Goal: Task Accomplishment & Management: Manage account settings

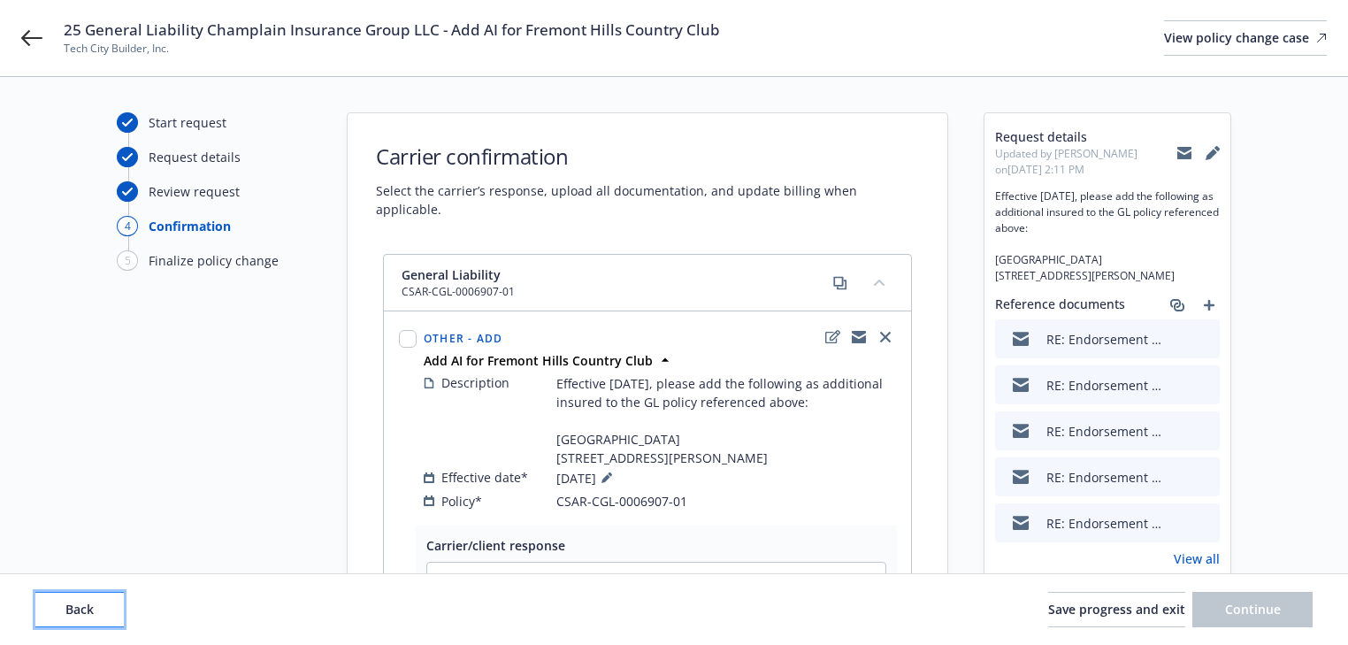
click at [98, 618] on button "Back" at bounding box center [79, 609] width 88 height 35
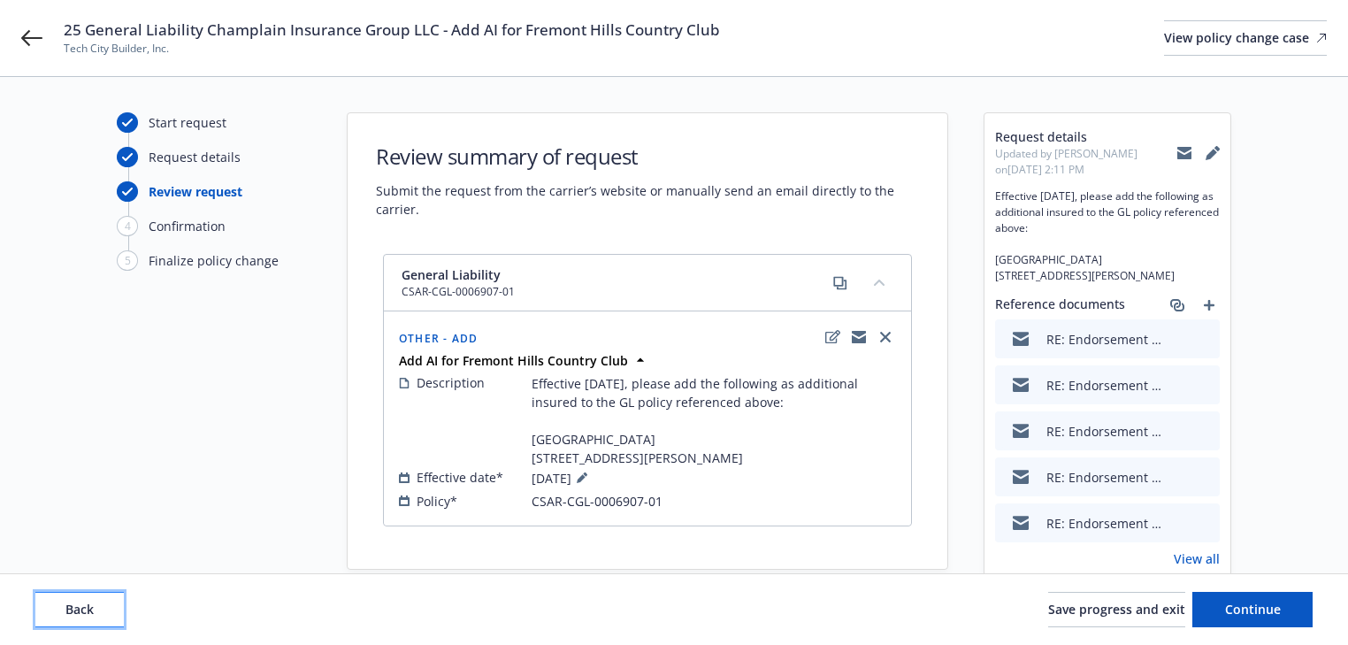
click at [98, 618] on button "Back" at bounding box center [79, 609] width 88 height 35
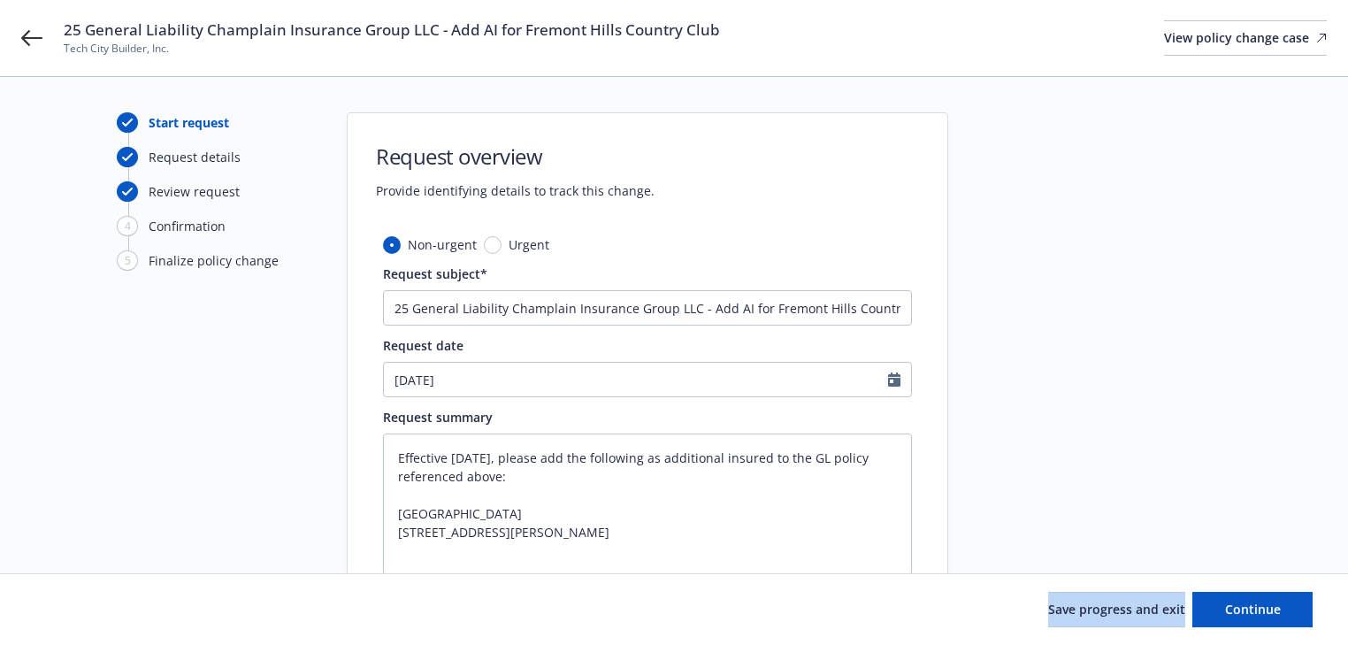
click at [98, 618] on div "Save progress and exit Continue" at bounding box center [673, 609] width 1277 height 35
click at [1236, 465] on div "Start request Request details Review request 4 Confirmation 5 Finalize policy c…" at bounding box center [674, 553] width 1306 height 883
click at [1284, 603] on button "Continue" at bounding box center [1252, 609] width 120 height 35
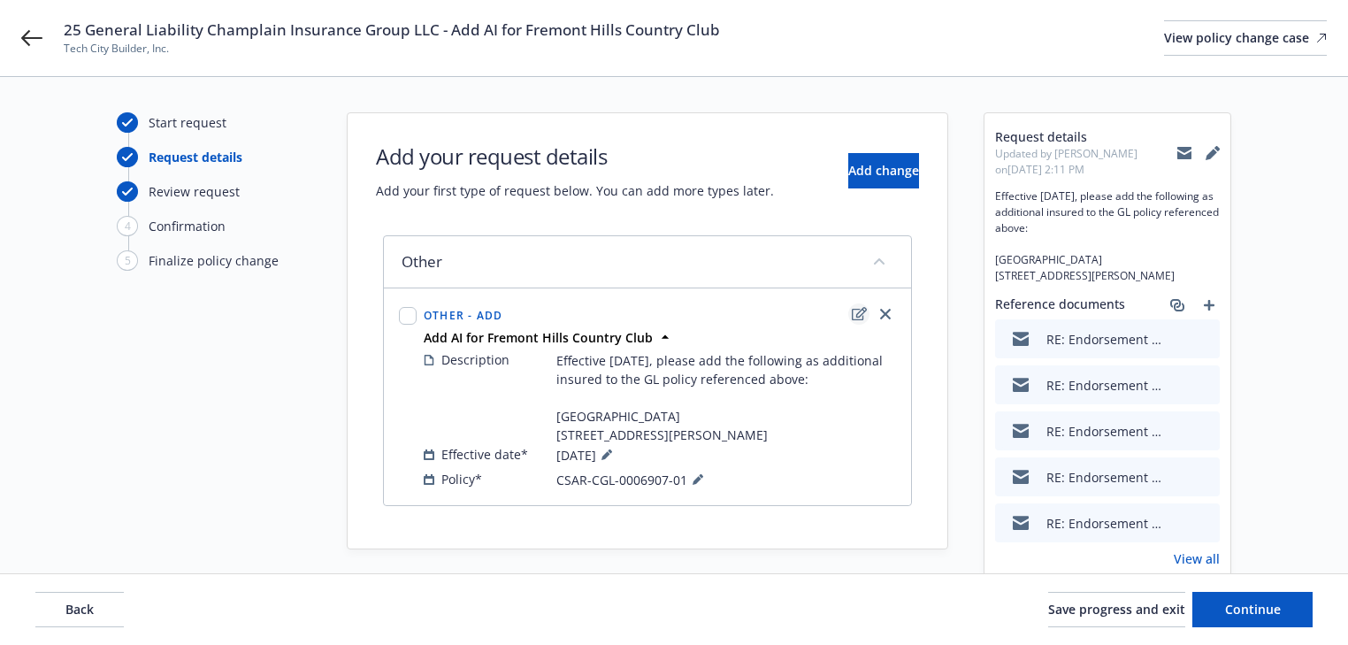
click at [850, 312] on link "edit" at bounding box center [858, 313] width 21 height 21
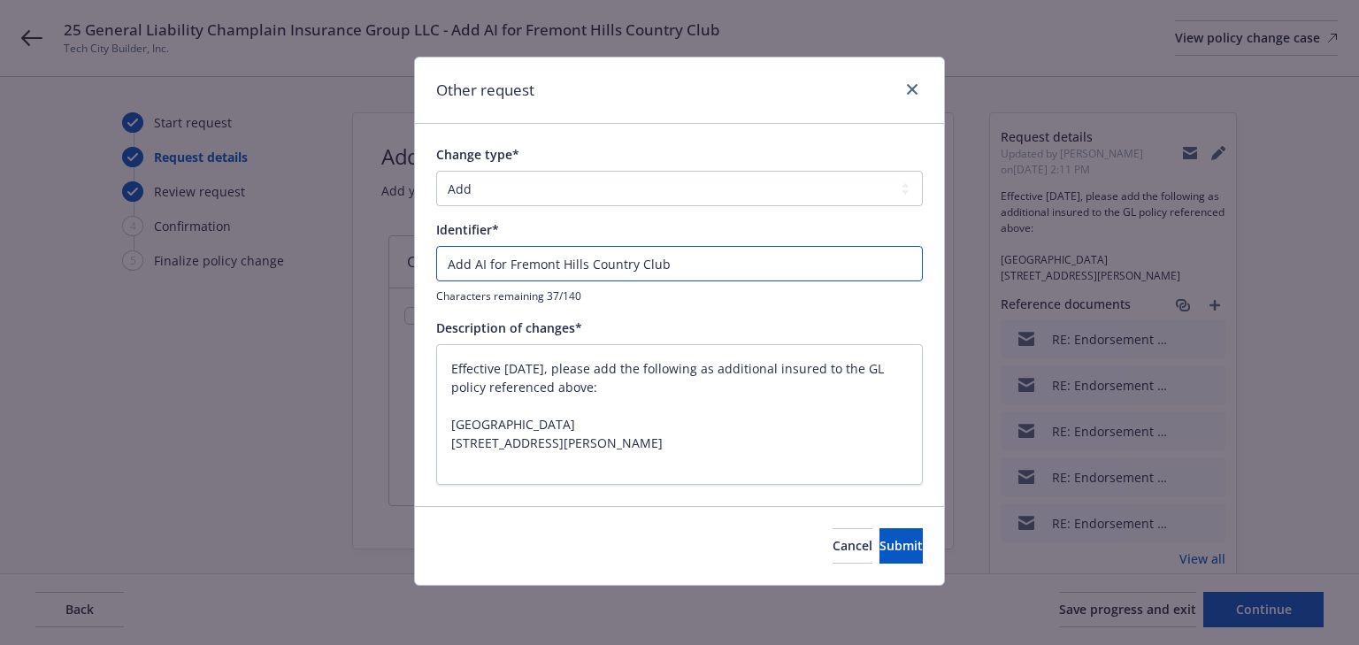
click at [442, 266] on input "Add AI for Fremont Hills Country Club" at bounding box center [679, 263] width 487 height 35
type textarea "x"
type input "WAdd AI for Fremont Hills Country Club"
type textarea "x"
type input "Add AI for Fremont Hills Country Club"
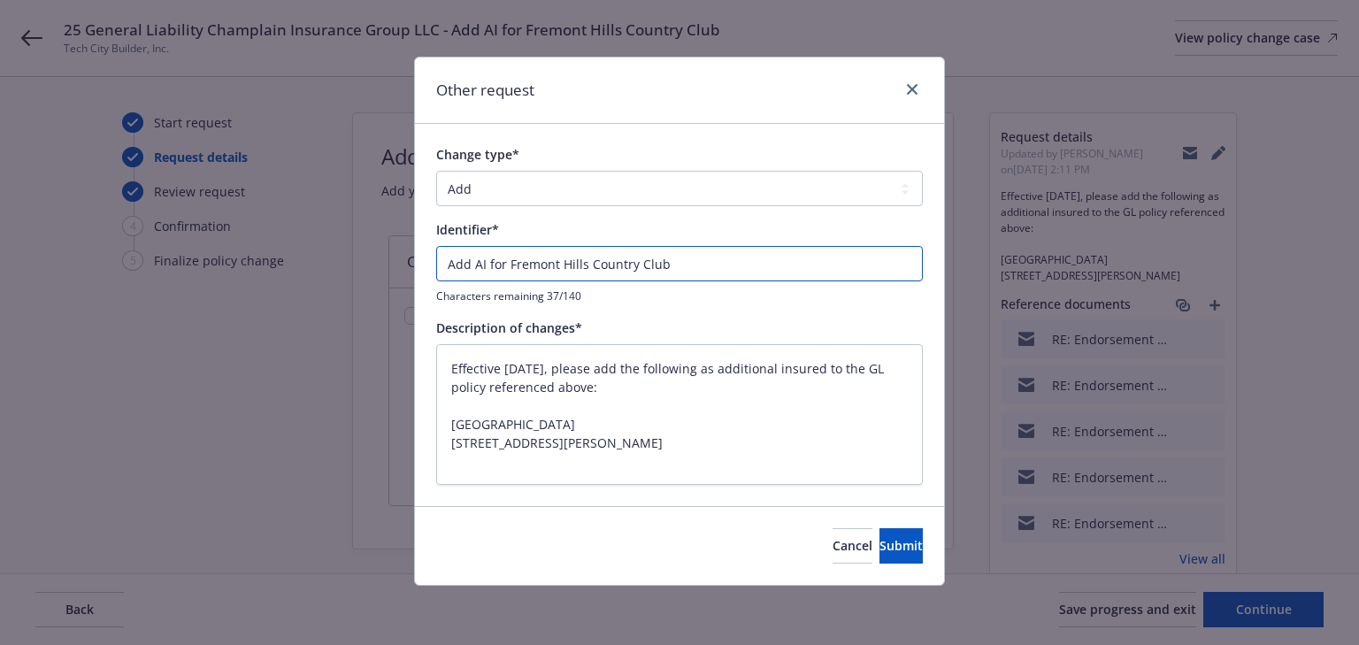
type textarea "x"
type input "EAdd AI for Fremont Hills Country Club"
type textarea "x"
type input "ENAdd AI for Fremont Hills Country Club"
type textarea "x"
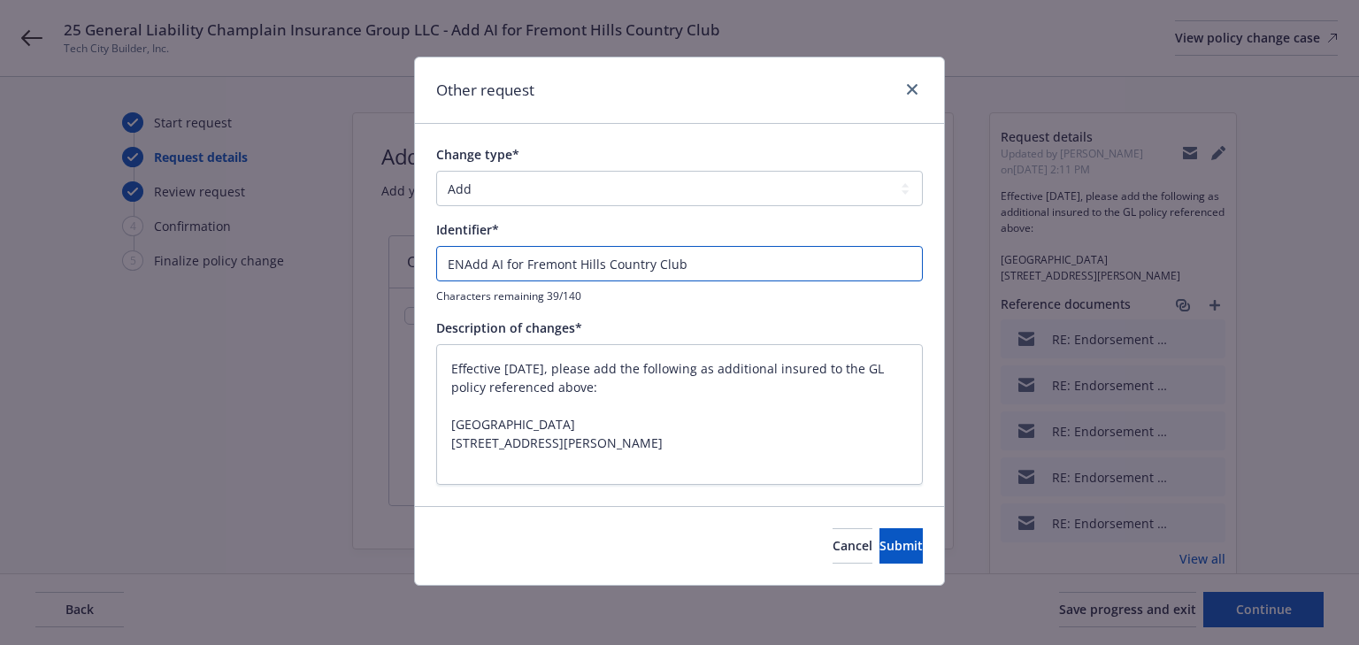
type input "ENDAdd AI for Fremont Hills Country Club"
type textarea "x"
type input "ENDTAdd AI for Fremont Hills Country Club"
type textarea "x"
type input "ENDT#Add AI for Fremont Hills Country Club"
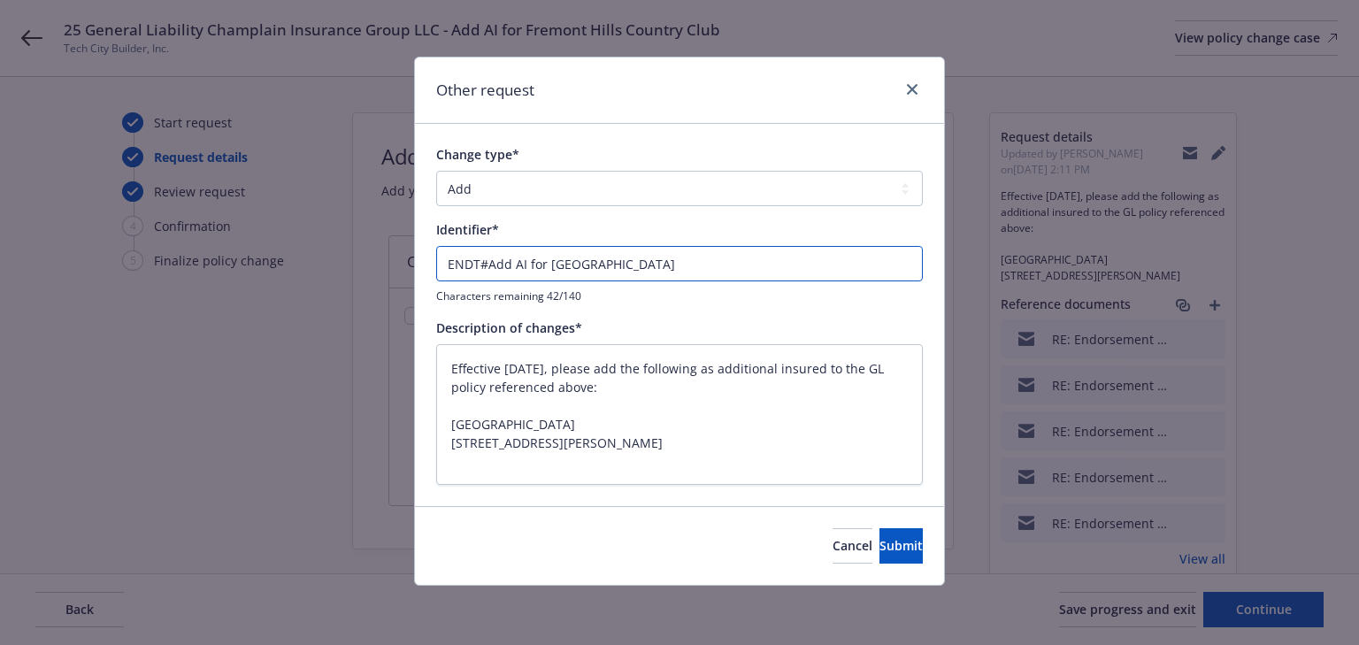
type textarea "x"
type input "ENDT#0Add AI for Fremont Hills Country Club"
type textarea "x"
type input "ENDT#00Add AI for Fremont Hills Country Club"
type textarea "x"
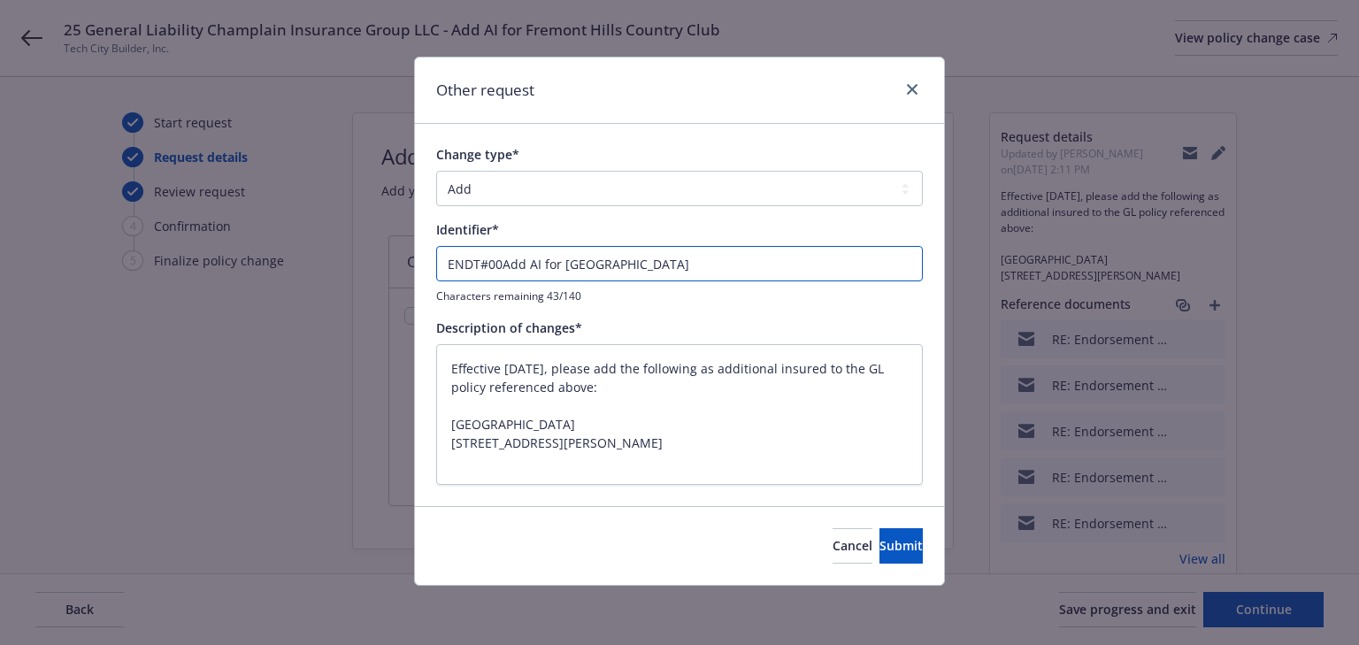
type input "ENDT#001Add AI for Fremont Hills Country Club"
type textarea "x"
type input "ENDT#001-Add AI for Fremont Hills Country Club"
type textarea "x"
type input "ENDT#001Add AI for Fremont Hills Country Club"
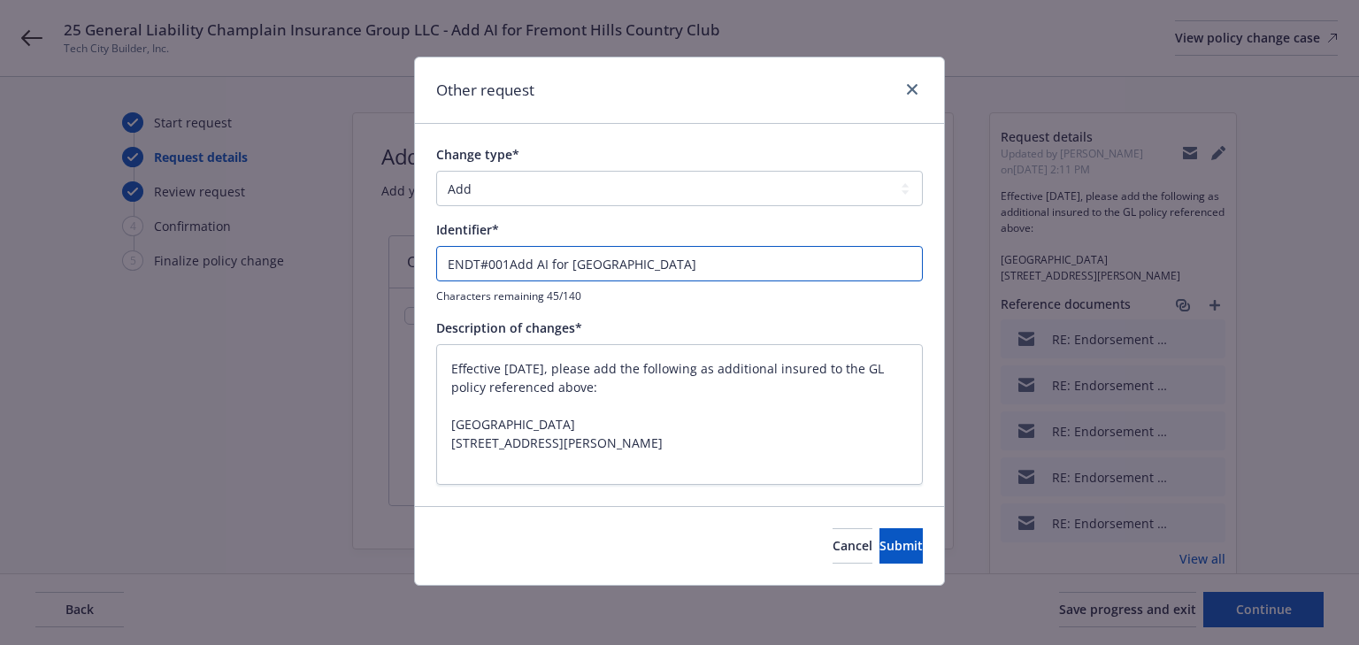
type textarea "x"
type input "ENDT#001-Add AI for Fremont Hills Country Club"
type textarea "x"
type input "ENDT#001- Add AI for Fremont Hills Country Club"
type textarea "x"
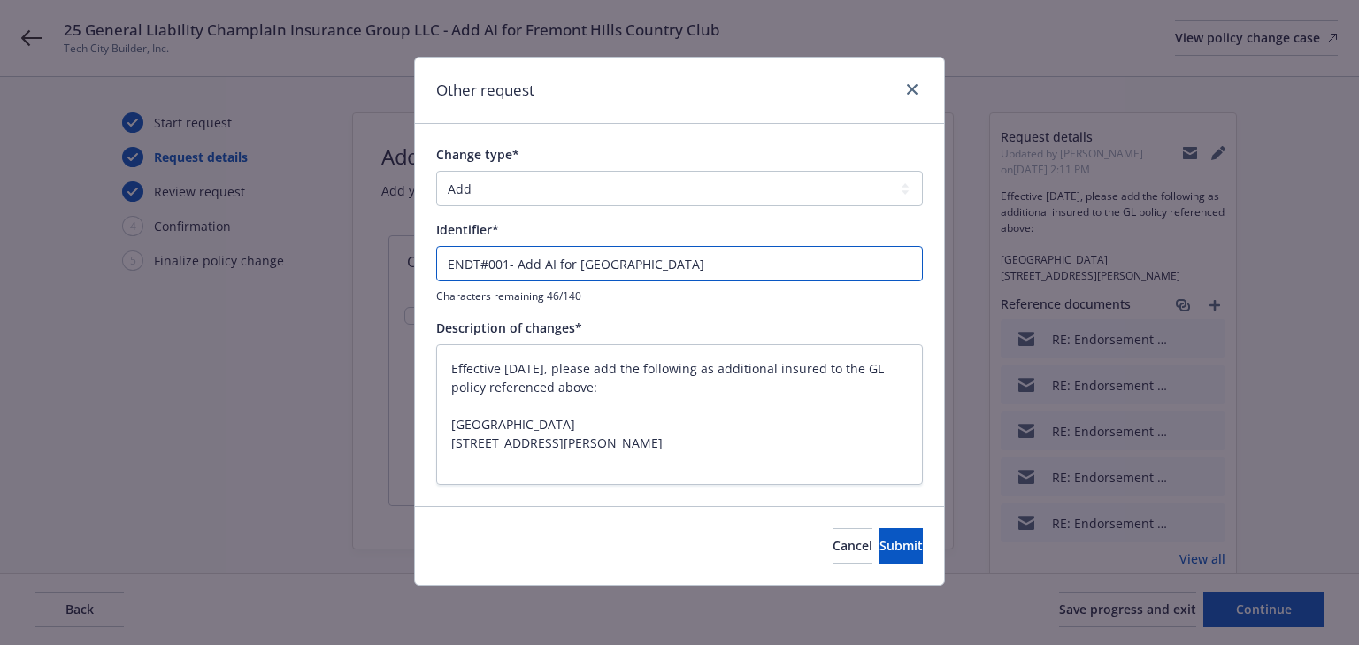
type input "ENDT#001-Add AI for Fremont Hills Country Club"
type textarea "x"
type input "ENDT#001Add AI for Fremont Hills Country Club"
type textarea "x"
type input "ENDT#001 Add AI for Fremont Hills Country Club"
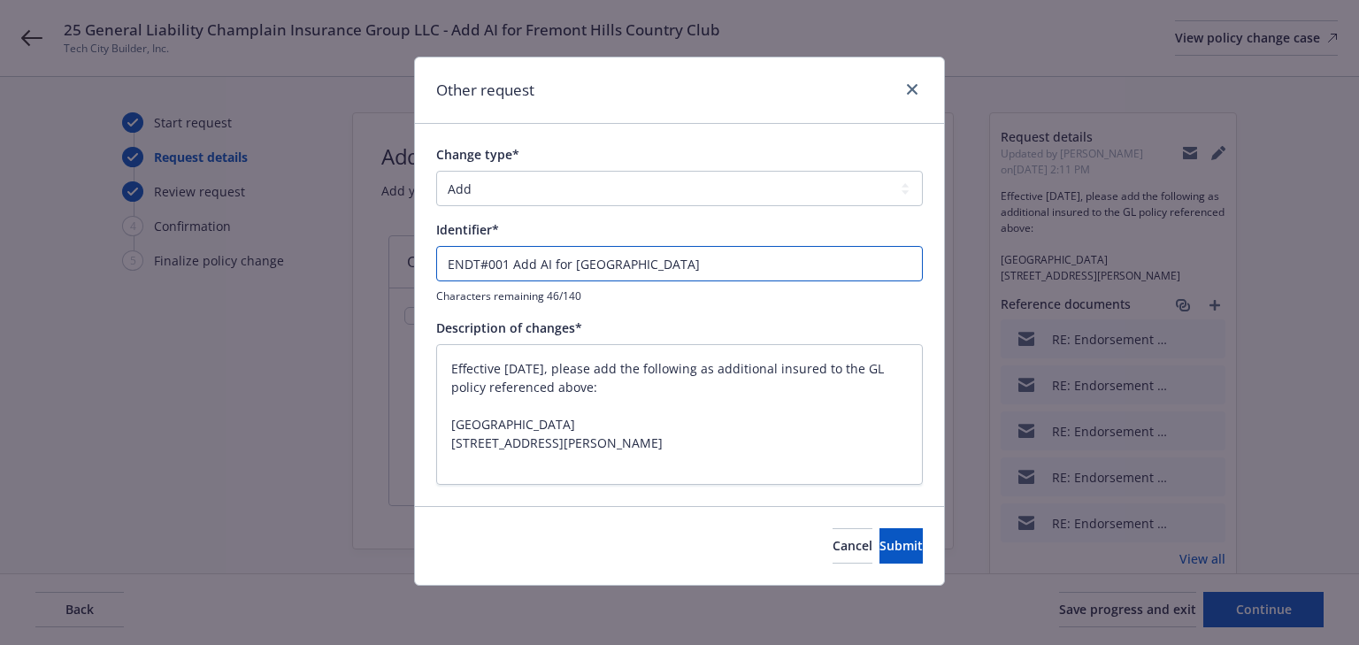
type textarea "x"
type input "ENDT#001 -Add AI for Fremont Hills Country Club"
type textarea "x"
type input "ENDT#001 - Add AI for Fremont Hills Country Club"
click at [879, 548] on span "Submit" at bounding box center [900, 545] width 43 height 17
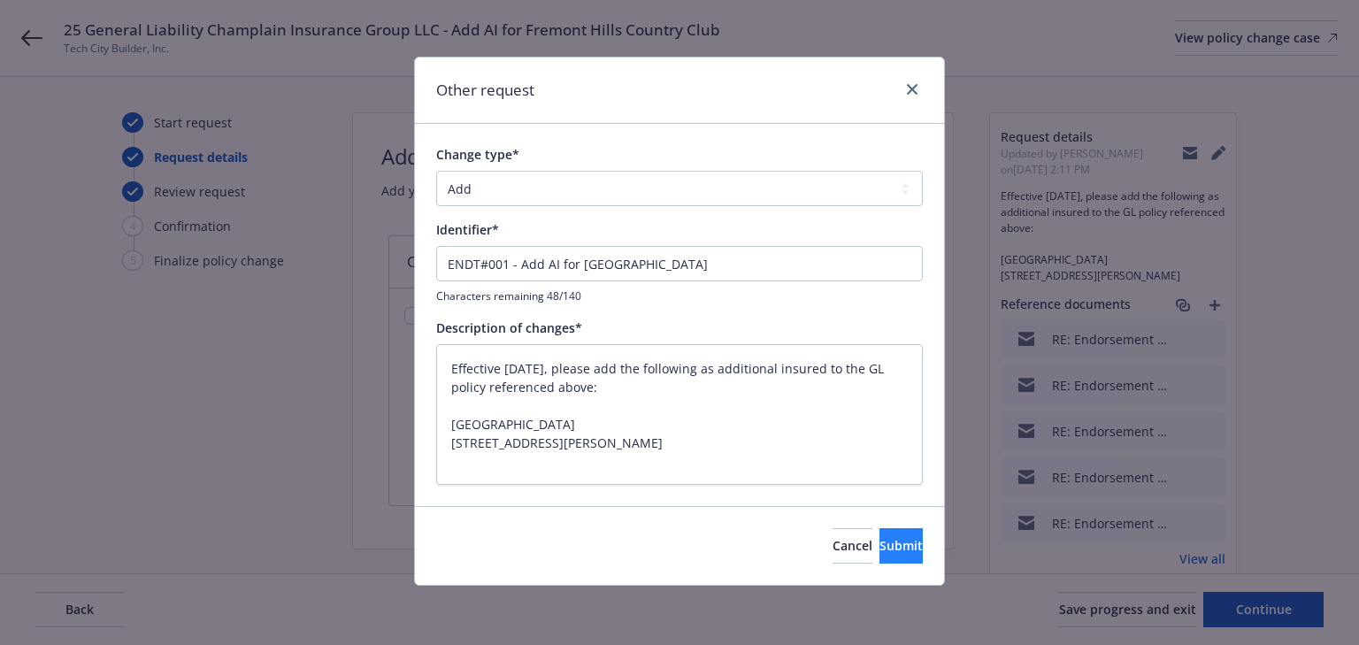
type textarea "x"
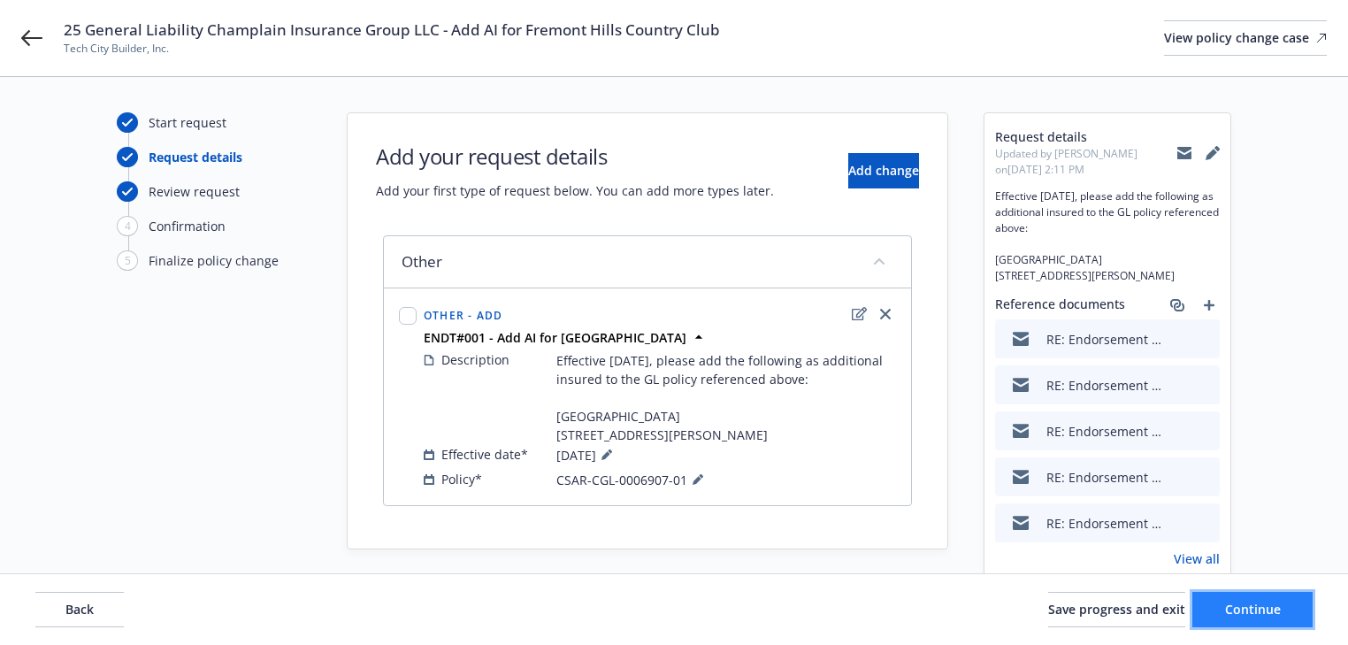
drag, startPoint x: 1219, startPoint y: 594, endPoint x: 1228, endPoint y: 605, distance: 13.8
click at [1228, 605] on button "Continue" at bounding box center [1252, 609] width 120 height 35
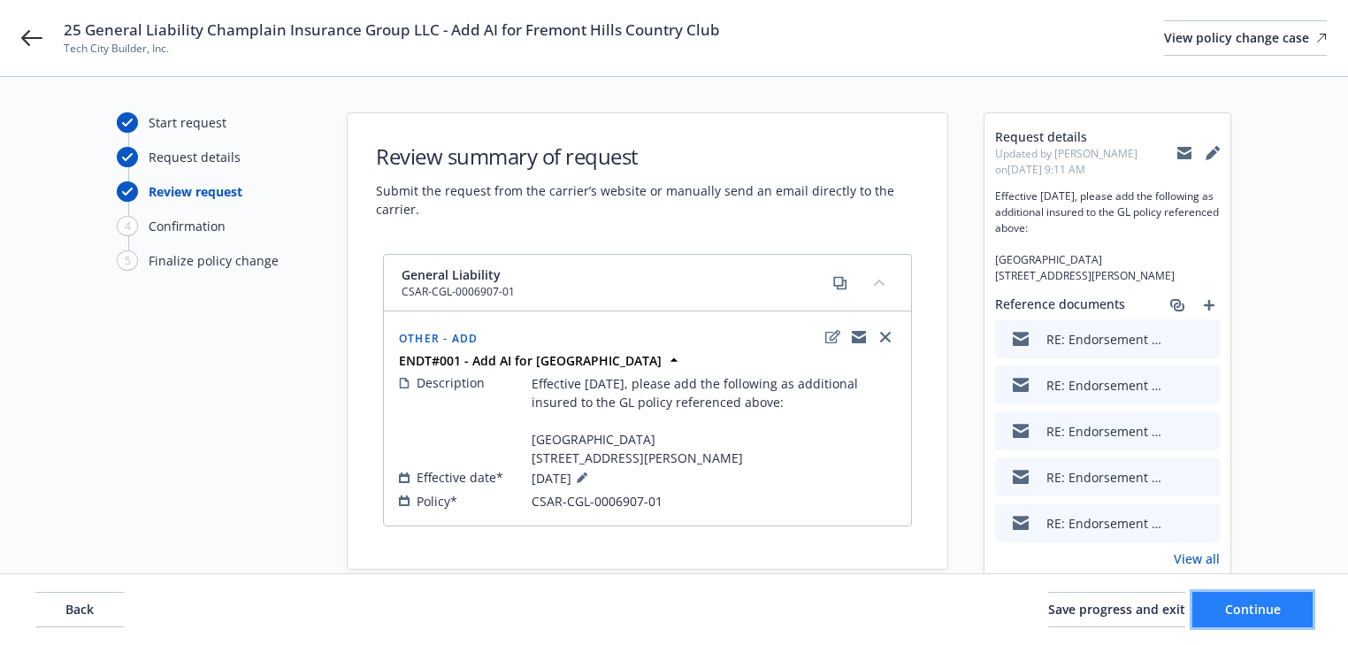
click at [1281, 620] on button "Continue" at bounding box center [1252, 609] width 120 height 35
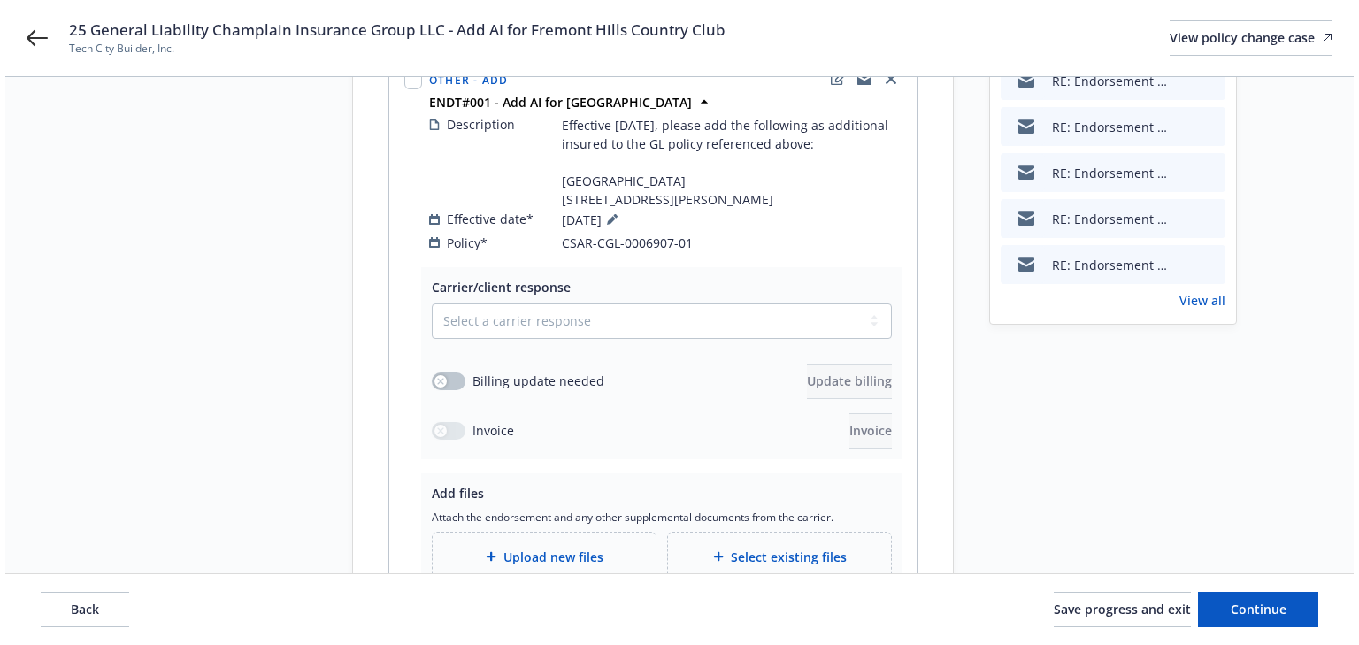
scroll to position [354, 0]
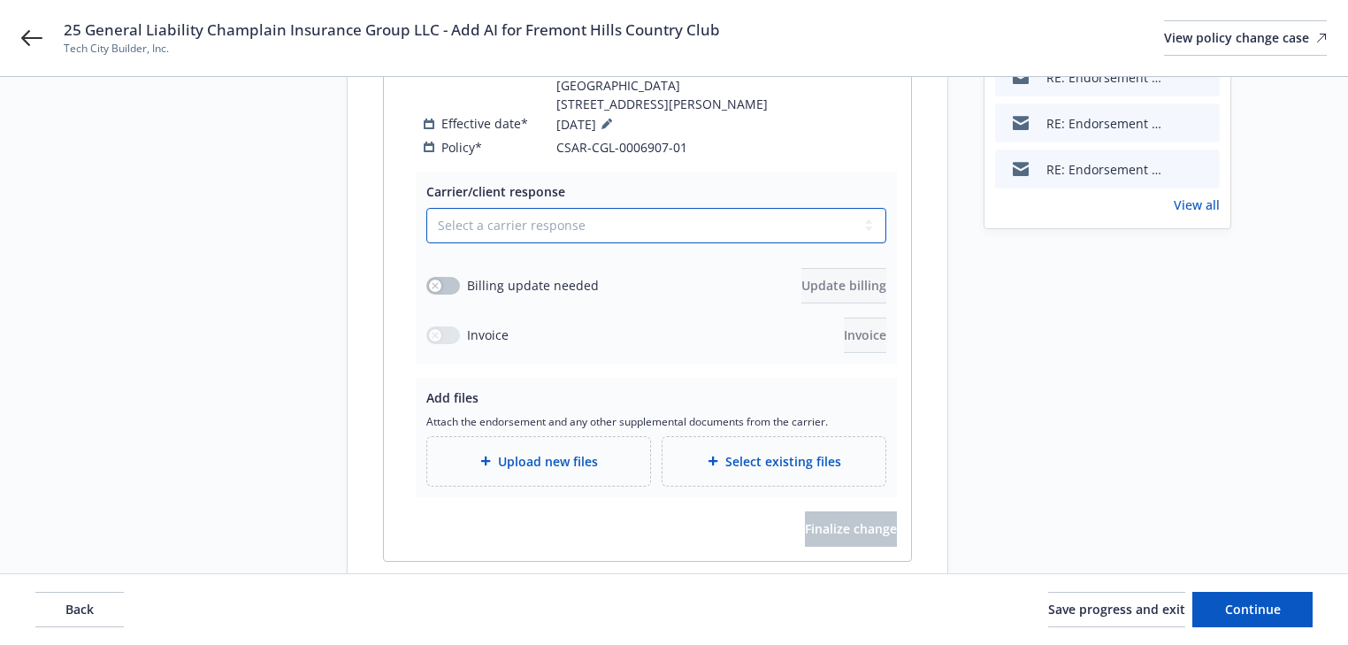
drag, startPoint x: 541, startPoint y: 194, endPoint x: 549, endPoint y: 218, distance: 25.2
click at [541, 208] on select "Select a carrier response Accepted Accepted with revision No endorsement needed…" at bounding box center [656, 225] width 460 height 35
select select "ACCEPTED"
click at [426, 208] on select "Select a carrier response Accepted Accepted with revision No endorsement needed…" at bounding box center [656, 225] width 460 height 35
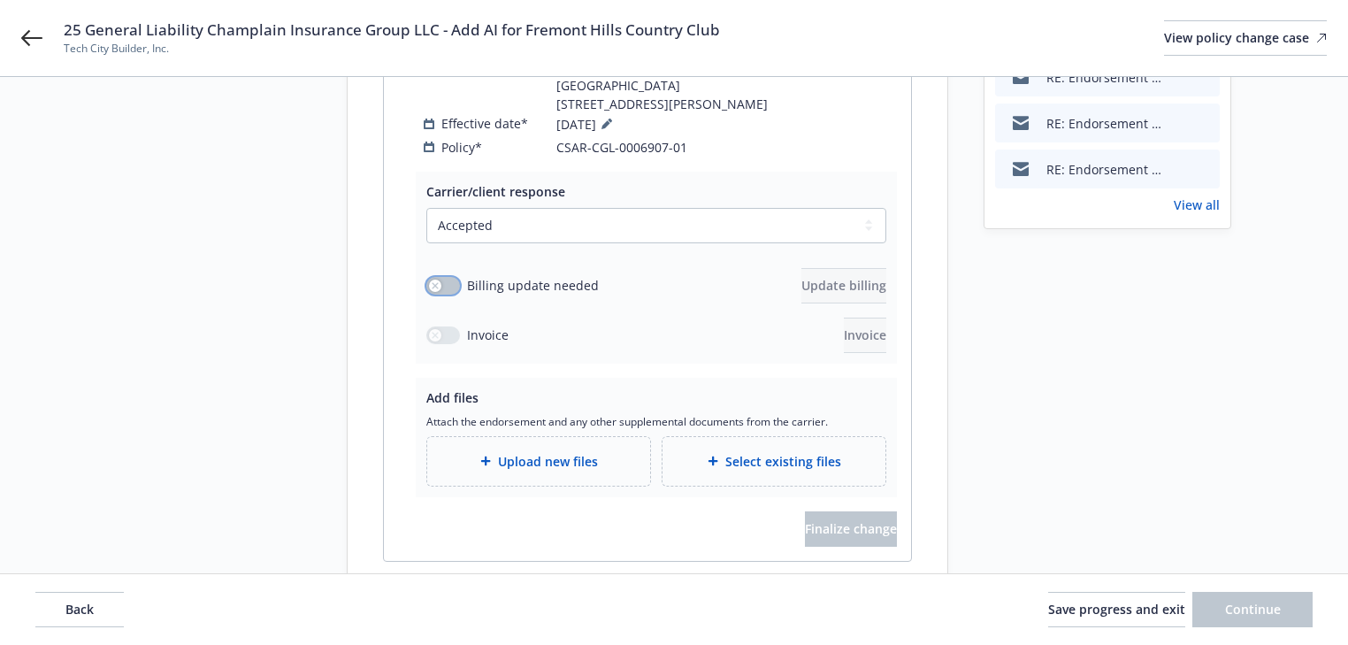
click at [435, 280] on div "button" at bounding box center [435, 286] width 12 height 12
click at [828, 277] on button "Update billing" at bounding box center [843, 285] width 85 height 35
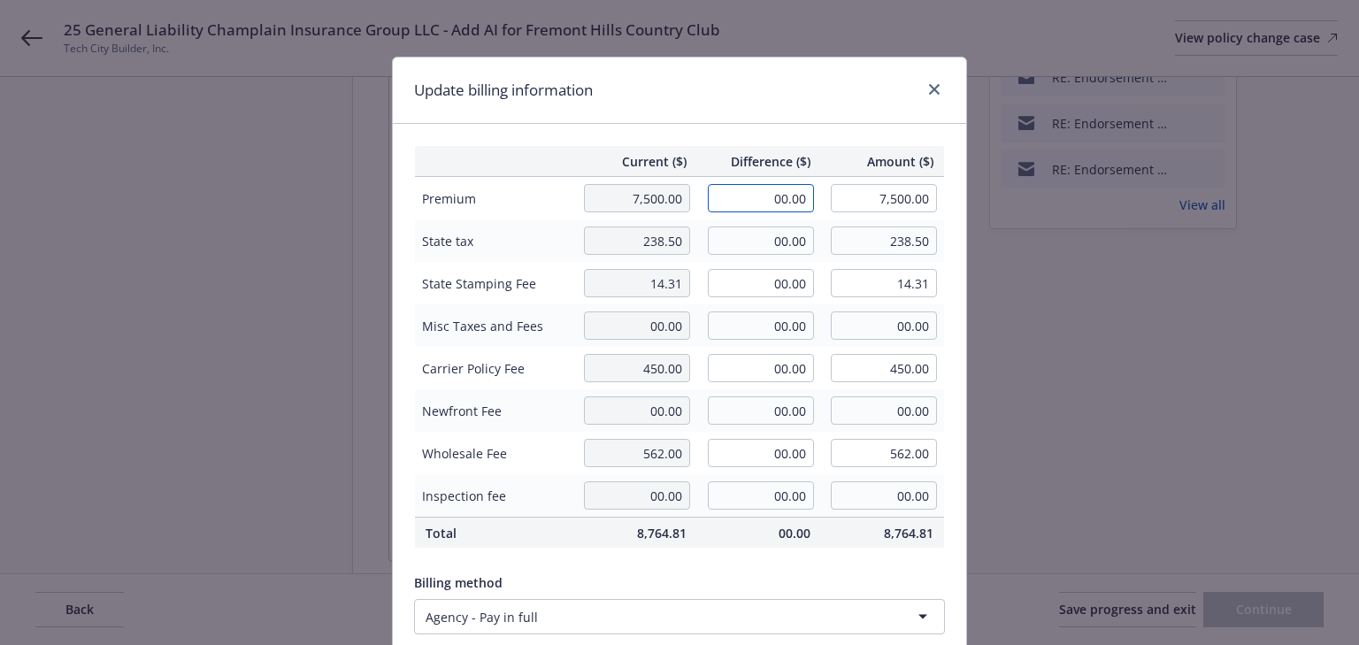
click at [770, 192] on input "00.00" at bounding box center [761, 198] width 106 height 28
type input "250.00"
type input "7,750.00"
type input "31.25"
click at [816, 130] on div "Current ($) Difference ($) Amount ($) Premium 7,500.00 250.00 7,750.00 State ta…" at bounding box center [679, 429] width 573 height 610
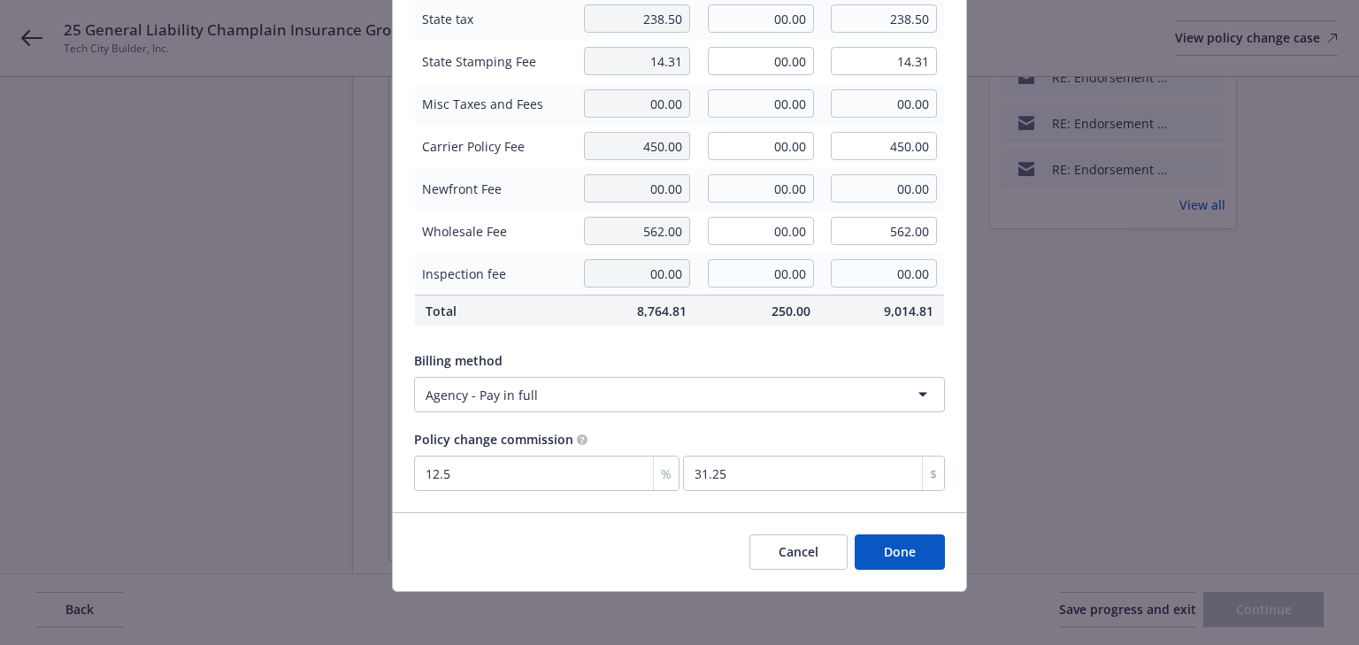
scroll to position [225, 0]
click at [898, 553] on button "Done" at bounding box center [900, 549] width 90 height 35
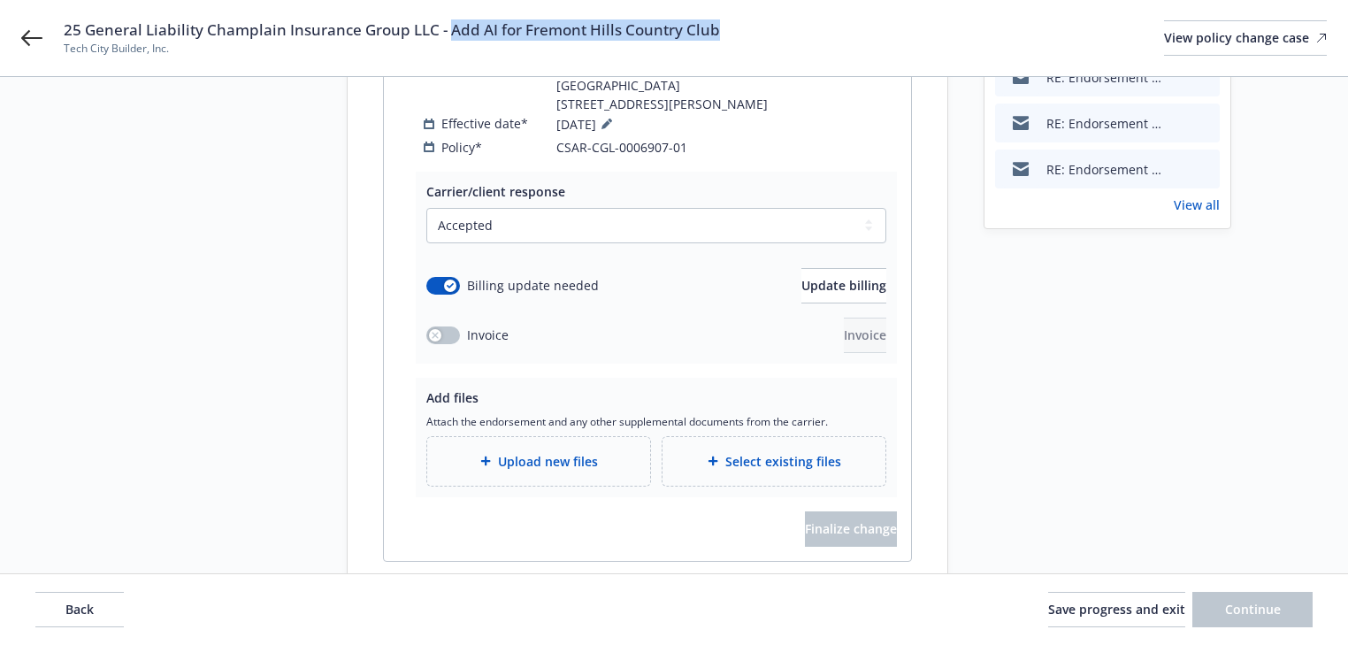
drag, startPoint x: 446, startPoint y: 28, endPoint x: 718, endPoint y: 33, distance: 272.5
click at [718, 33] on div "25 General Liability Champlain Insurance Group LLC - Add AI for Fremont Hills C…" at bounding box center [695, 37] width 1263 height 37
copy span "Add AI for Fremont Hills Country Club"
click at [548, 456] on div "Upload new files" at bounding box center [538, 461] width 223 height 49
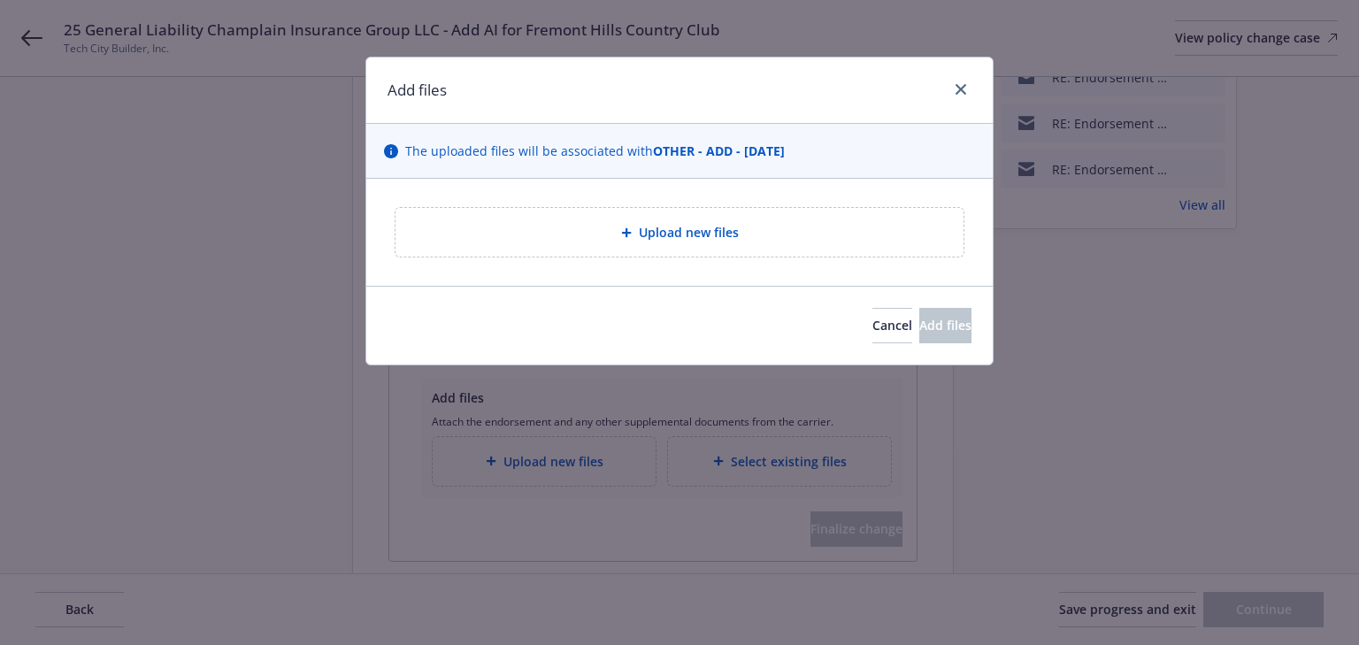
click at [684, 226] on span "Upload new files" at bounding box center [689, 232] width 100 height 19
type textarea "x"
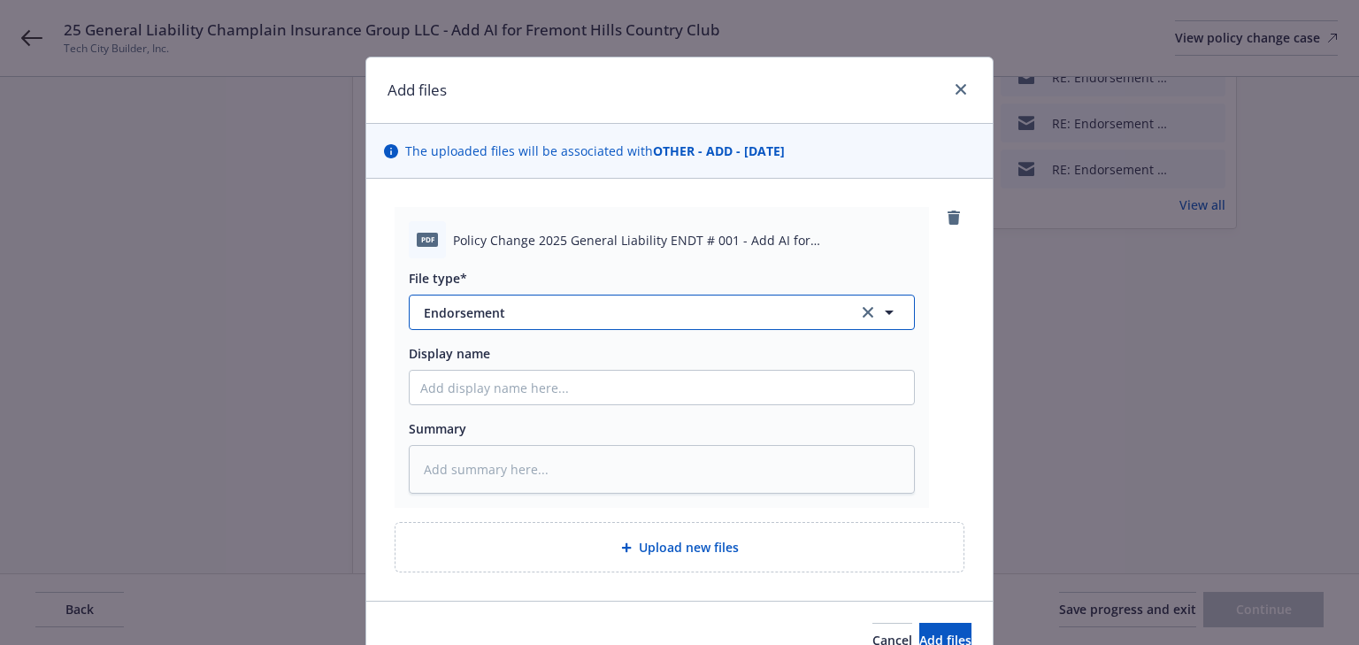
click at [562, 307] on span "Endorsement" at bounding box center [629, 312] width 410 height 19
type input "invo"
click at [538, 412] on span "Invoice - Third Party" at bounding box center [488, 408] width 122 height 19
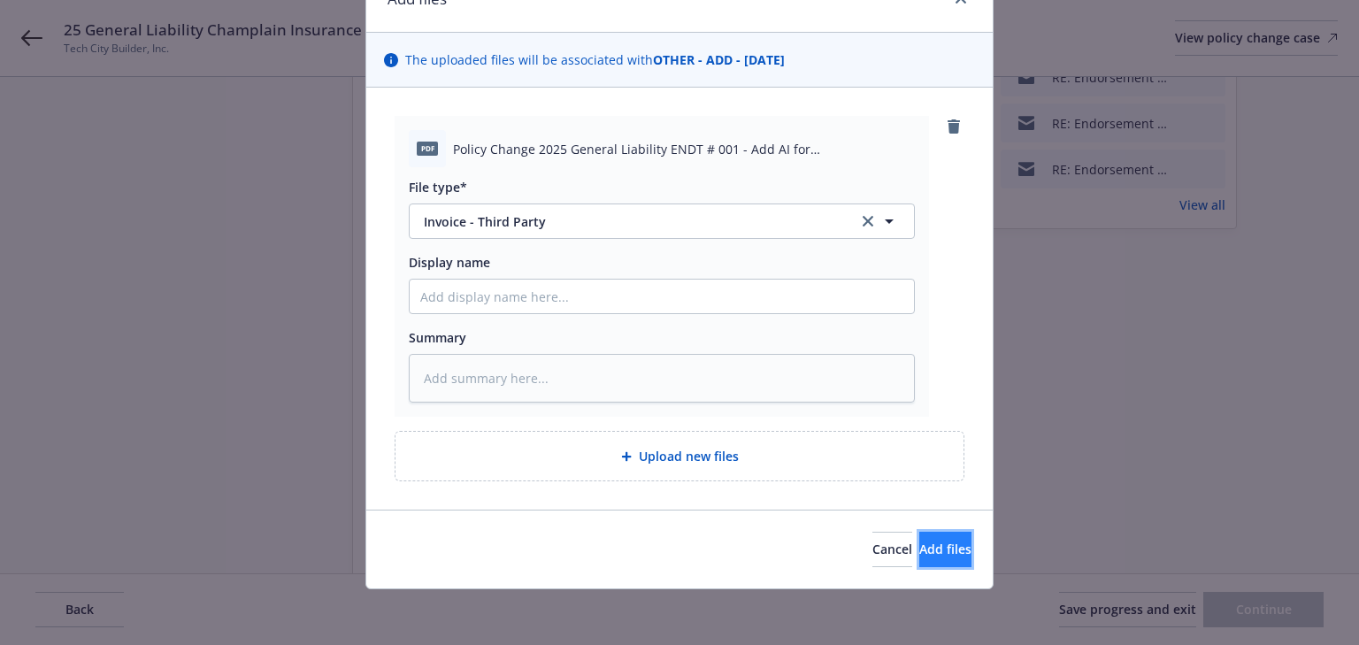
click at [928, 543] on span "Add files" at bounding box center [945, 548] width 52 height 17
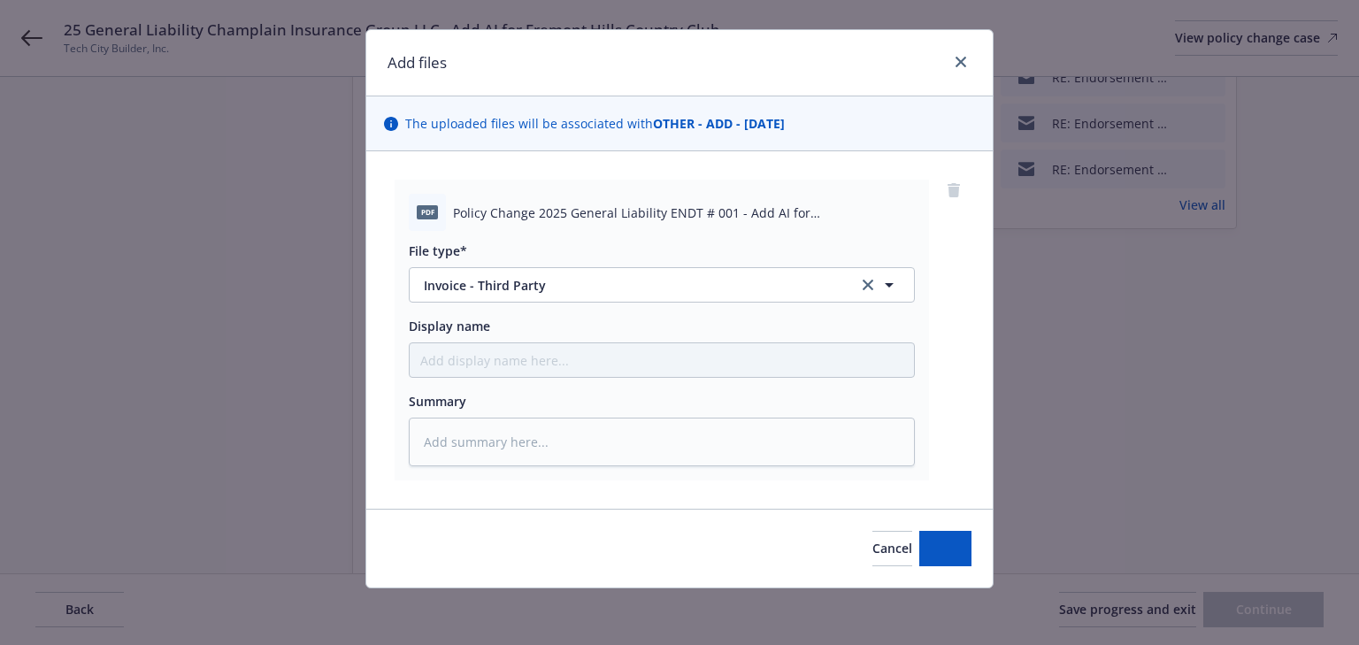
scroll to position [27, 0]
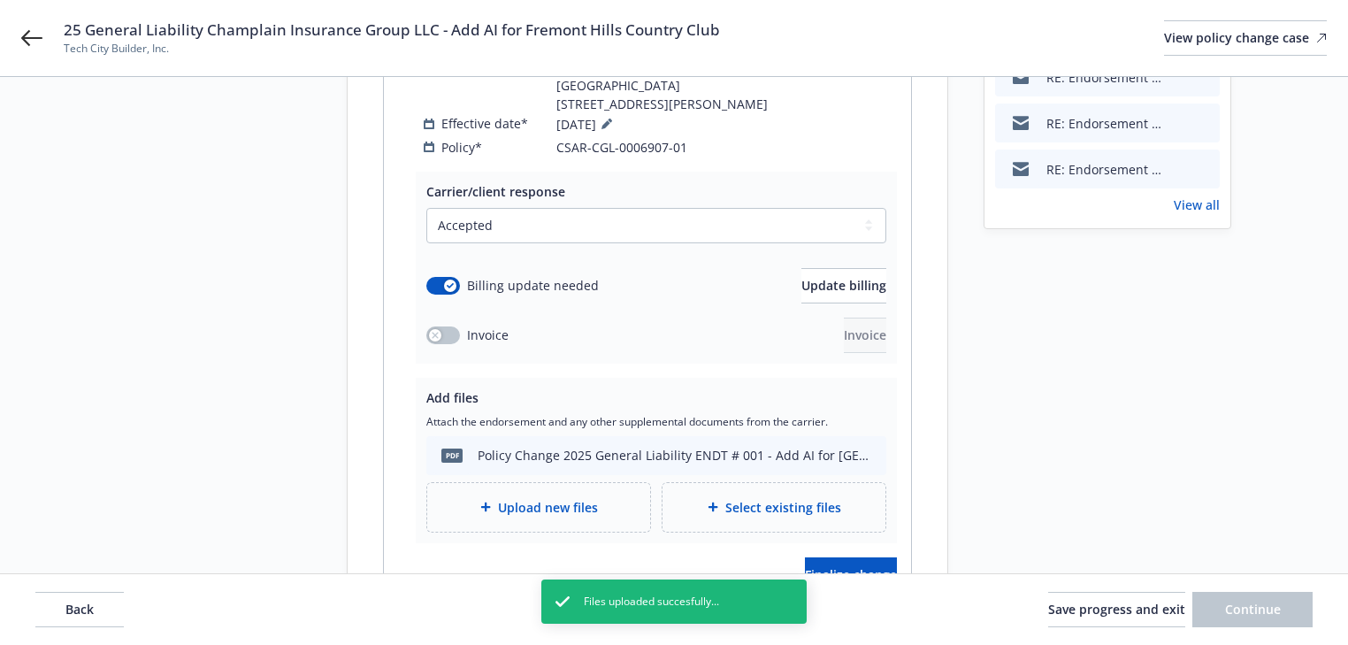
click at [584, 498] on span "Upload new files" at bounding box center [548, 507] width 100 height 19
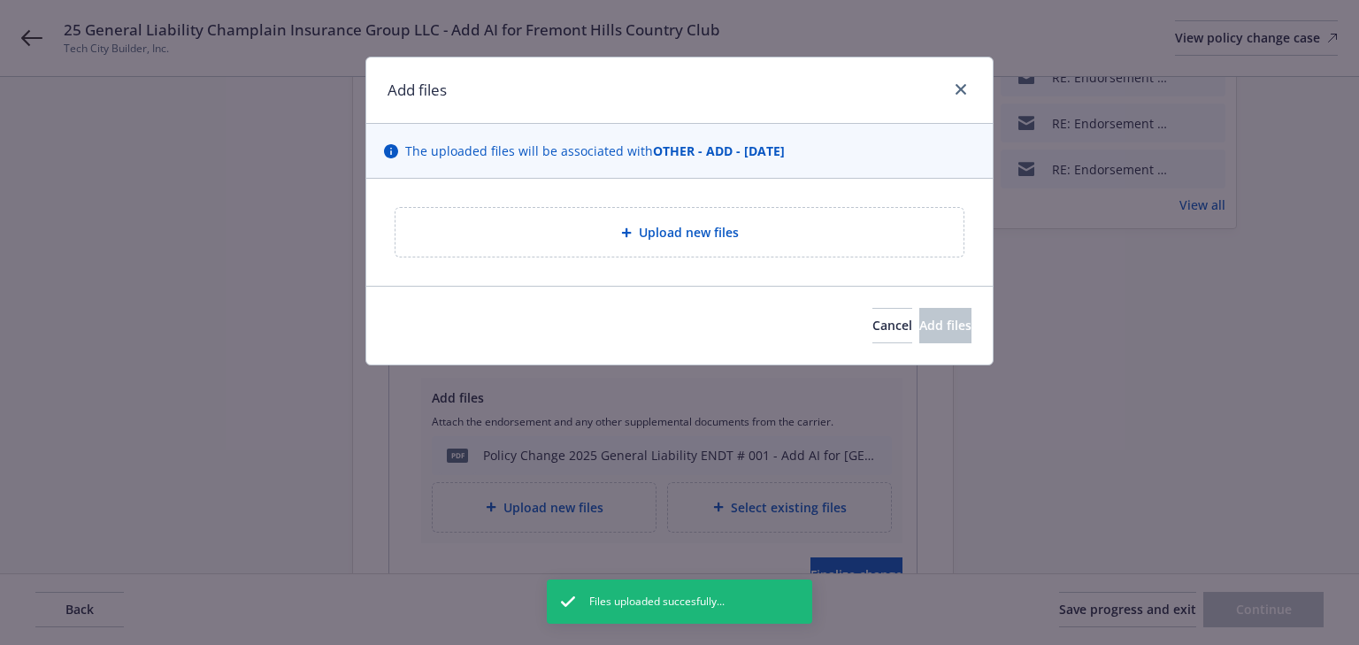
click at [701, 220] on div "Upload new files" at bounding box center [679, 232] width 568 height 49
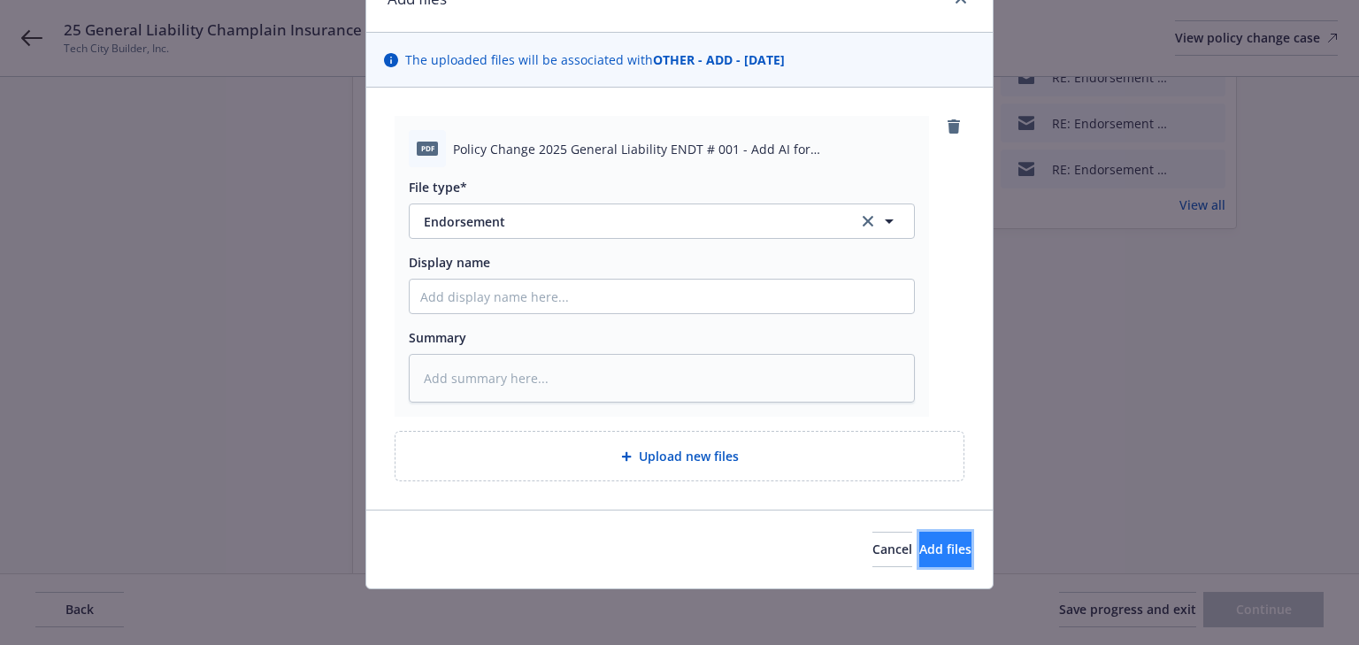
click at [919, 549] on span "Add files" at bounding box center [945, 548] width 52 height 17
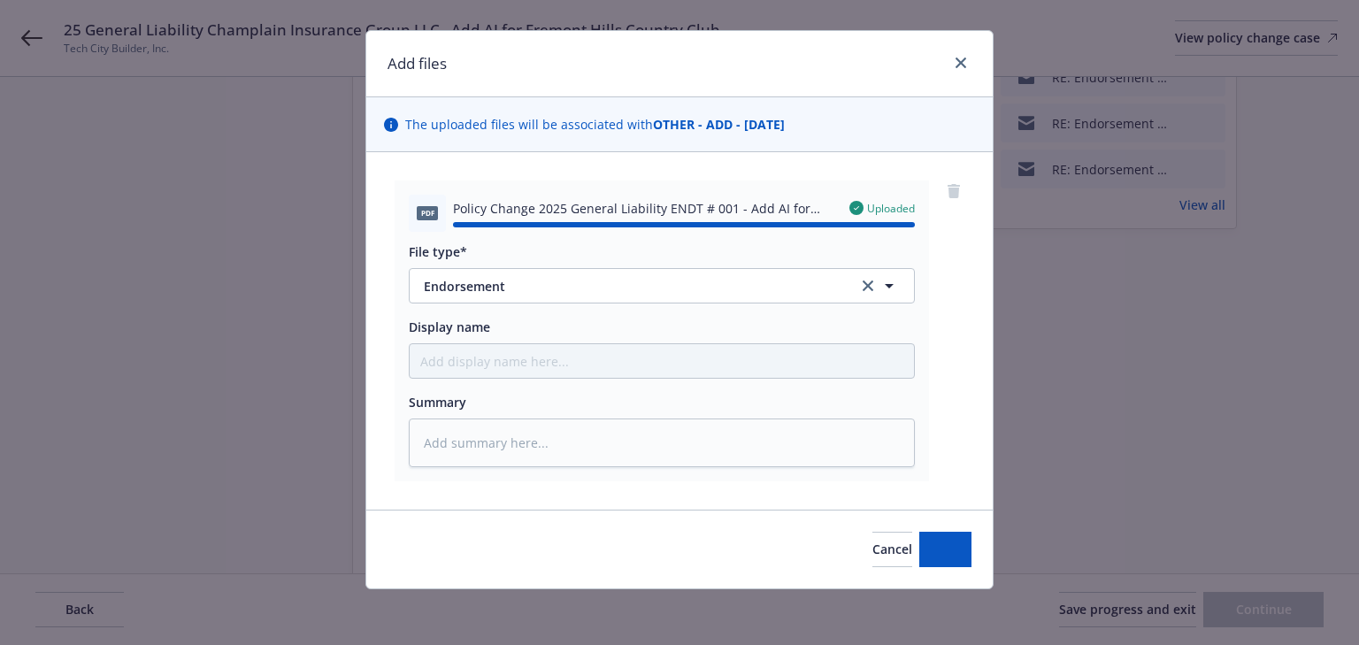
type textarea "x"
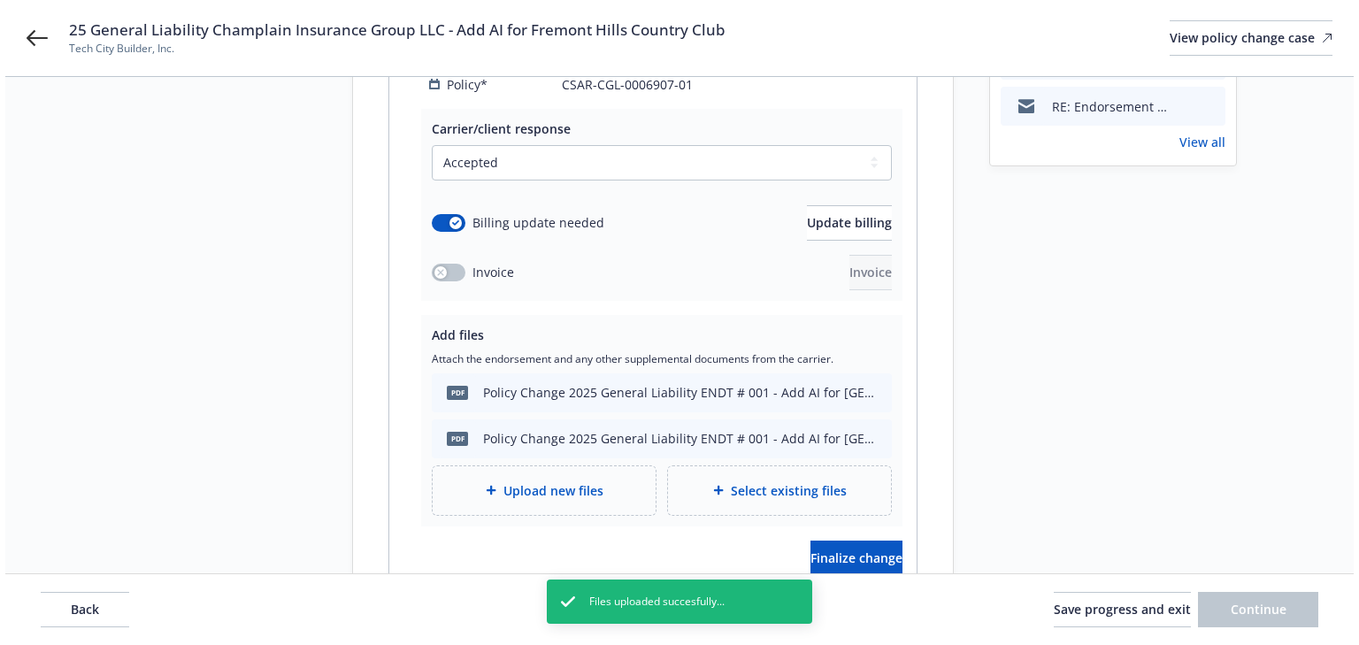
scroll to position [492, 0]
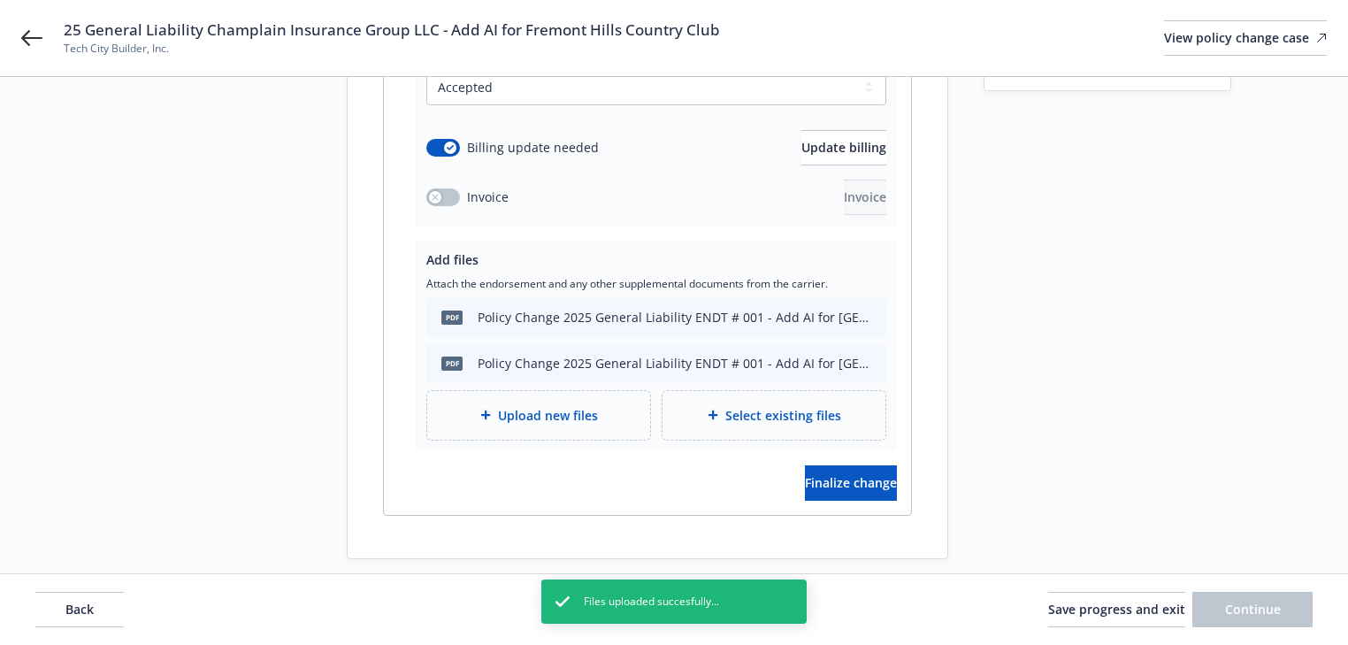
click at [860, 481] on div "Carrier/client response Select a carrier response Accepted Accepted with revisi…" at bounding box center [647, 274] width 527 height 481
click at [858, 473] on button "Finalize change" at bounding box center [851, 482] width 92 height 35
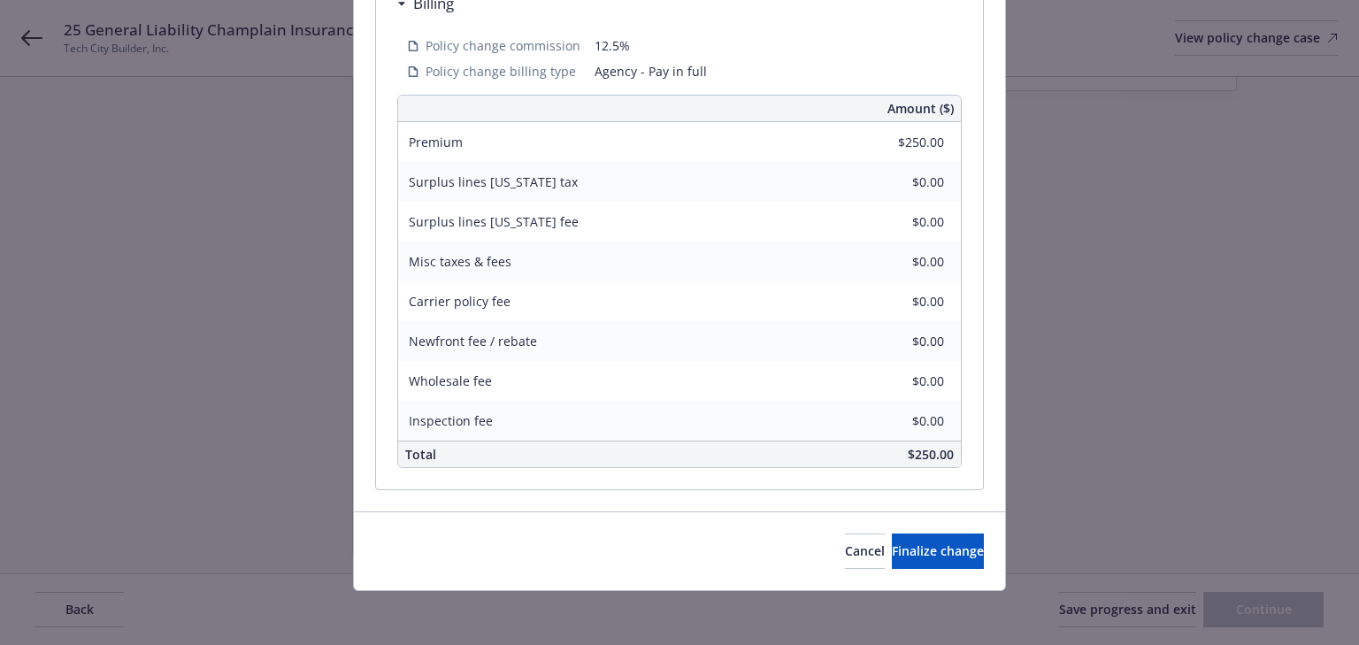
scroll to position [623, 0]
click at [892, 548] on span "Finalize change" at bounding box center [938, 550] width 92 height 17
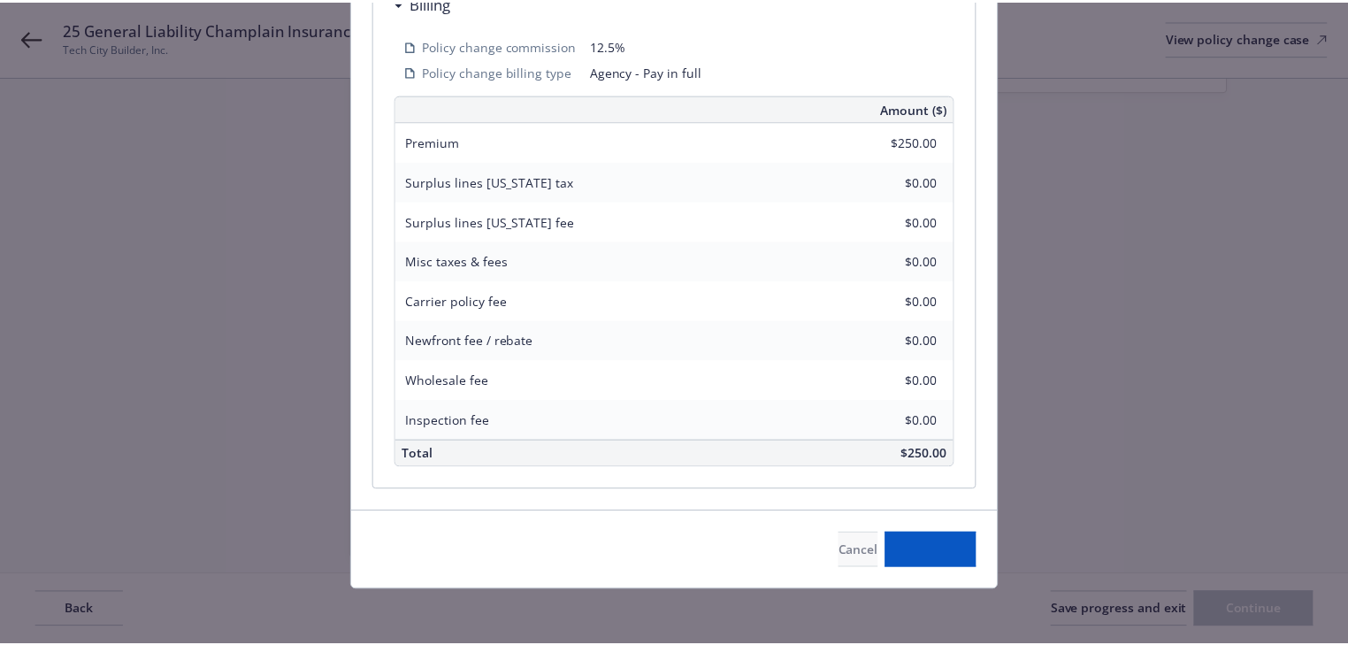
scroll to position [492, 0]
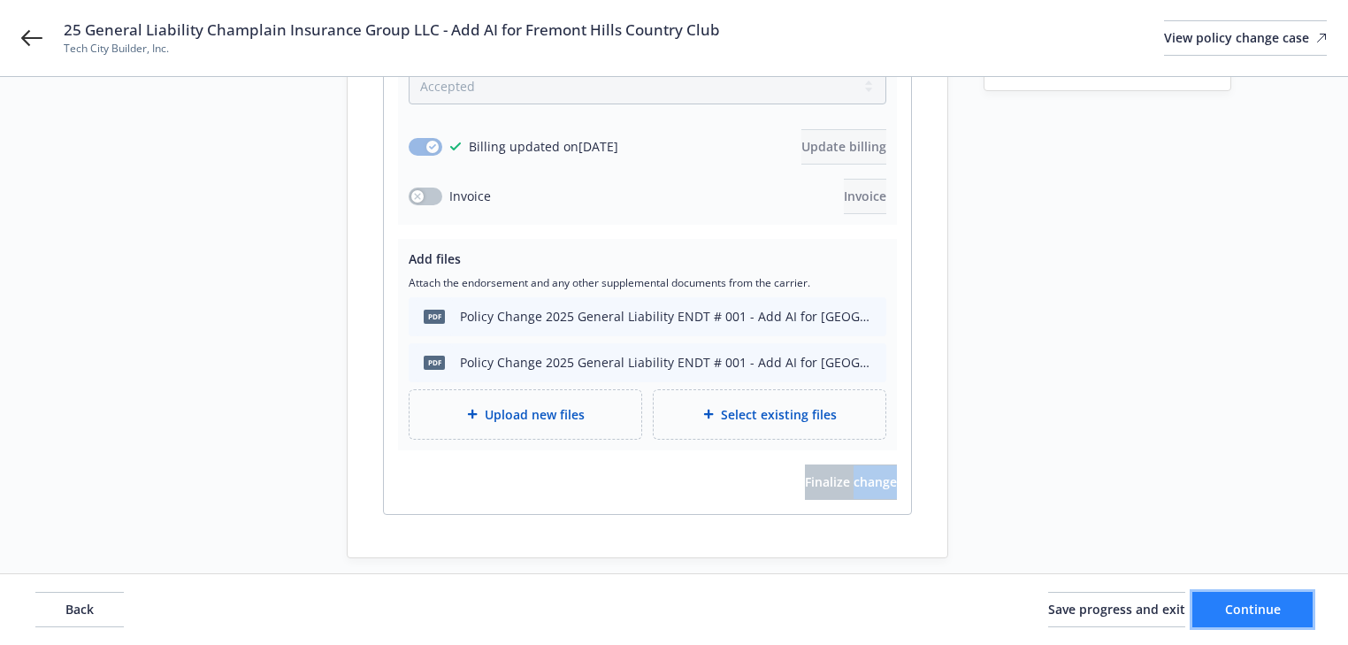
click at [1217, 607] on button "Continue" at bounding box center [1252, 609] width 120 height 35
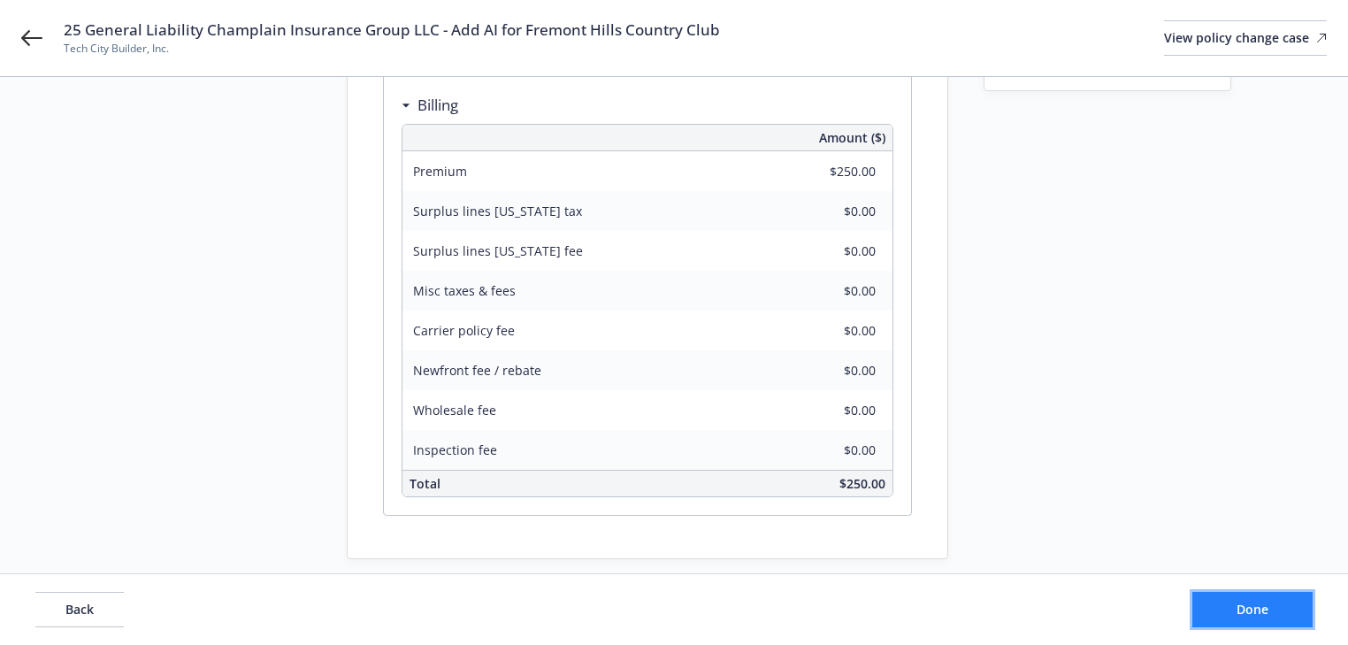
click at [1217, 607] on button "Done" at bounding box center [1252, 609] width 120 height 35
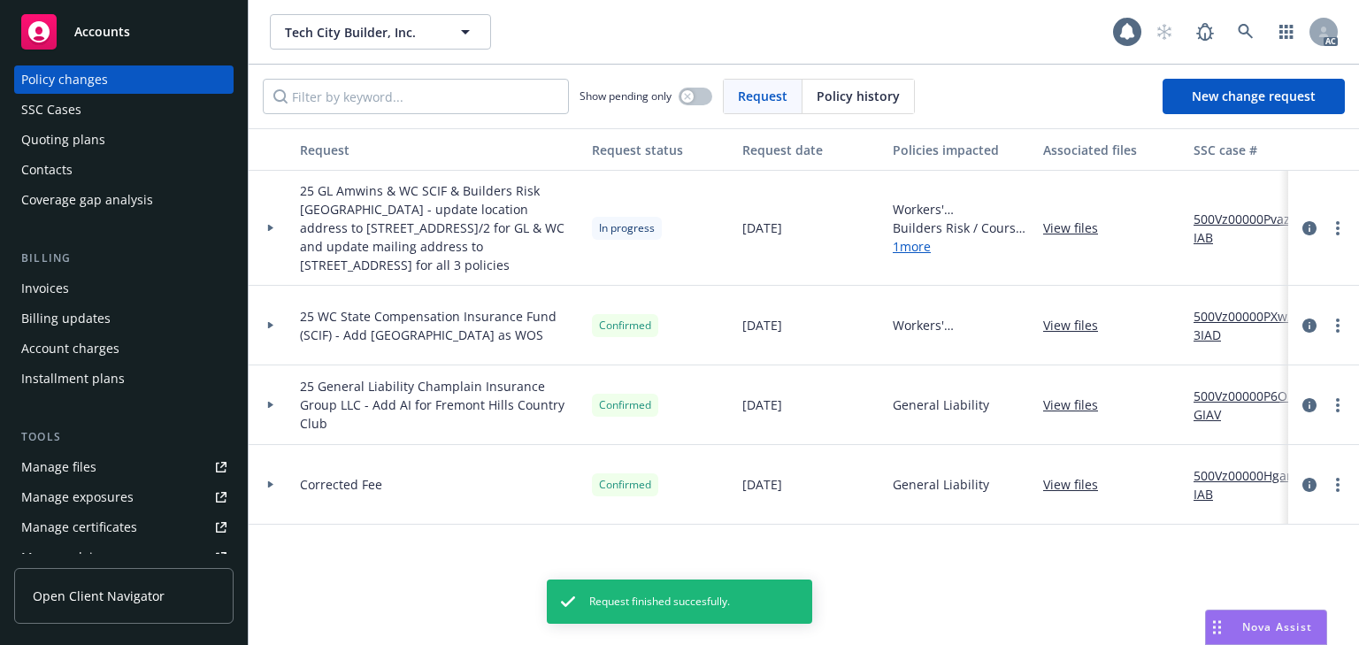
scroll to position [212, 0]
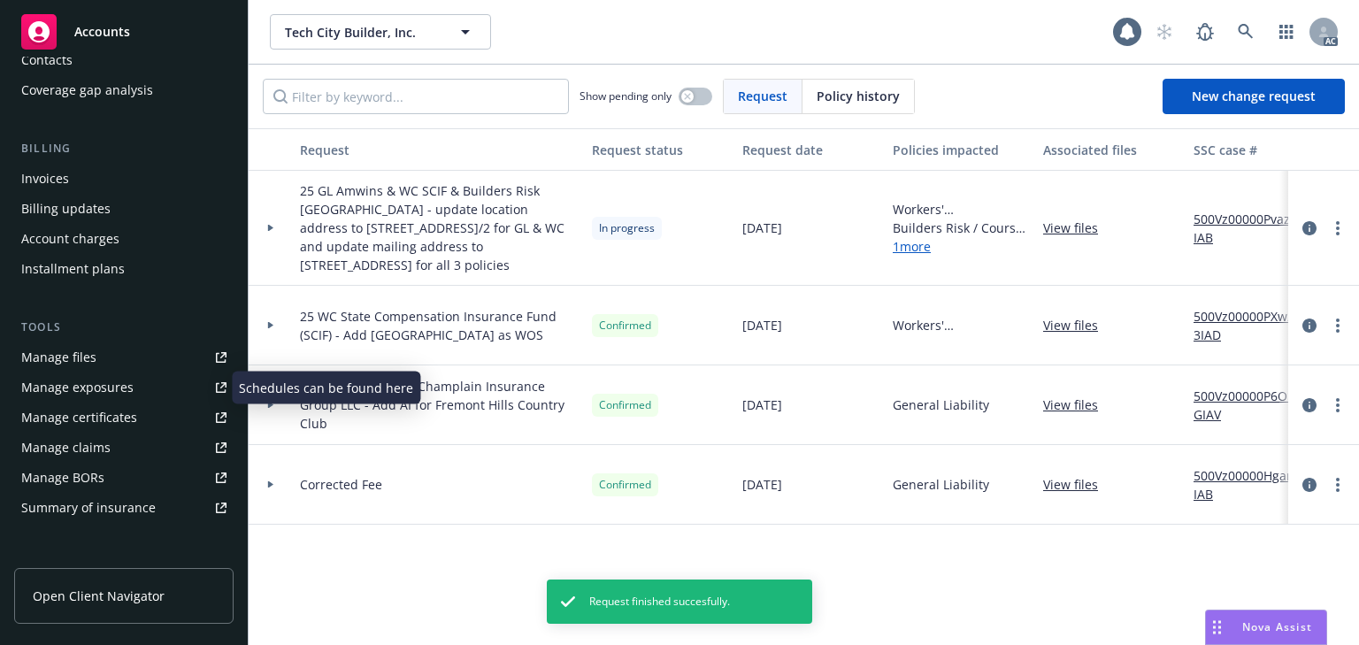
click at [90, 389] on div "Manage exposures" at bounding box center [77, 387] width 112 height 28
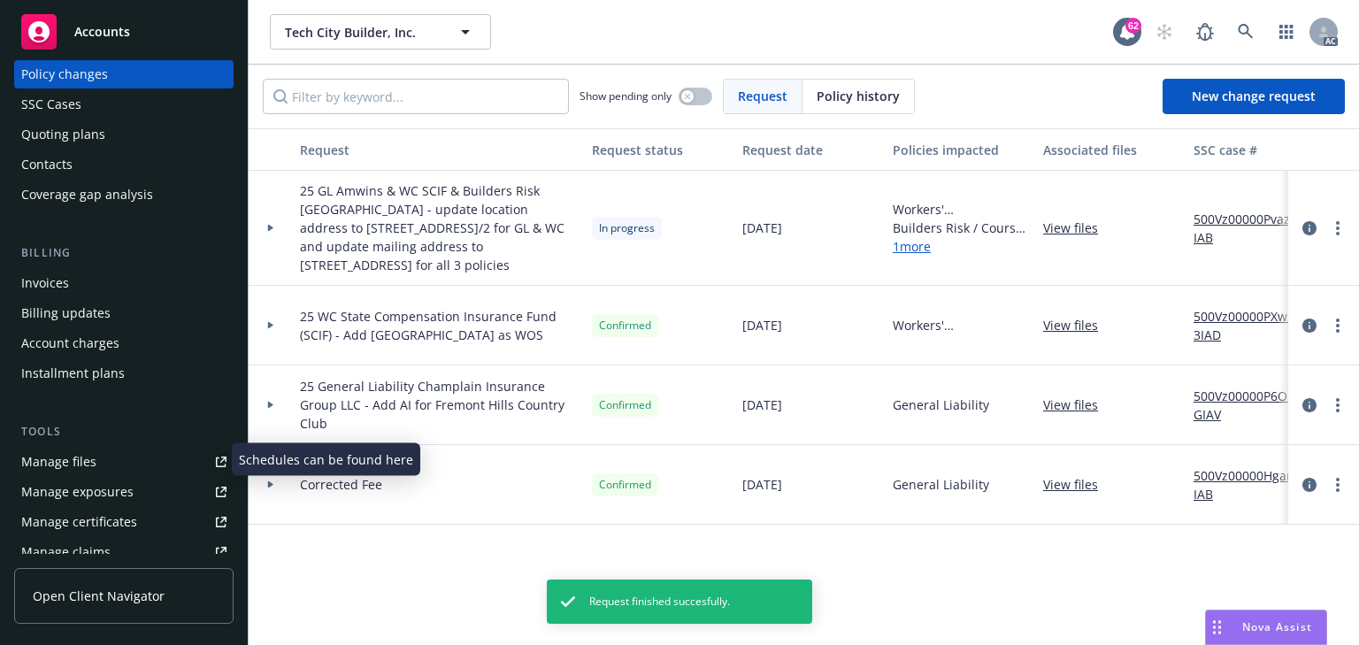
scroll to position [0, 0]
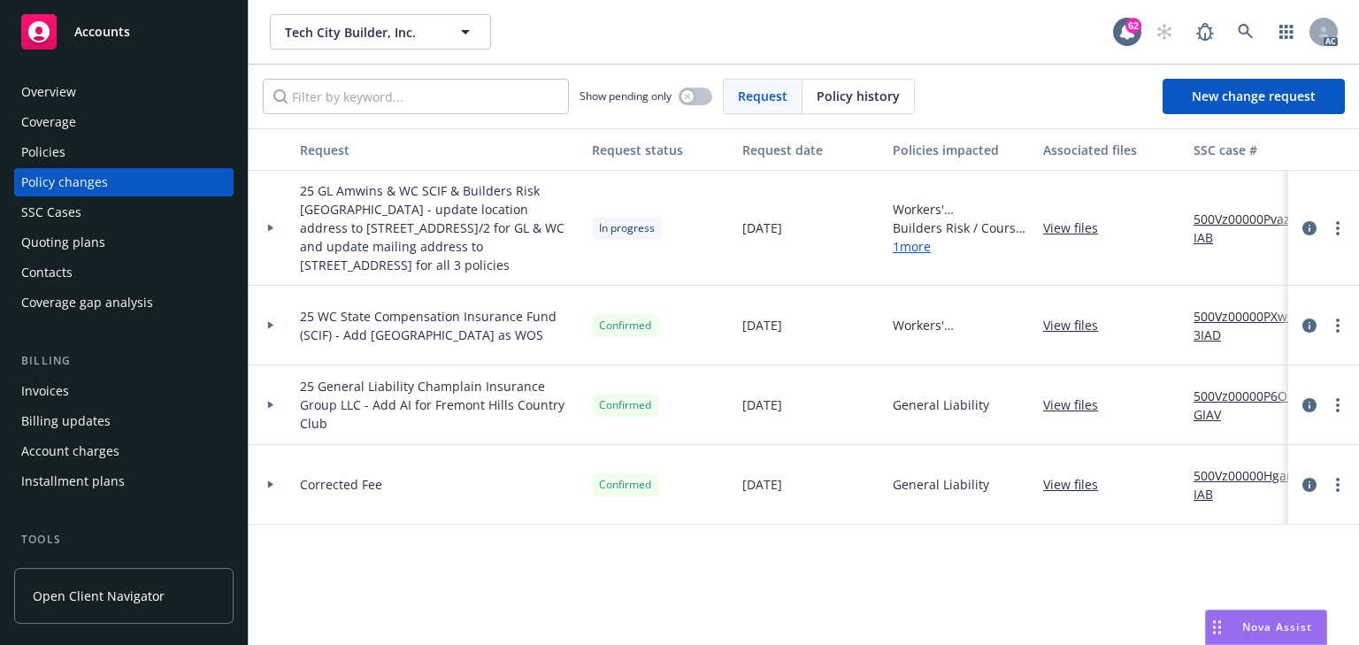
click at [58, 395] on div "Invoices" at bounding box center [45, 391] width 48 height 28
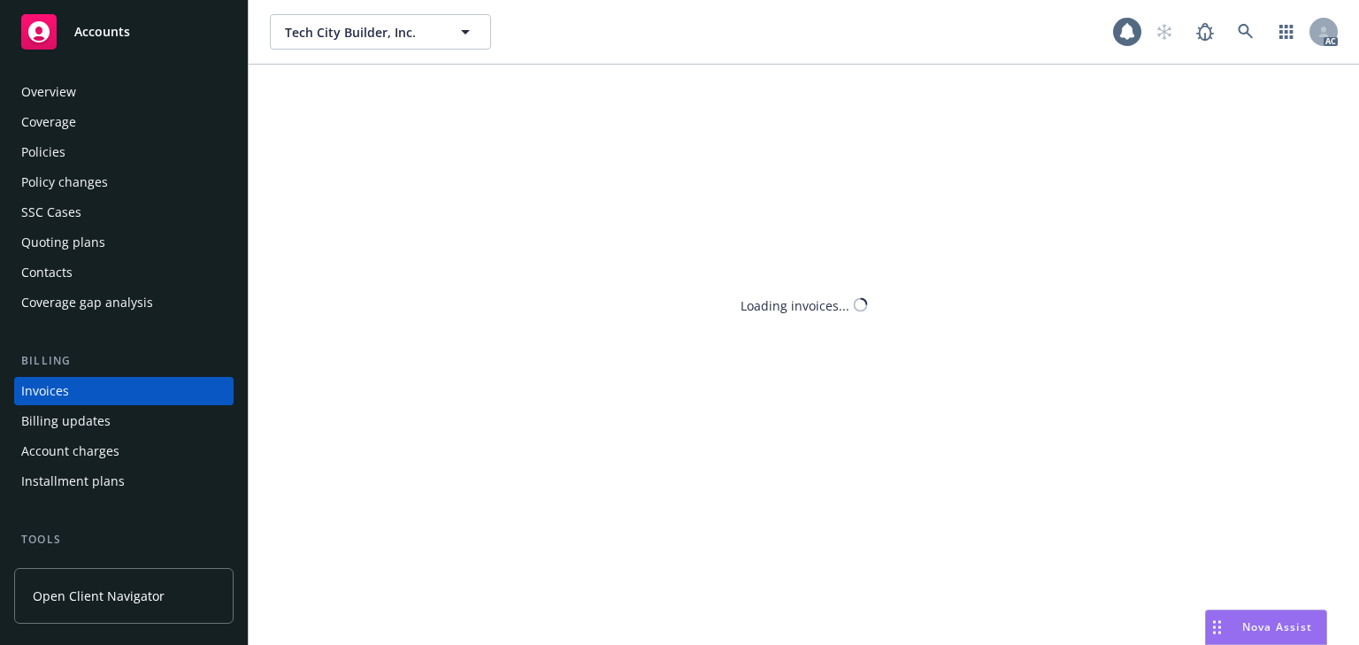
scroll to position [40, 0]
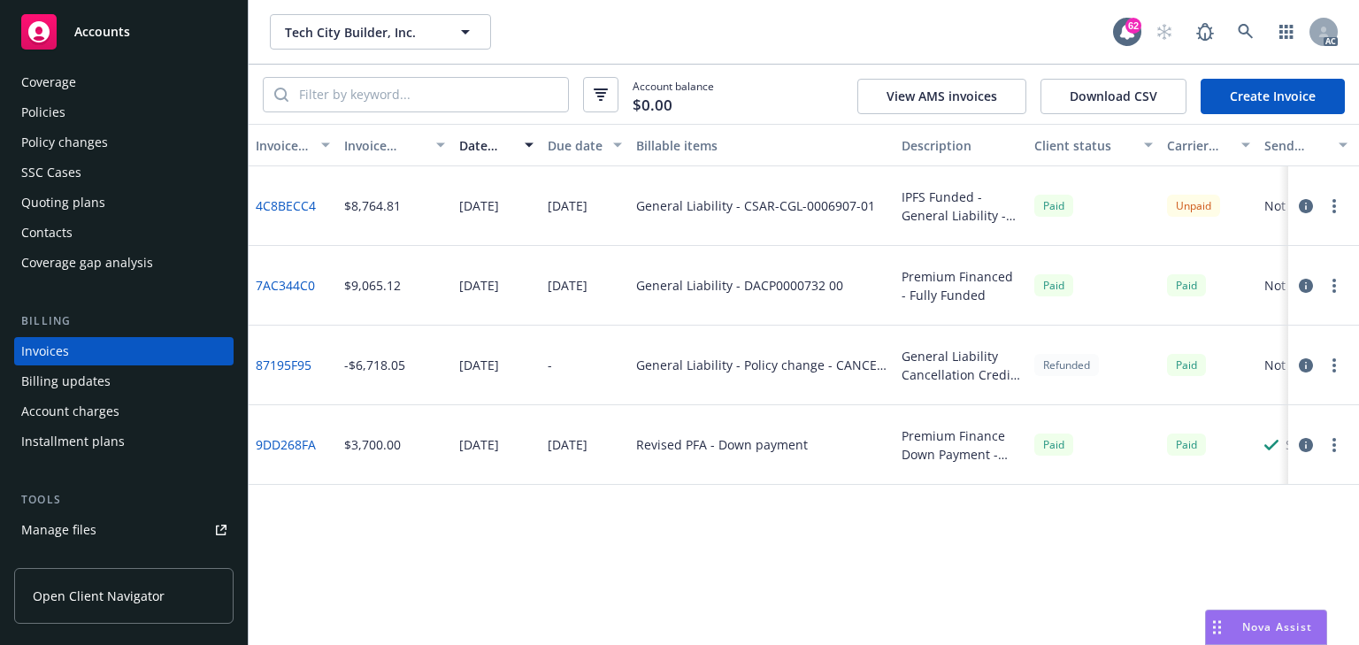
click at [1264, 96] on link "Create Invoice" at bounding box center [1272, 96] width 144 height 35
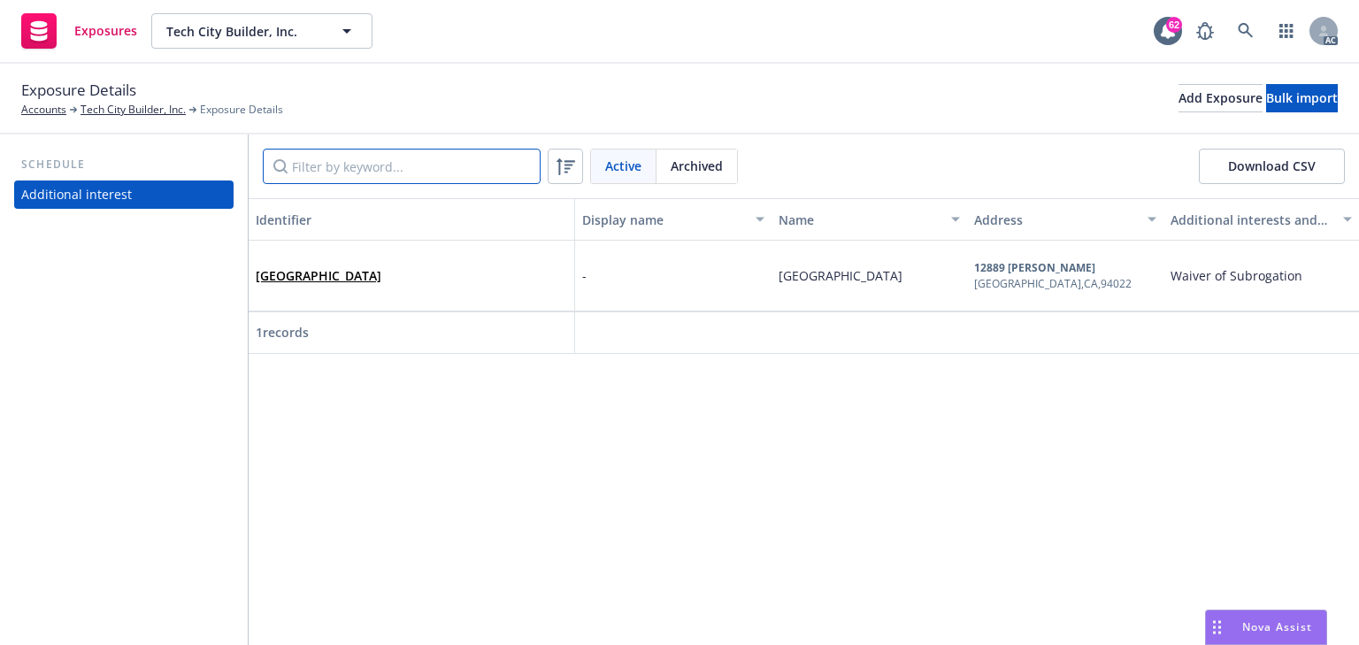
click at [421, 166] on input "Filter by keyword..." at bounding box center [402, 166] width 278 height 35
paste input "Fremont Hills Country Club"
type input "Fremont Hills Country Club"
click at [322, 276] on link "Fremont Hills Country Club" at bounding box center [319, 275] width 126 height 17
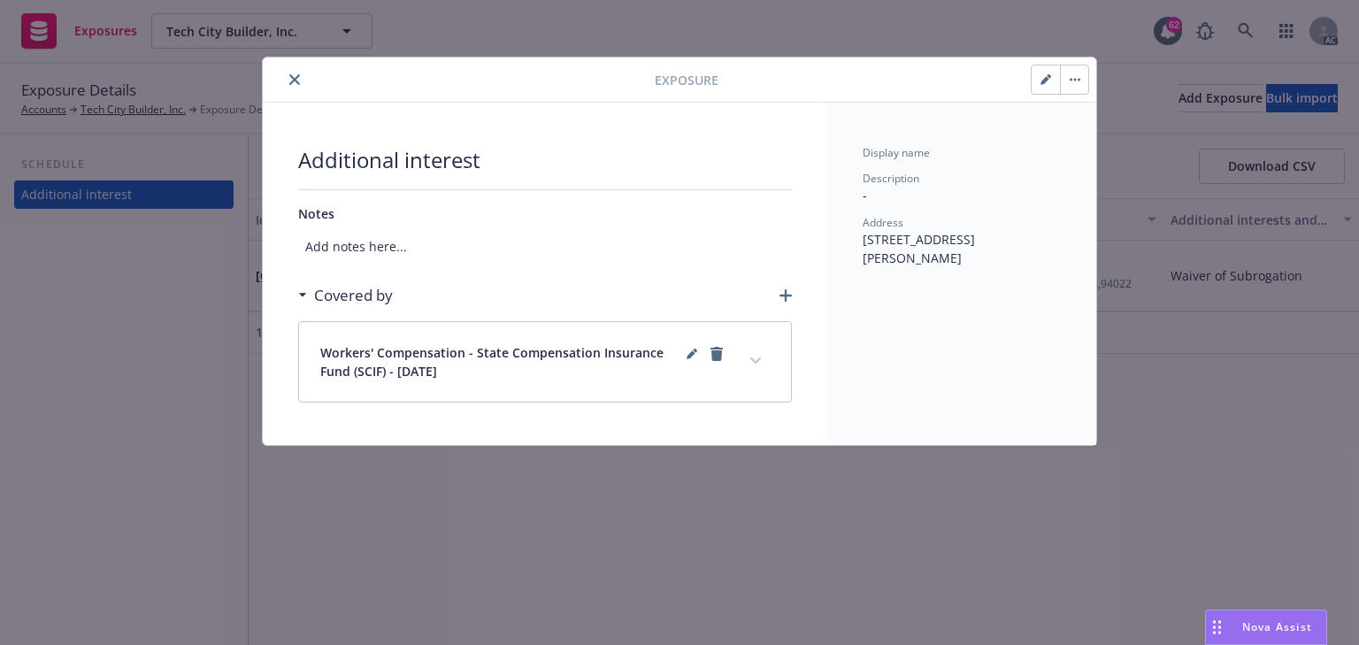
click at [1042, 88] on button "button" at bounding box center [1045, 79] width 28 height 28
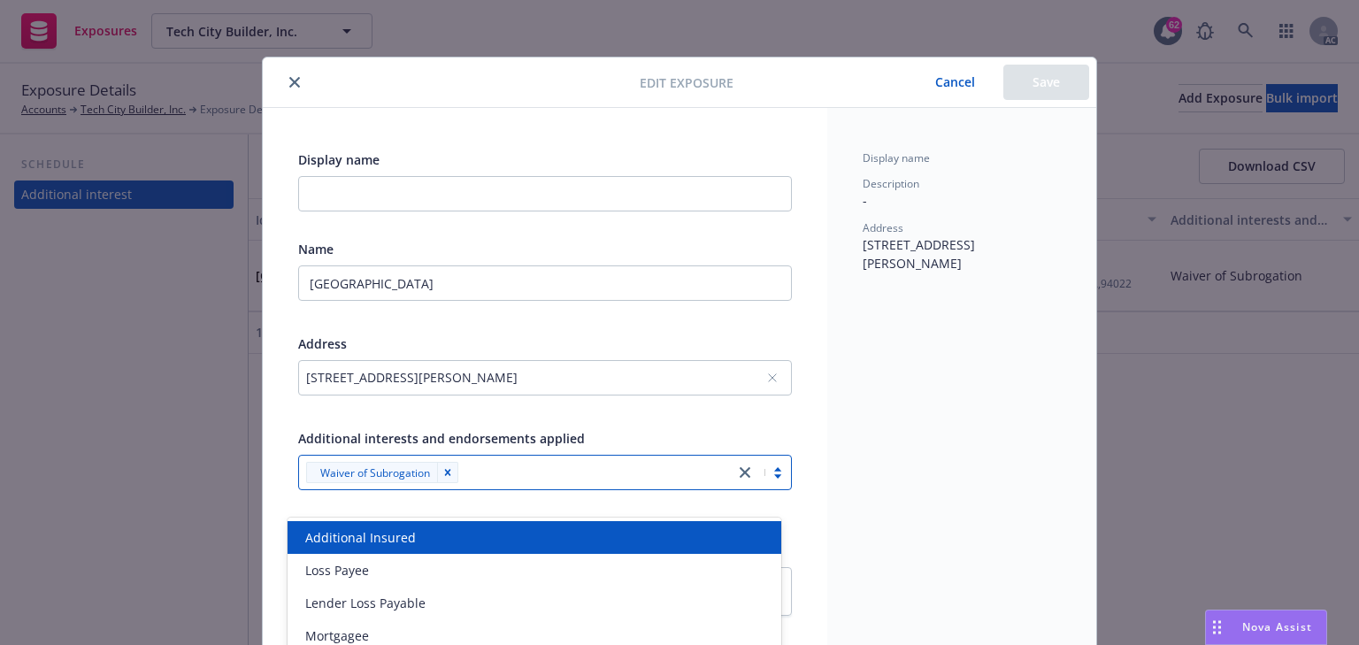
click at [533, 470] on div at bounding box center [595, 472] width 262 height 21
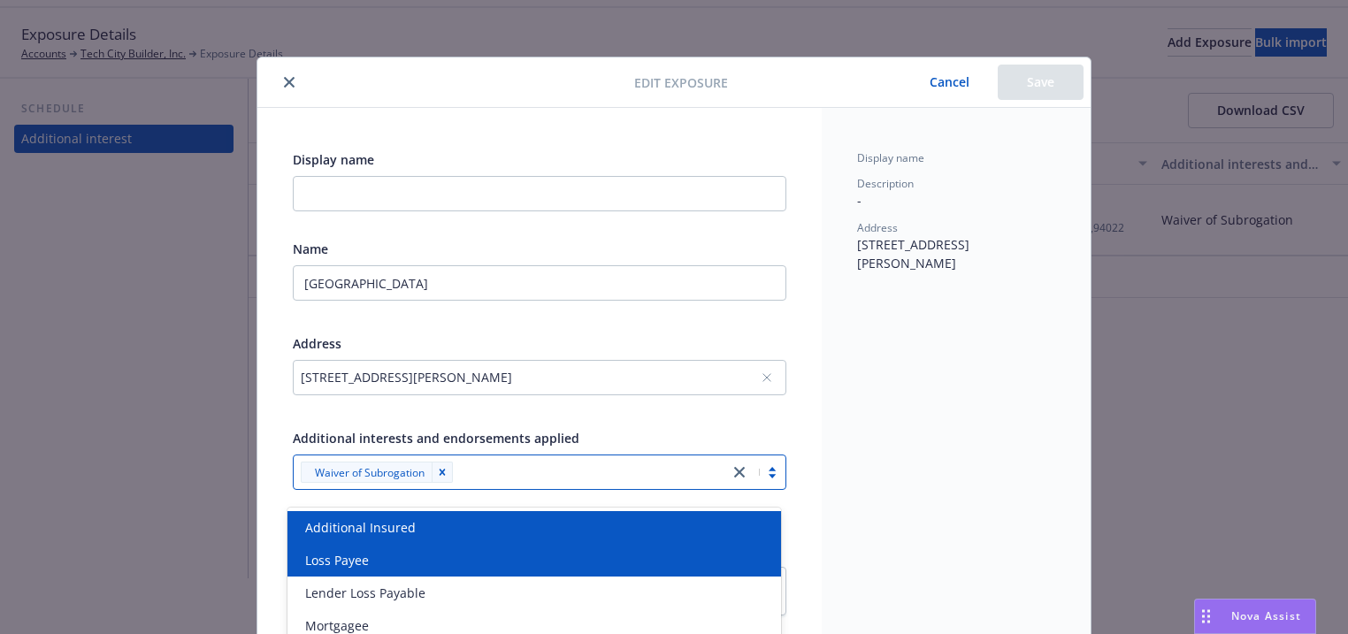
scroll to position [66, 0]
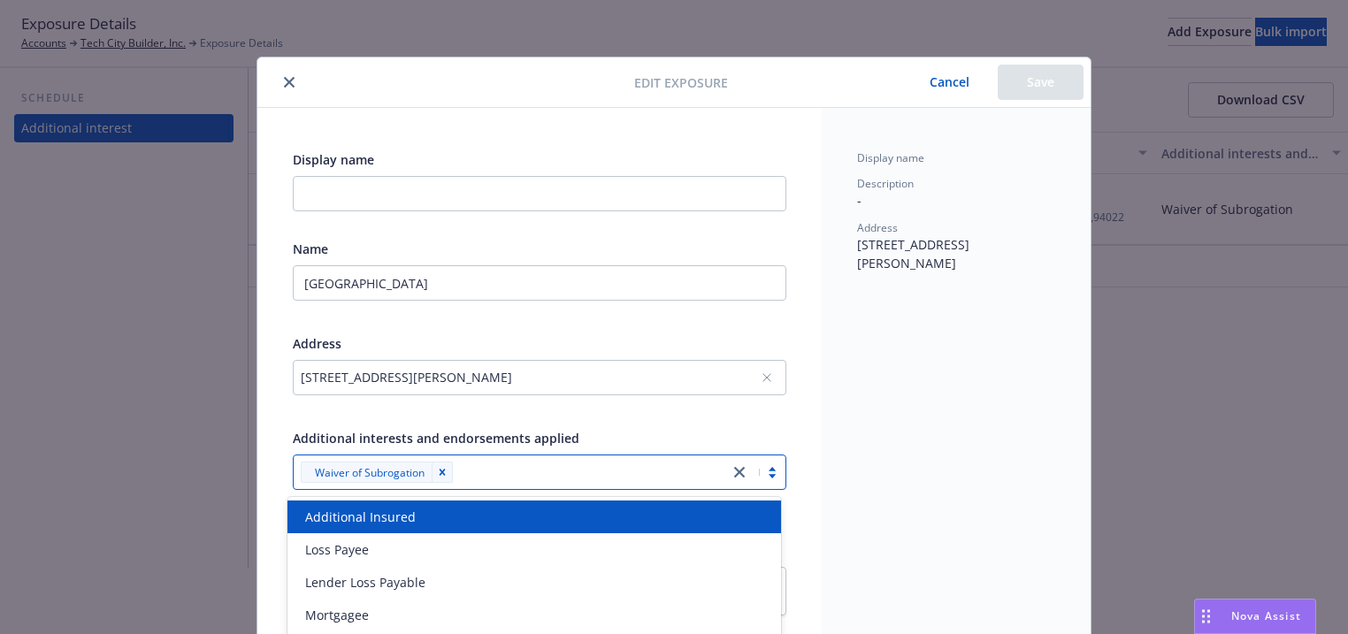
click at [422, 513] on div "Additional Insured" at bounding box center [534, 517] width 472 height 19
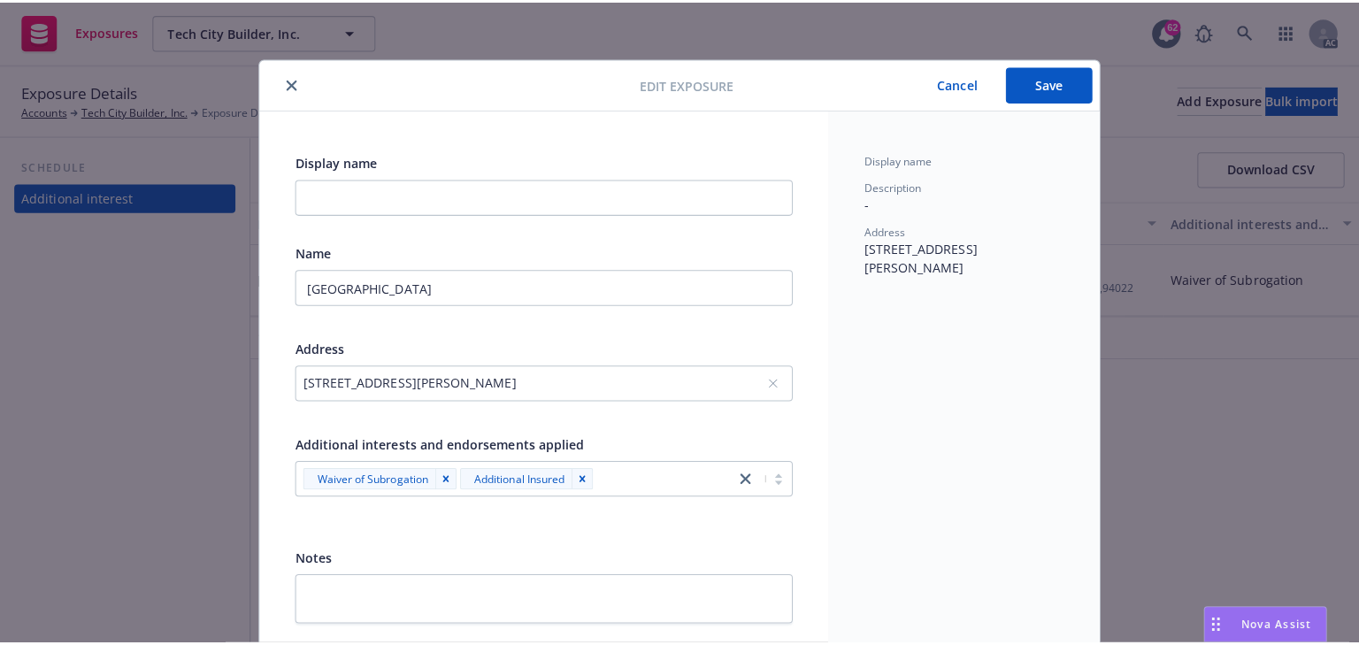
scroll to position [0, 0]
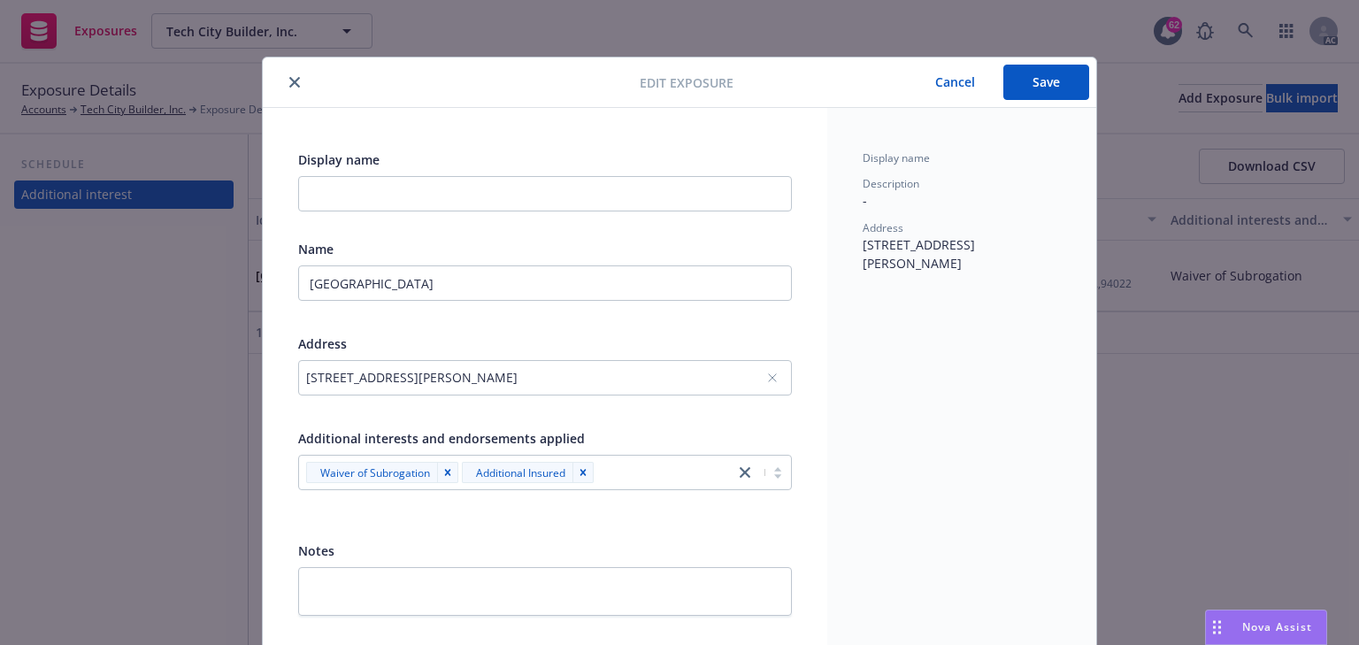
click at [887, 464] on div "Display name Description - Address 12889 Viscaino Pl, Los Altos, CA, 94022, USA" at bounding box center [961, 383] width 269 height 550
click at [1038, 92] on button "Save" at bounding box center [1046, 82] width 86 height 35
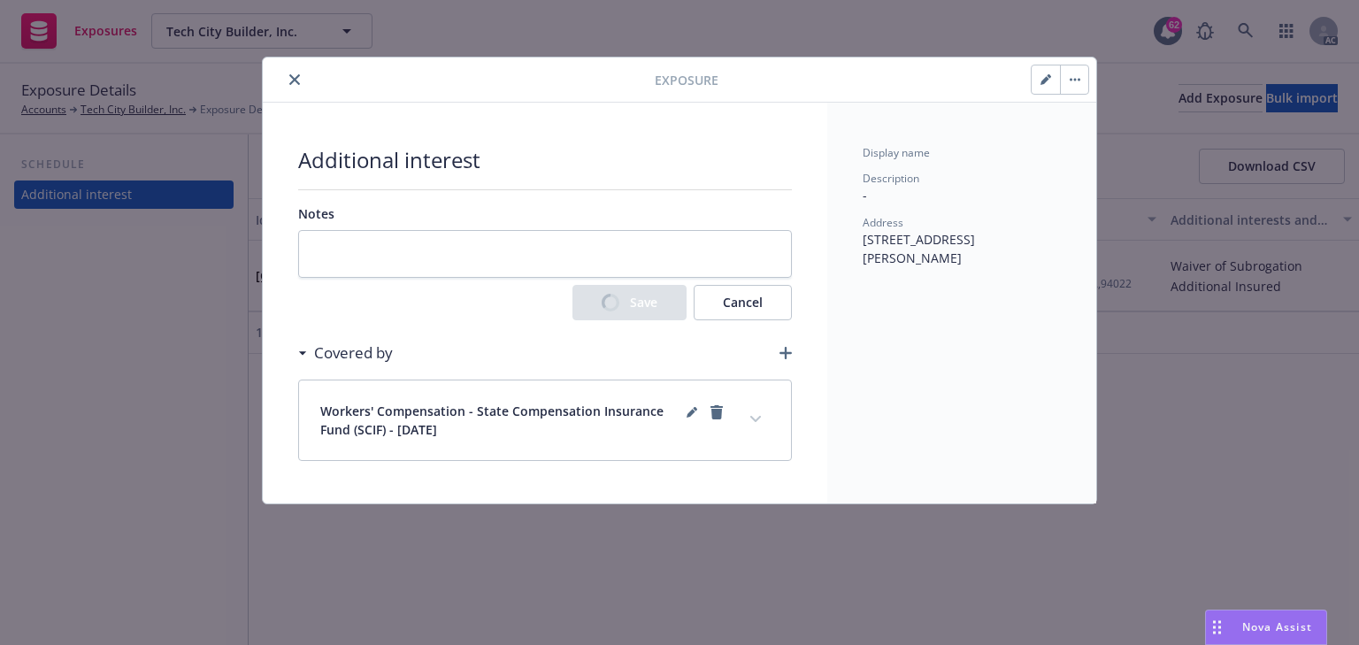
click at [780, 354] on icon "button" at bounding box center [785, 353] width 12 height 12
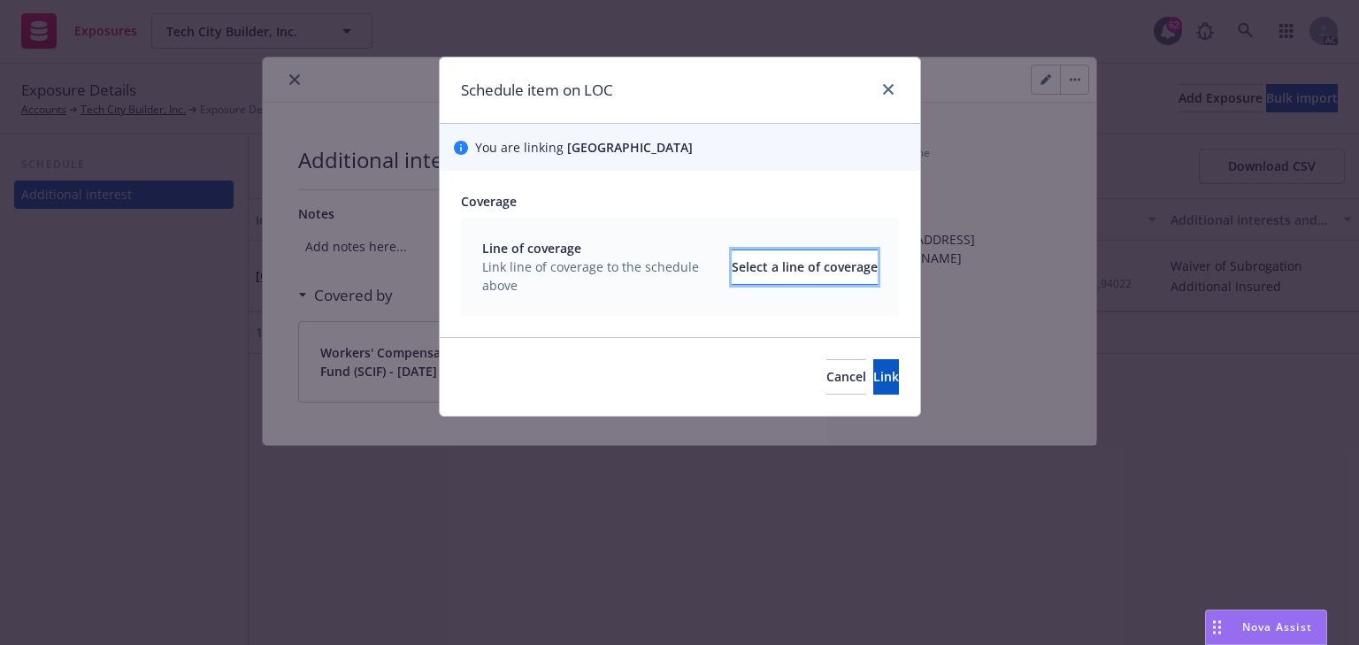
click at [732, 258] on div "Select a line of coverage" at bounding box center [805, 267] width 146 height 34
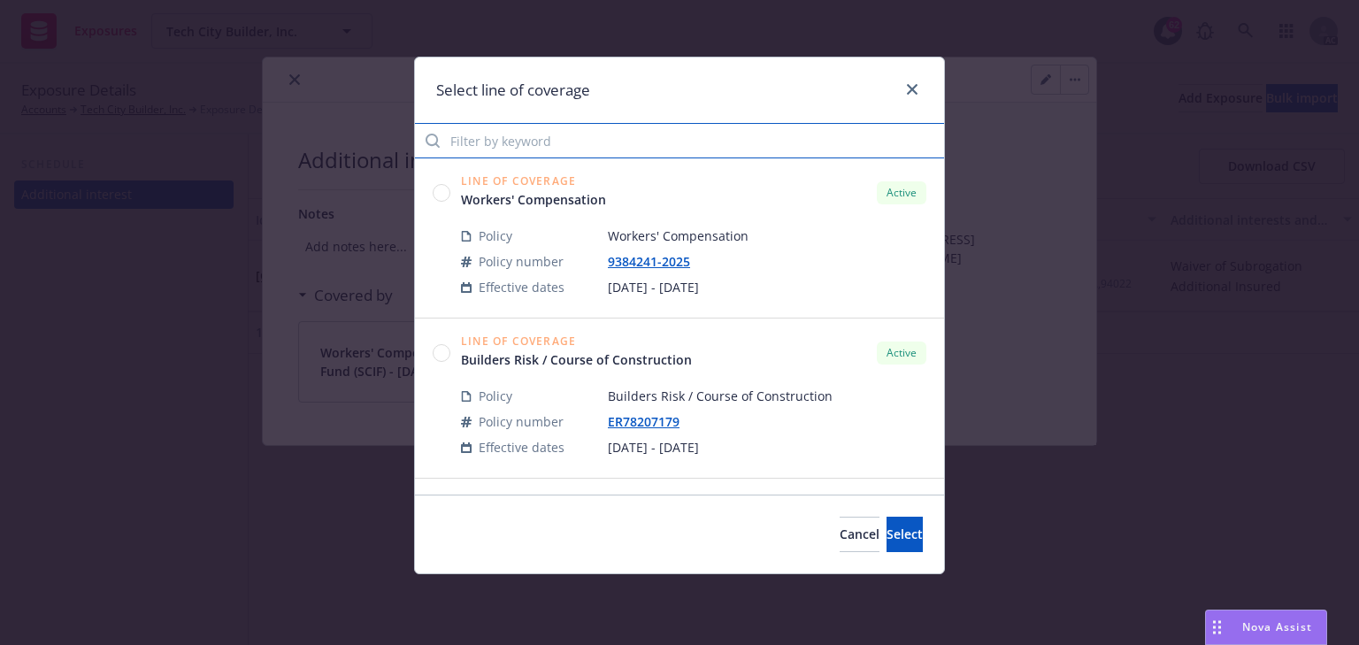
click at [590, 144] on input "Filter by keyword" at bounding box center [679, 140] width 529 height 35
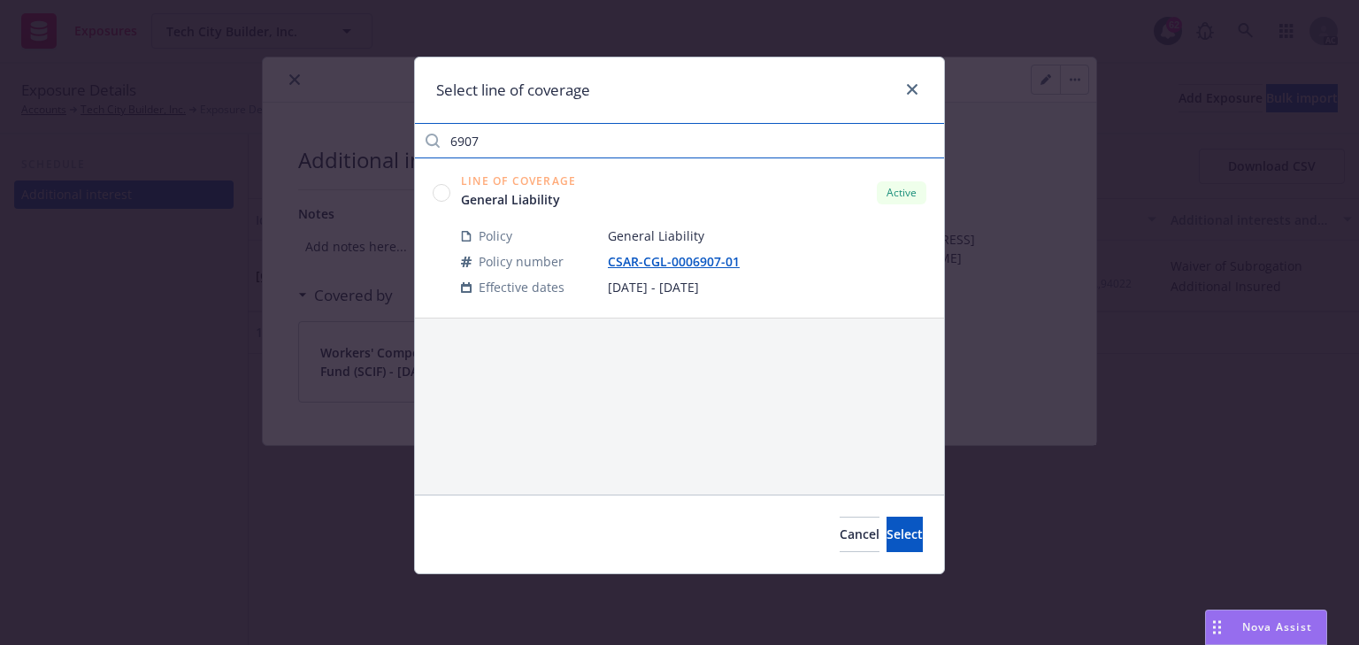
type input "6907"
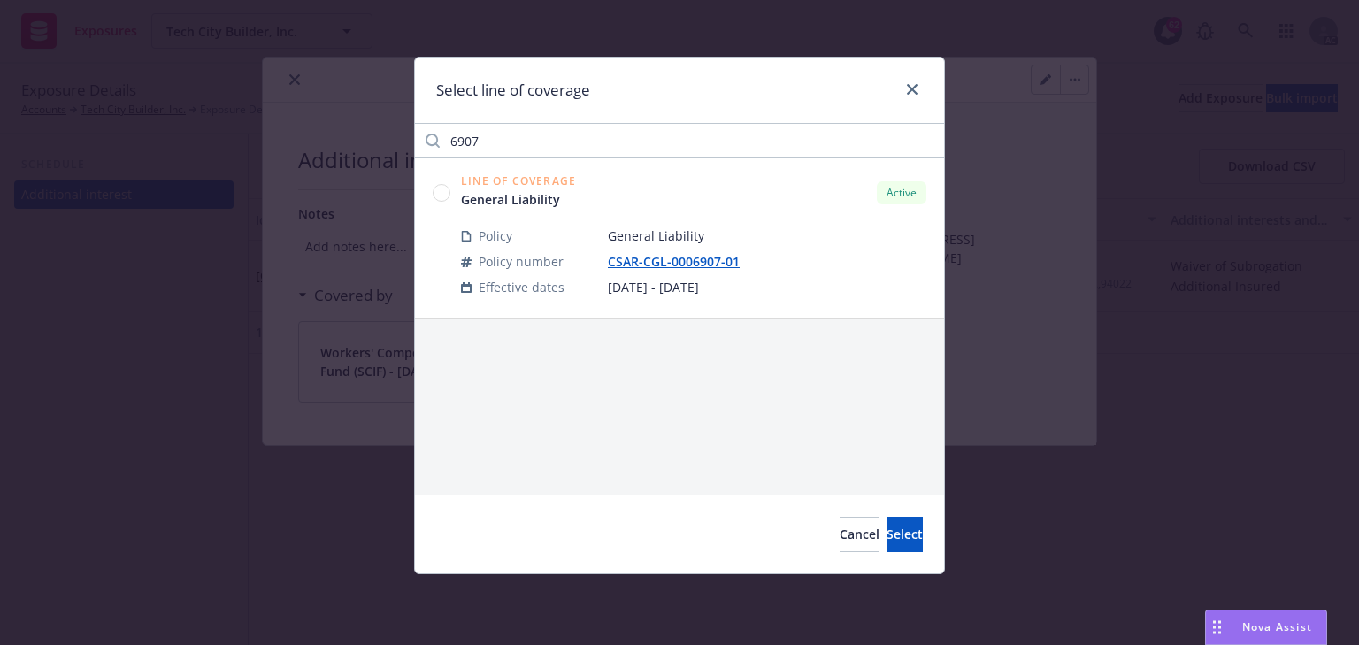
click at [446, 186] on circle at bounding box center [441, 192] width 17 height 17
click at [886, 531] on span "Select" at bounding box center [904, 533] width 36 height 17
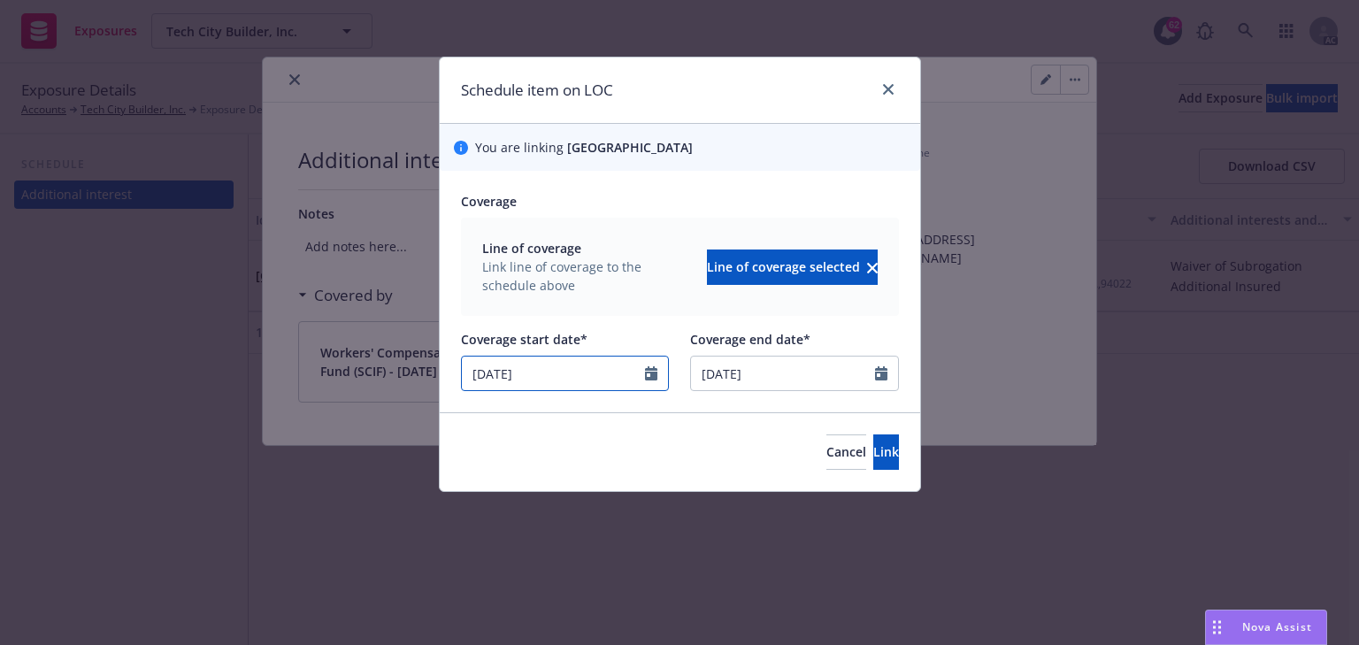
select select "4"
drag, startPoint x: 488, startPoint y: 364, endPoint x: 329, endPoint y: 354, distance: 159.5
click at [324, 356] on div "Schedule item on LOC You are linking Fremont Hills Country Club Coverage Line o…" at bounding box center [679, 322] width 1359 height 645
type input "[DATE]"
click at [879, 452] on button "Link" at bounding box center [886, 451] width 26 height 35
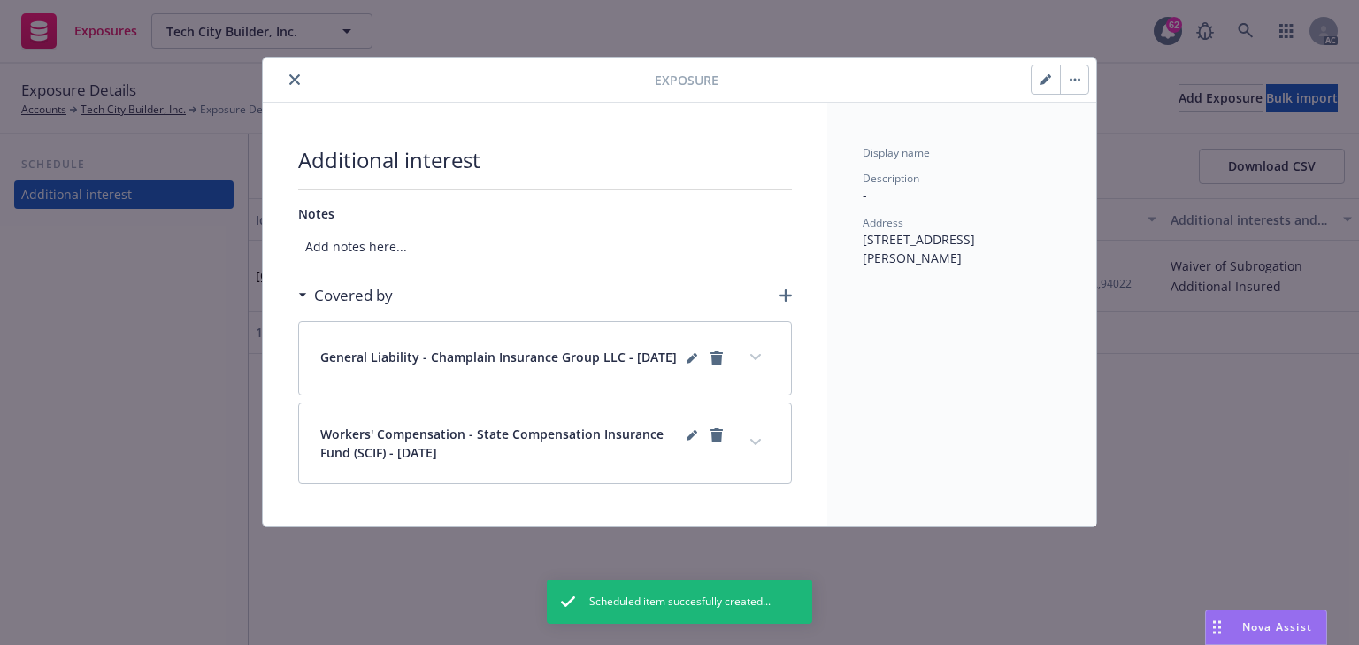
click at [765, 353] on button "expand content" at bounding box center [755, 357] width 28 height 28
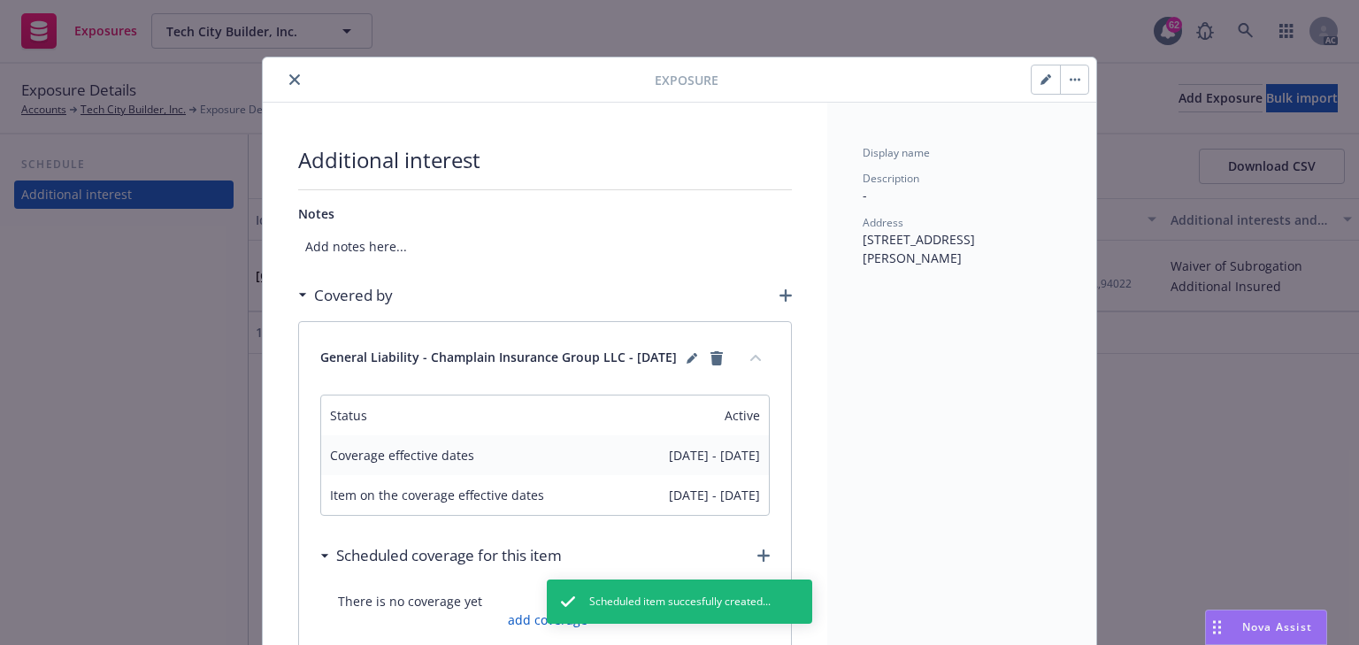
click at [294, 80] on icon "close" at bounding box center [294, 79] width 11 height 11
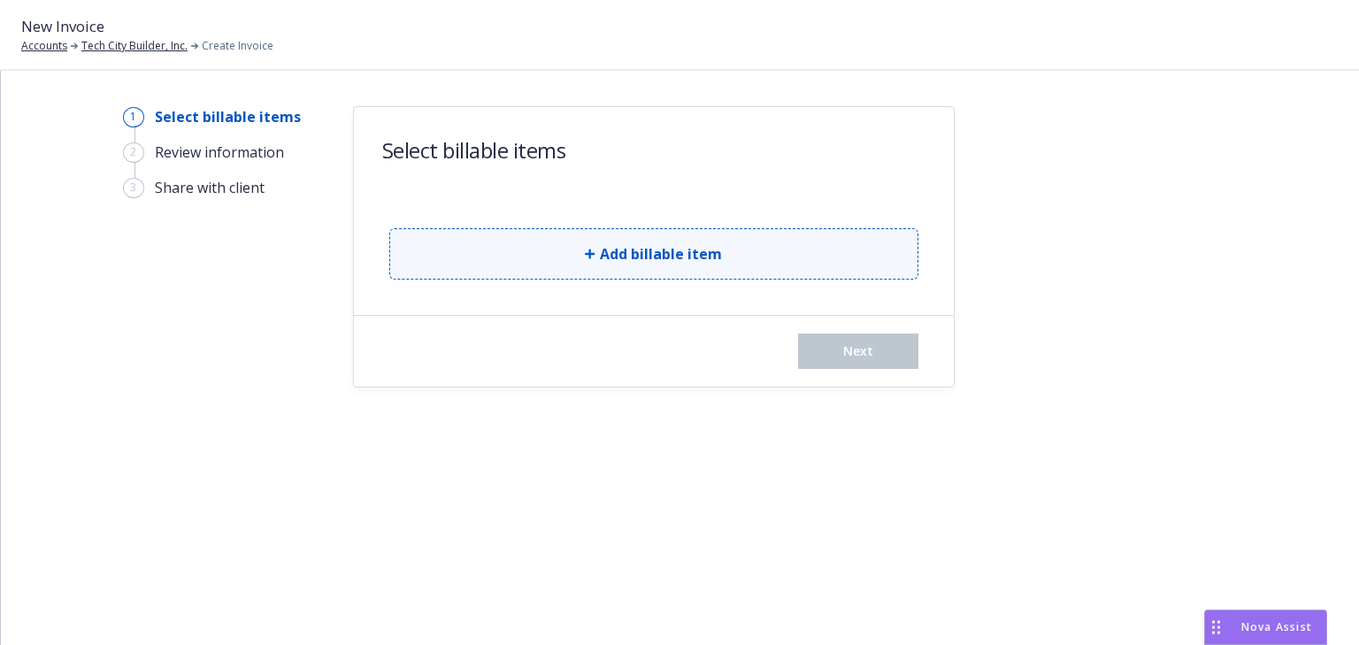
click at [548, 271] on button "Add billable item" at bounding box center [653, 253] width 529 height 51
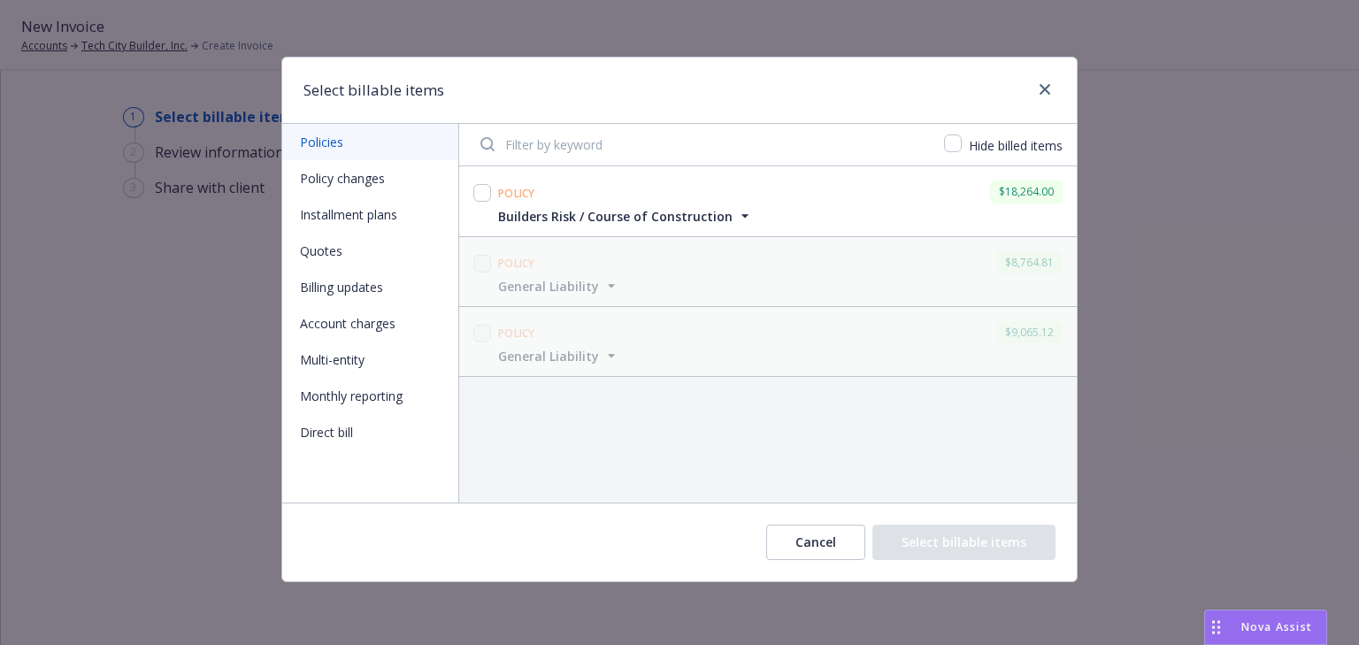
click at [375, 180] on button "Policy changes" at bounding box center [370, 178] width 176 height 36
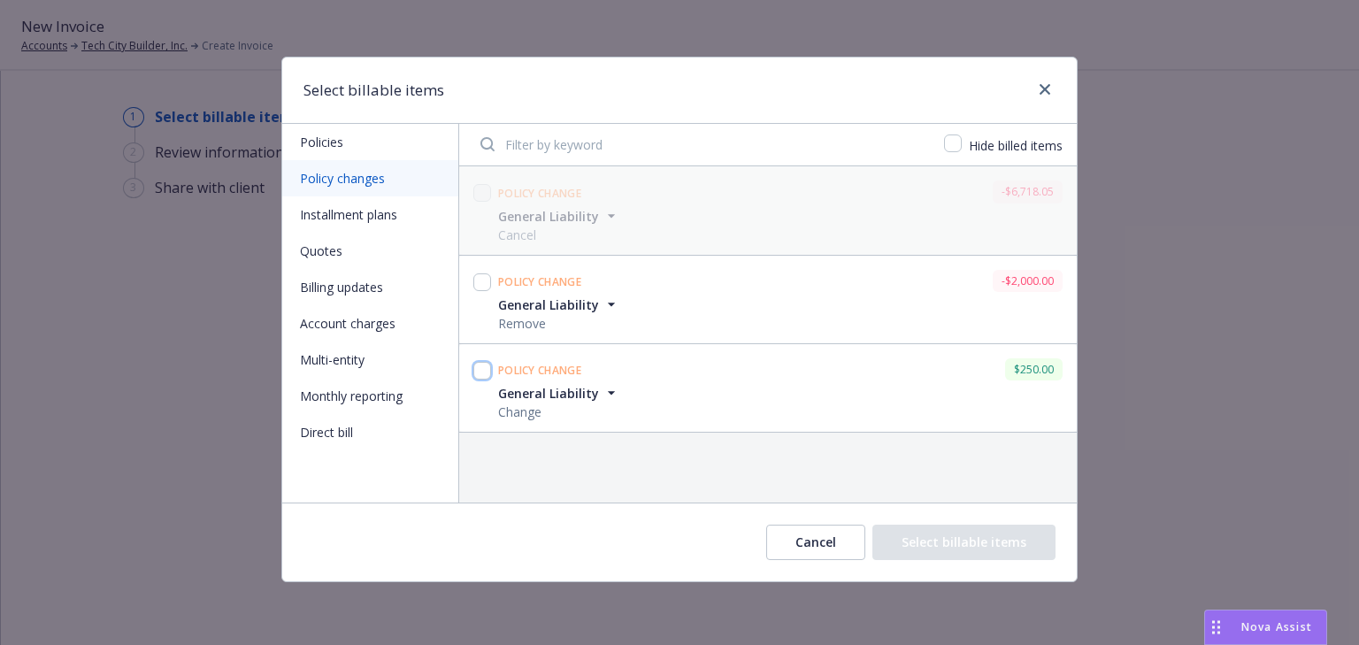
click at [478, 363] on input "checkbox" at bounding box center [482, 371] width 18 height 18
checkbox input "true"
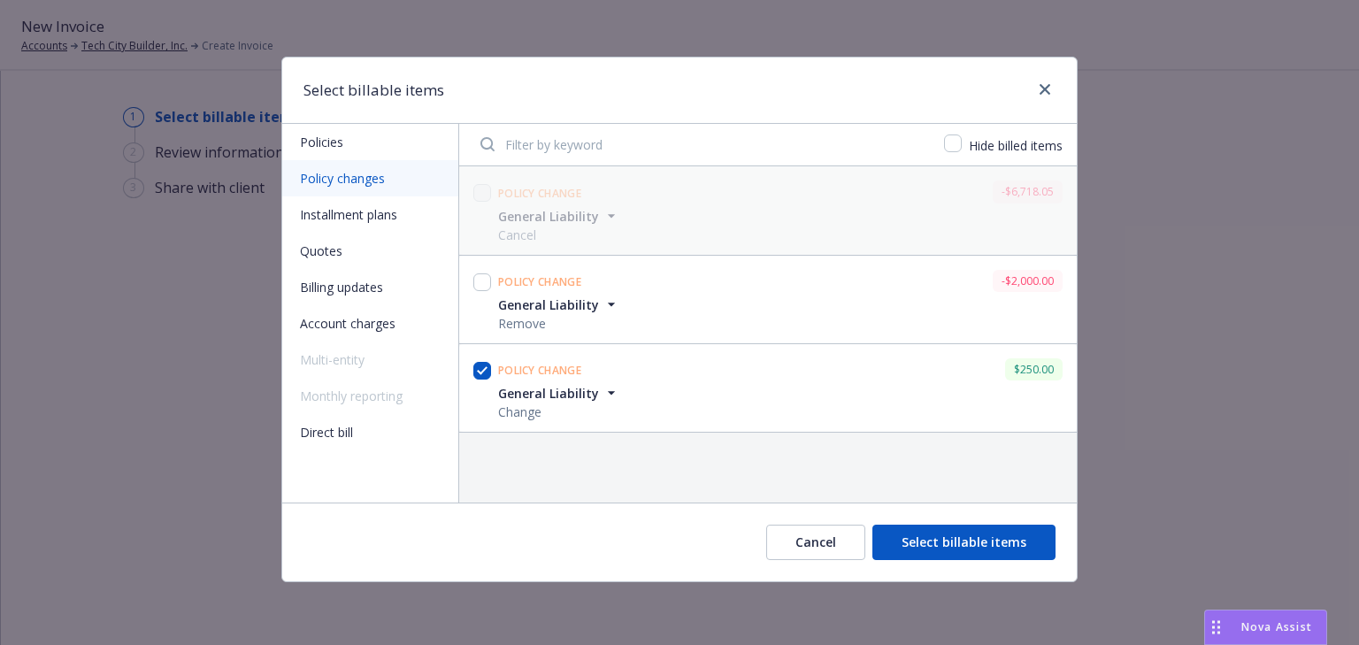
click at [979, 550] on button "Select billable items" at bounding box center [963, 542] width 183 height 35
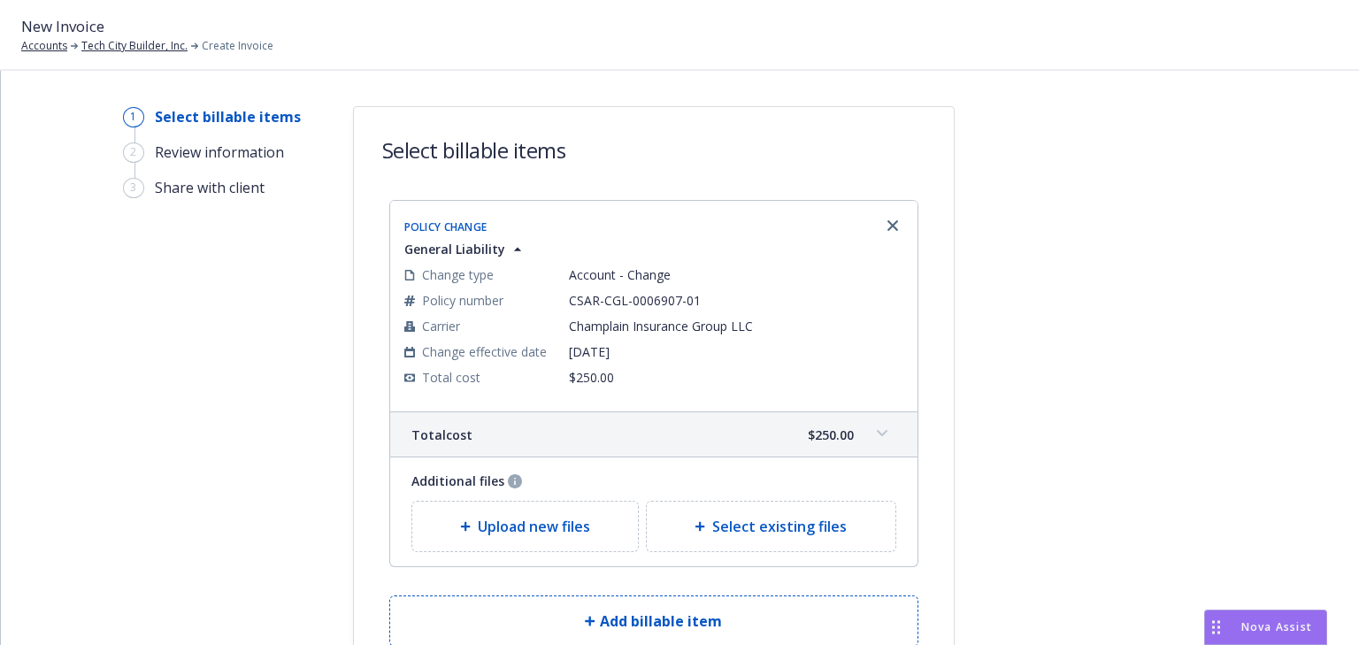
scroll to position [143, 0]
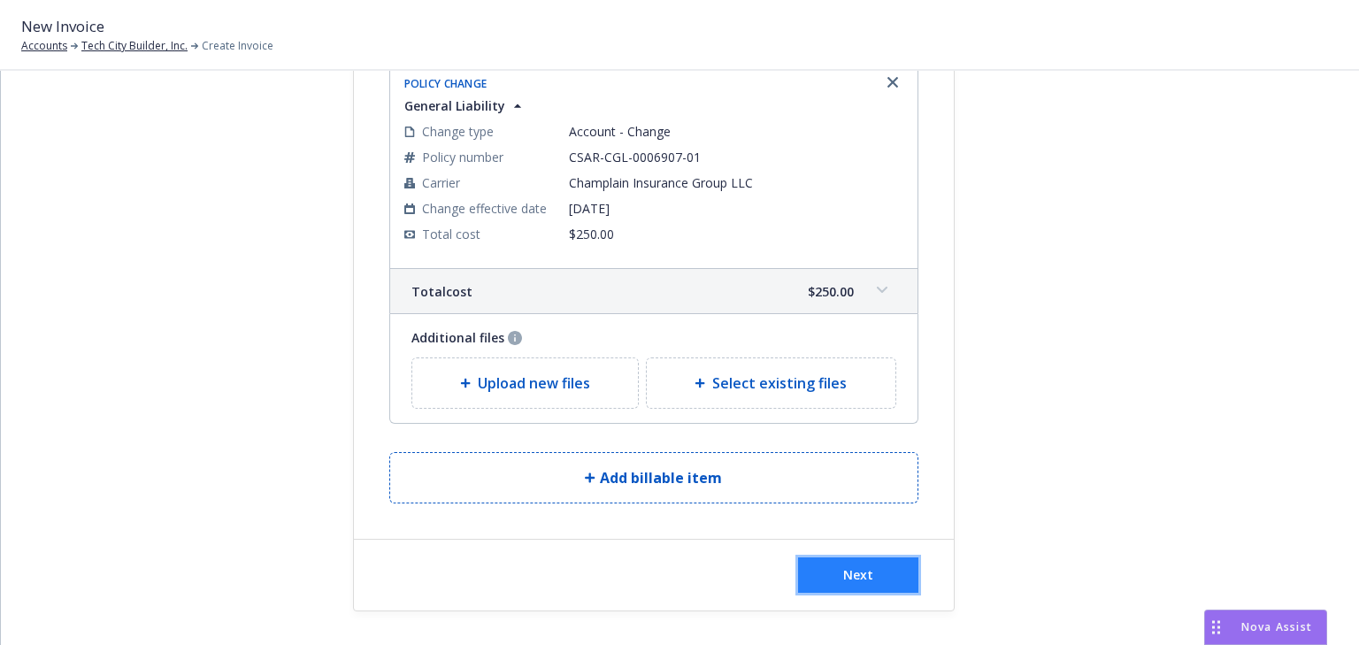
click at [885, 579] on button "Next" at bounding box center [858, 574] width 120 height 35
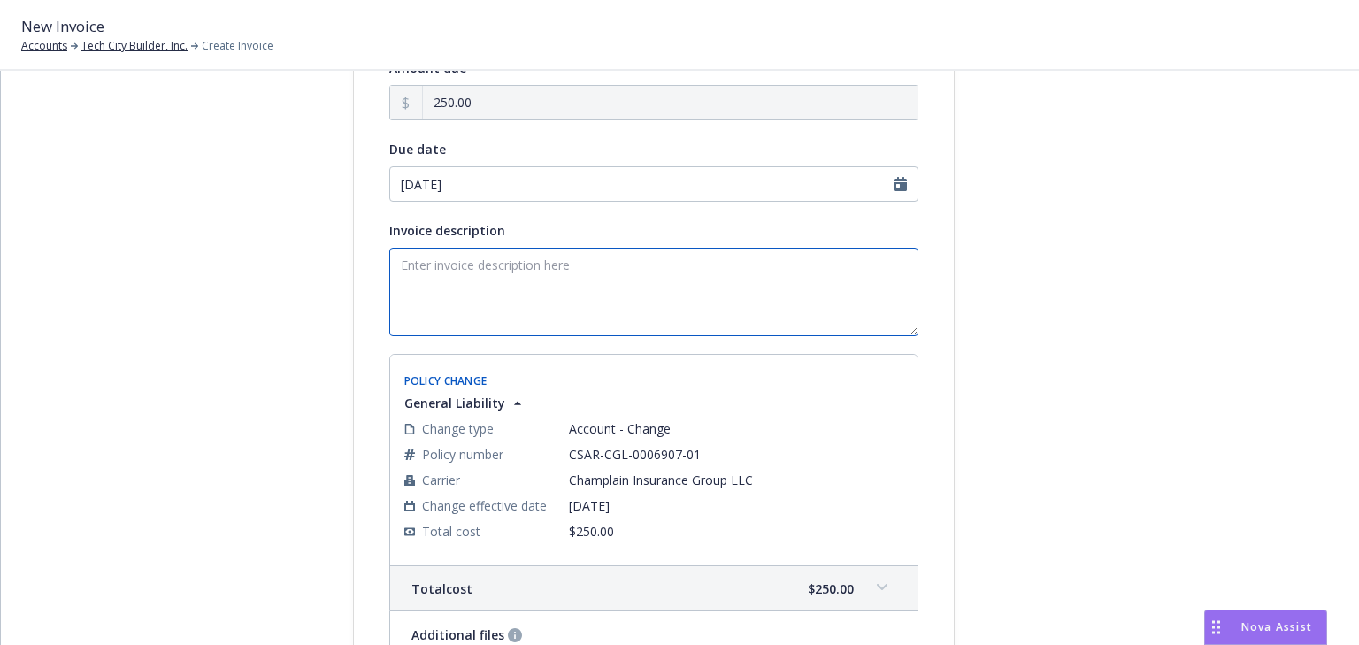
click at [516, 294] on textarea "Invoice description" at bounding box center [653, 292] width 529 height 88
paste textarea "Policy Change 2025 General Liability ENDT # 001 - Add AI for Fremont Hills Coun…"
drag, startPoint x: 685, startPoint y: 262, endPoint x: 28, endPoint y: 295, distance: 657.2
click at [0, 298] on div "Select billable items 2 Review information 3 Share with client Add payment deta…" at bounding box center [679, 358] width 1359 height 574
click at [426, 262] on textarea "Add AI for Fremont Hills Country Club" at bounding box center [653, 292] width 529 height 88
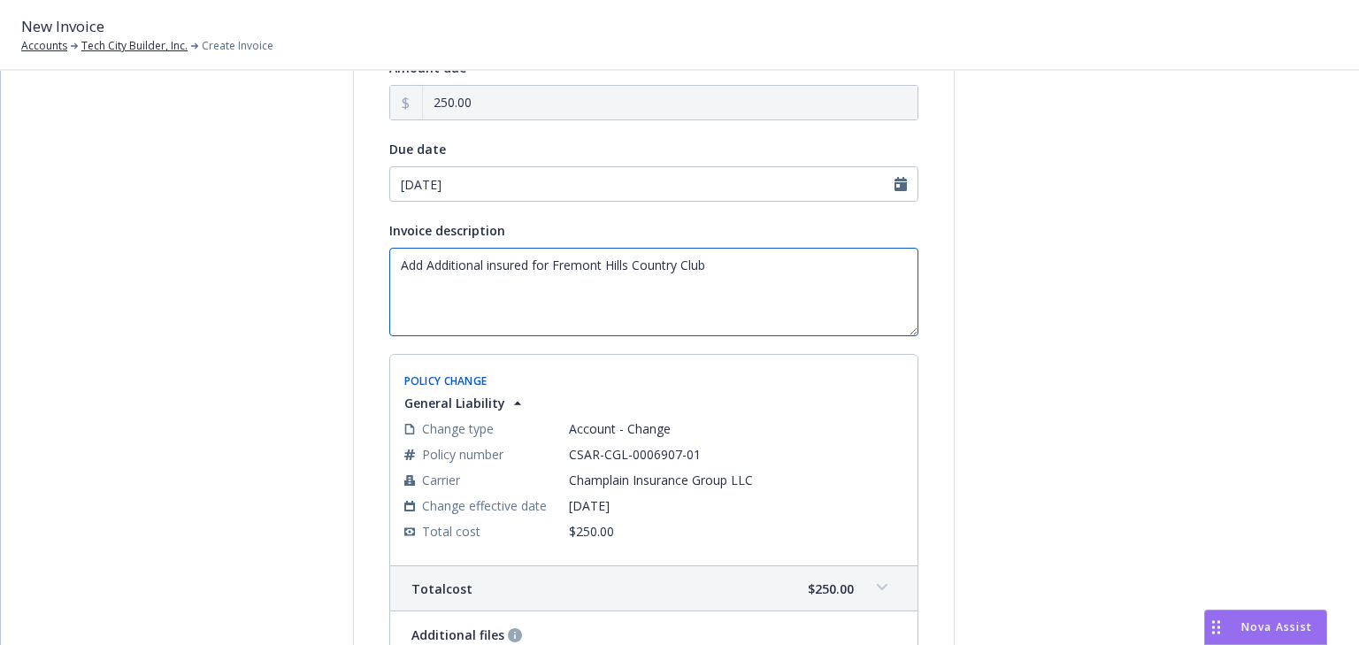
type textarea "Add Additional insured for Fremont Hills Country Club"
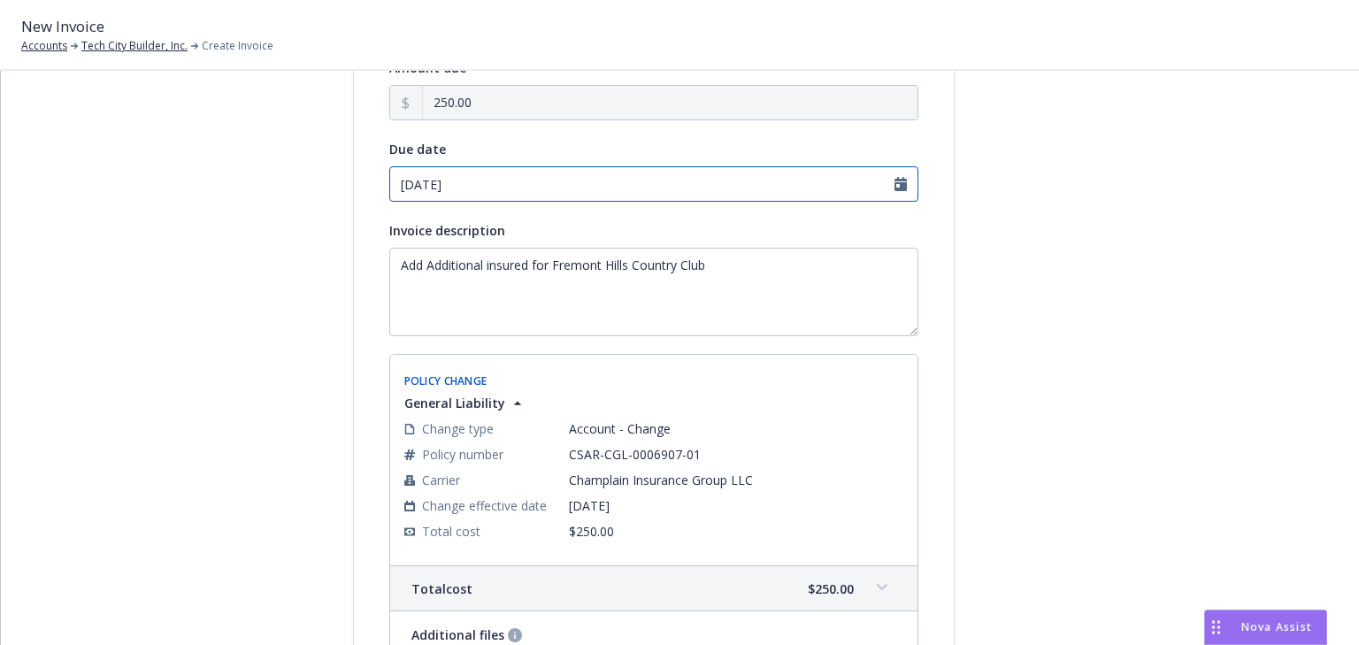
select select "August"
select select "2025"
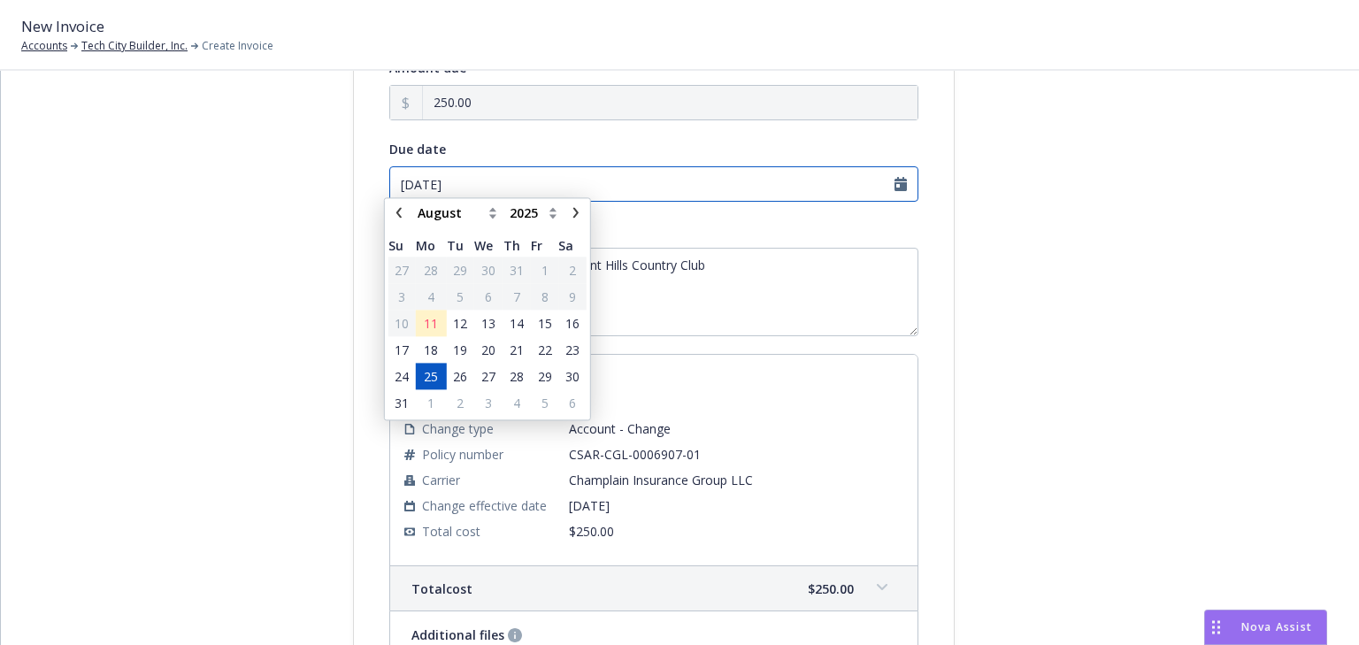
click at [536, 183] on input "08/25/2025" at bounding box center [653, 183] width 529 height 35
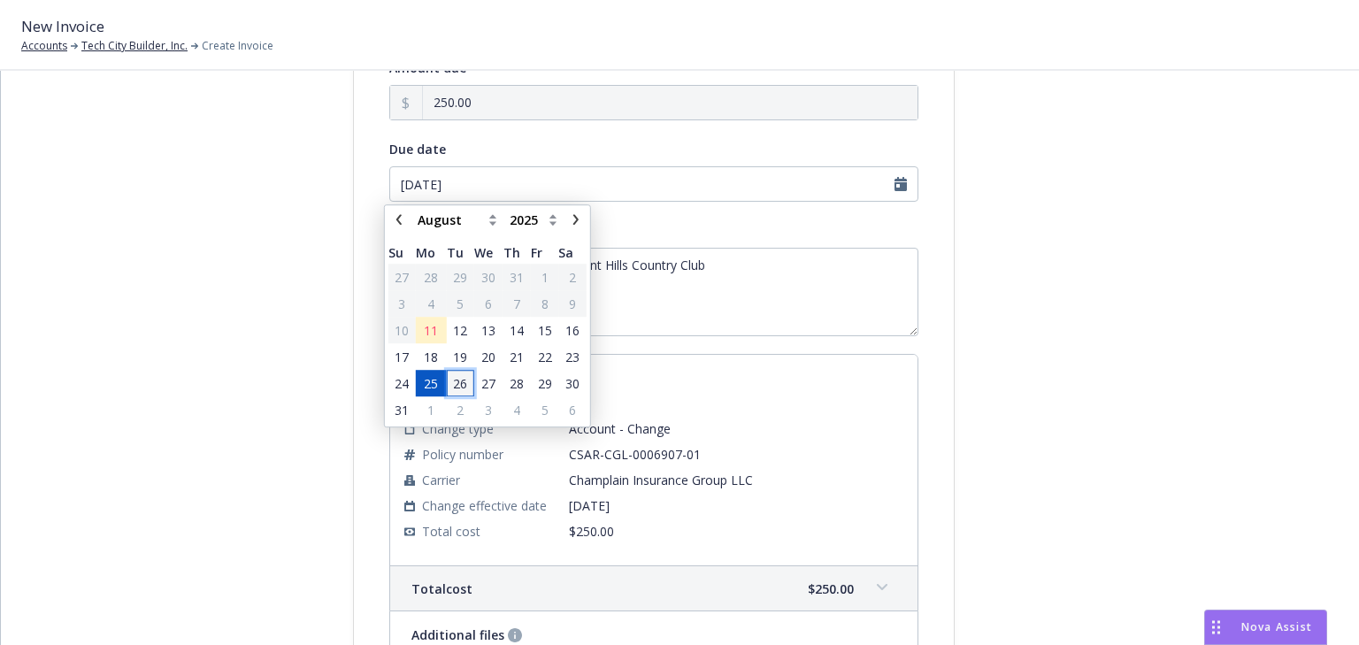
click at [460, 380] on span "26" at bounding box center [460, 383] width 14 height 19
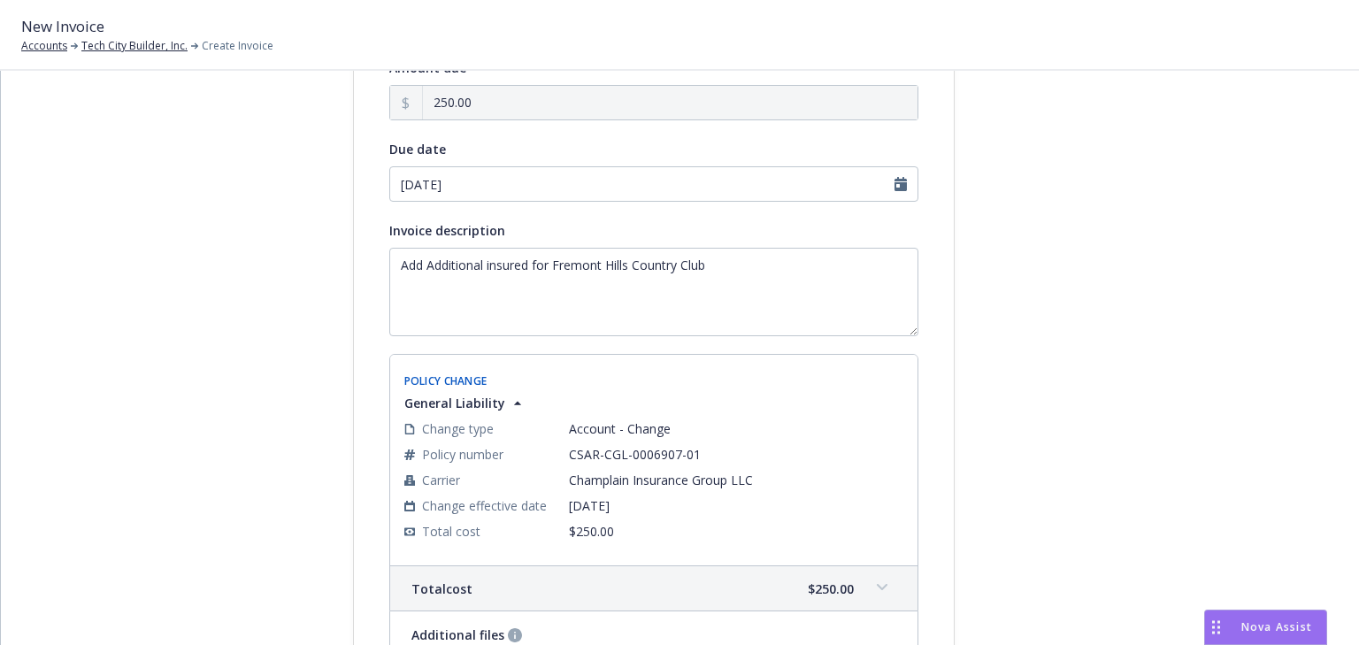
type input "08/26/2025"
click at [1066, 354] on div at bounding box center [1114, 396] width 248 height 866
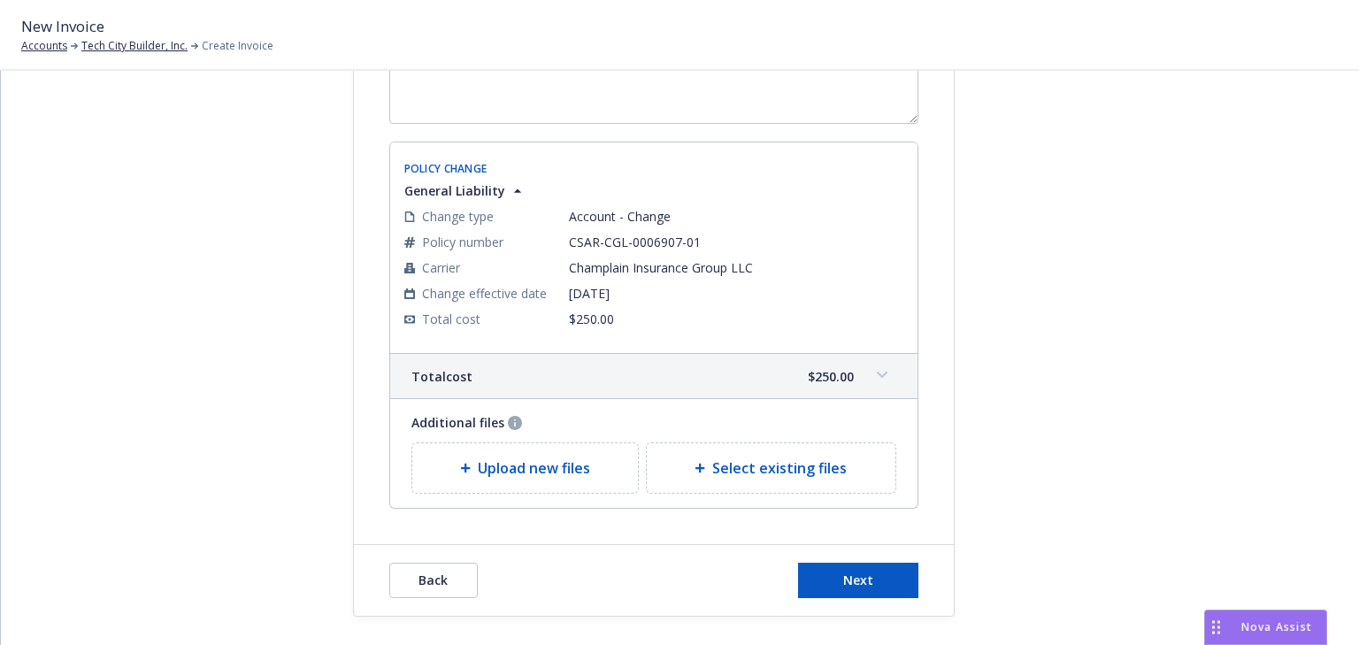
scroll to position [361, 0]
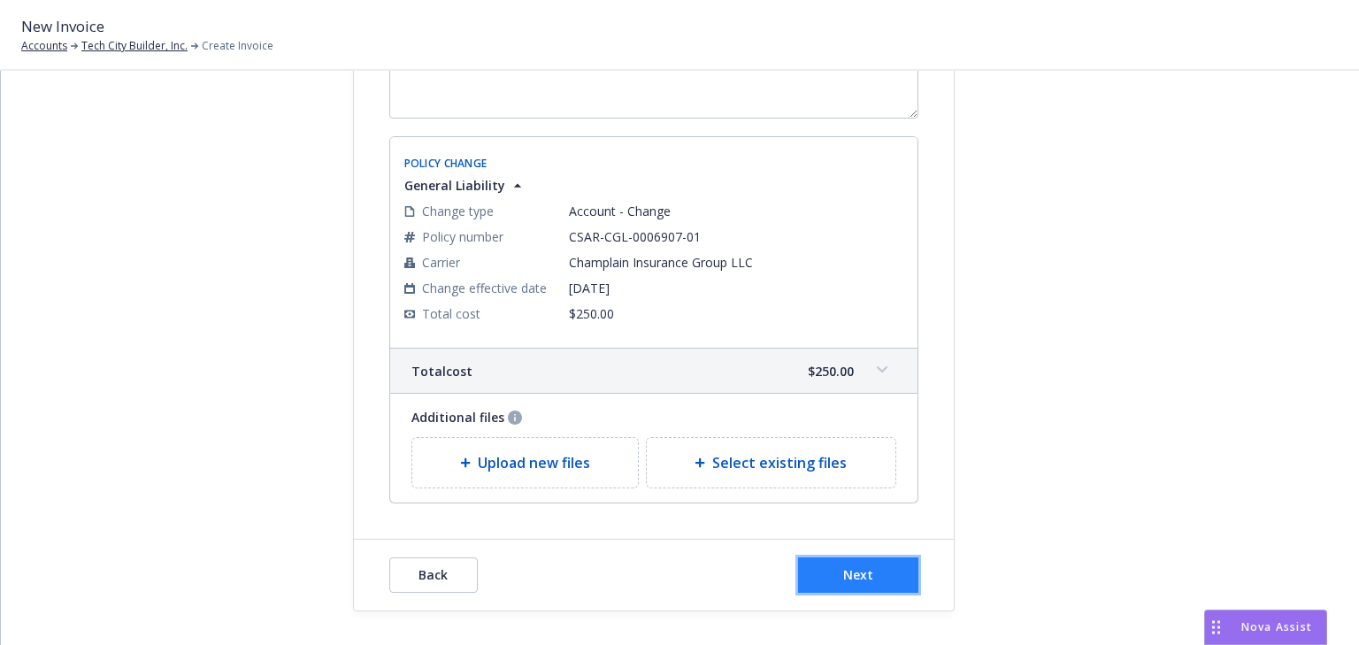
click at [885, 571] on button "Next" at bounding box center [858, 574] width 120 height 35
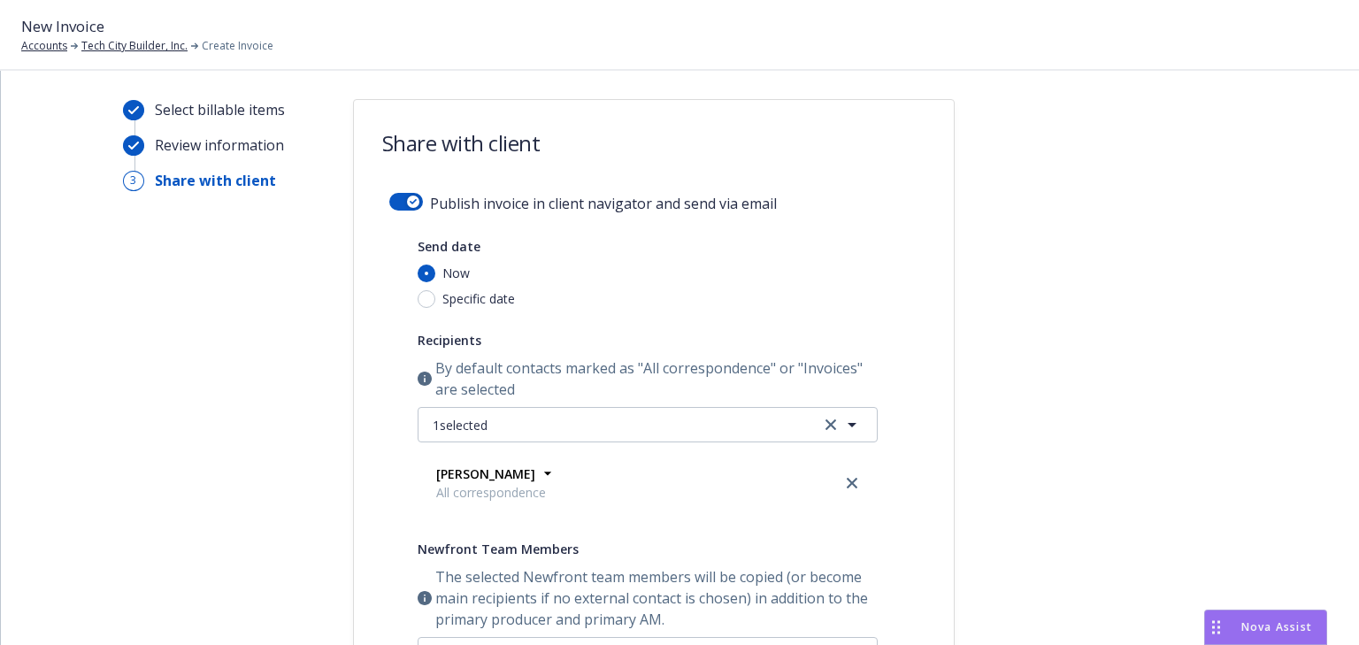
scroll to position [7, 0]
click at [410, 199] on icon "button" at bounding box center [413, 201] width 7 height 5
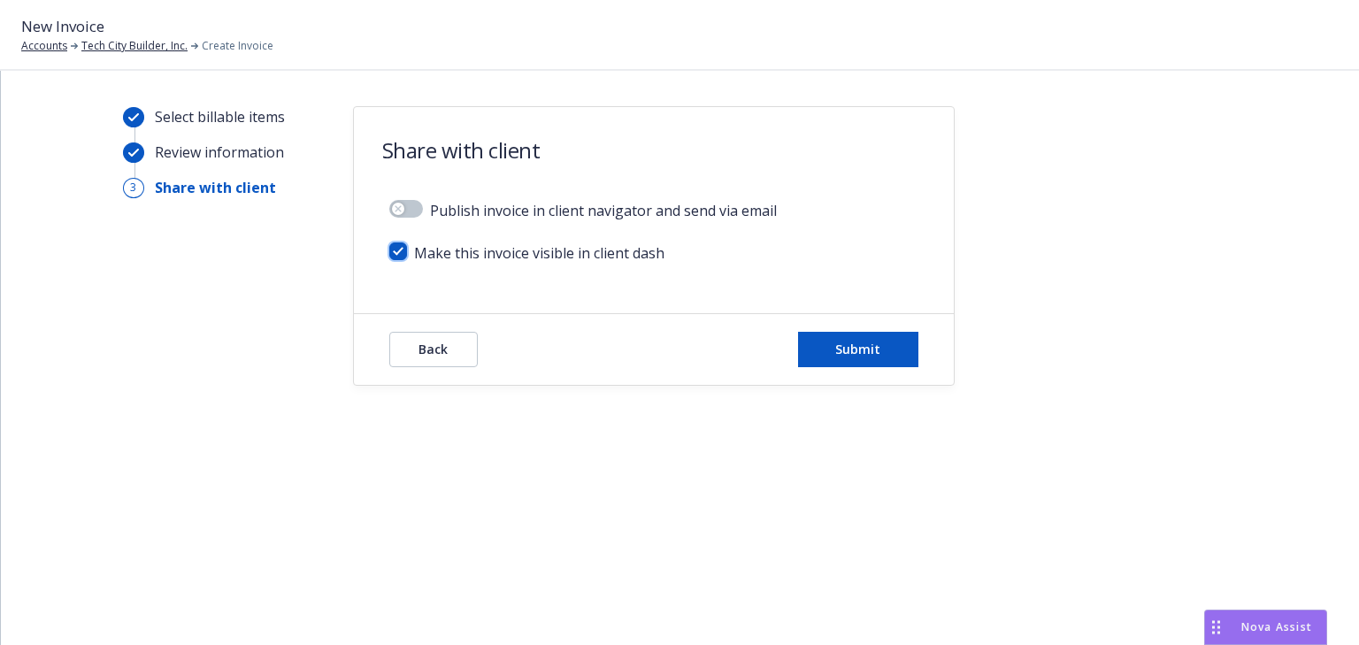
click at [396, 253] on input "checkbox" at bounding box center [398, 251] width 18 height 18
checkbox input "false"
click at [826, 356] on button "Submit" at bounding box center [858, 349] width 120 height 35
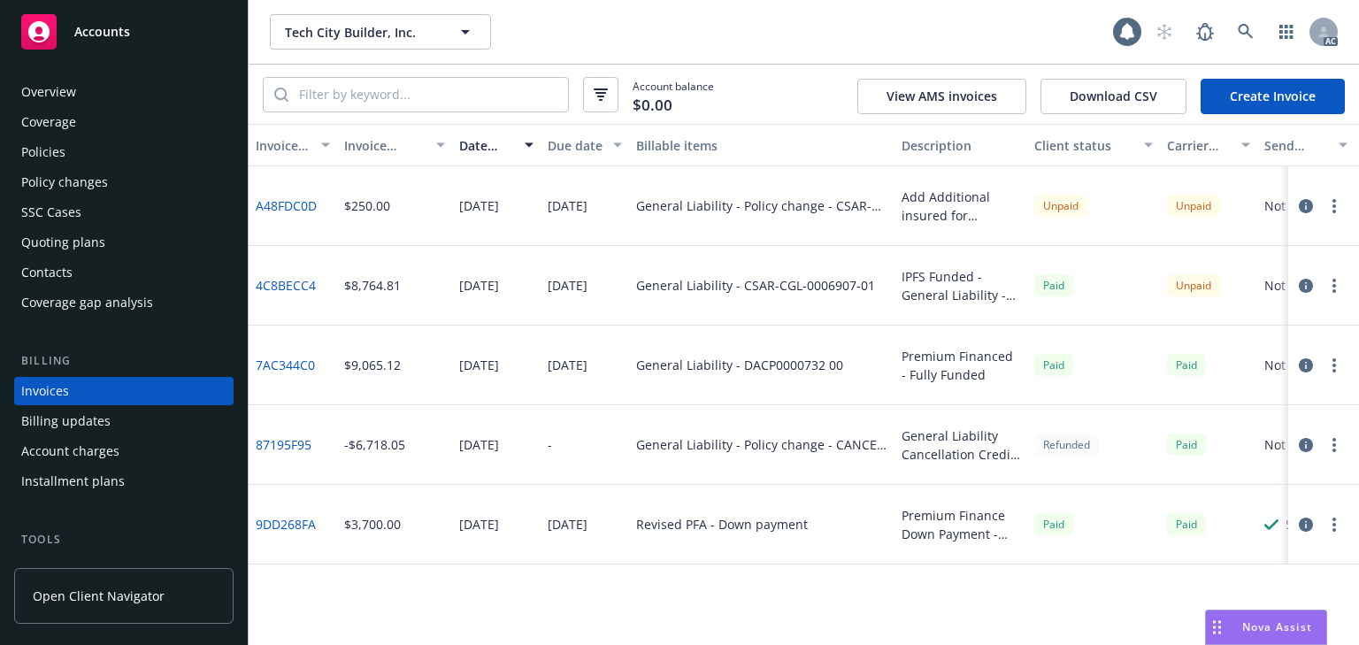
scroll to position [40, 0]
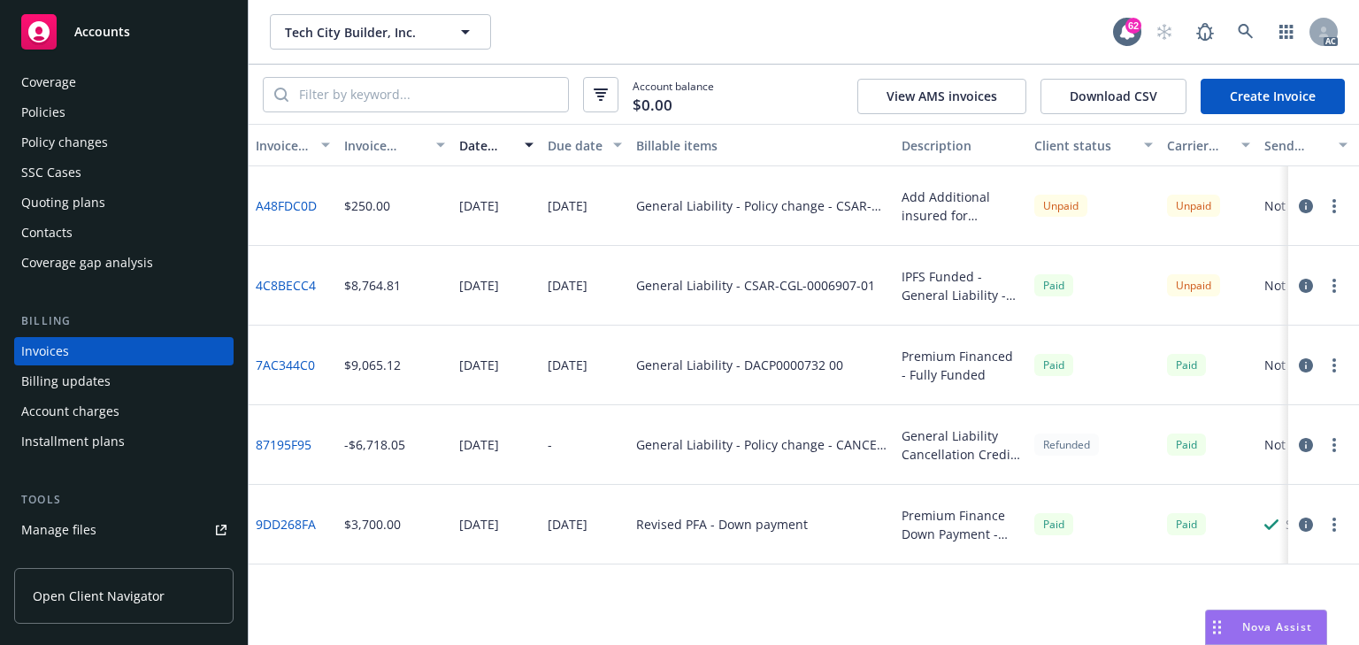
click at [1301, 202] on icon "button" at bounding box center [1306, 206] width 14 height 14
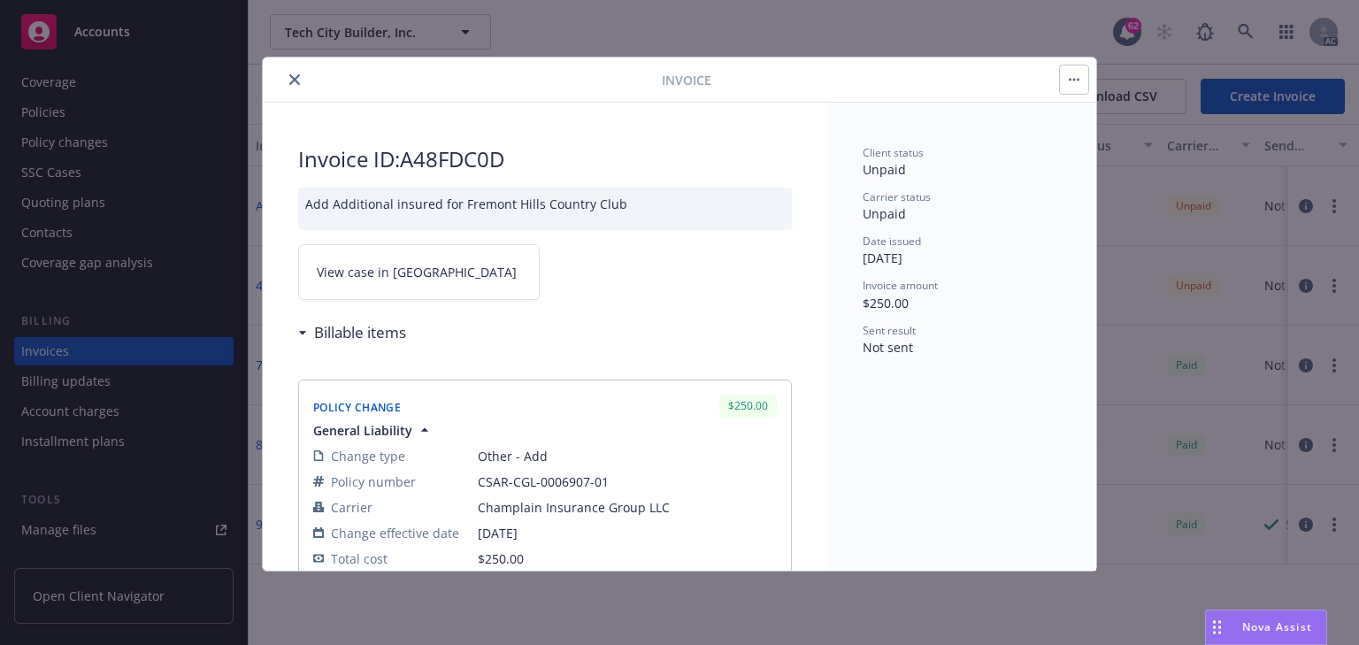
click at [395, 276] on span "View case in [GEOGRAPHIC_DATA]" at bounding box center [417, 272] width 200 height 19
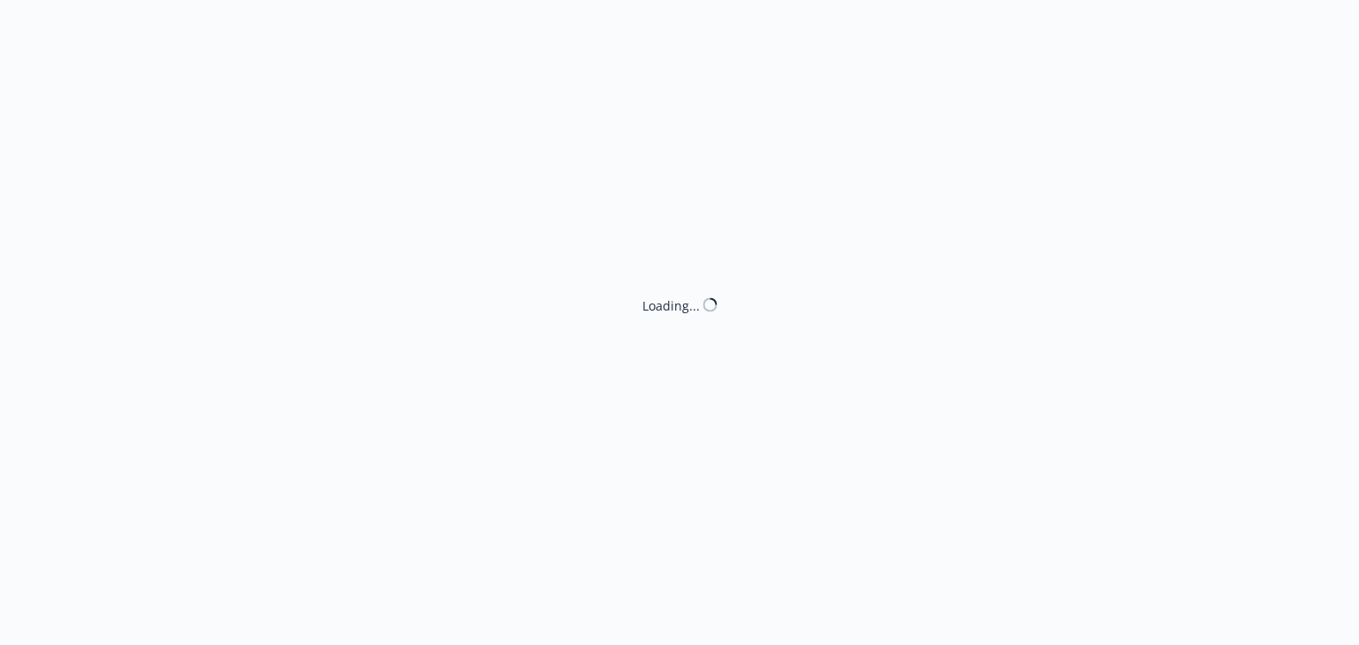
select select "ACCEPTED"
select select "NO_ENDORSEMENT_NEEDED"
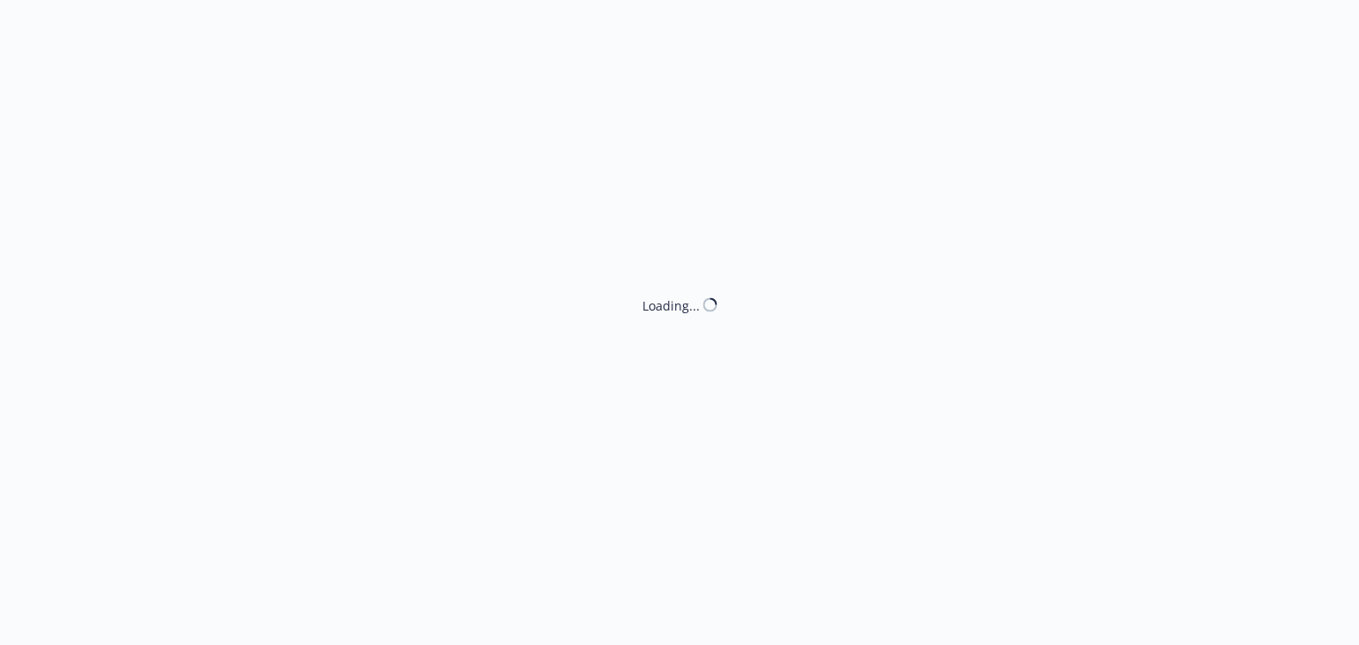
select select "ACCEPTED"
select select "NO_ENDORSEMENT_NEEDED"
select select "ACCEPTED"
select select "NO_ENDORSEMENT_NEEDED"
select select "ACCEPTED"
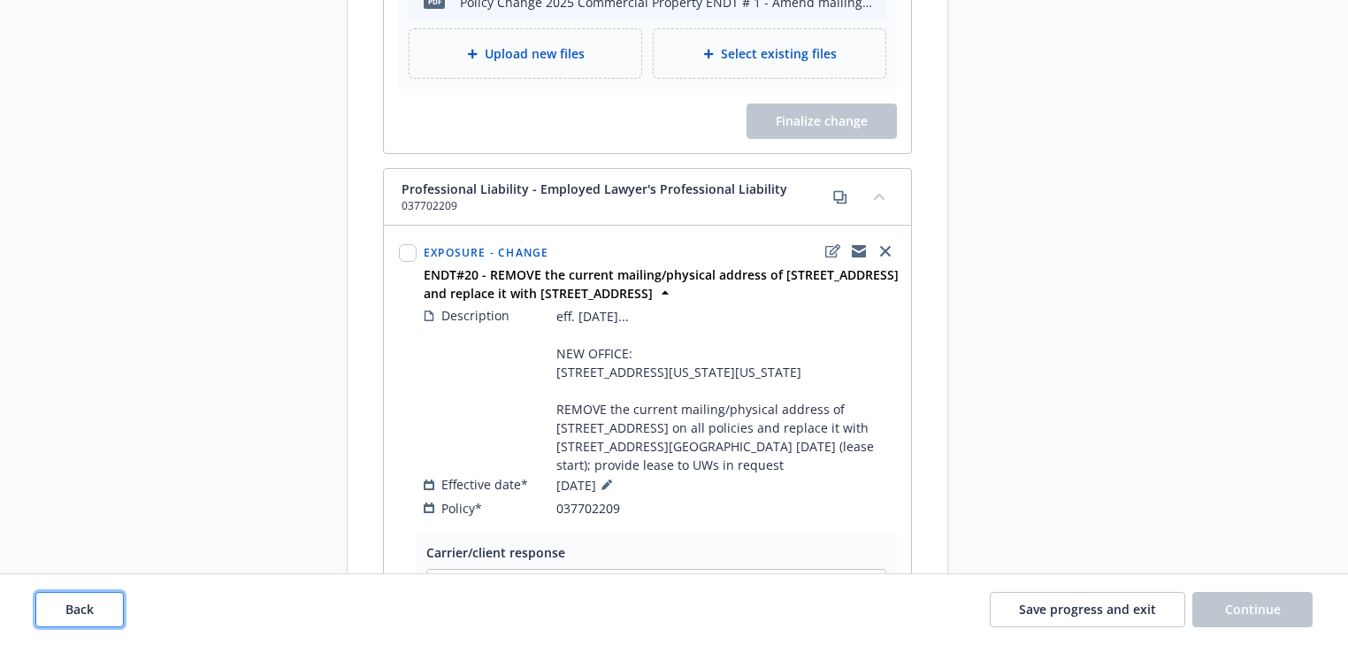
click at [93, 609] on span "Back" at bounding box center [79, 609] width 28 height 17
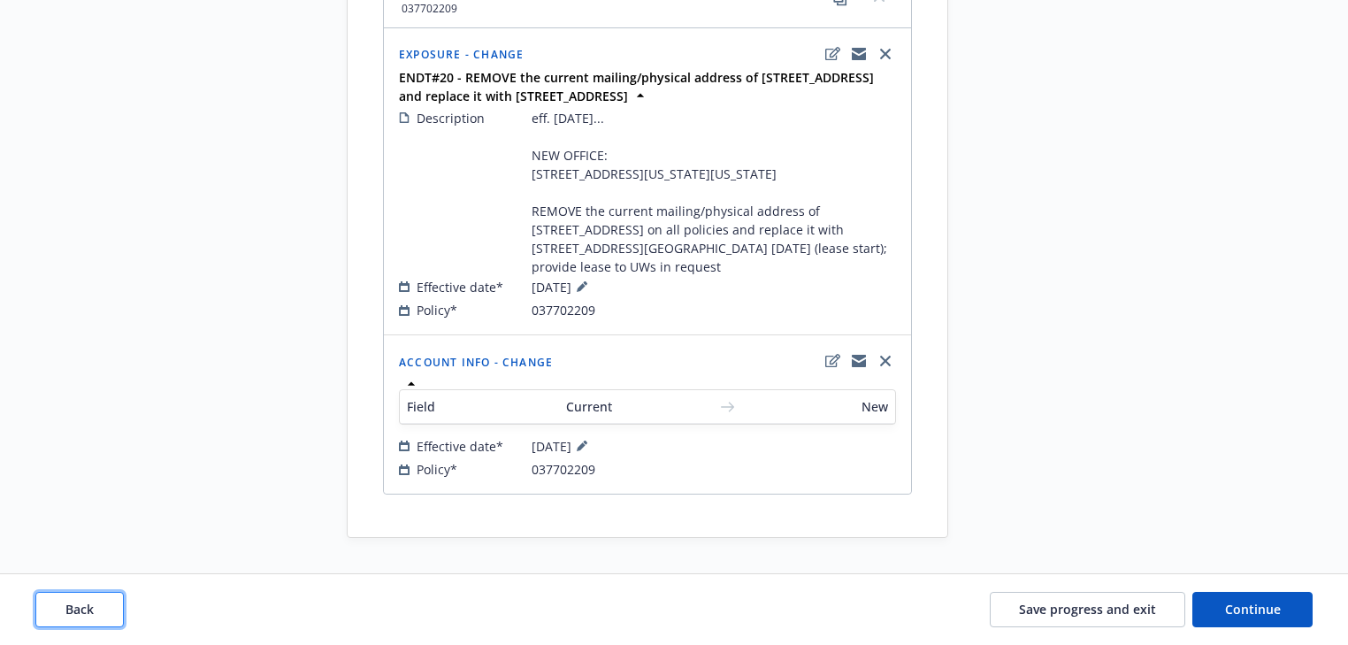
scroll to position [4376, 0]
click at [1253, 604] on span "Continue" at bounding box center [1253, 609] width 56 height 17
select select "ACCEPTED"
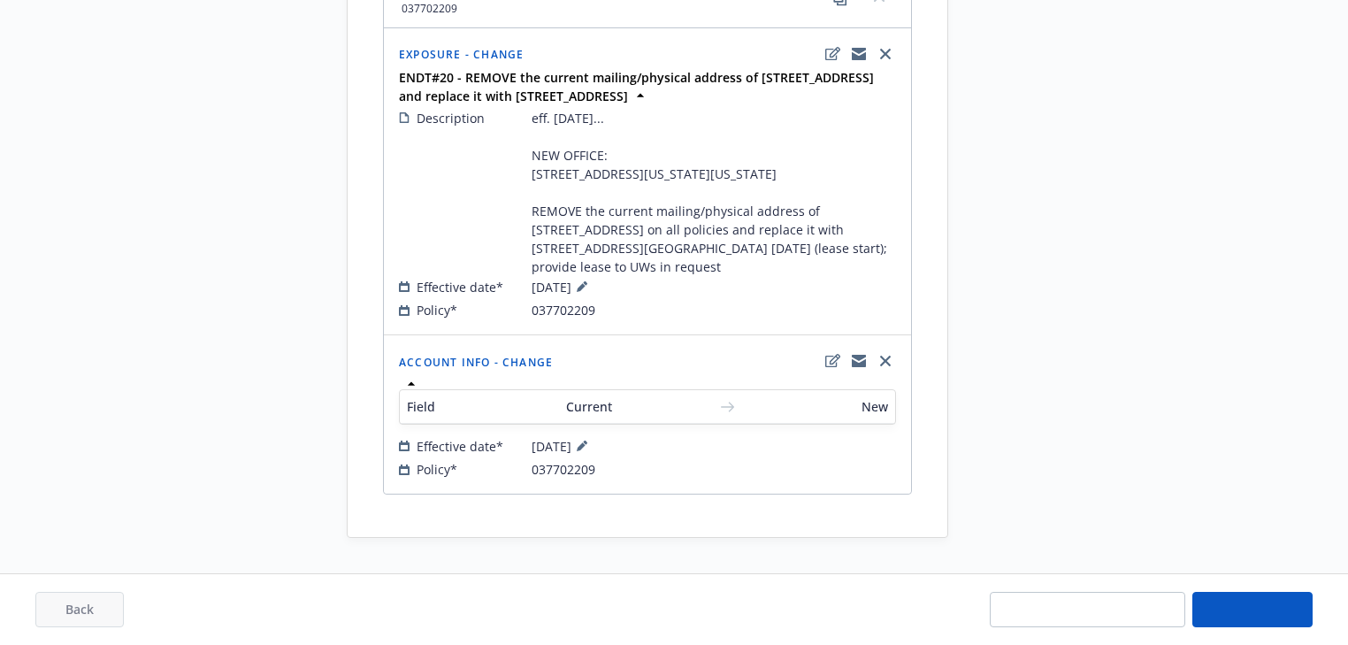
select select "NO_ENDORSEMENT_NEEDED"
select select "ACCEPTED"
select select "NO_ENDORSEMENT_NEEDED"
select select "ACCEPTED"
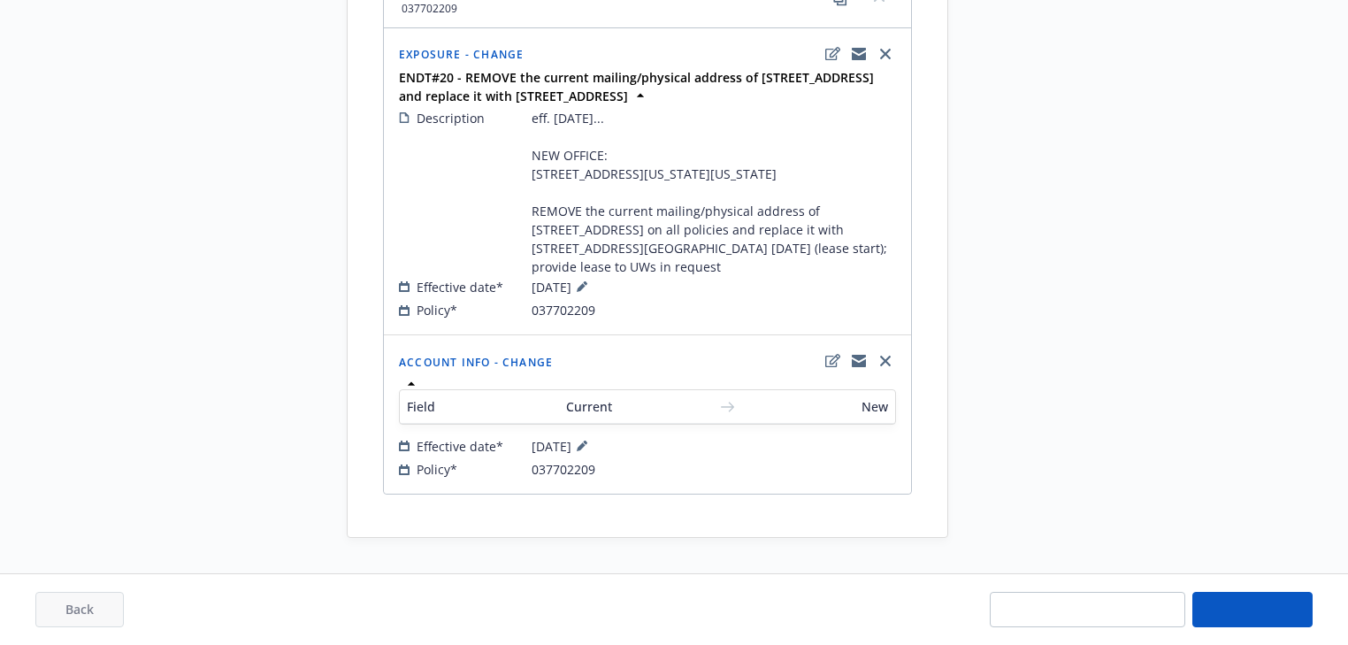
select select "NO_ENDORSEMENT_NEEDED"
select select "ACCEPTED"
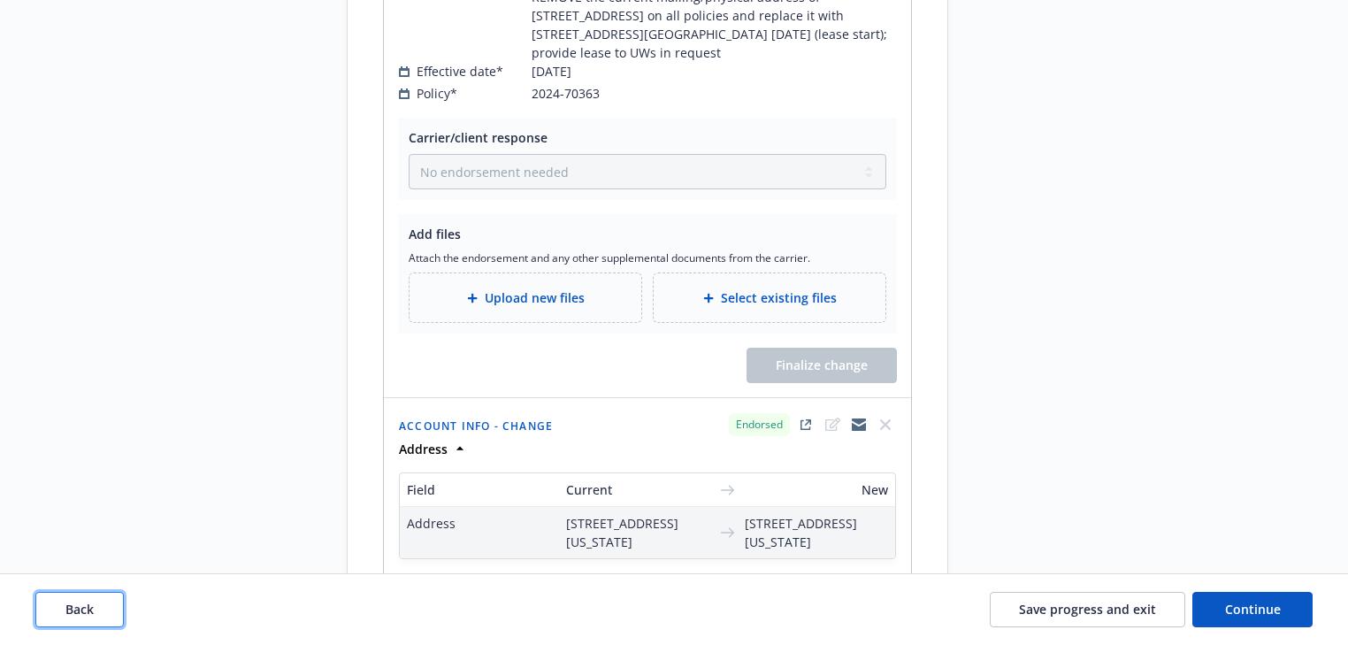
click at [86, 599] on button "Back" at bounding box center [79, 609] width 88 height 35
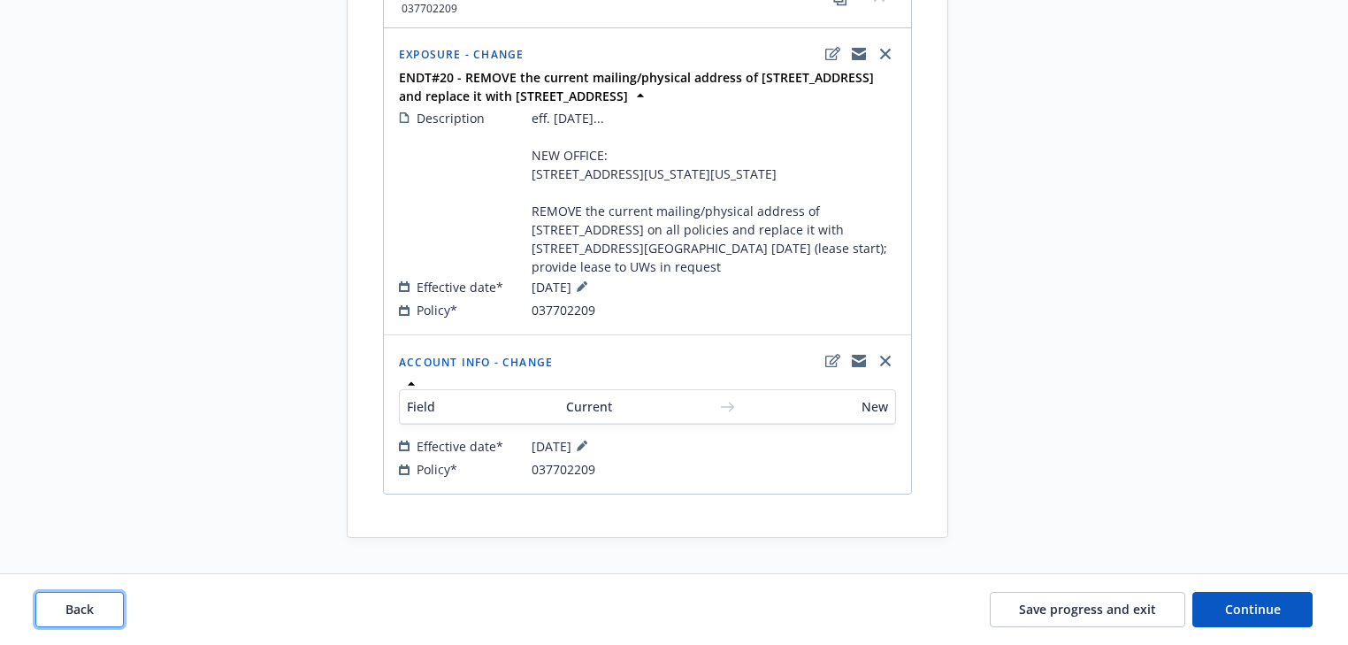
click at [86, 599] on button "Back" at bounding box center [79, 609] width 88 height 35
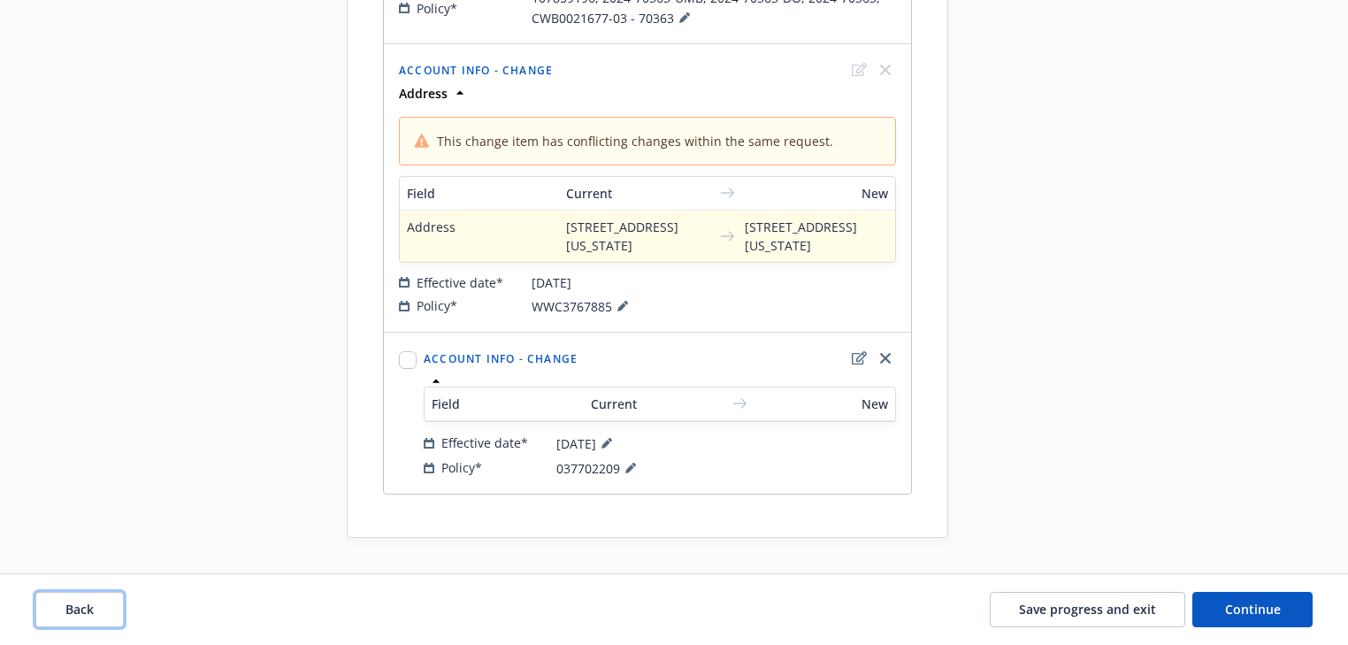
scroll to position [2310, 0]
click at [105, 594] on button "Back" at bounding box center [79, 609] width 88 height 35
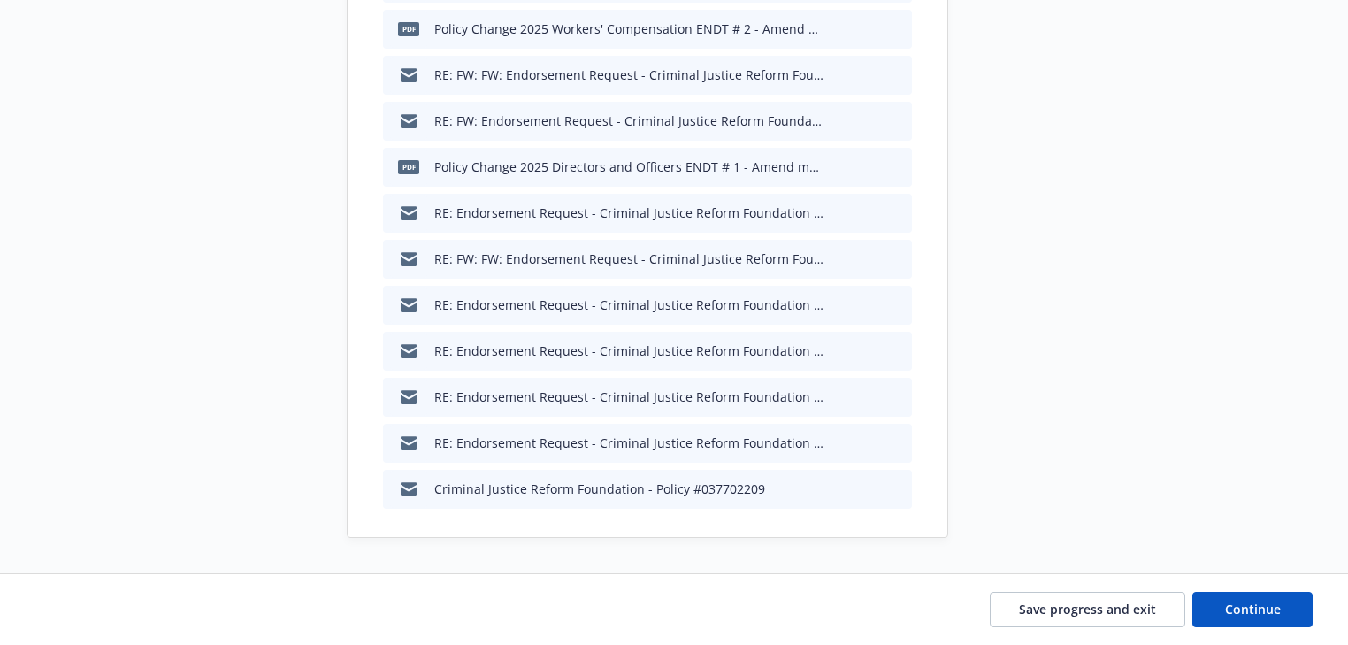
scroll to position [1147, 0]
drag, startPoint x: 1270, startPoint y: 598, endPoint x: 1228, endPoint y: 593, distance: 42.8
click at [1269, 598] on button "Continue" at bounding box center [1252, 609] width 120 height 35
type textarea "x"
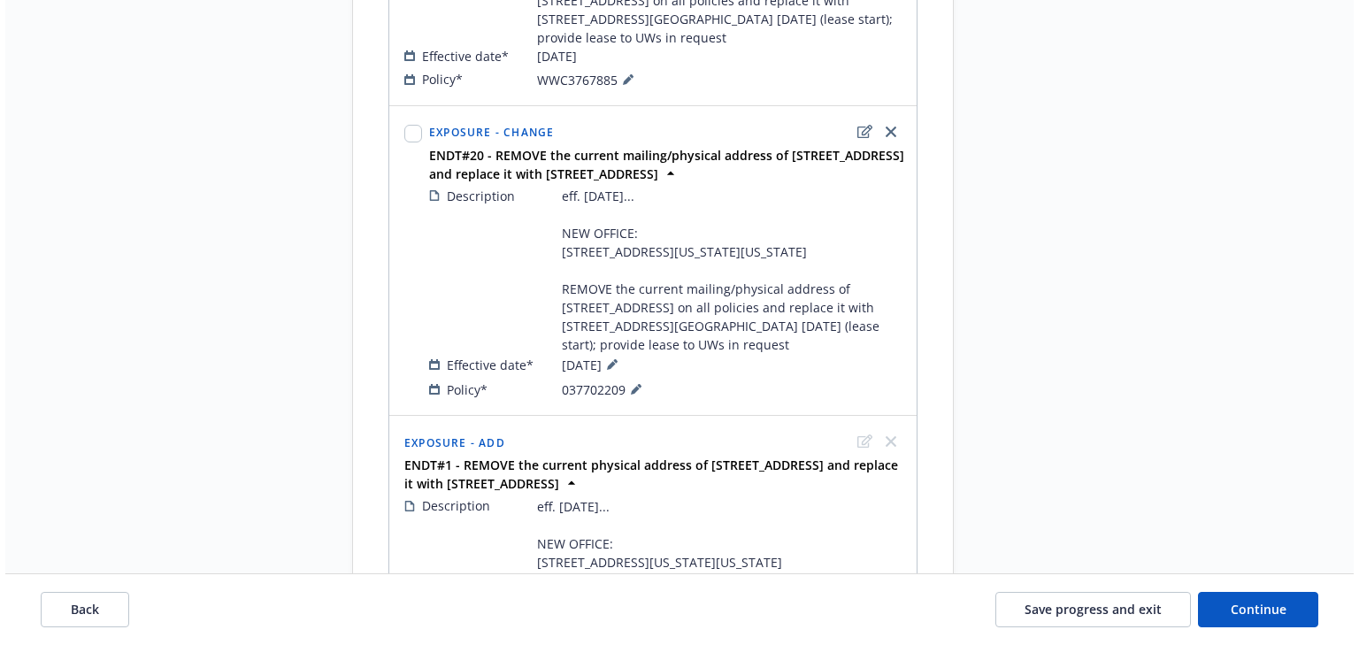
scroll to position [1062, 0]
click at [1261, 623] on button "Continue" at bounding box center [1252, 609] width 120 height 35
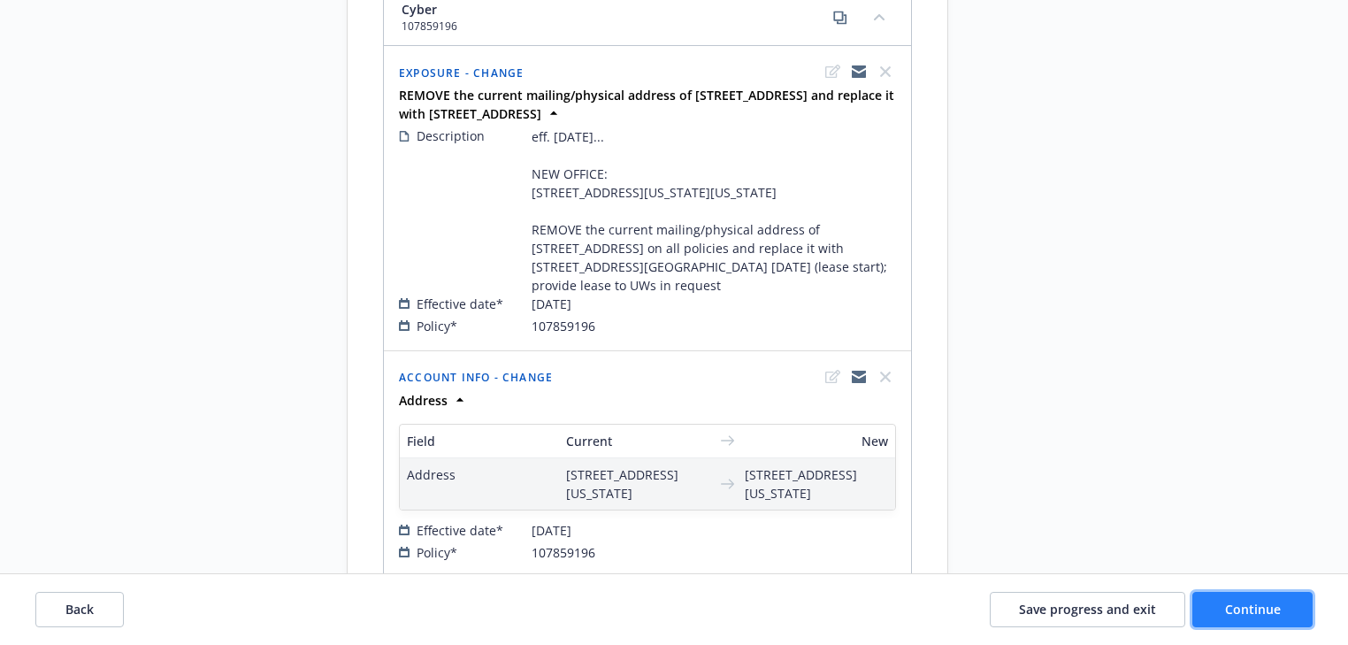
click at [1261, 623] on button "Continue" at bounding box center [1252, 609] width 120 height 35
select select "ACCEPTED"
select select "NO_ENDORSEMENT_NEEDED"
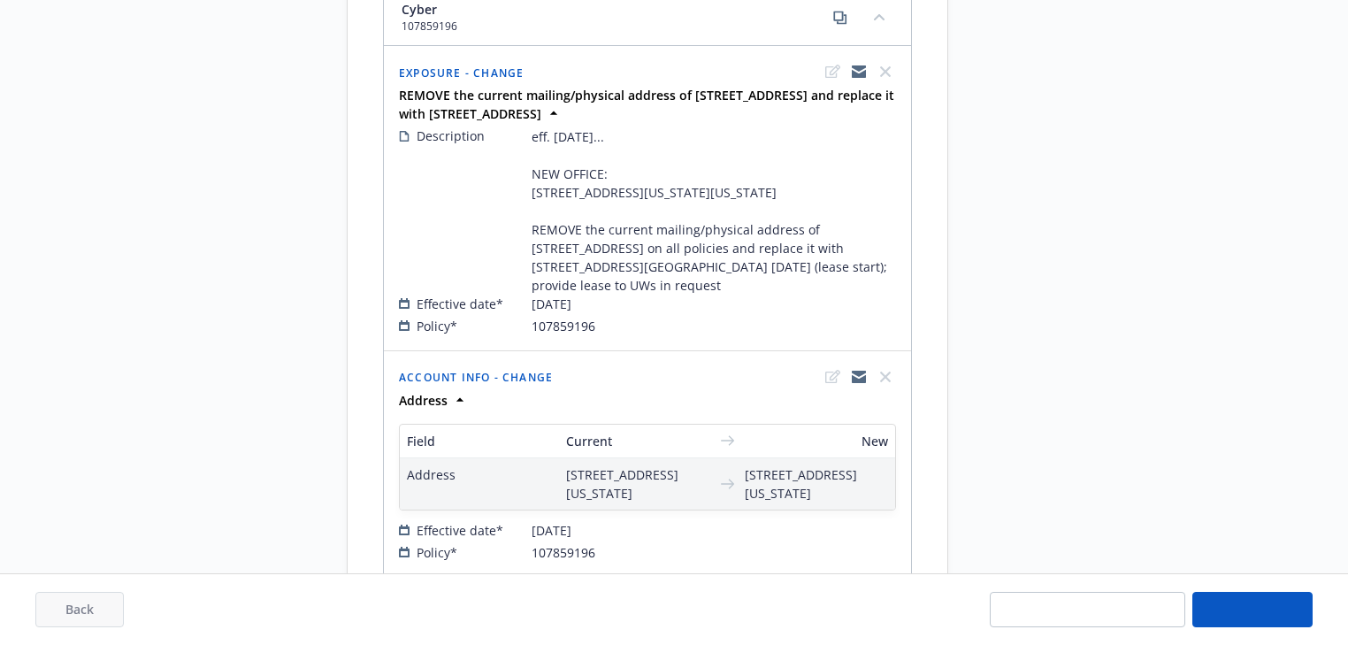
select select "NO_ENDORSEMENT_NEEDED"
select select "ACCEPTED"
select select "NO_ENDORSEMENT_NEEDED"
select select "ACCEPTED"
select select "NO_ENDORSEMENT_NEEDED"
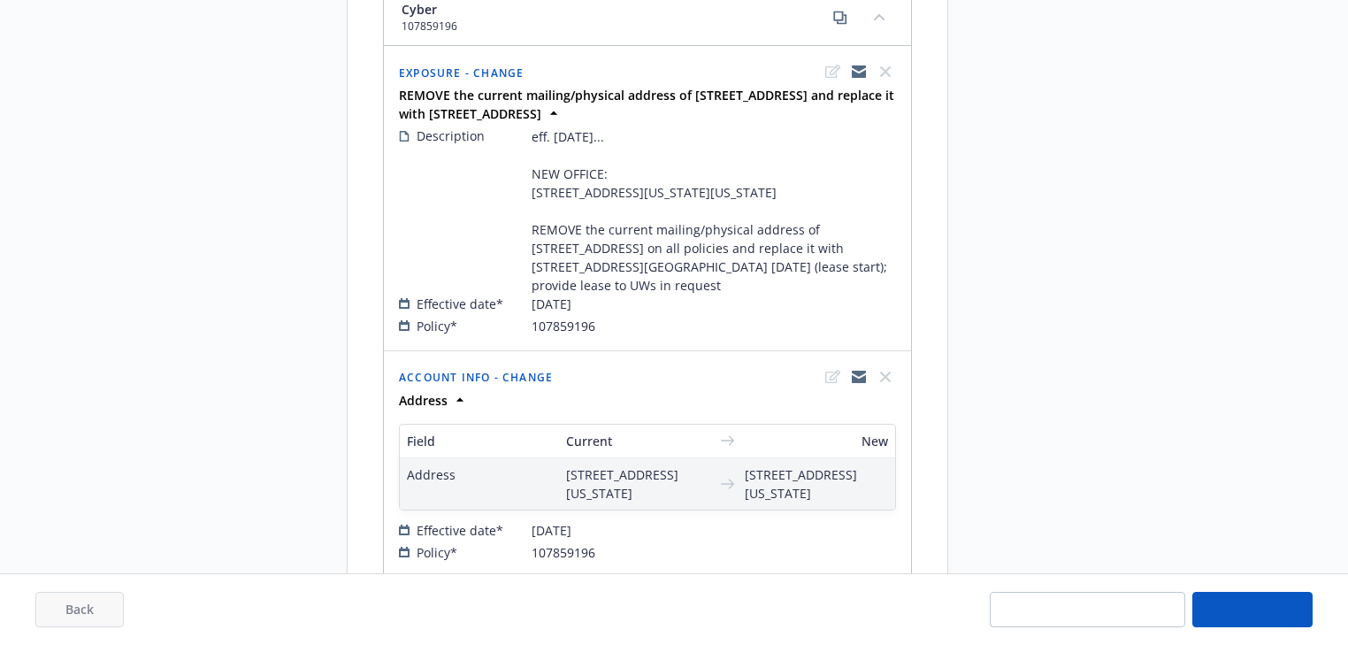
select select "ACCEPTED"
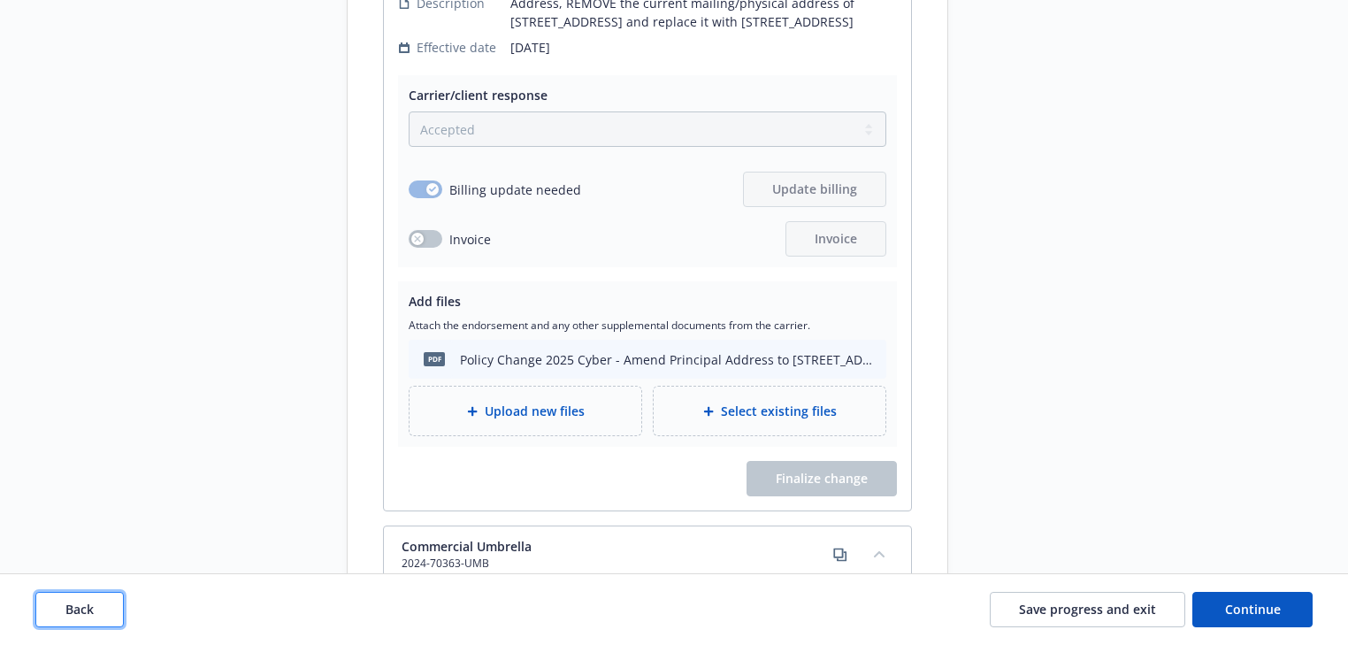
click at [67, 607] on span "Back" at bounding box center [79, 609] width 28 height 17
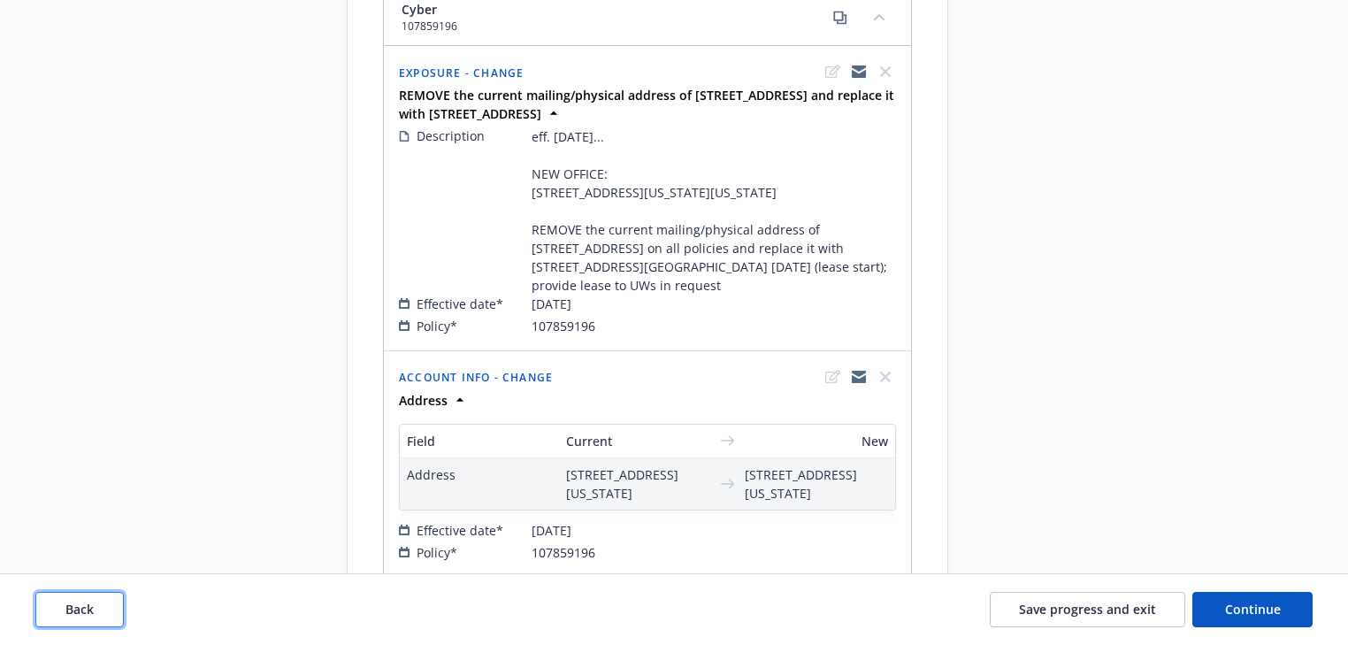
click at [73, 608] on span "Back" at bounding box center [79, 609] width 28 height 17
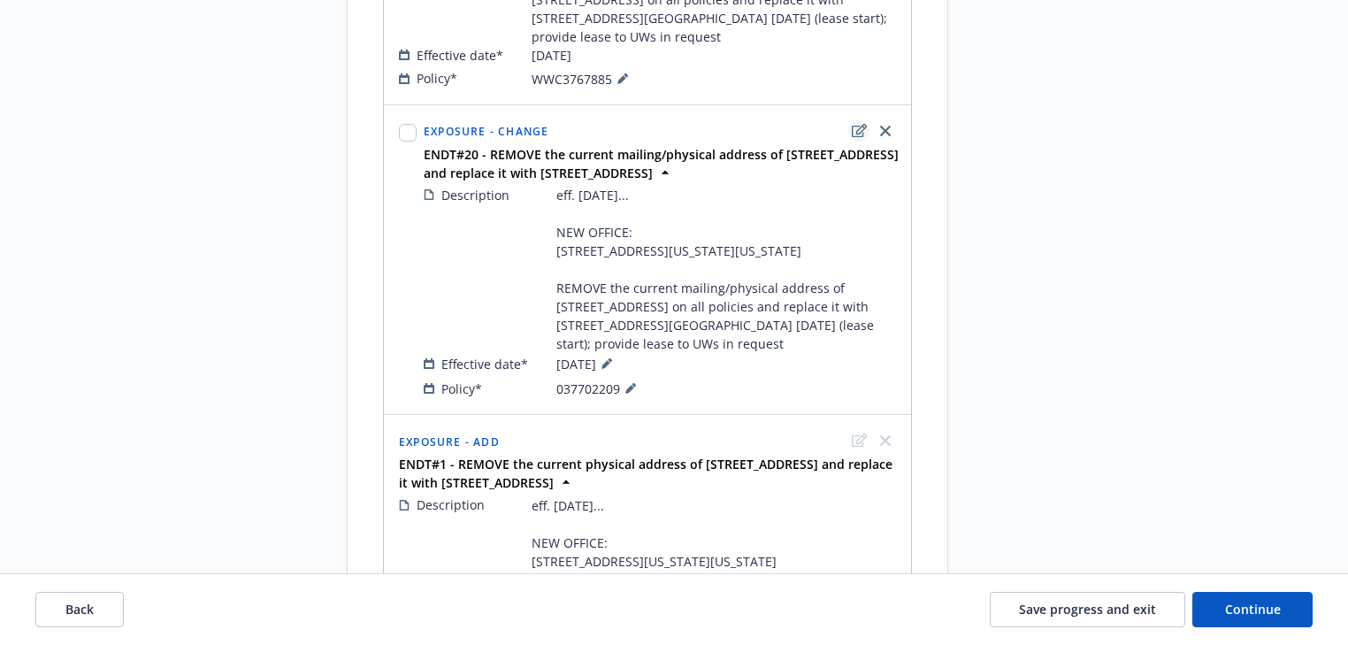
click at [853, 138] on icon "edit" at bounding box center [859, 131] width 15 height 14
type textarea "x"
select select "CHANGE"
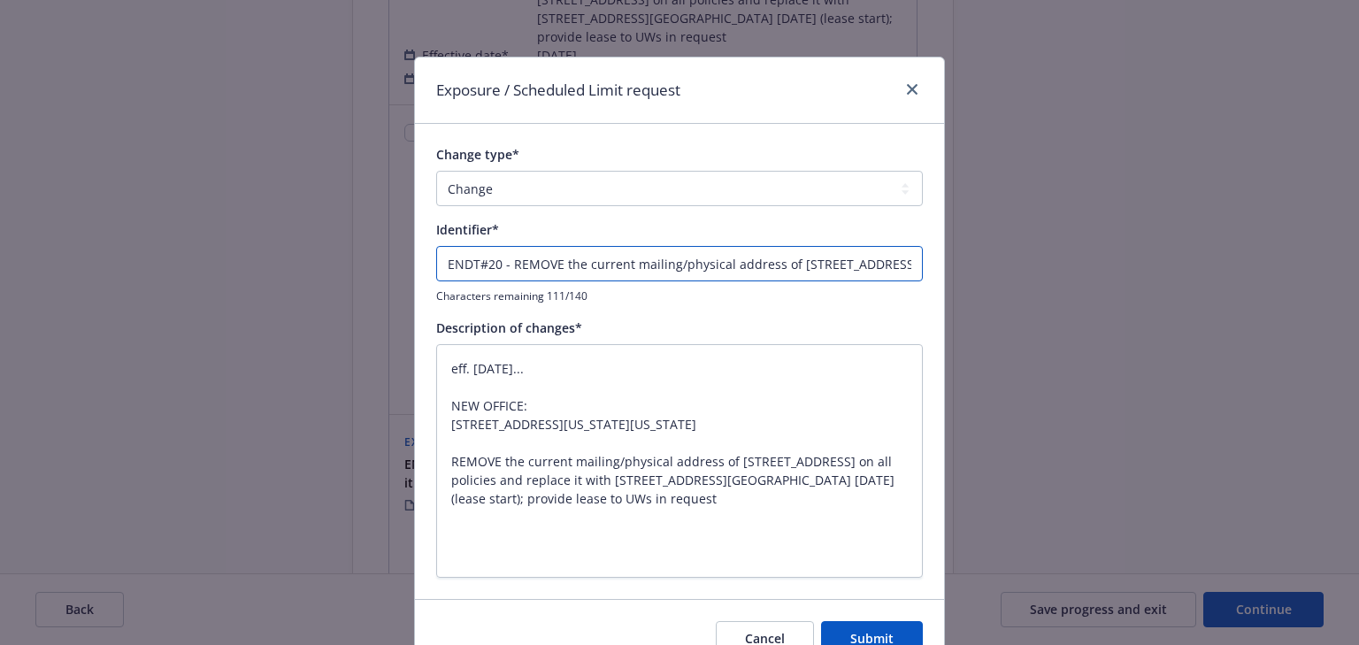
click at [495, 263] on input "ENDT#20 - REMOVE the current mailing/physical address of 1675 Broadway and repl…" at bounding box center [679, 263] width 487 height 35
type textarea "x"
type input "ENDT#20- - REMOVE the current mailing/physical address of 1675 Broadway and rep…"
type textarea "x"
type input "ENDT#20-2 - REMOVE the current mailing/physical address of 1675 Broadway and re…"
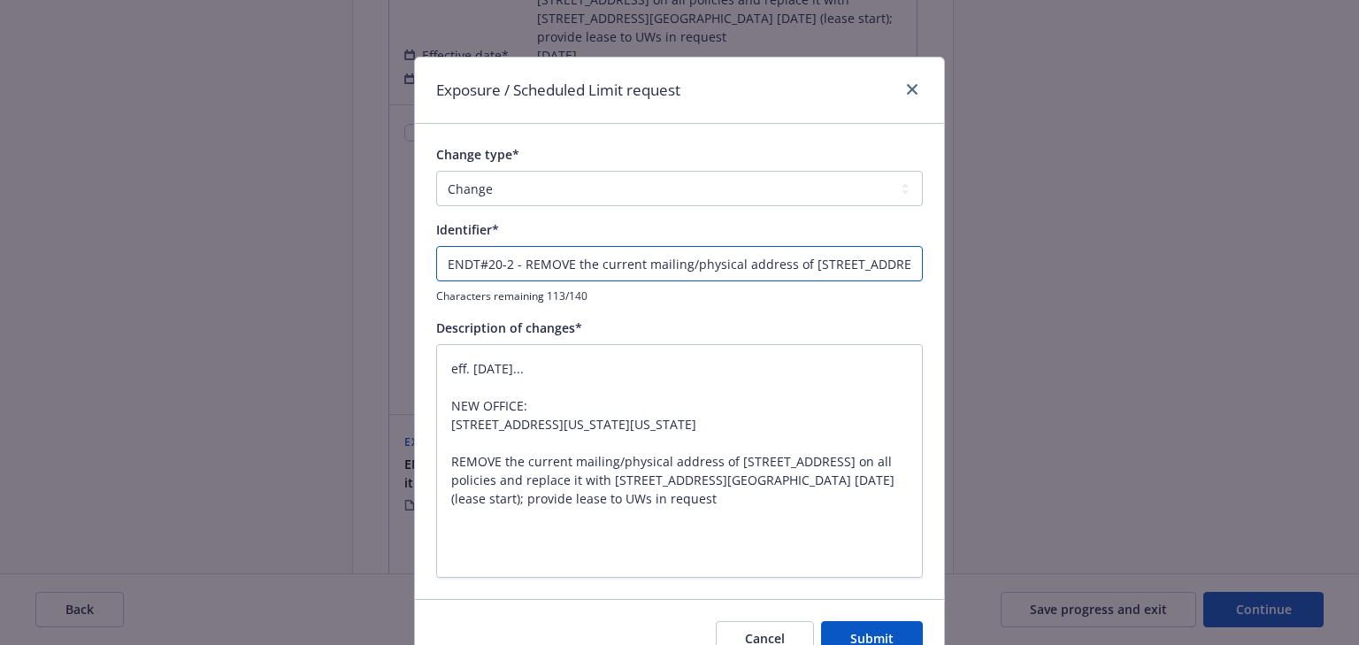
type textarea "x"
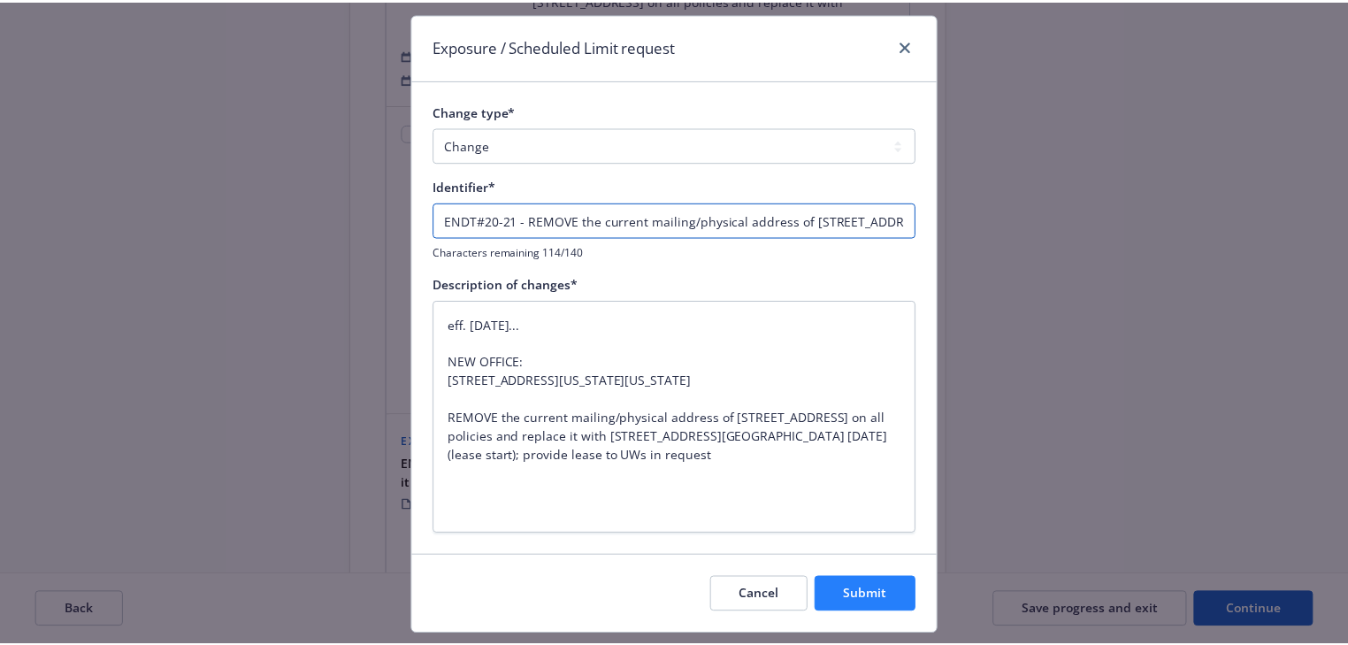
scroll to position [89, 0]
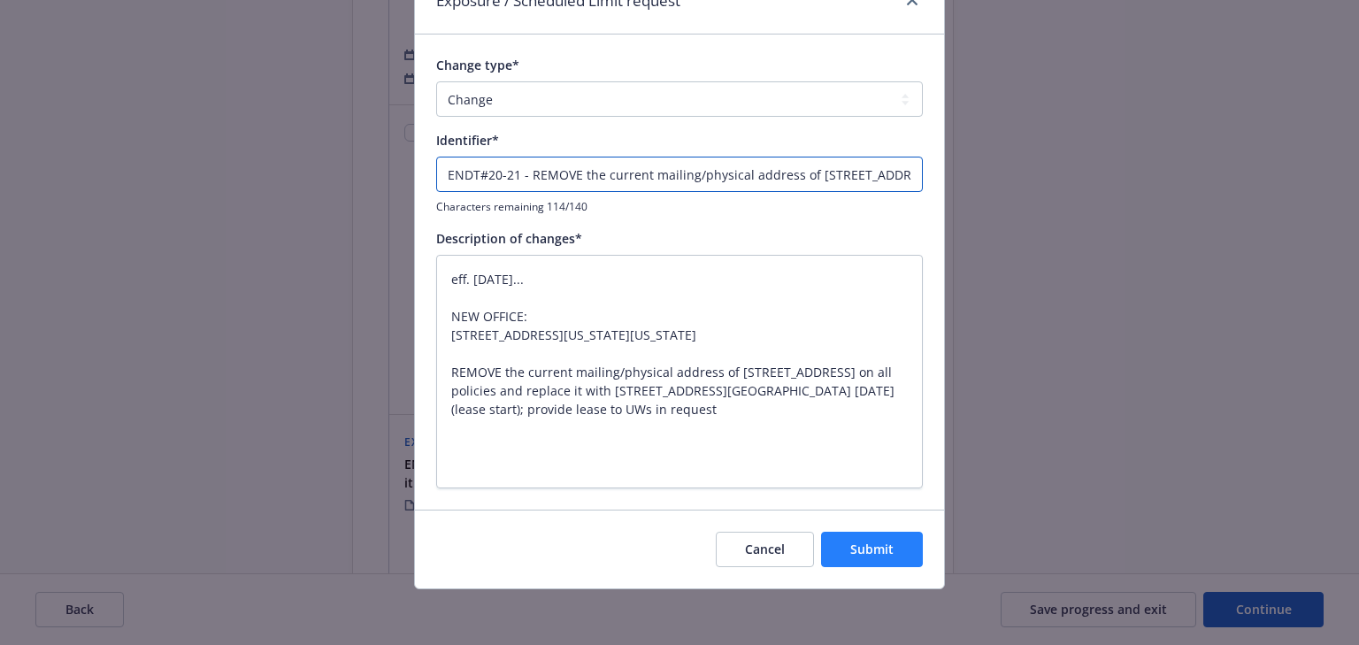
type input "ENDT#20-21 - REMOVE the current mailing/physical address of 1675 Broadway and r…"
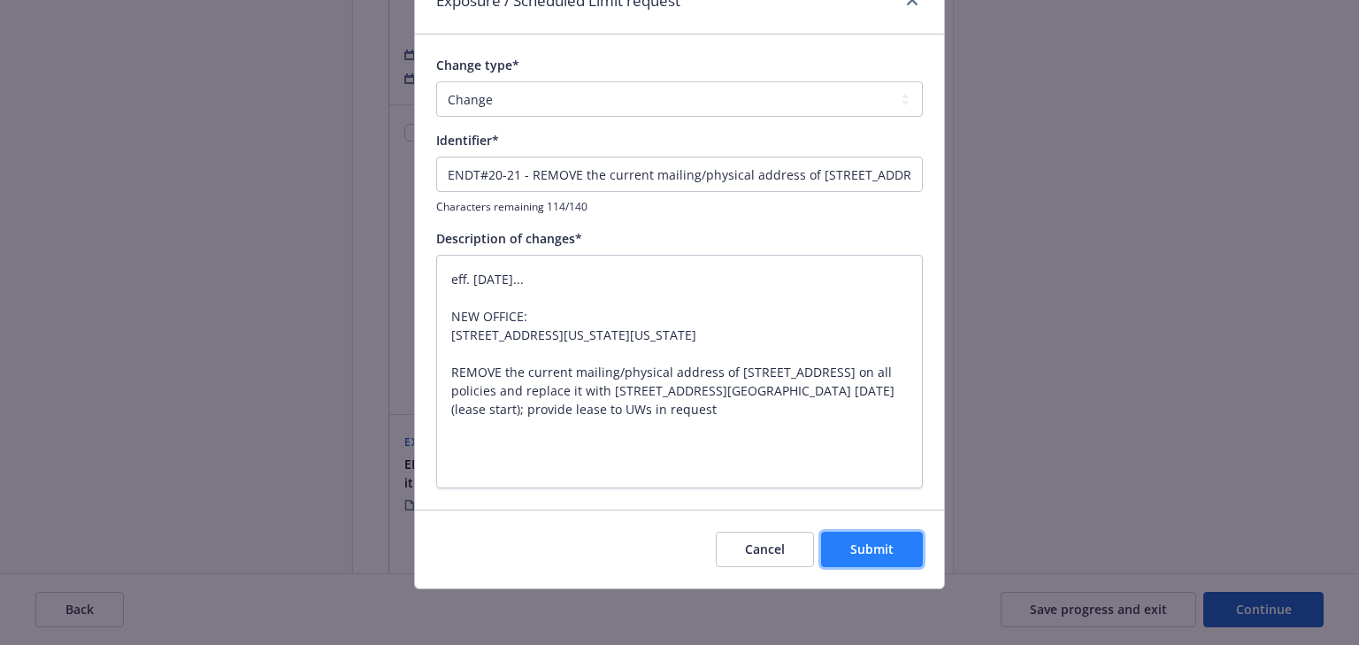
click at [870, 550] on span "Submit" at bounding box center [871, 548] width 43 height 17
type textarea "x"
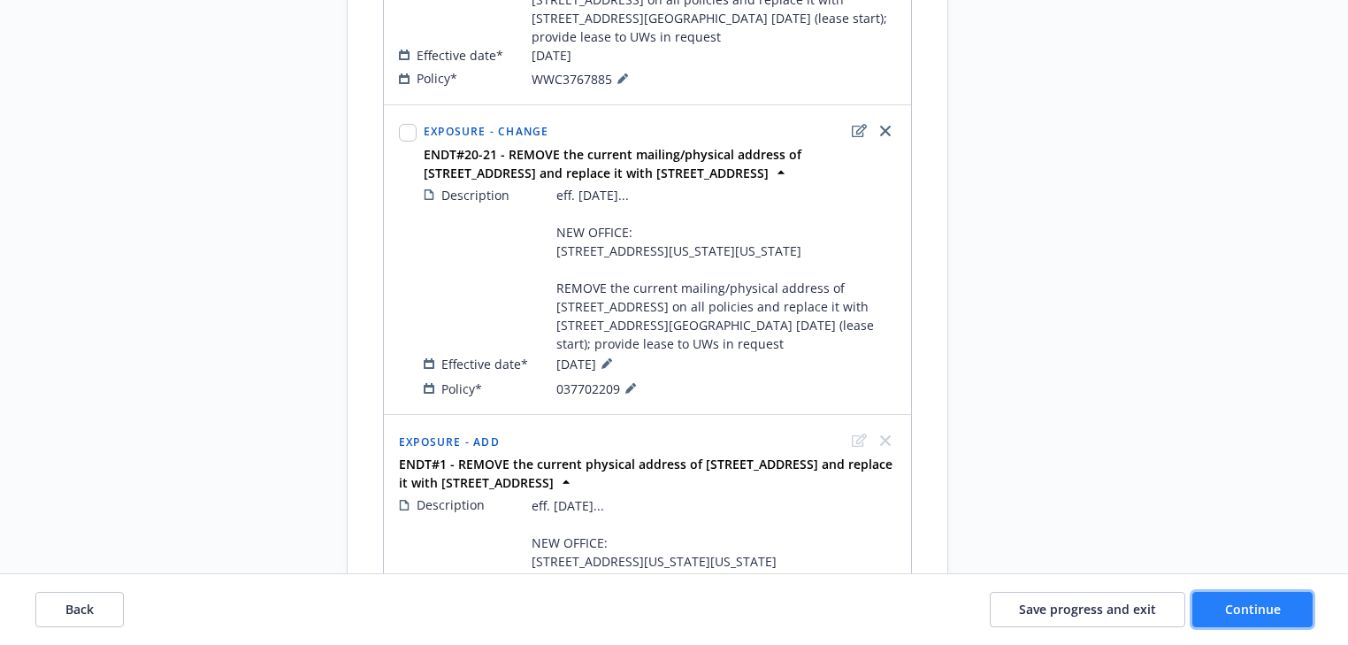
click at [1300, 606] on button "Continue" at bounding box center [1252, 609] width 120 height 35
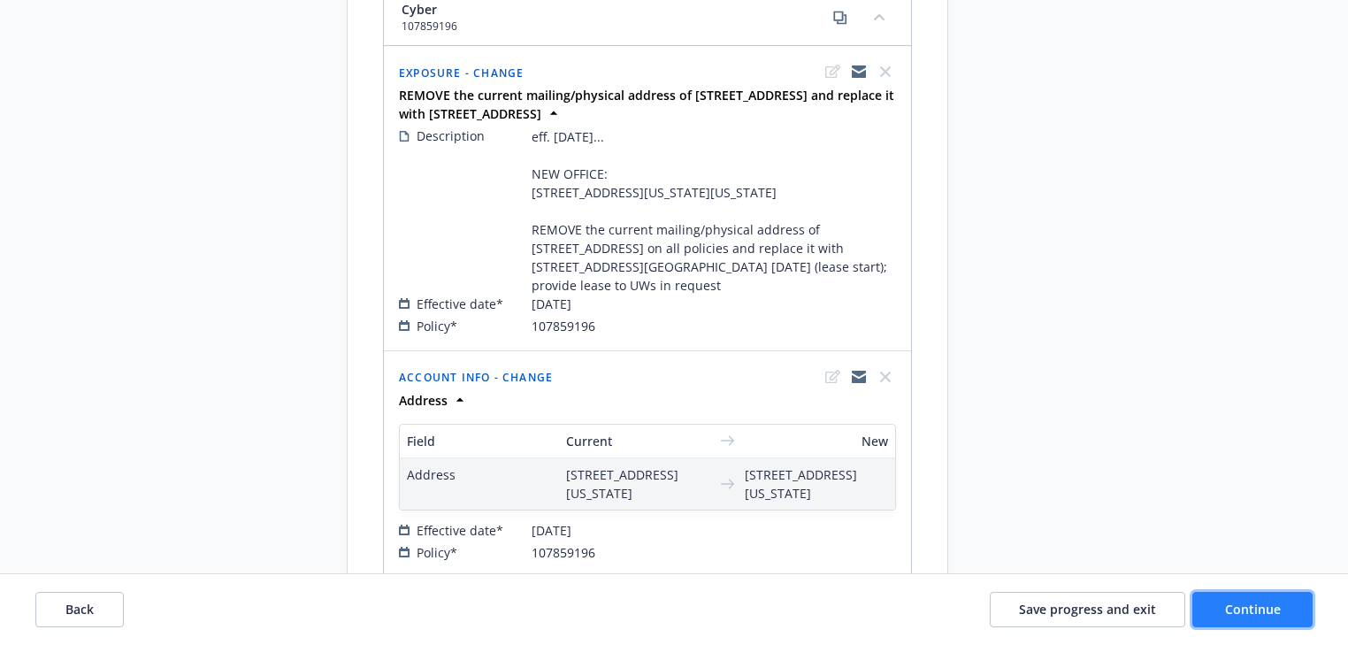
click at [1291, 616] on button "Continue" at bounding box center [1252, 609] width 120 height 35
select select "ACCEPTED"
select select "NO_ENDORSEMENT_NEEDED"
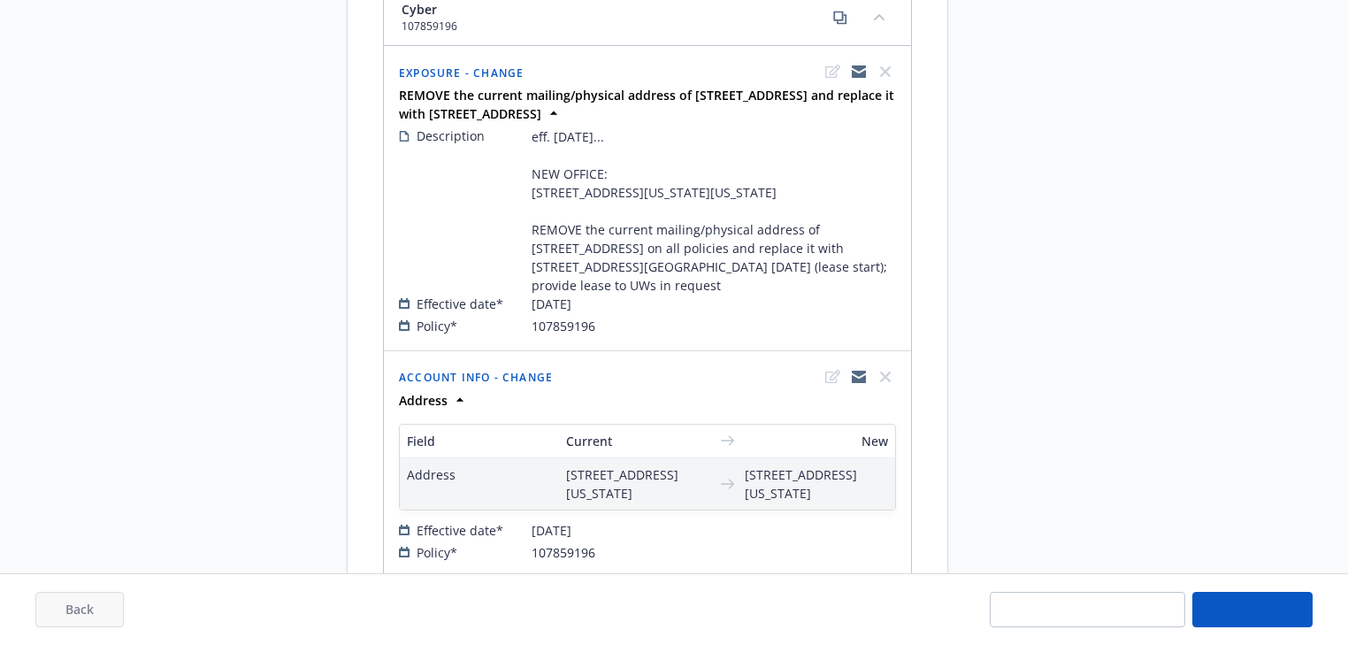
select select "NO_ENDORSEMENT_NEEDED"
select select "ACCEPTED"
select select "NO_ENDORSEMENT_NEEDED"
select select "ACCEPTED"
select select "NO_ENDORSEMENT_NEEDED"
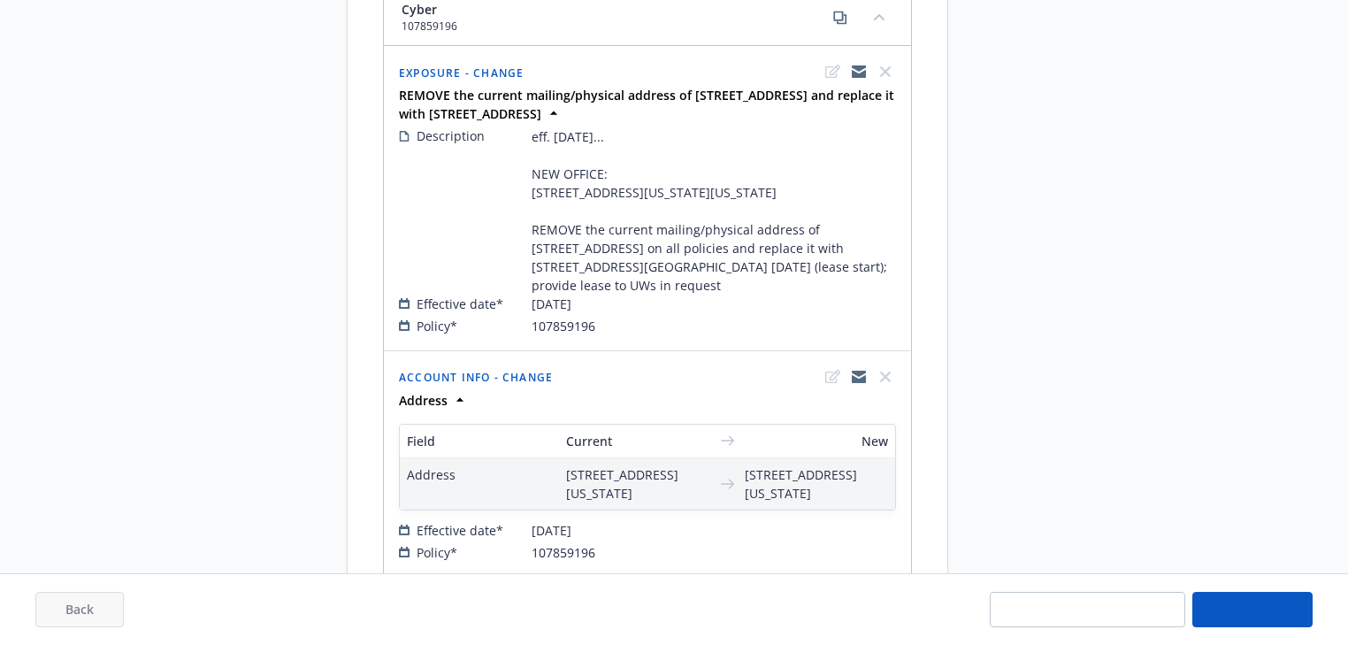
select select "ACCEPTED"
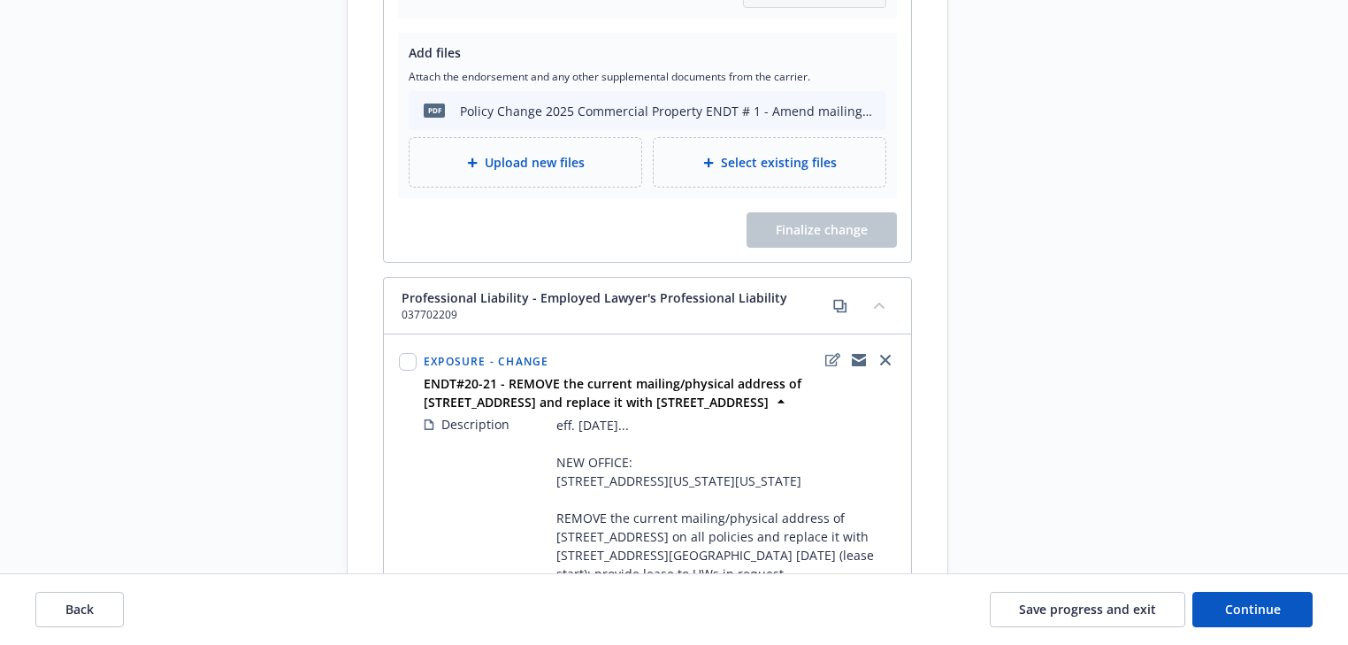
scroll to position [6208, 0]
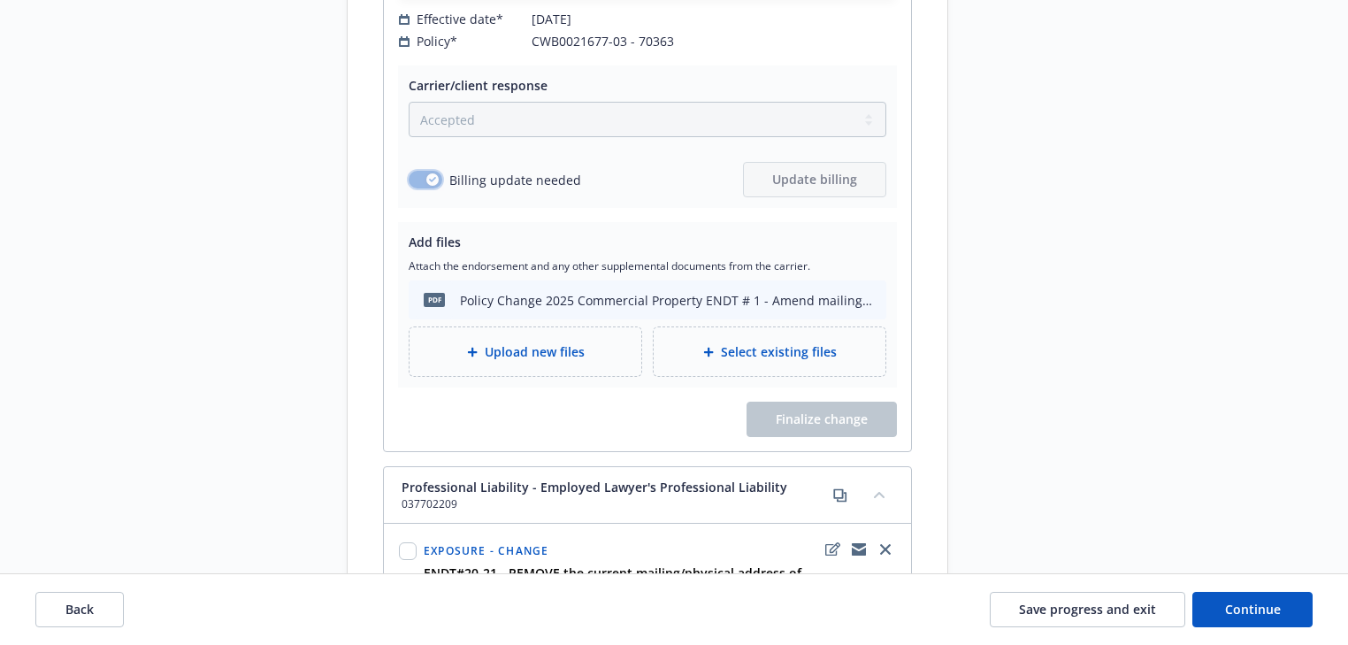
click at [426, 186] on div "button" at bounding box center [432, 179] width 12 height 12
click at [552, 197] on div "Billing update needed Update billing" at bounding box center [648, 179] width 478 height 35
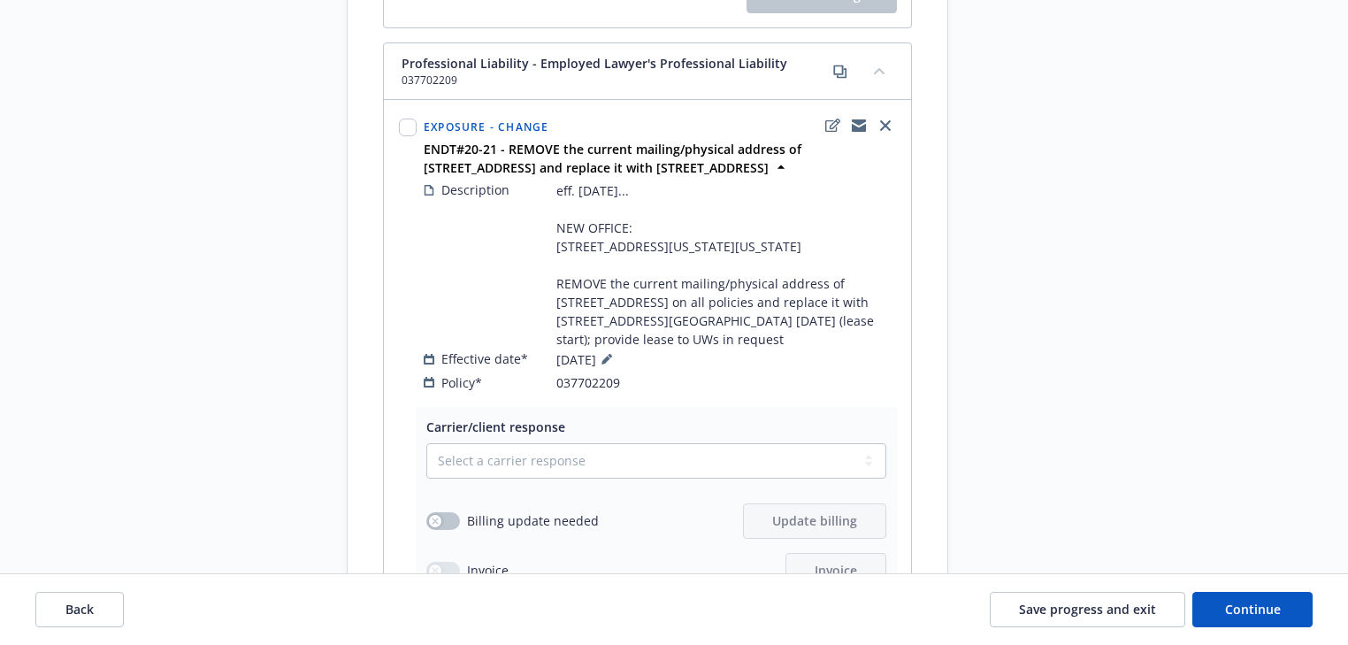
scroll to position [6633, 0]
click at [402, 135] on input "checkbox" at bounding box center [408, 127] width 18 height 18
checkbox input "true"
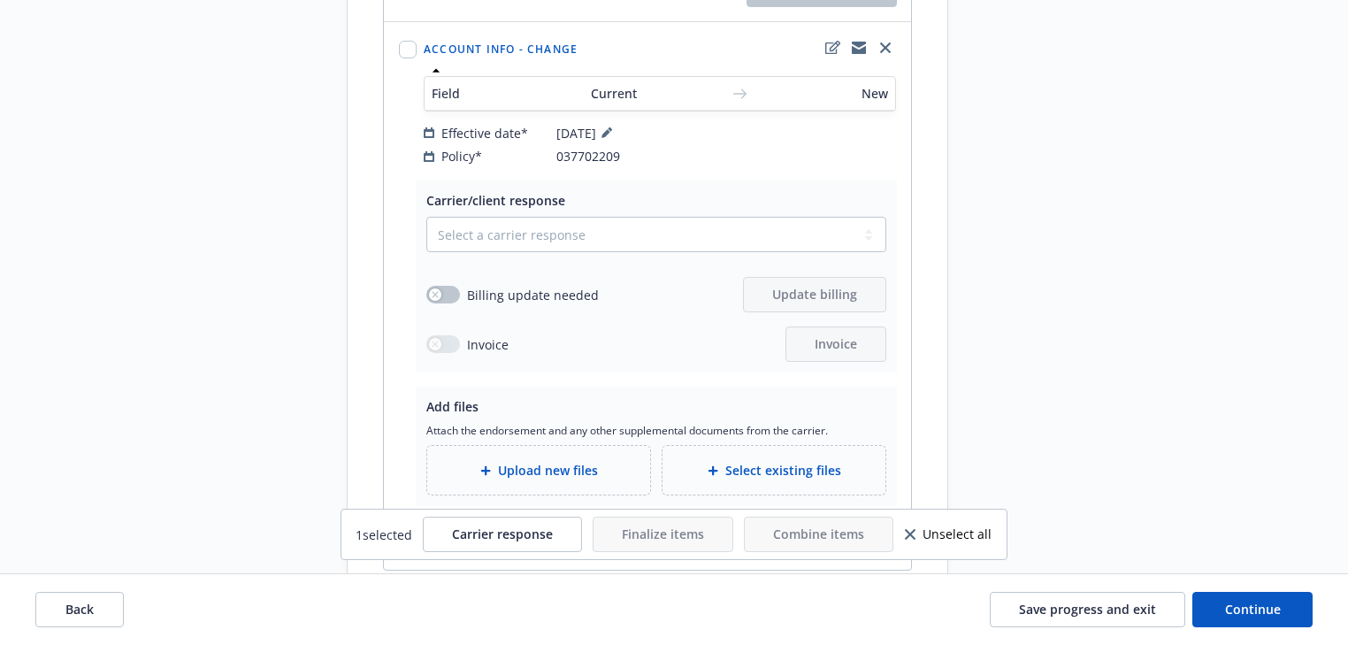
scroll to position [7411, 0]
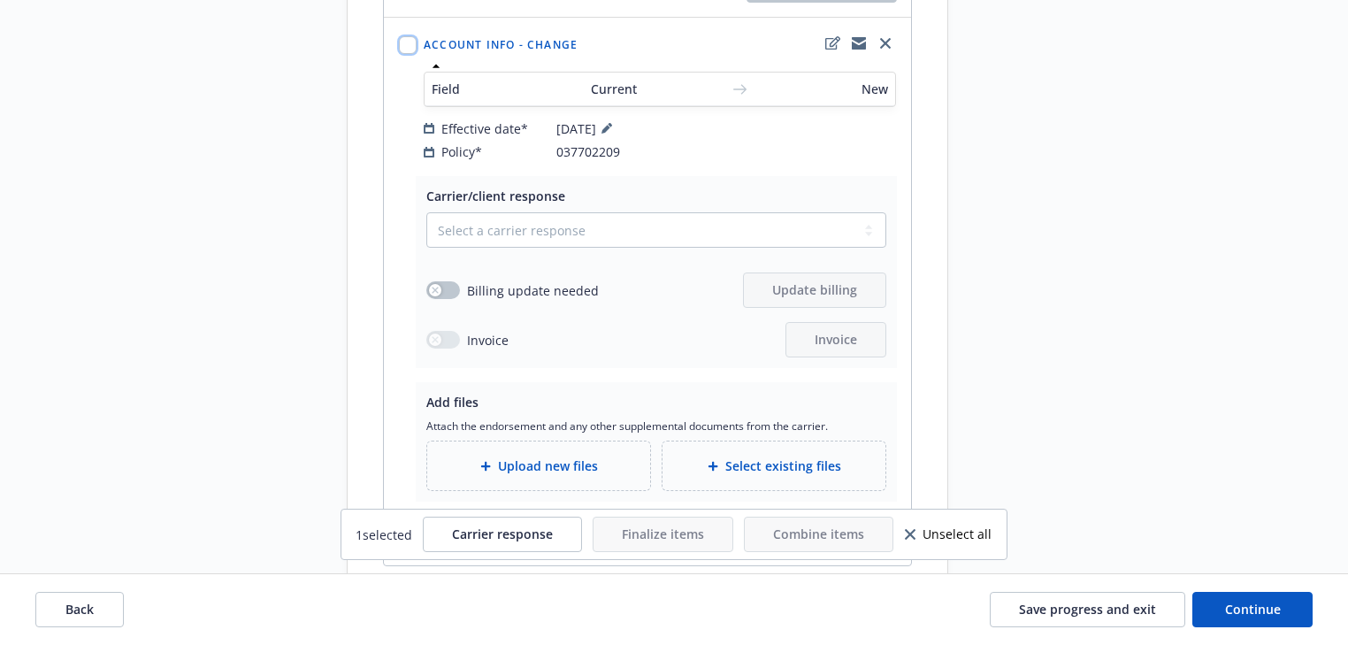
click at [410, 54] on input "checkbox" at bounding box center [408, 45] width 18 height 18
checkbox input "true"
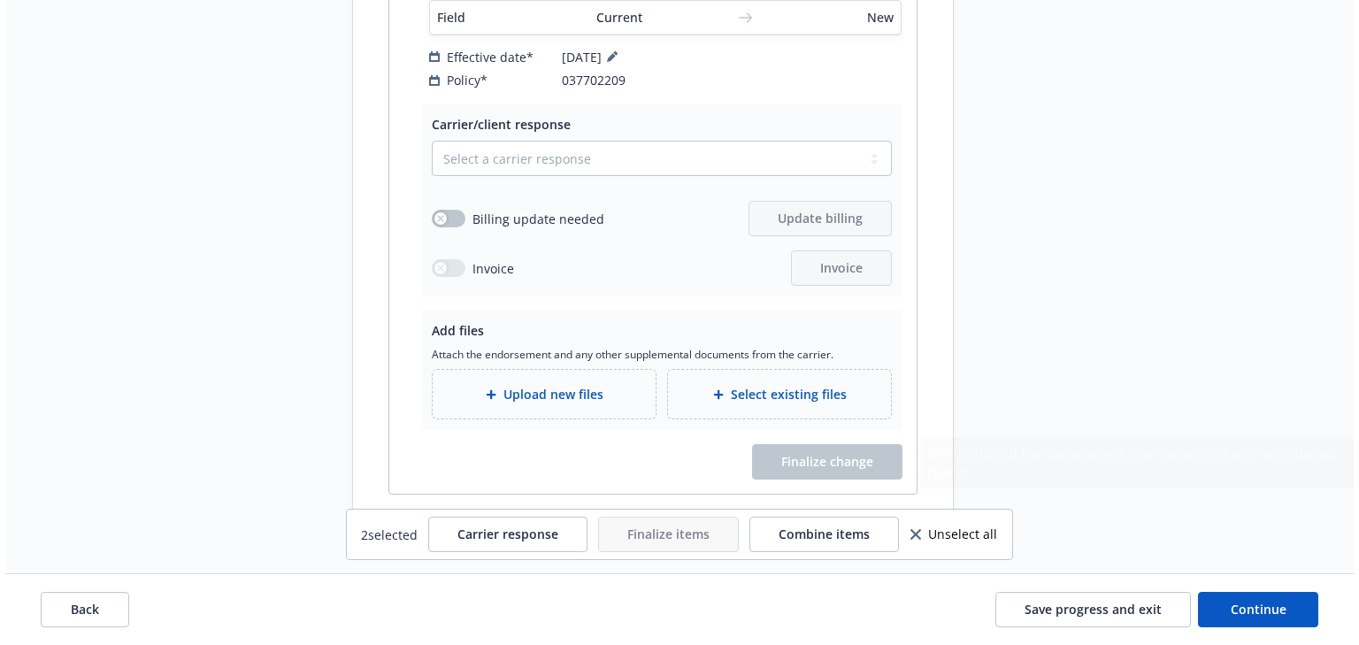
scroll to position [7633, 0]
click at [837, 534] on span "Combine items" at bounding box center [818, 533] width 91 height 17
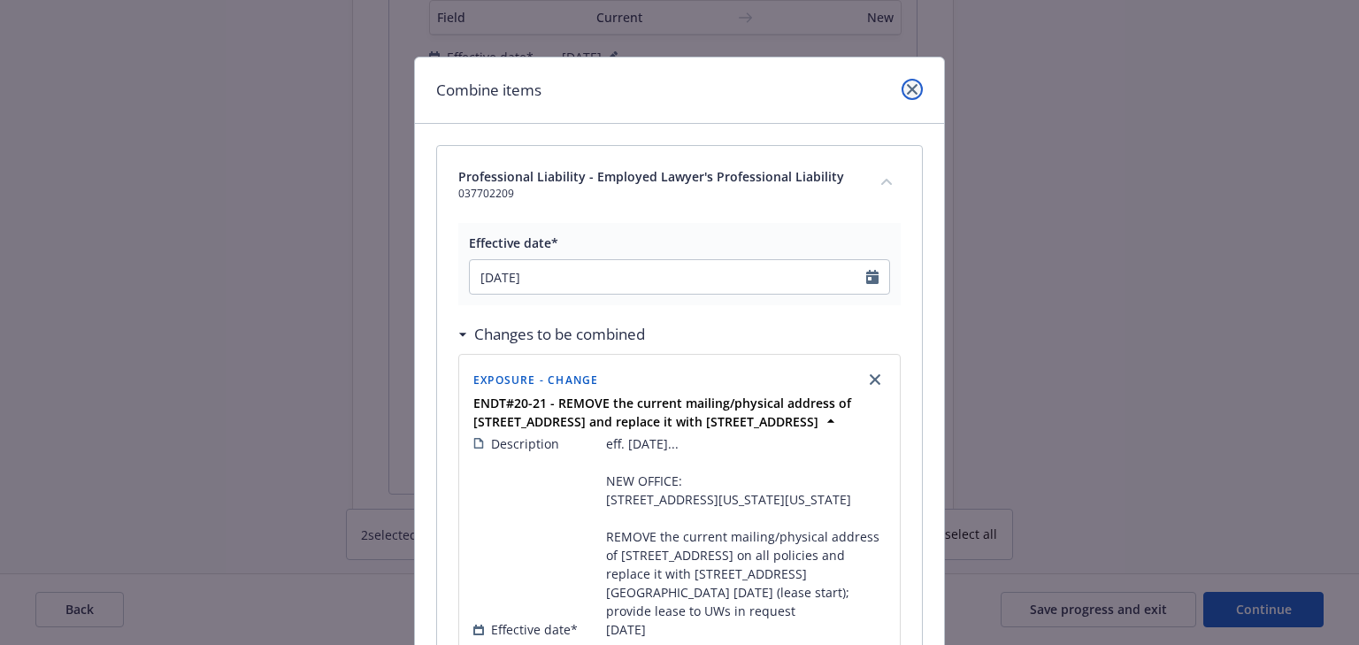
click at [907, 92] on icon "close" at bounding box center [912, 89] width 11 height 11
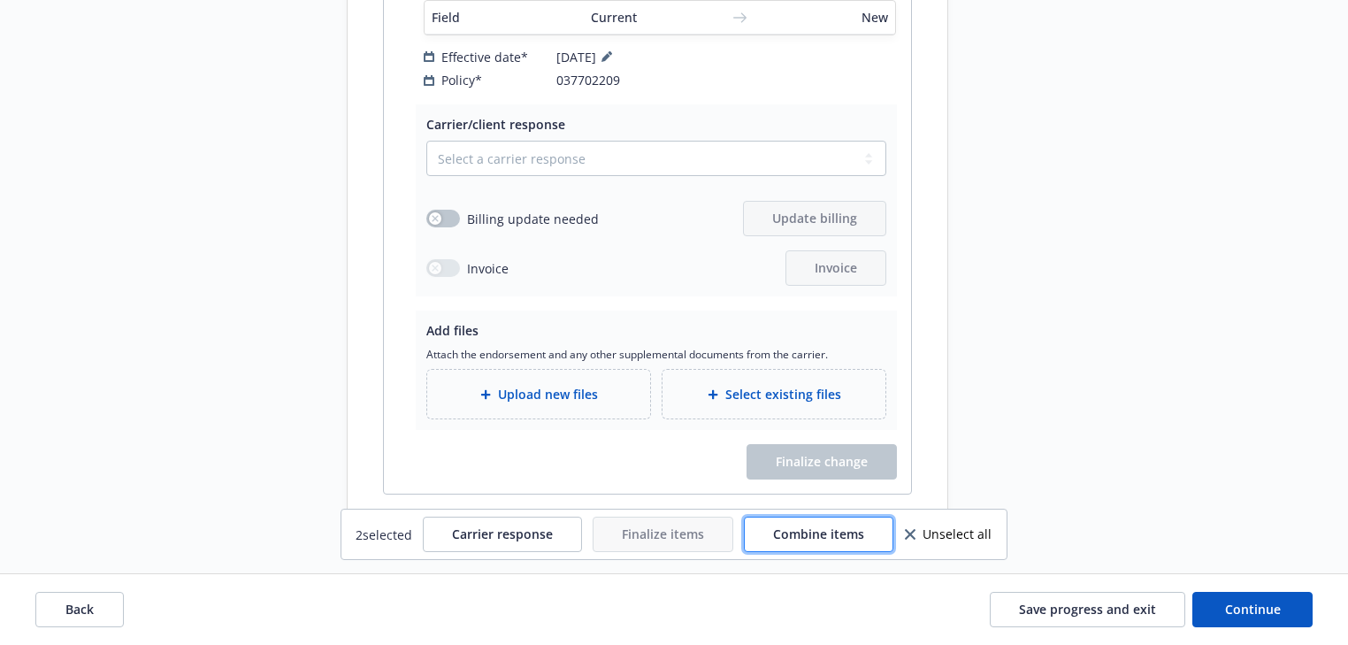
click at [844, 531] on span "Combine items" at bounding box center [818, 533] width 91 height 17
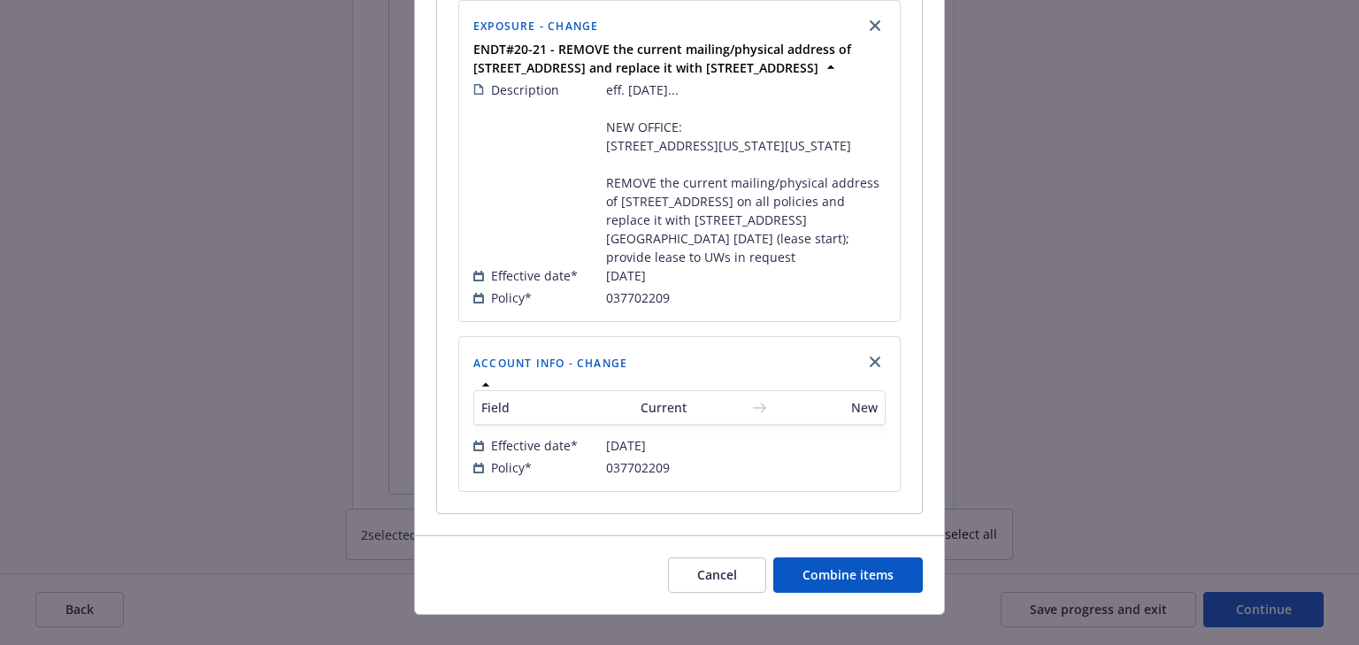
scroll to position [396, 0]
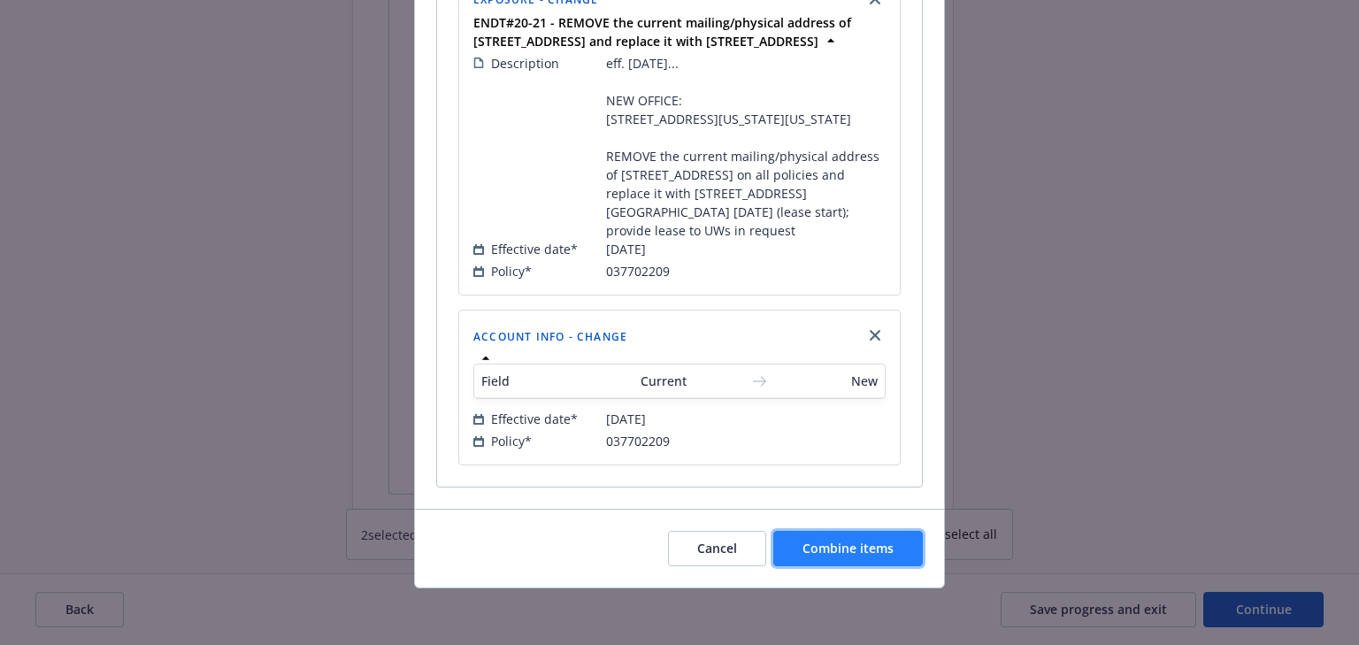
click at [867, 538] on button "Combine items" at bounding box center [847, 548] width 149 height 35
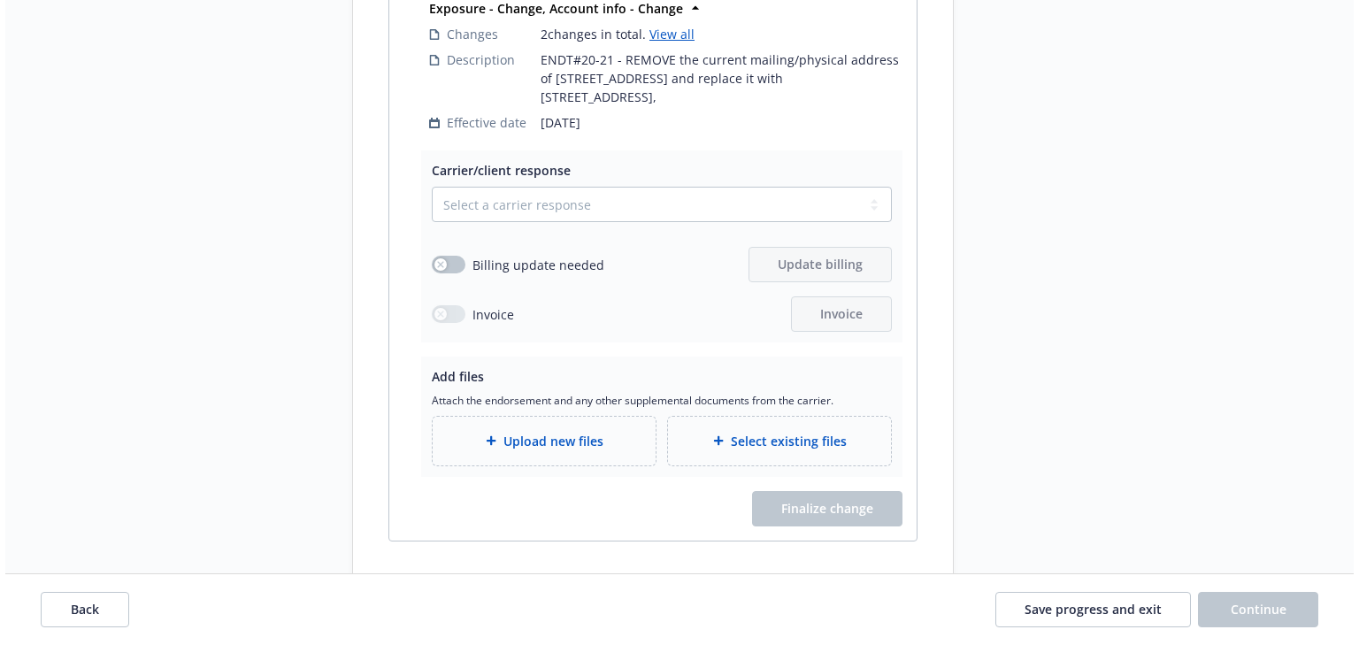
scroll to position [6773, 0]
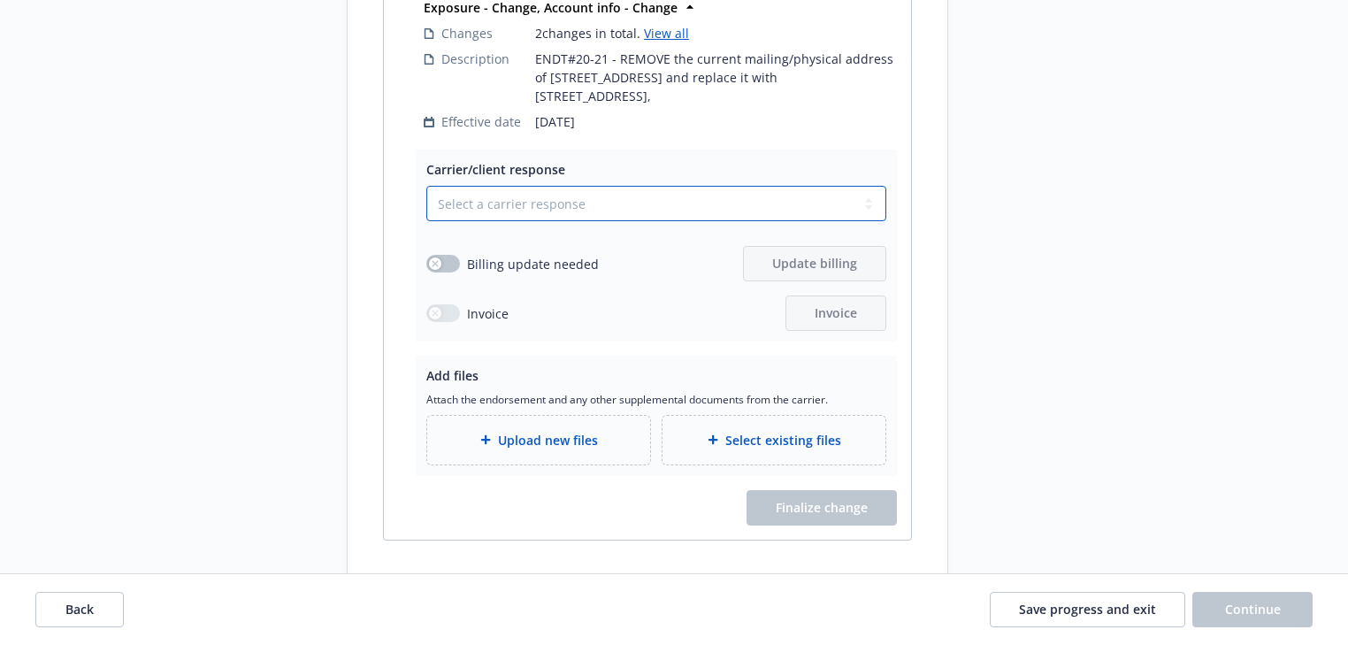
drag, startPoint x: 539, startPoint y: 305, endPoint x: 529, endPoint y: 316, distance: 14.4
click at [539, 221] on select "Select a carrier response Accepted Accepted with revision No endorsement needed…" at bounding box center [656, 203] width 460 height 35
select select "ACCEPTED"
click at [426, 221] on select "Select a carrier response Accepted Accepted with revision No endorsement needed…" at bounding box center [656, 203] width 460 height 35
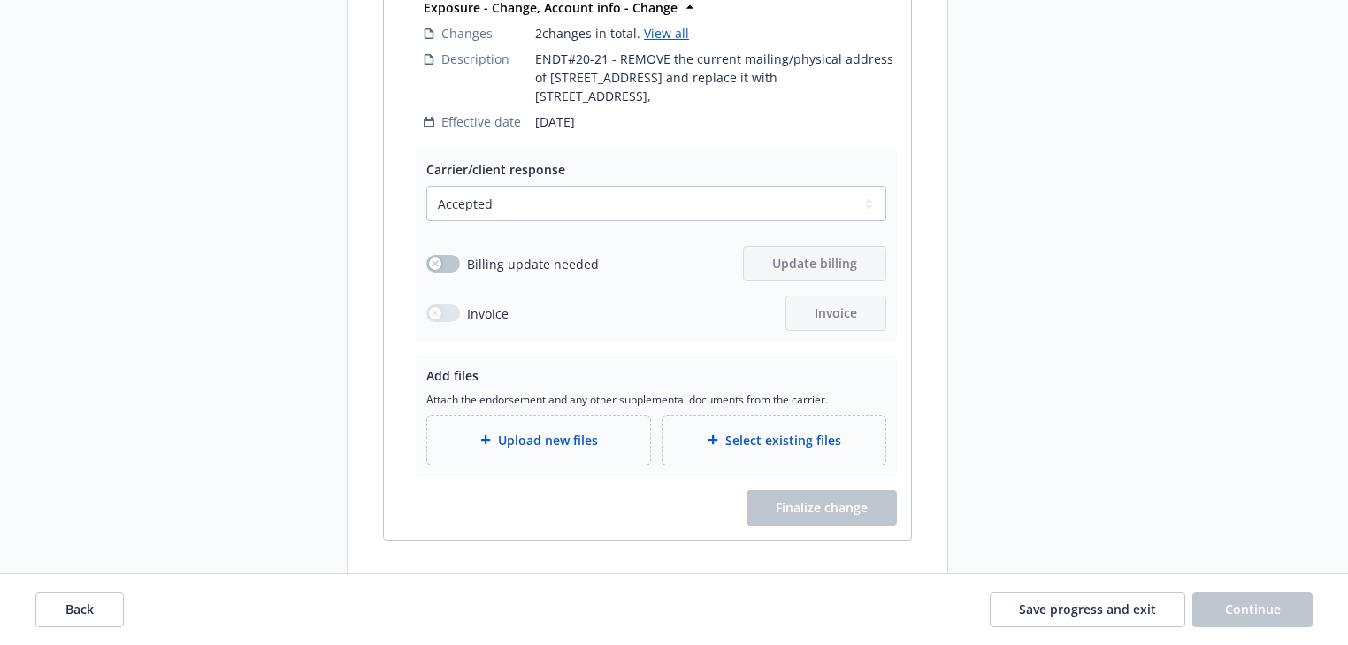
click at [555, 475] on div "Add files Attach the endorsement and any other supplemental documents from the …" at bounding box center [656, 415] width 481 height 119
click at [554, 449] on span "Upload new files" at bounding box center [548, 440] width 100 height 19
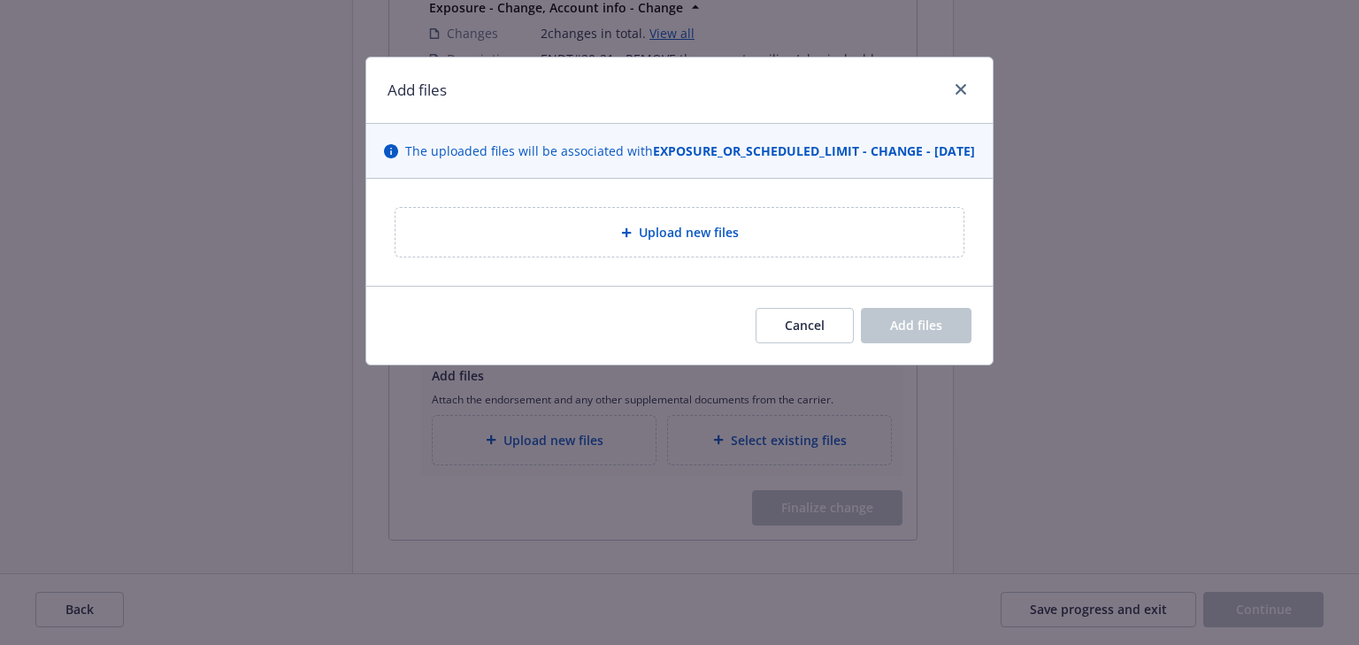
click at [745, 242] on div "Upload new files" at bounding box center [680, 232] width 540 height 20
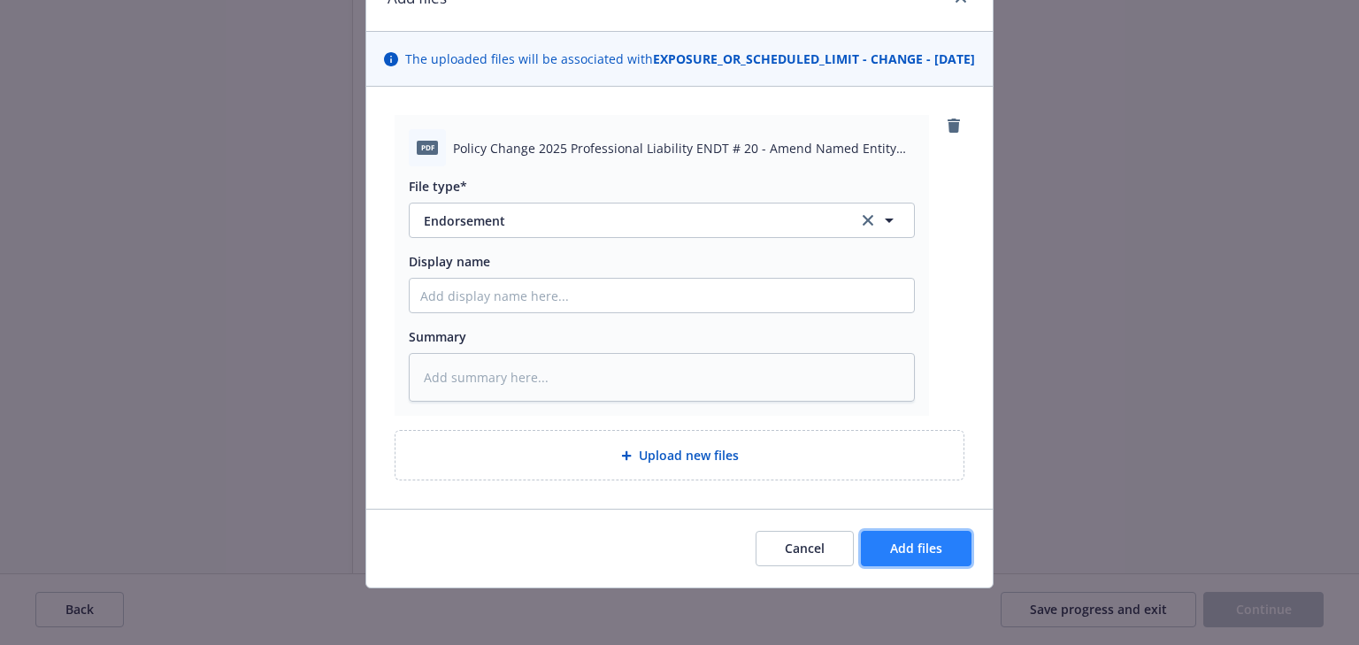
click at [916, 537] on button "Add files" at bounding box center [916, 548] width 111 height 35
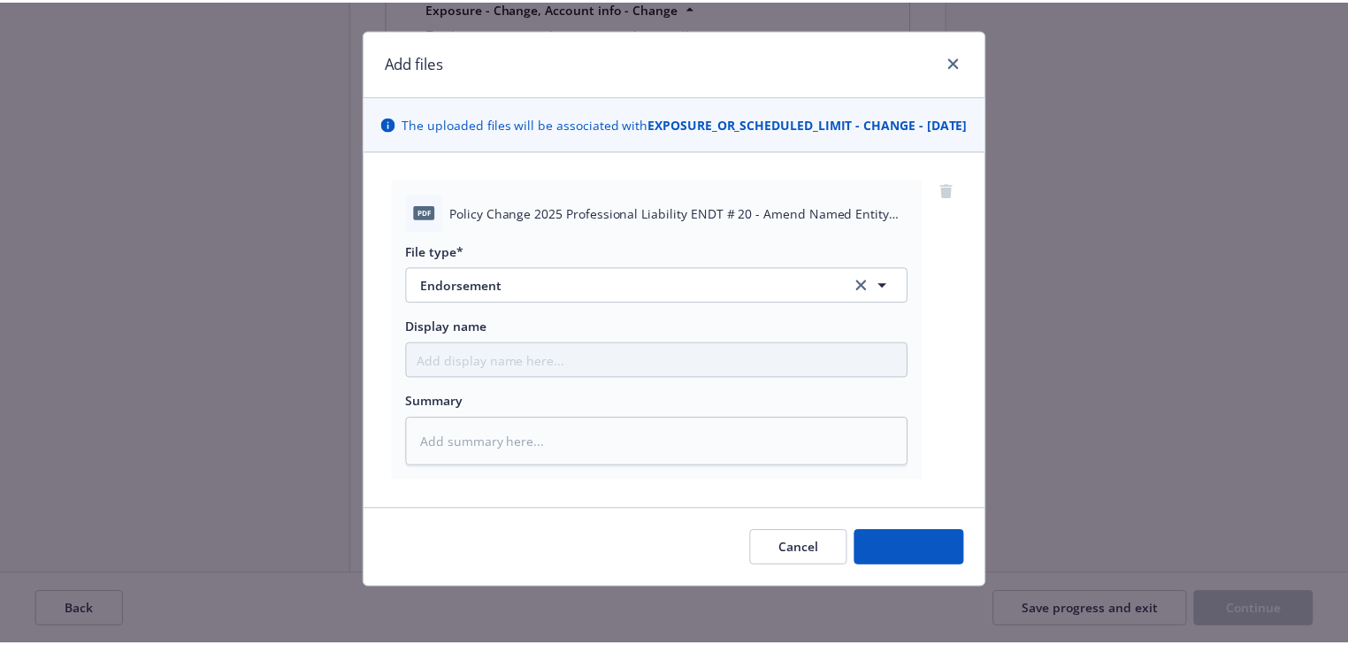
scroll to position [45, 0]
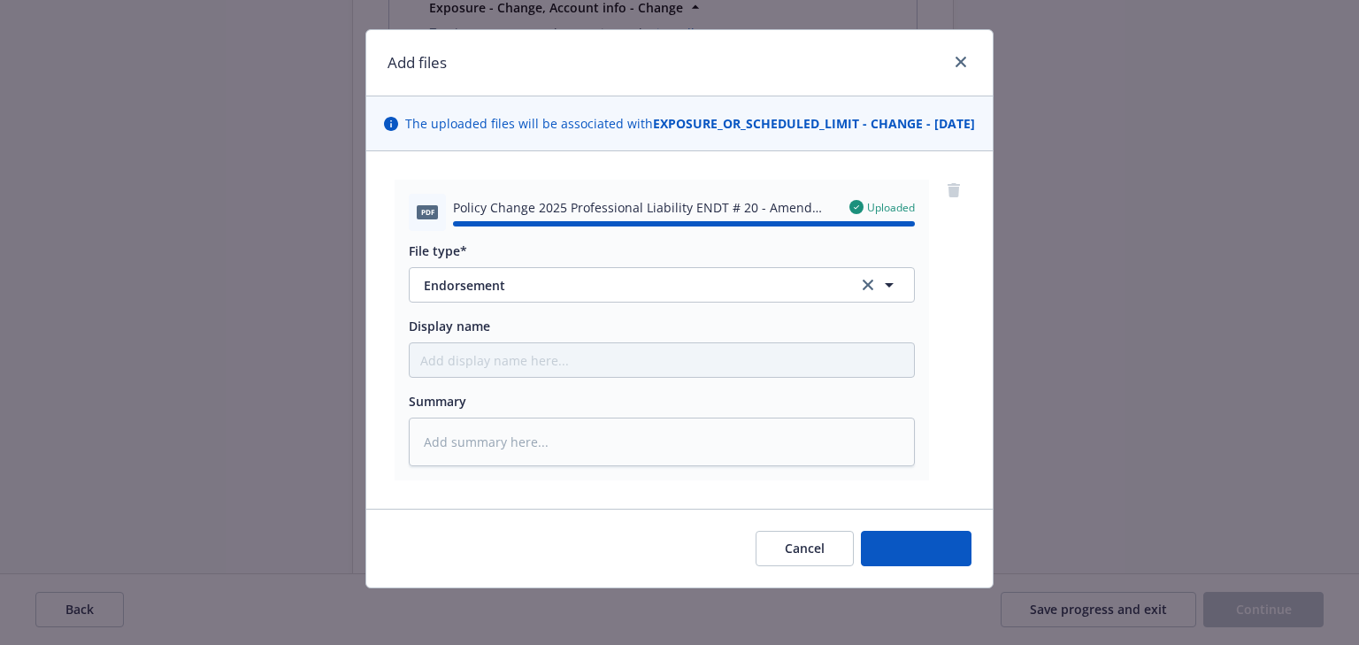
type textarea "x"
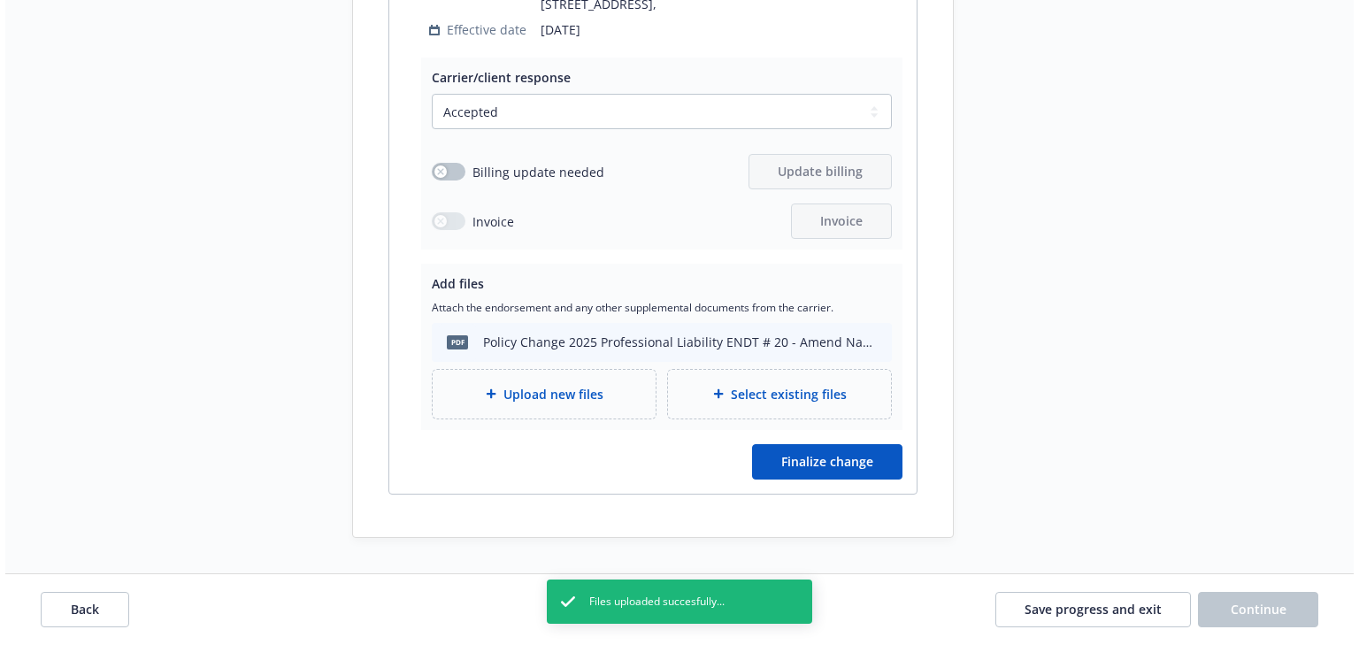
scroll to position [6961, 0]
click at [845, 453] on span "Finalize change" at bounding box center [822, 461] width 92 height 17
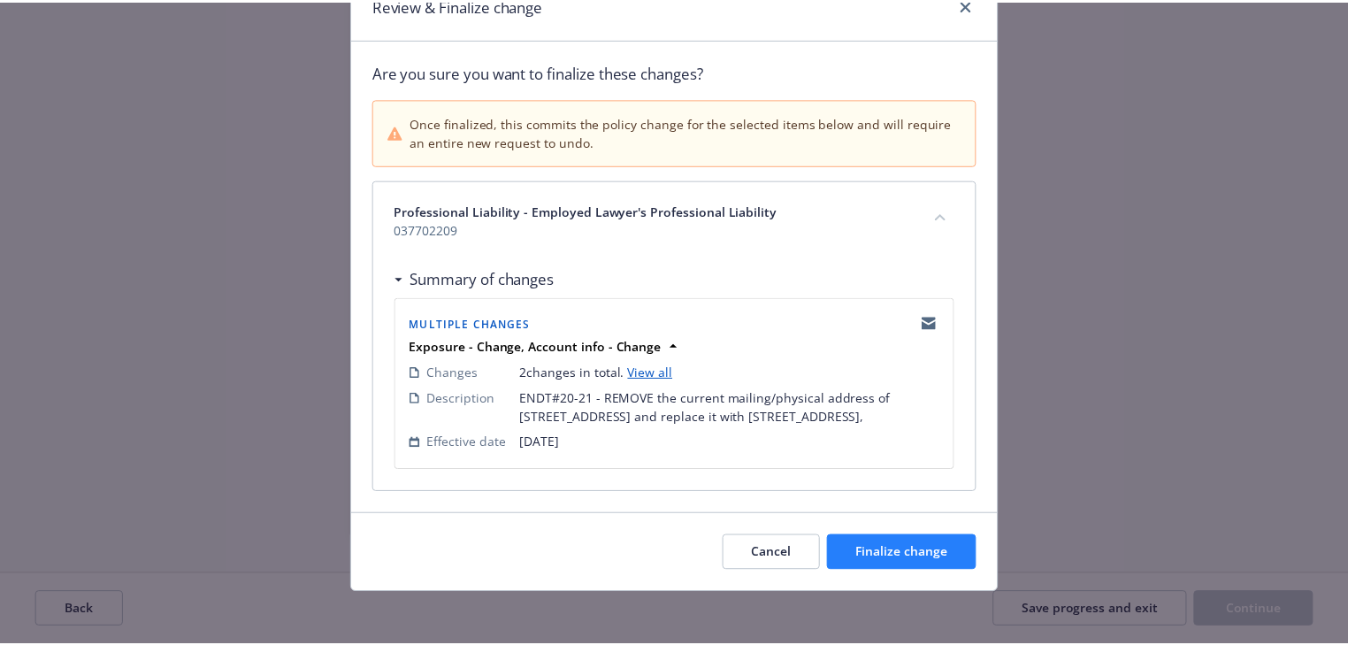
scroll to position [88, 0]
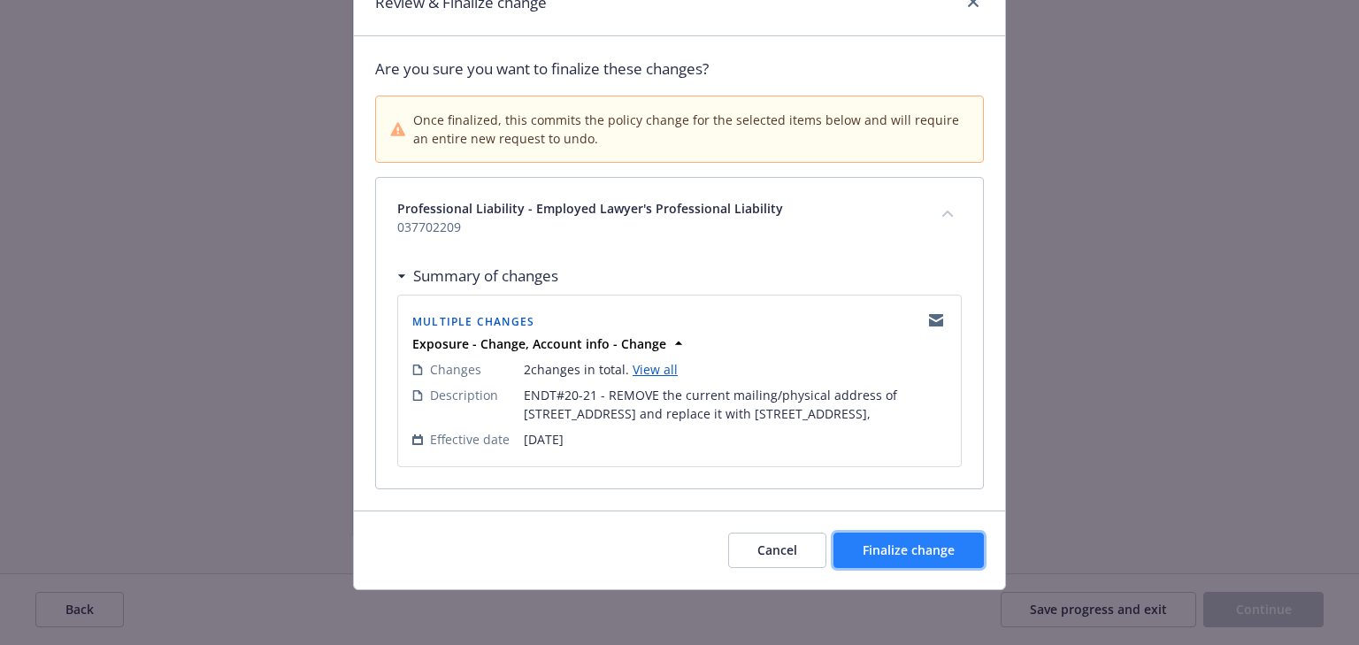
click at [914, 559] on button "Finalize change" at bounding box center [908, 550] width 150 height 35
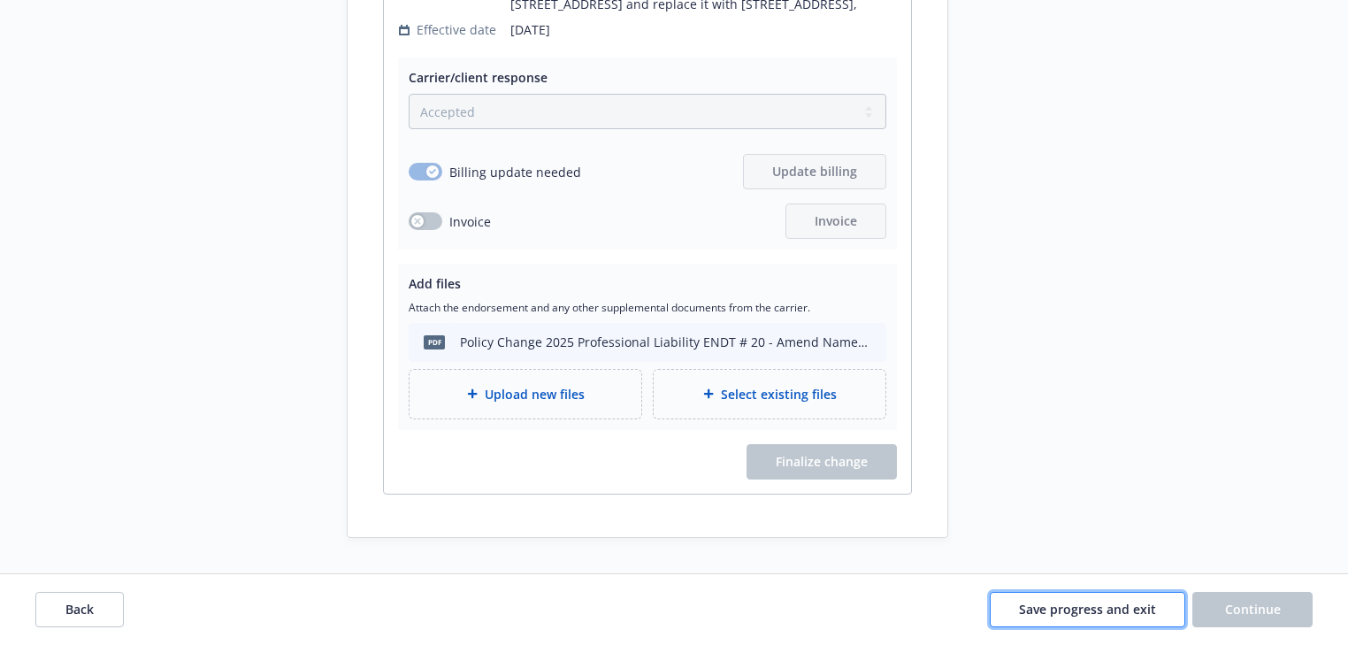
click at [1083, 611] on span "Save progress and exit" at bounding box center [1087, 609] width 137 height 17
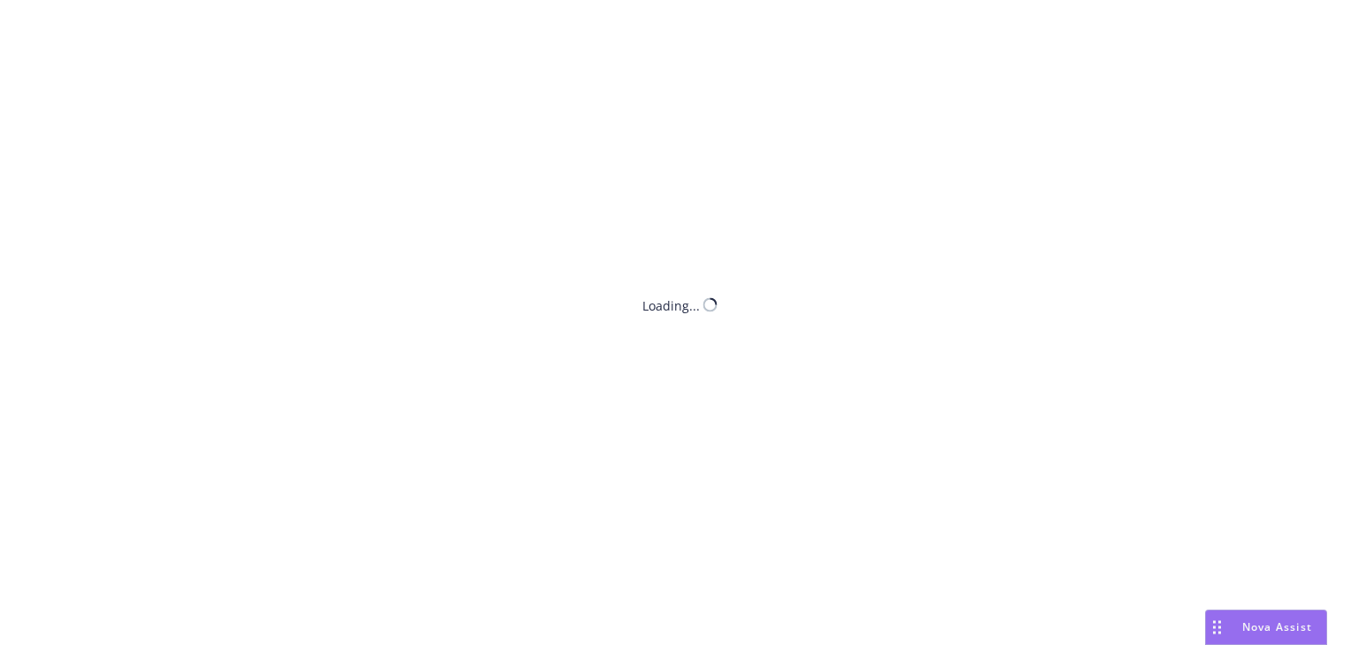
click at [1083, 611] on div "Loading..." at bounding box center [679, 322] width 1359 height 645
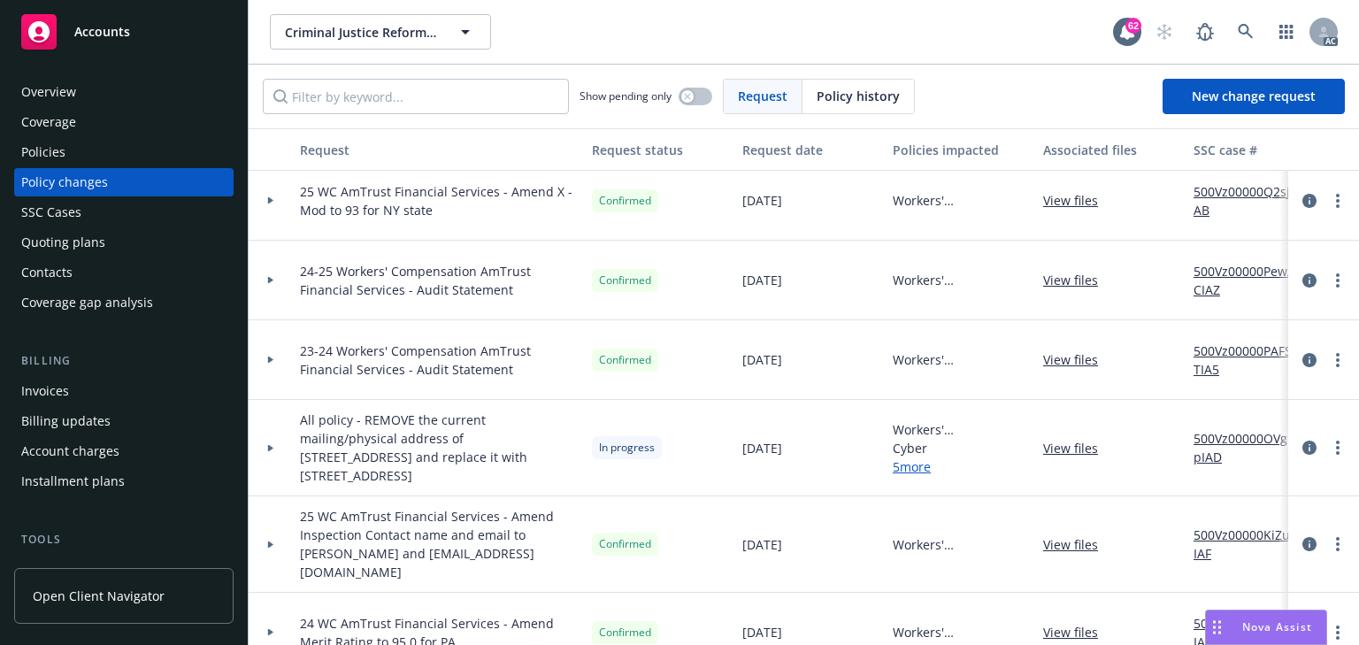
scroll to position [283, 0]
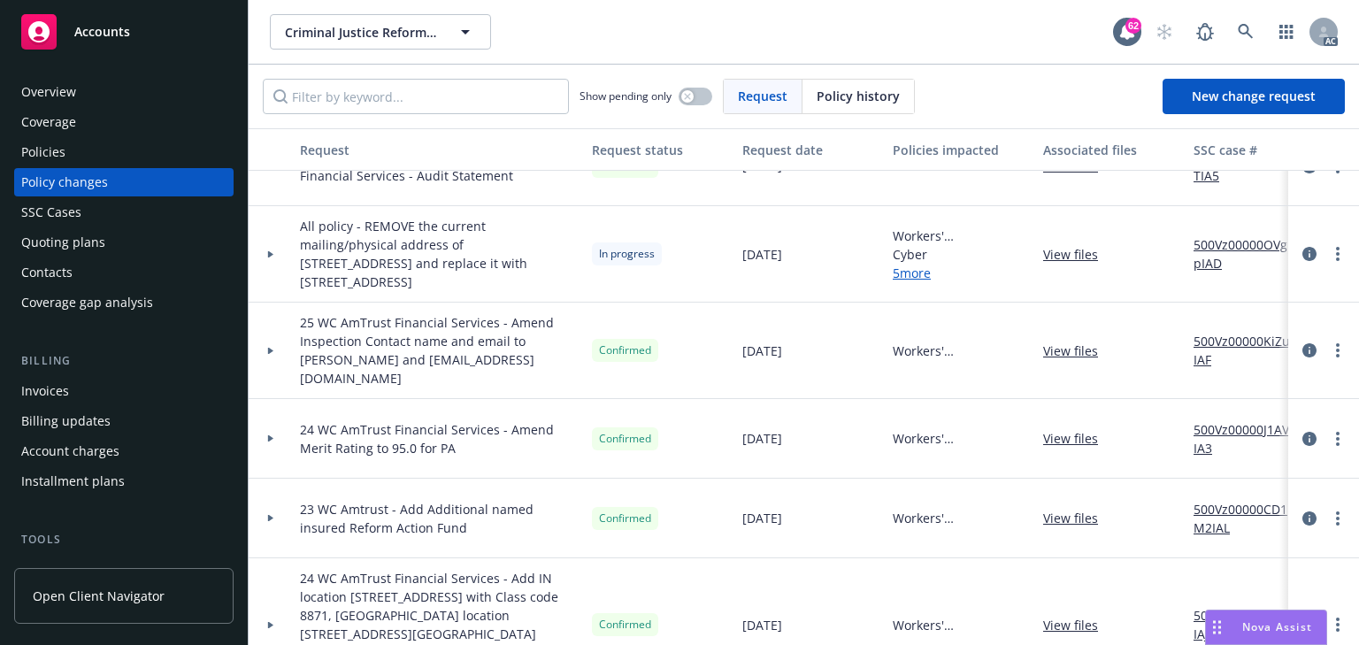
click at [263, 251] on div at bounding box center [271, 254] width 30 height 6
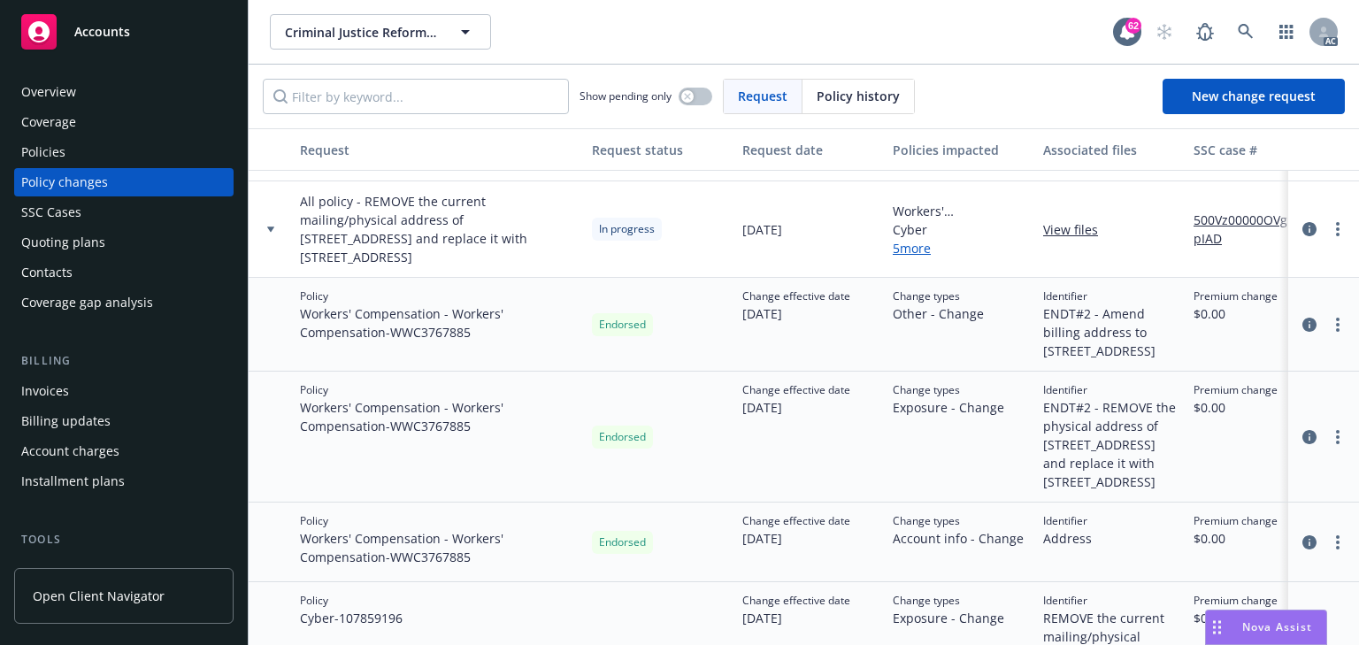
scroll to position [0, 0]
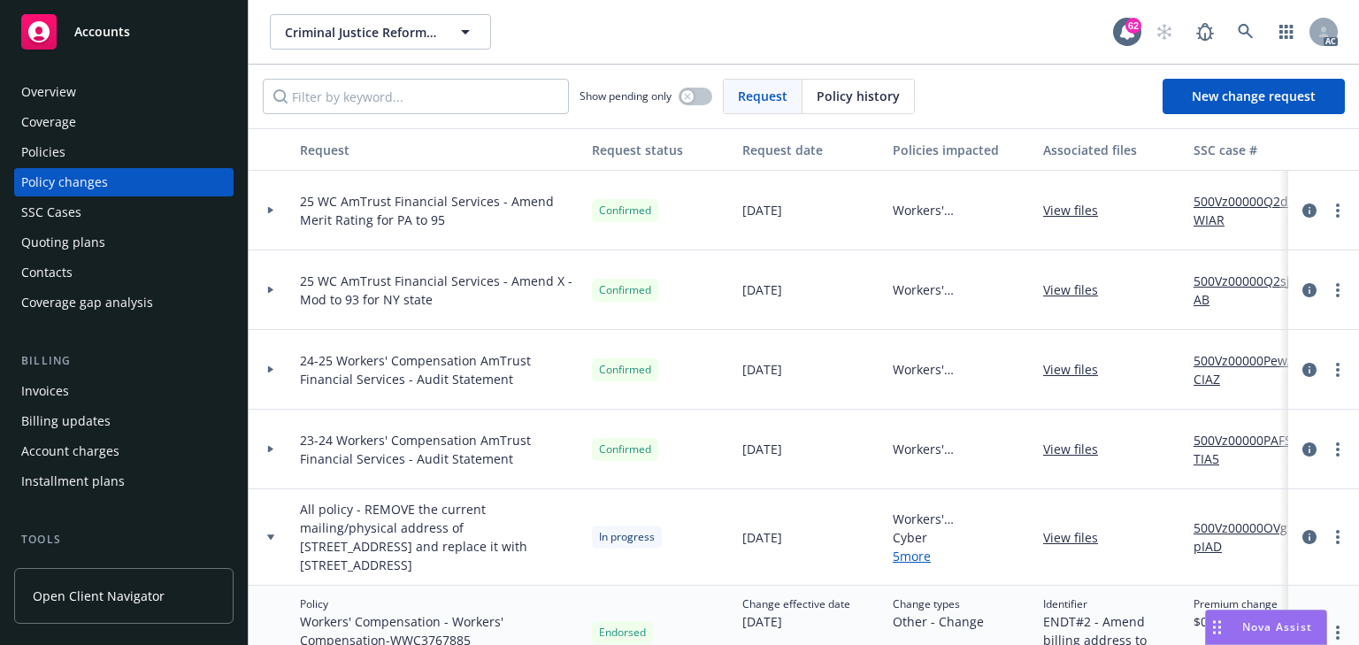
click at [1089, 528] on link "View files" at bounding box center [1077, 537] width 69 height 19
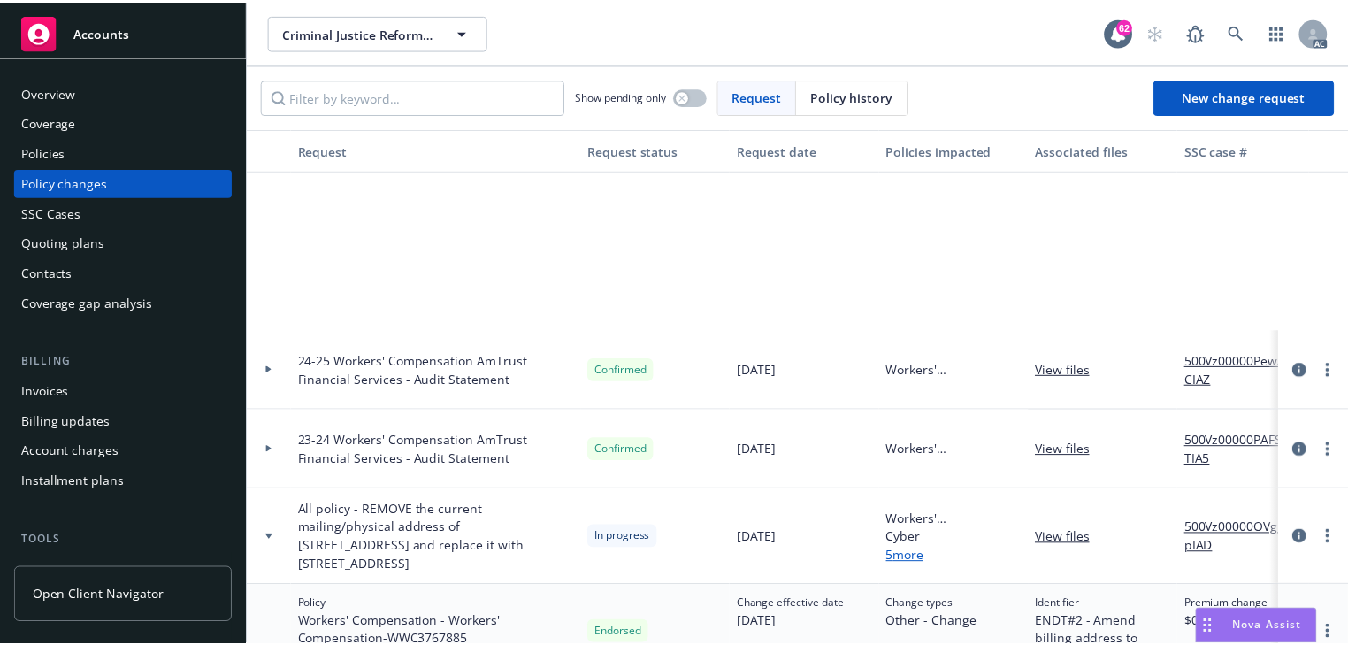
scroll to position [283, 0]
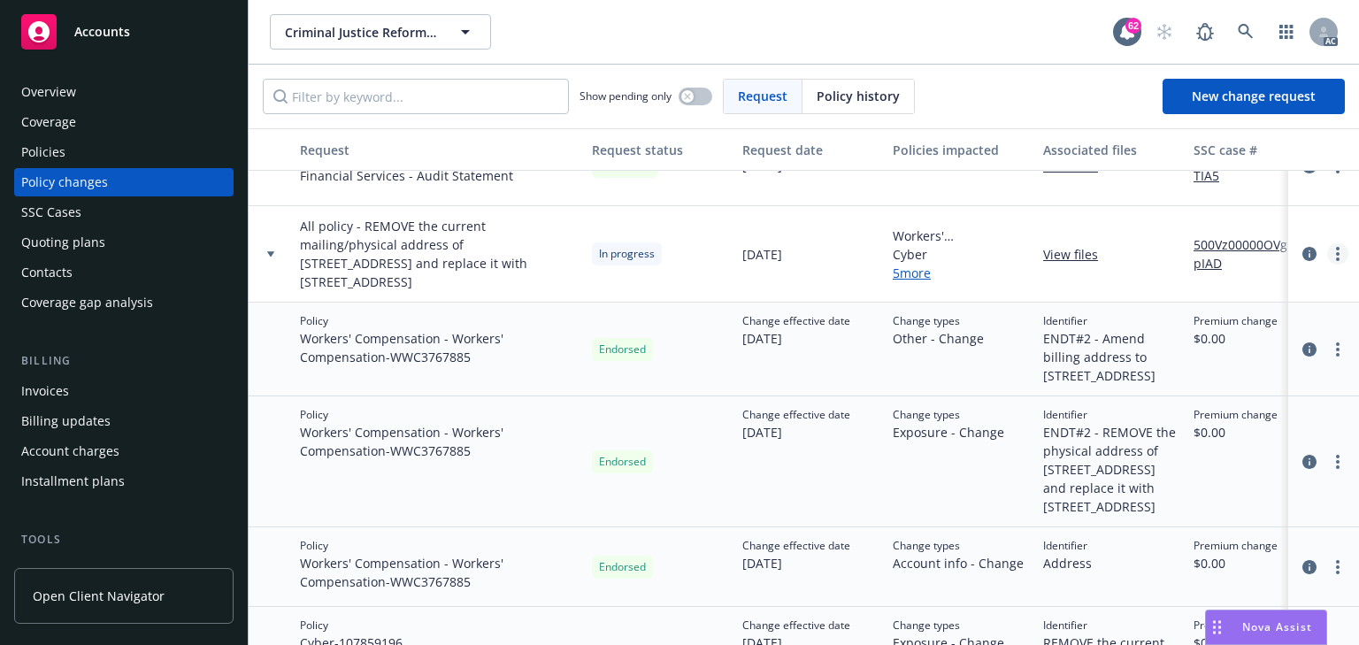
click at [1336, 247] on icon "more" at bounding box center [1338, 254] width 4 height 14
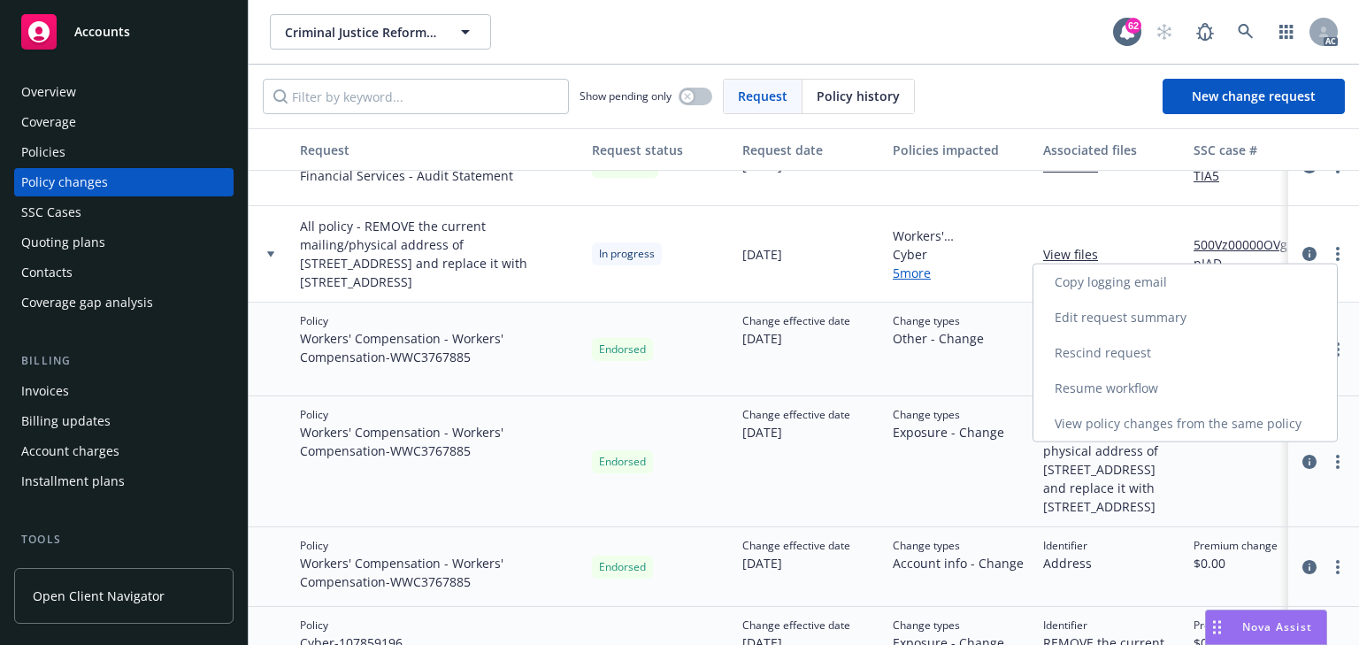
click at [1100, 388] on link "Resume workflow" at bounding box center [1184, 388] width 303 height 35
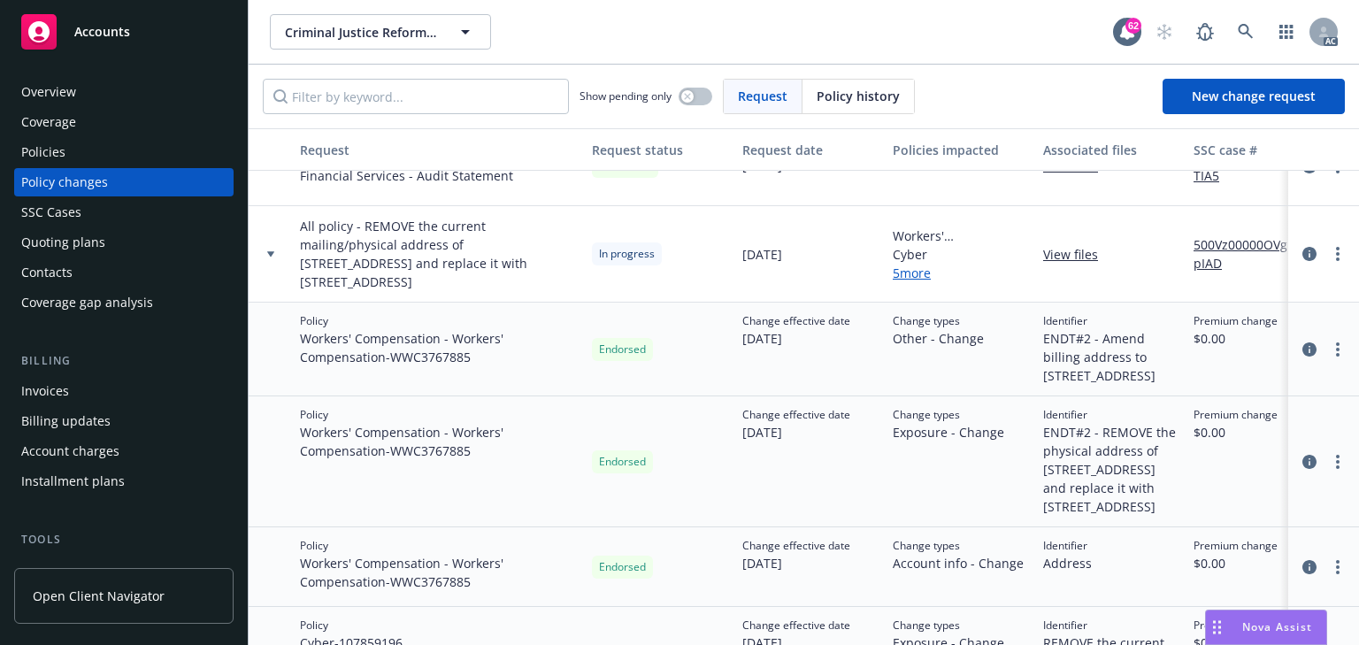
select select "ACCEPTED"
select select "NO_ENDORSEMENT_NEEDED"
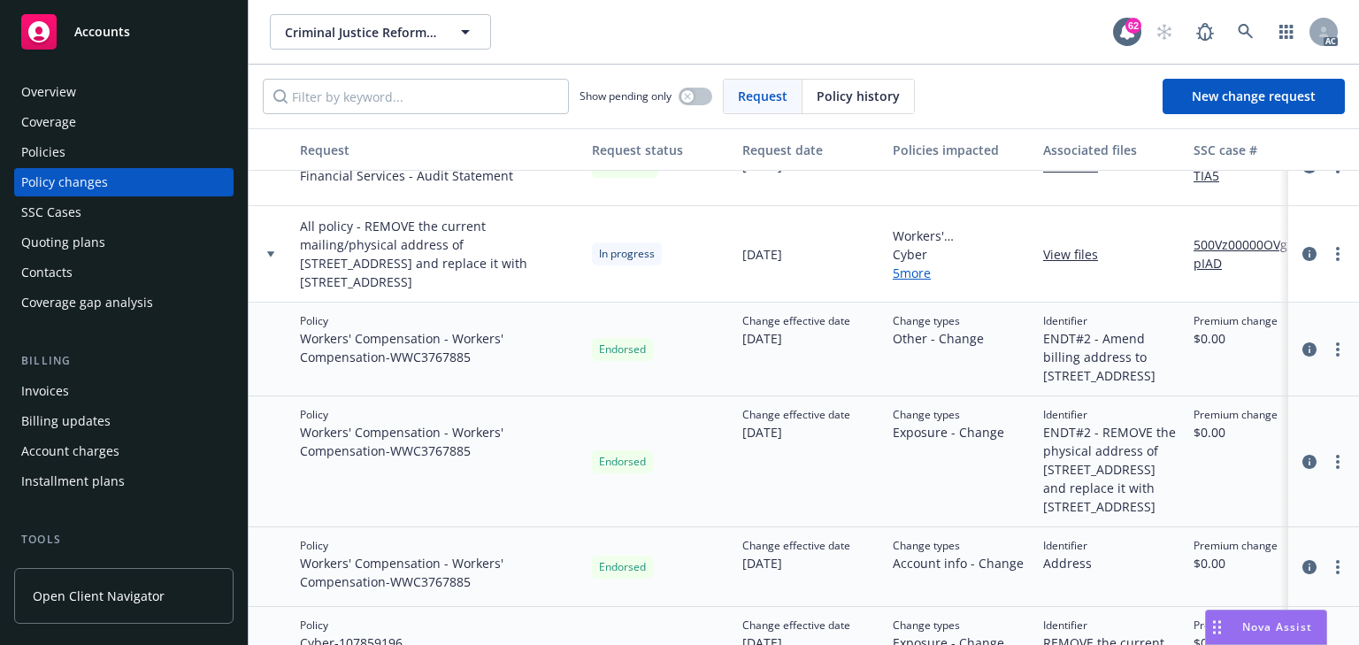
select select "ACCEPTED"
select select "NO_ENDORSEMENT_NEEDED"
select select "ACCEPTED"
select select "NO_ENDORSEMENT_NEEDED"
select select "ACCEPTED"
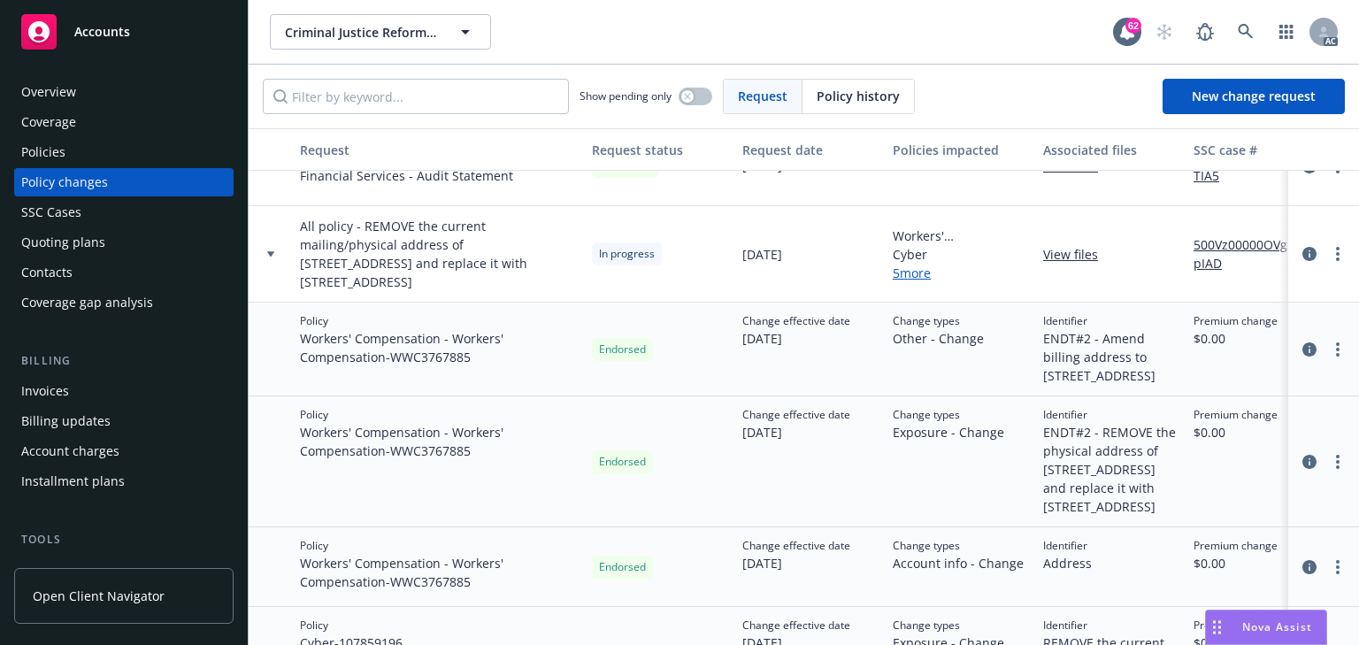
select select "ACCEPTED"
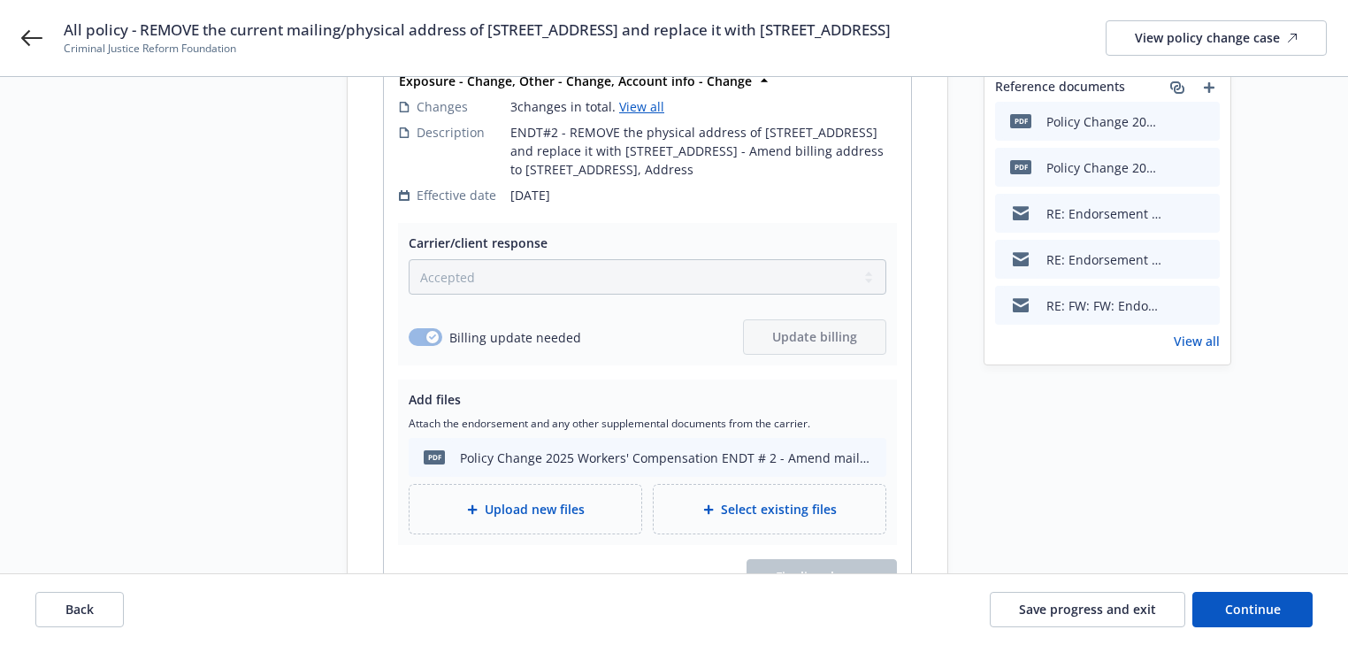
scroll to position [283, 0]
click at [1247, 607] on span "Continue" at bounding box center [1253, 609] width 56 height 17
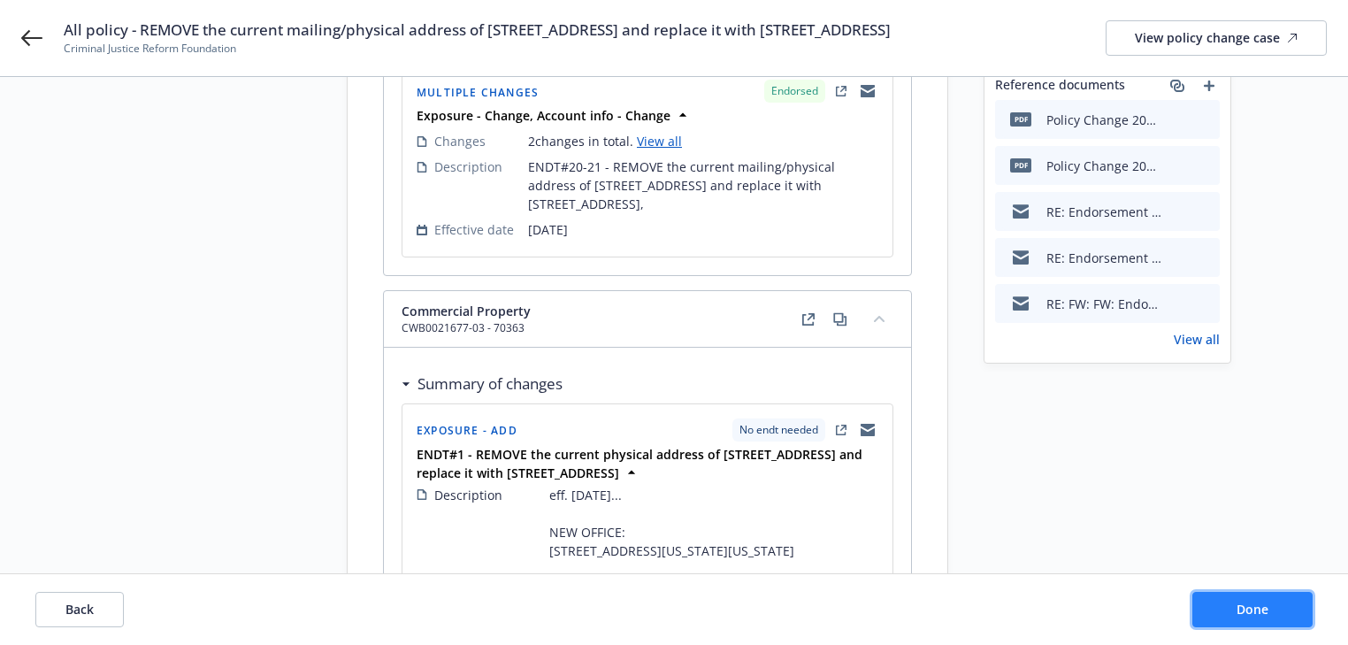
click at [1247, 607] on span "Done" at bounding box center [1253, 609] width 32 height 17
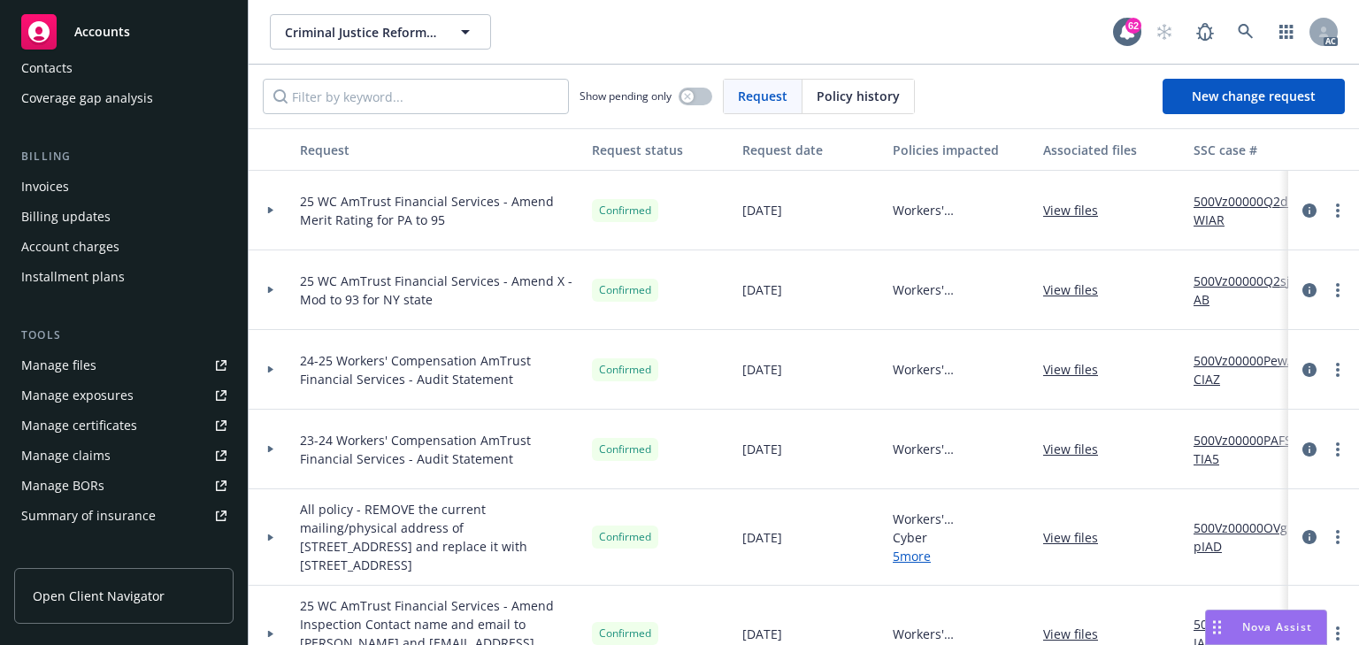
scroll to position [212, 0]
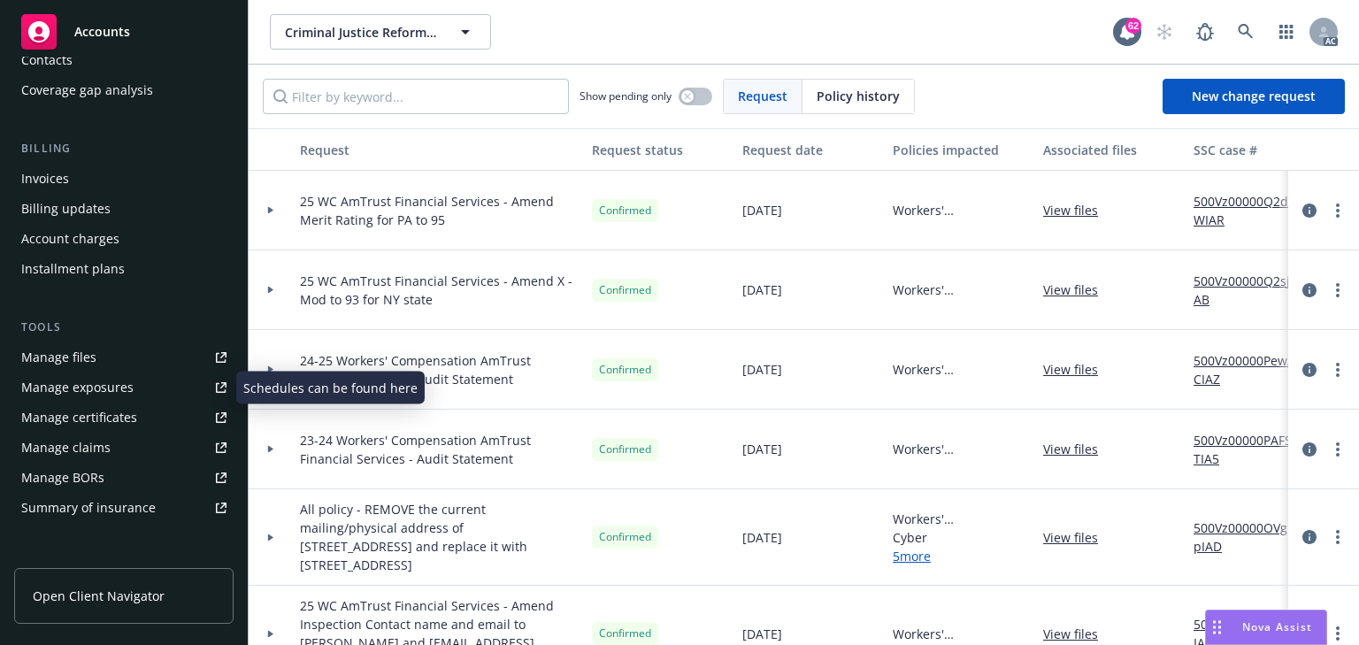
click at [80, 388] on div "Manage exposures" at bounding box center [77, 387] width 112 height 28
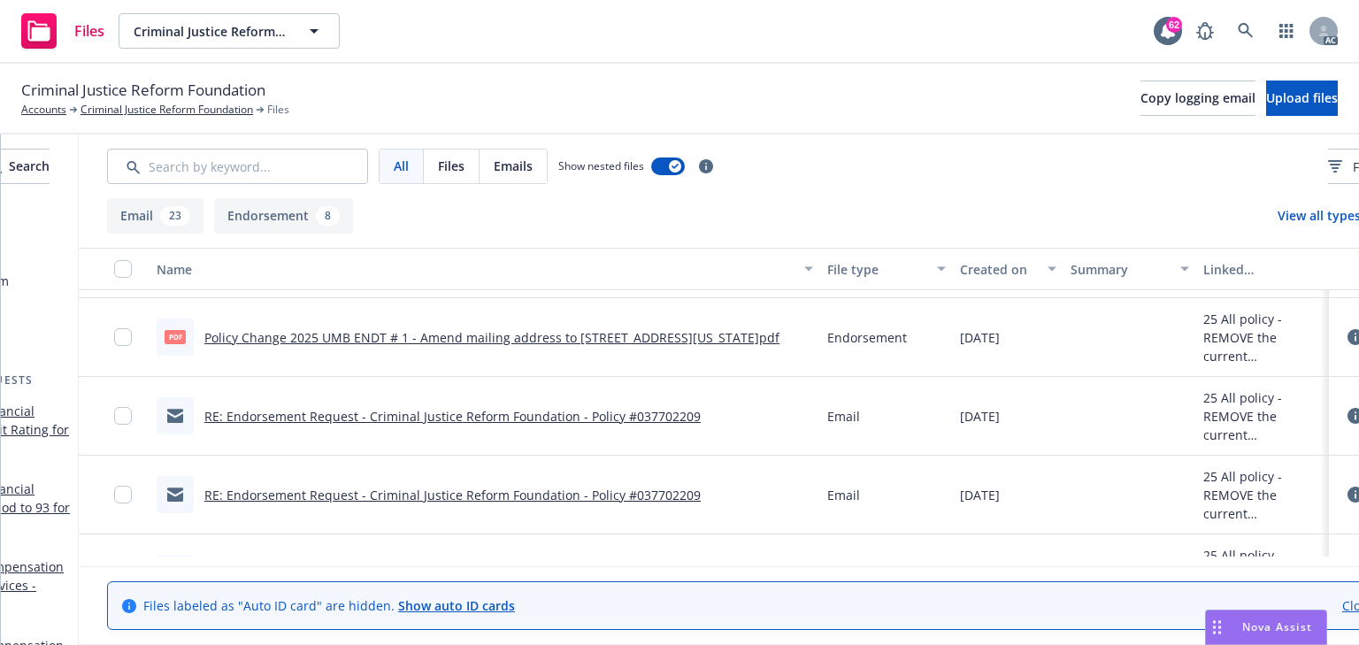
scroll to position [0, 333]
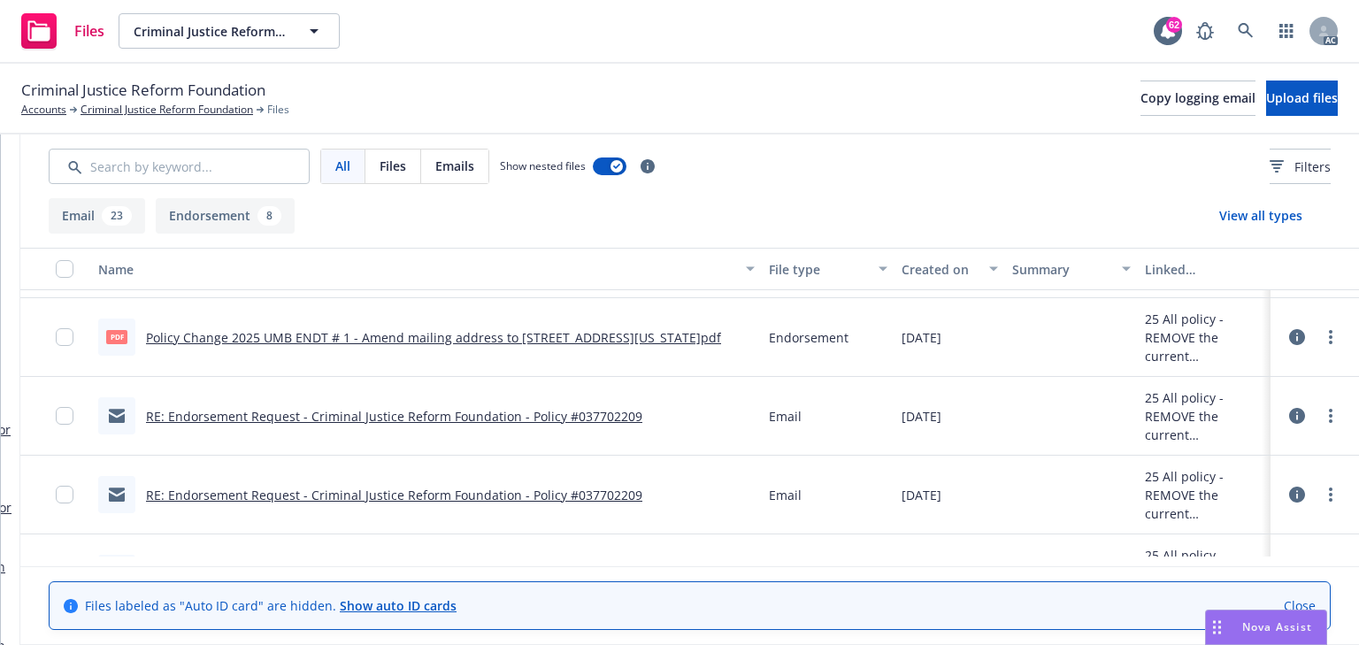
click at [1309, 326] on div at bounding box center [1314, 336] width 53 height 35
click at [1320, 336] on link "more" at bounding box center [1330, 336] width 21 height 21
click at [1178, 410] on link "Download" at bounding box center [1231, 408] width 176 height 35
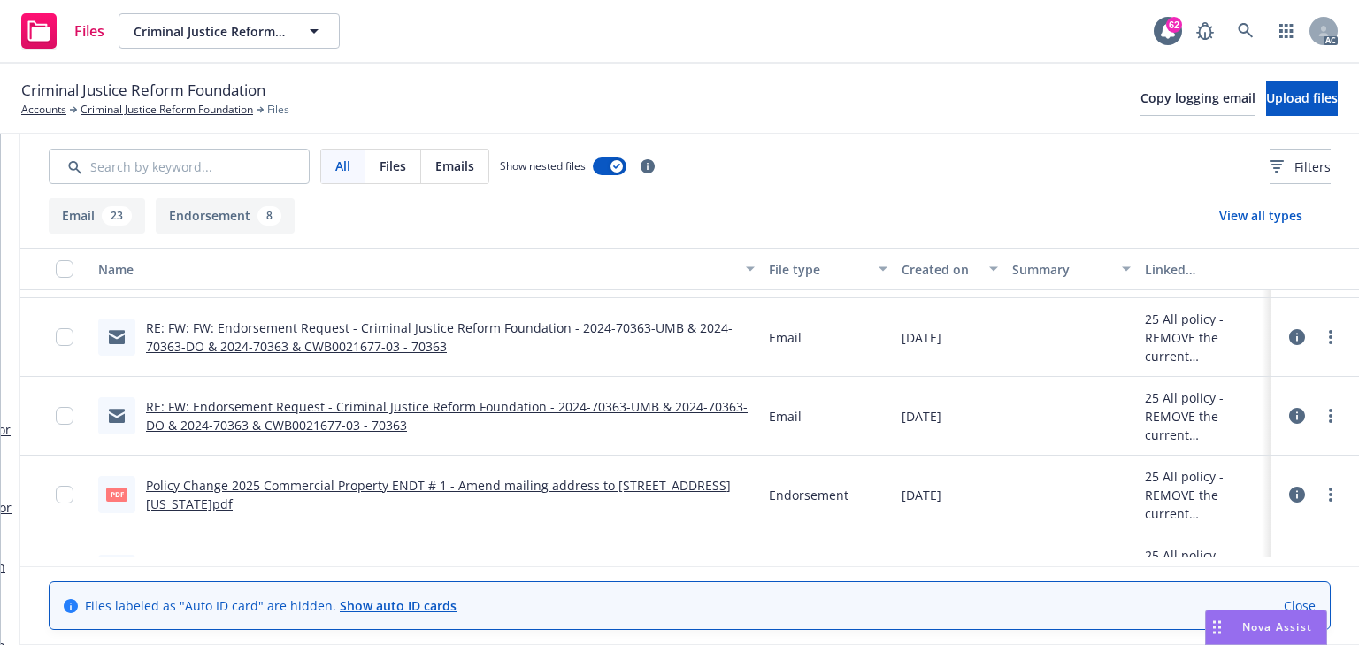
scroll to position [991, 0]
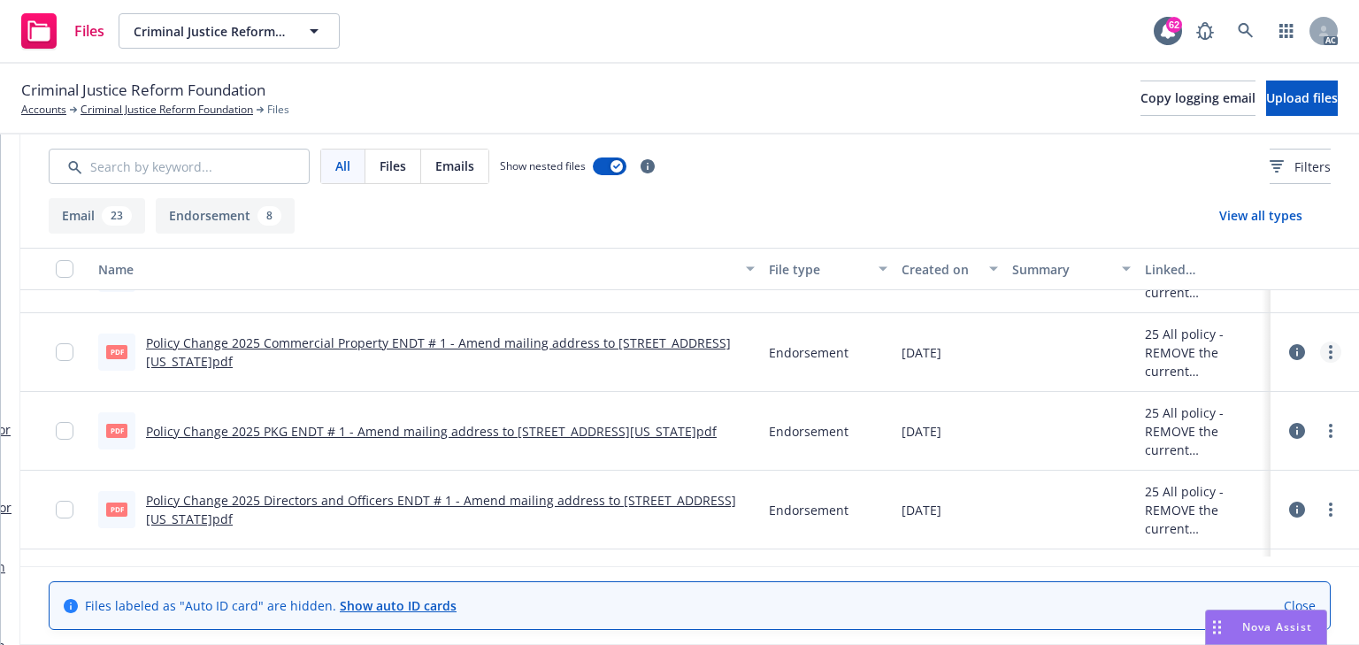
click at [1329, 348] on icon "more" at bounding box center [1331, 352] width 4 height 14
click at [1202, 421] on link "Download" at bounding box center [1231, 423] width 176 height 35
click at [1320, 431] on link "more" at bounding box center [1330, 430] width 21 height 21
click at [1197, 502] on link "Download" at bounding box center [1231, 501] width 176 height 35
click at [1320, 509] on link "more" at bounding box center [1330, 509] width 21 height 21
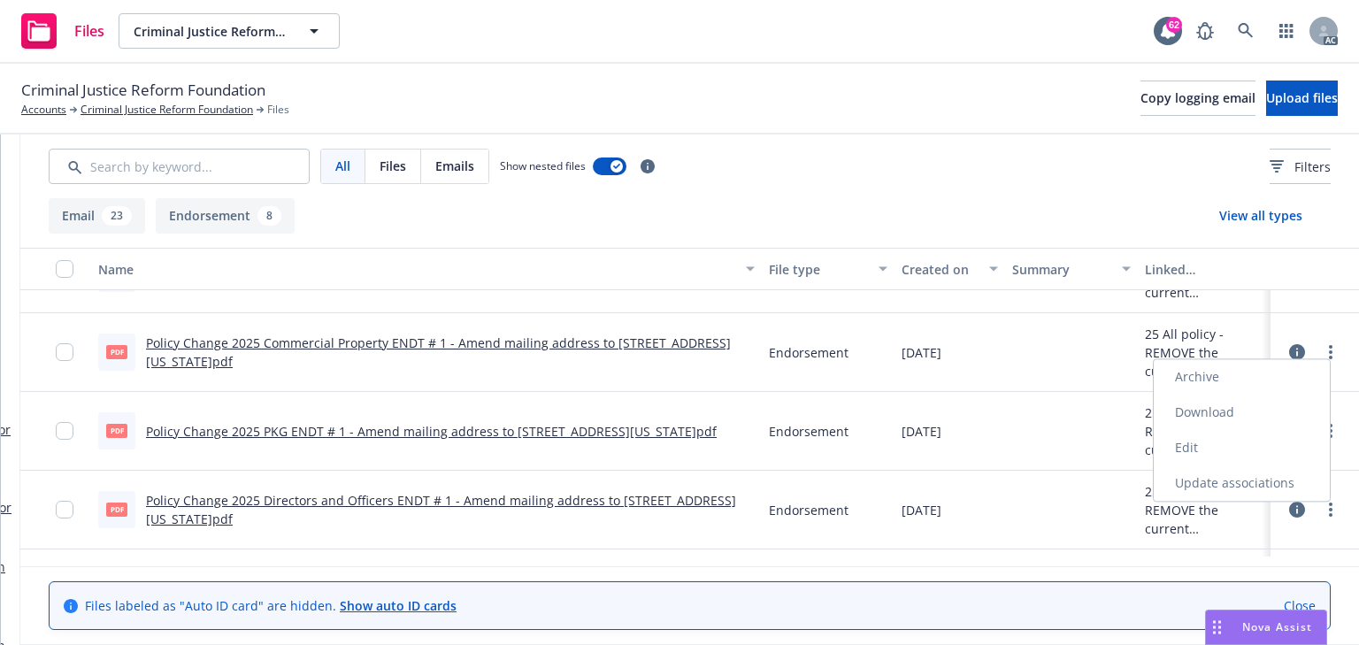
click at [1212, 412] on link "Download" at bounding box center [1242, 412] width 176 height 35
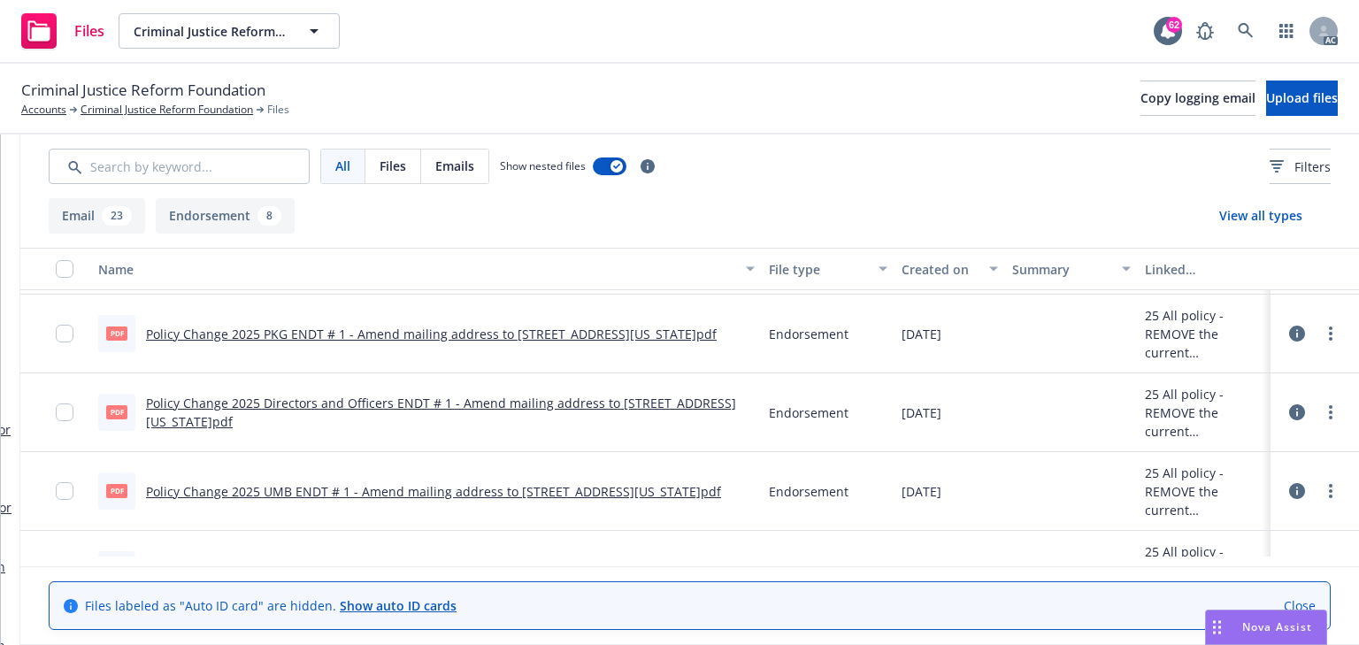
scroll to position [1132, 0]
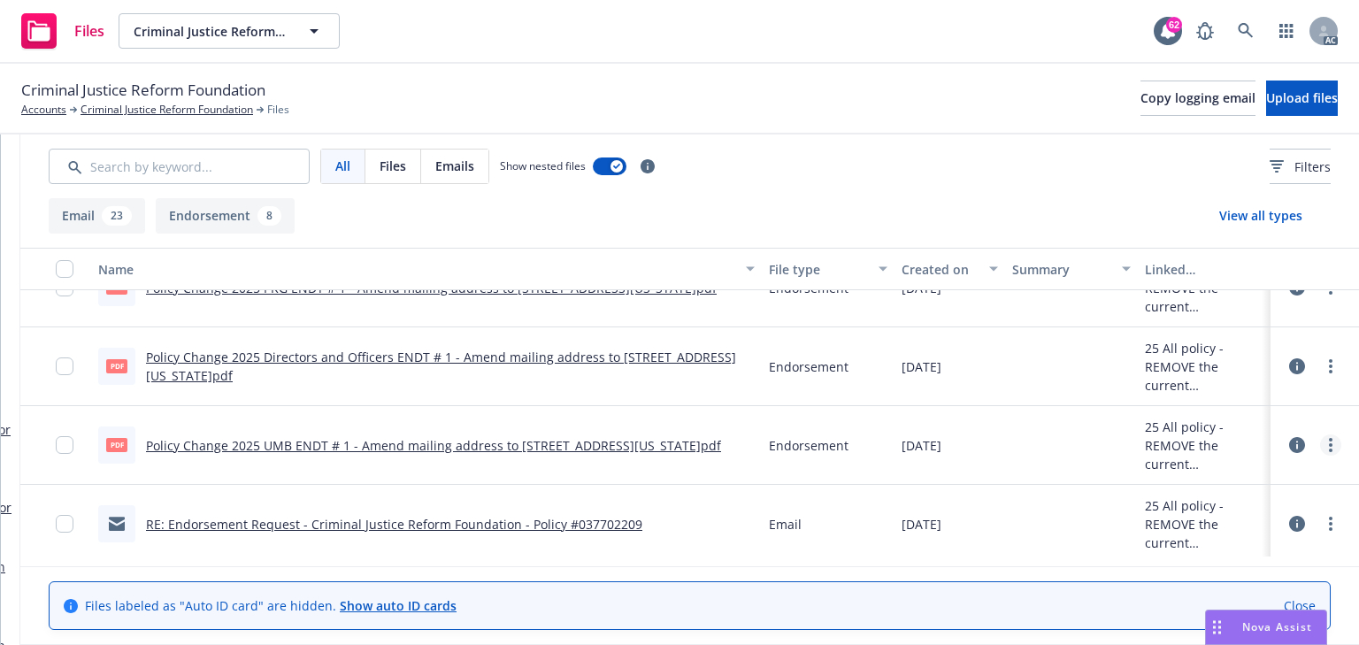
click at [1320, 442] on link "more" at bounding box center [1330, 444] width 21 height 21
click at [1200, 515] on link "Download" at bounding box center [1231, 515] width 176 height 35
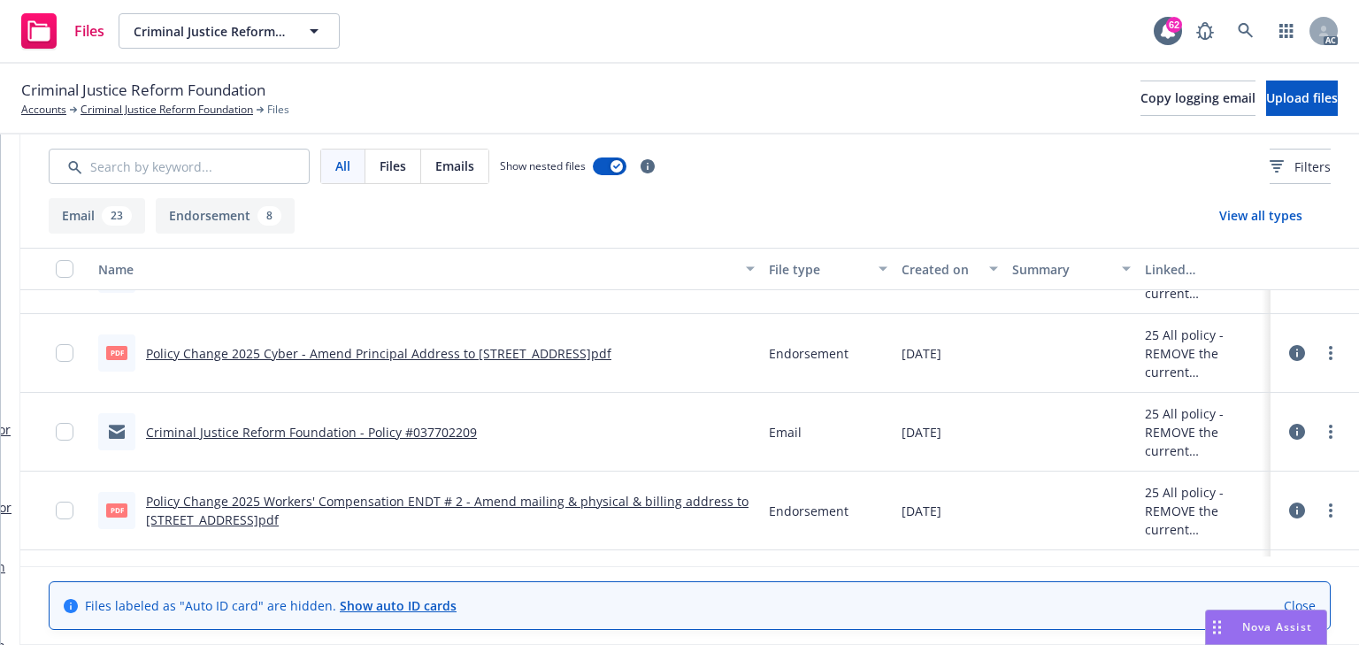
scroll to position [1628, 0]
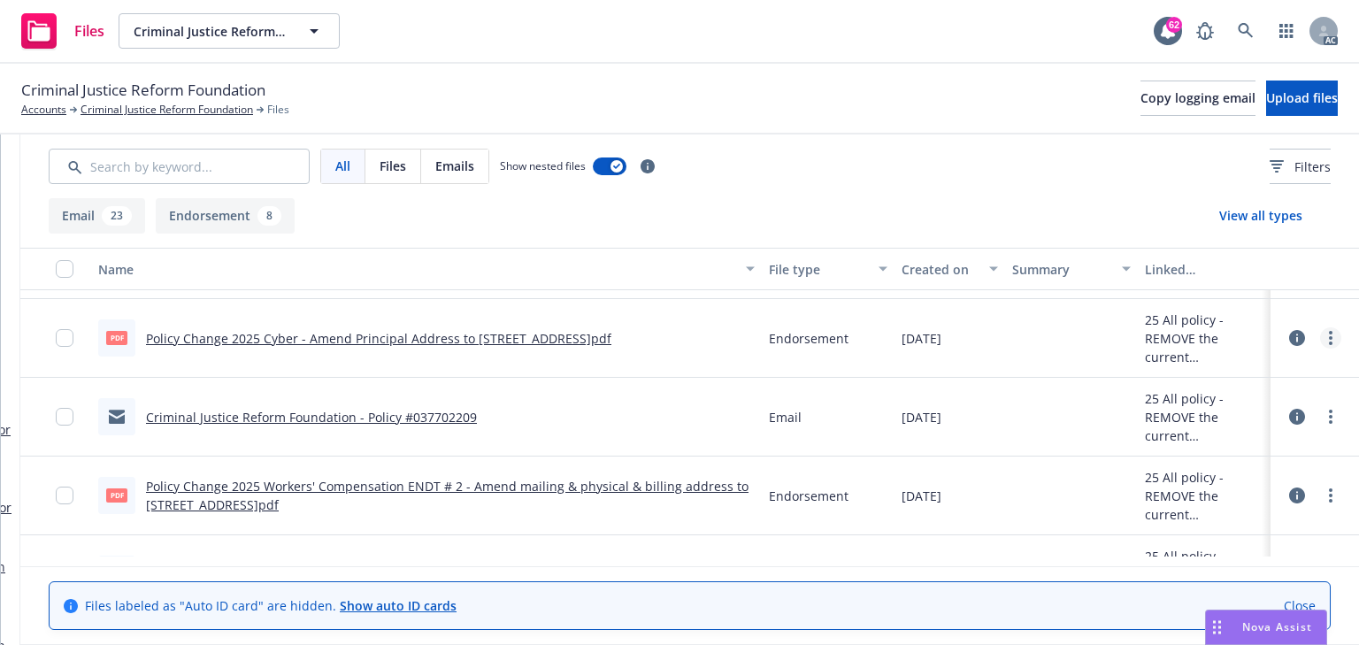
click at [1320, 339] on link "more" at bounding box center [1330, 337] width 21 height 21
click at [1217, 410] on link "Download" at bounding box center [1231, 409] width 176 height 35
click at [1320, 492] on link "more" at bounding box center [1330, 495] width 21 height 21
click at [1217, 400] on link "Download" at bounding box center [1242, 397] width 176 height 35
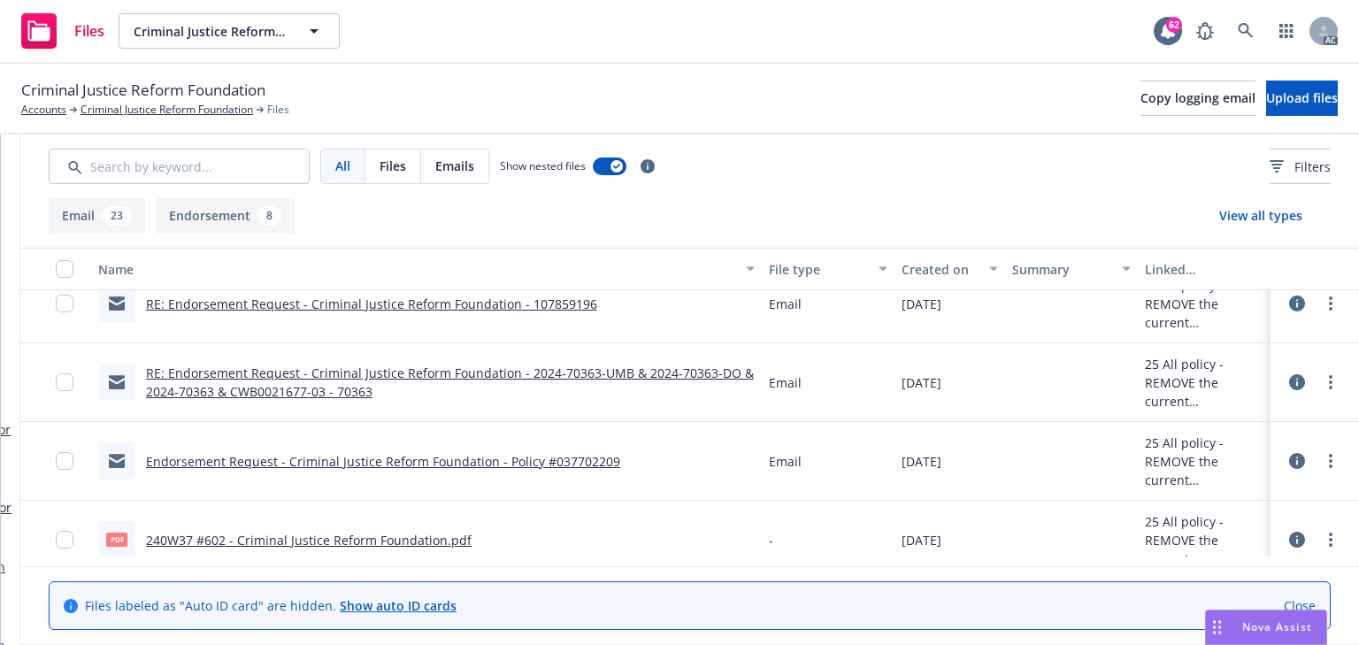
scroll to position [2228, 0]
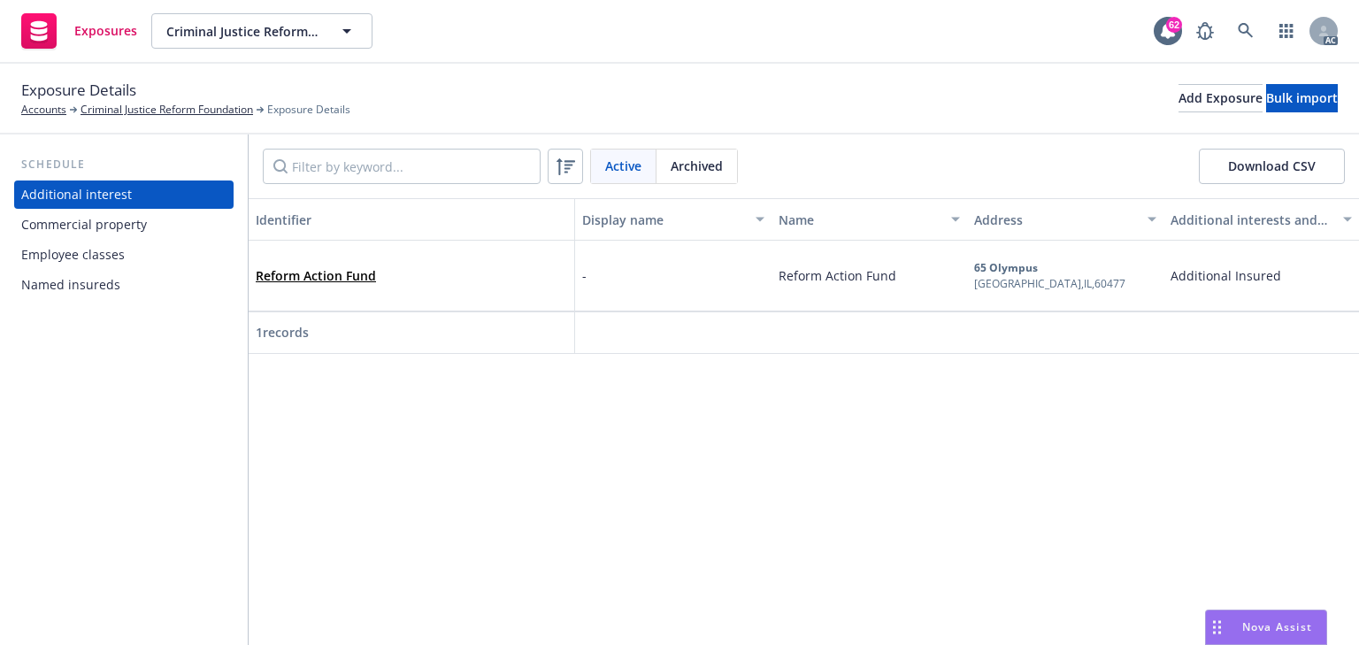
click at [93, 228] on div "Commercial property" at bounding box center [84, 225] width 126 height 28
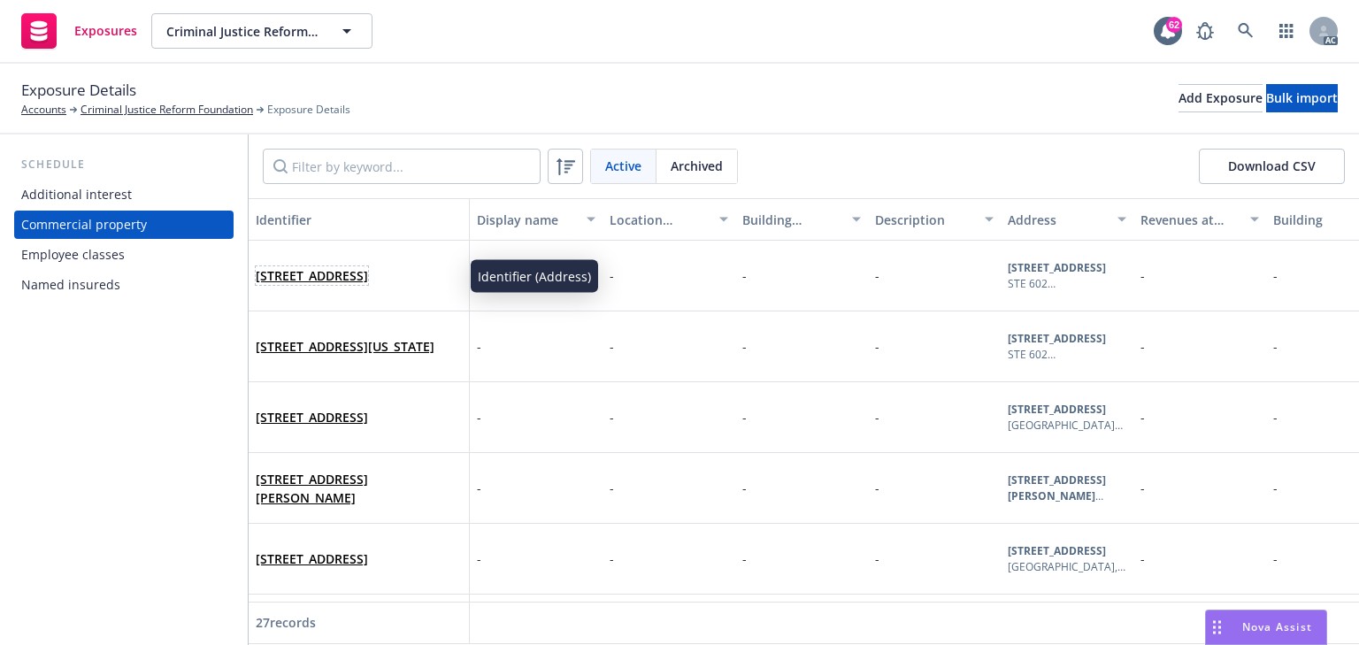
click at [316, 271] on link "240 West 37th Street , STE 602, N, NY, 10018, USA" at bounding box center [312, 275] width 112 height 17
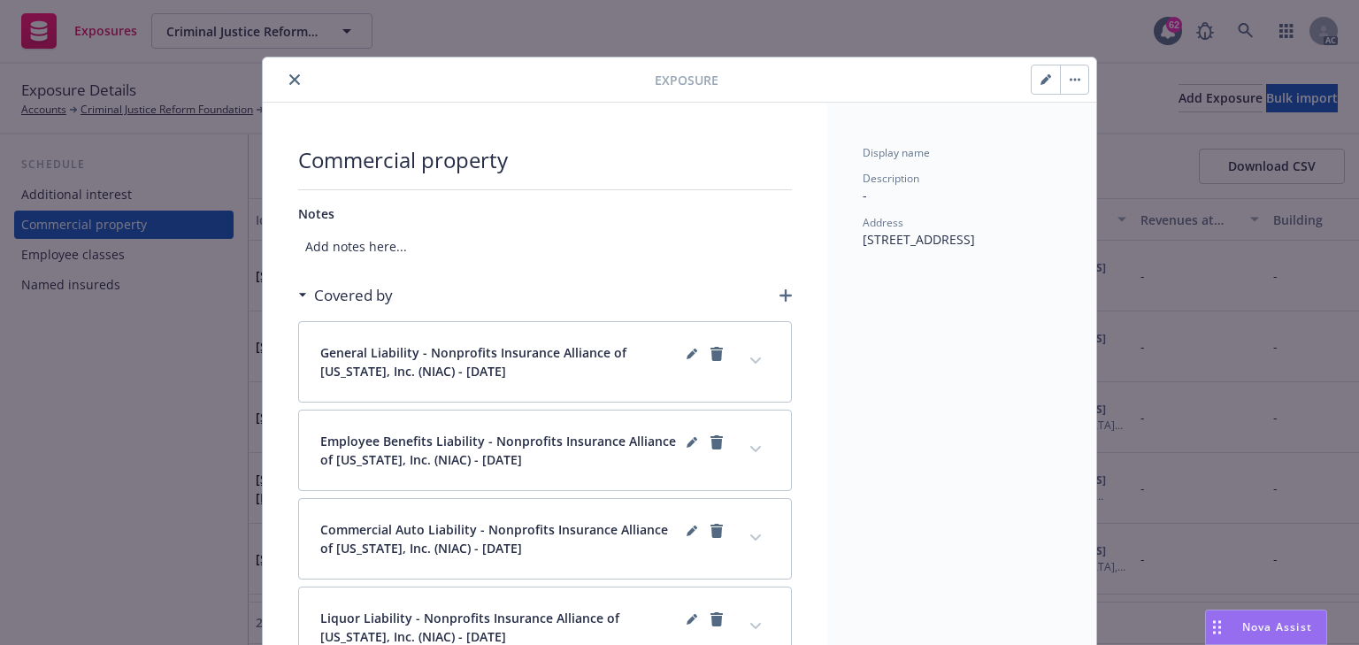
click at [782, 291] on icon "button" at bounding box center [785, 295] width 12 height 12
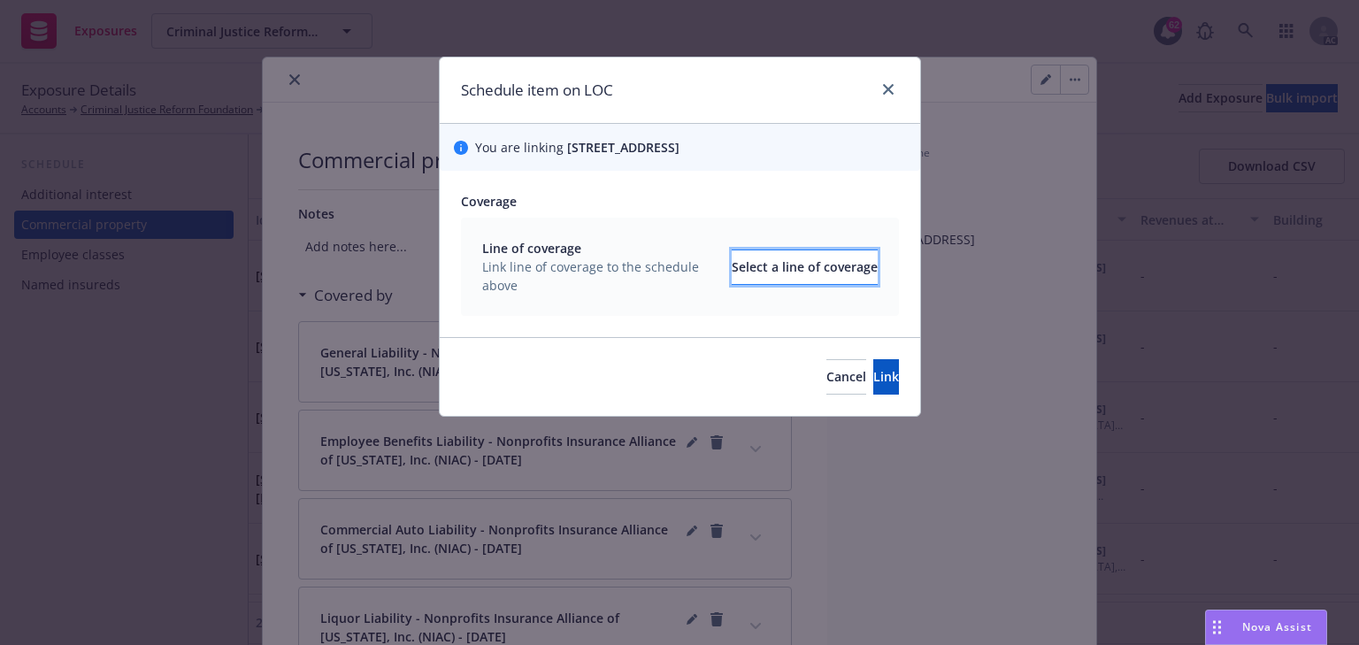
click at [732, 262] on div "Select a line of coverage" at bounding box center [805, 267] width 146 height 34
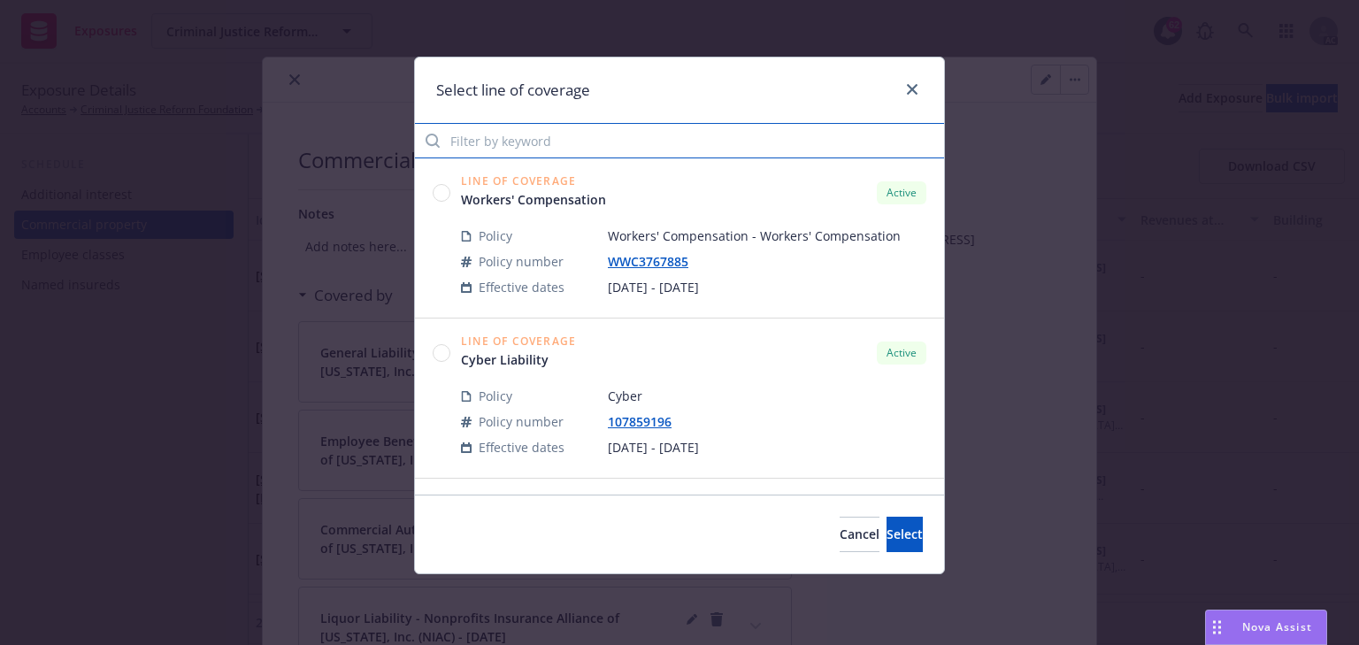
click at [541, 139] on input "Filter by keyword" at bounding box center [679, 140] width 529 height 35
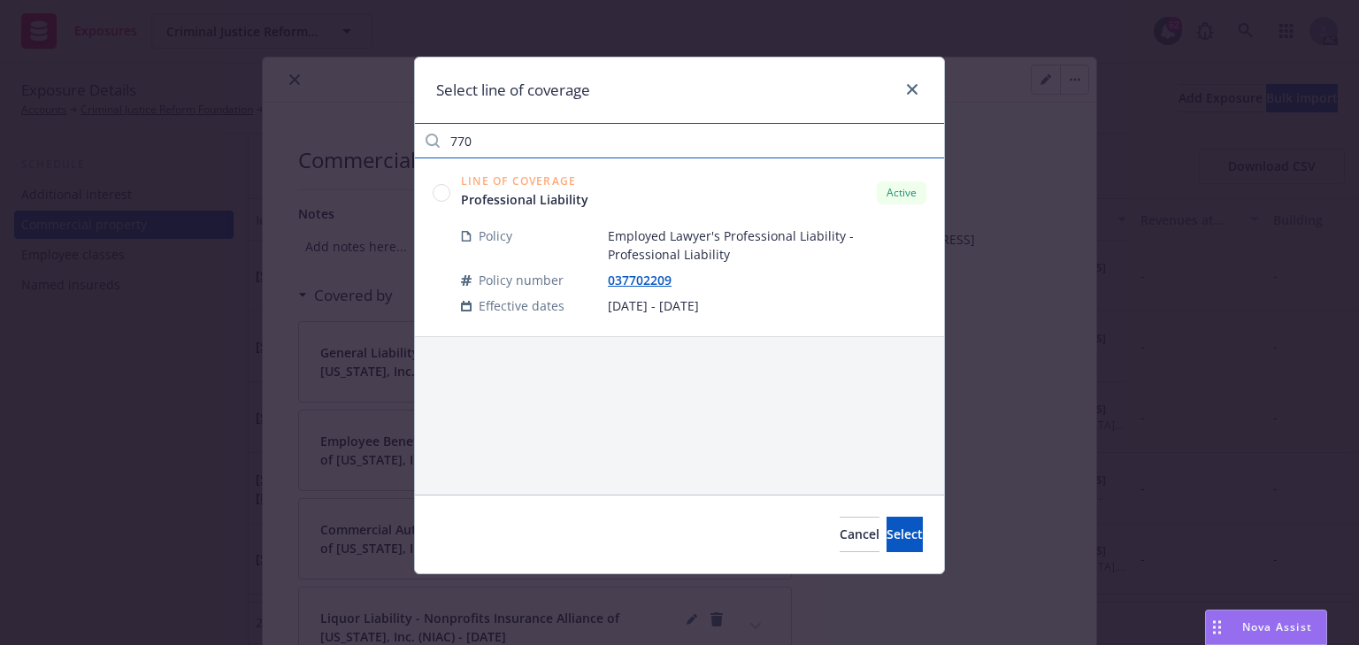
type input "770"
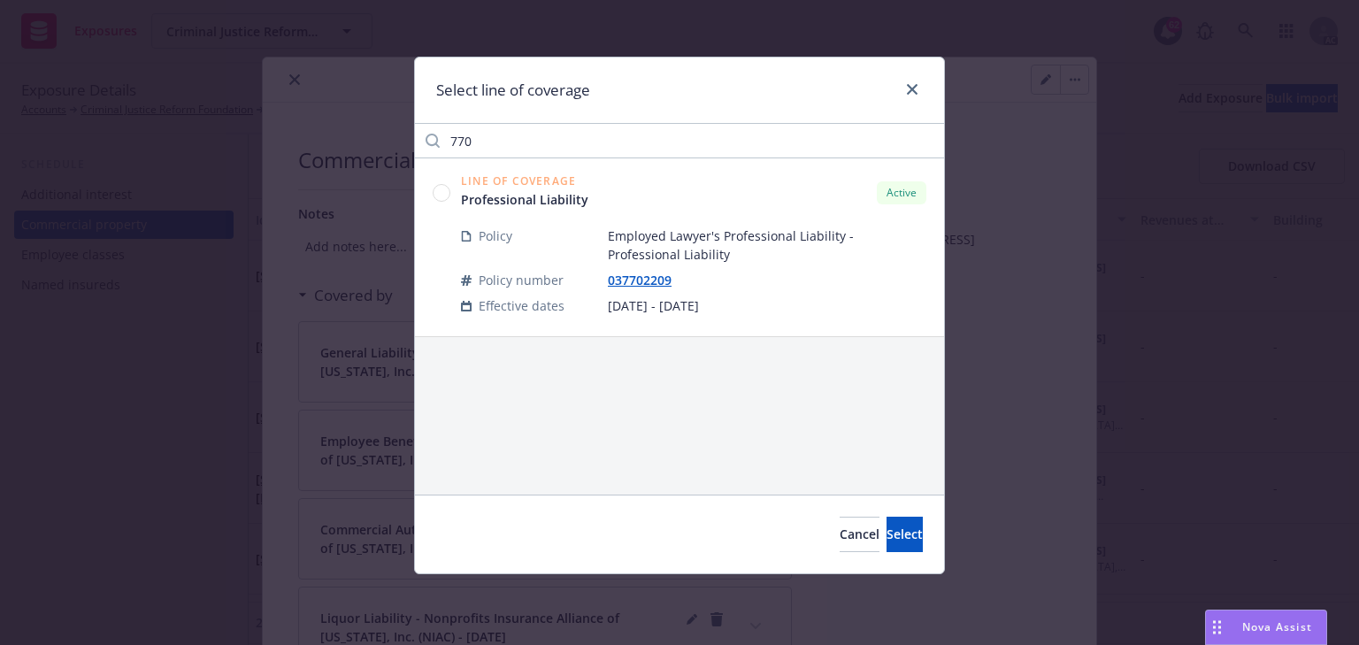
click at [439, 196] on circle at bounding box center [441, 192] width 17 height 17
click at [886, 531] on span "Select" at bounding box center [904, 533] width 36 height 17
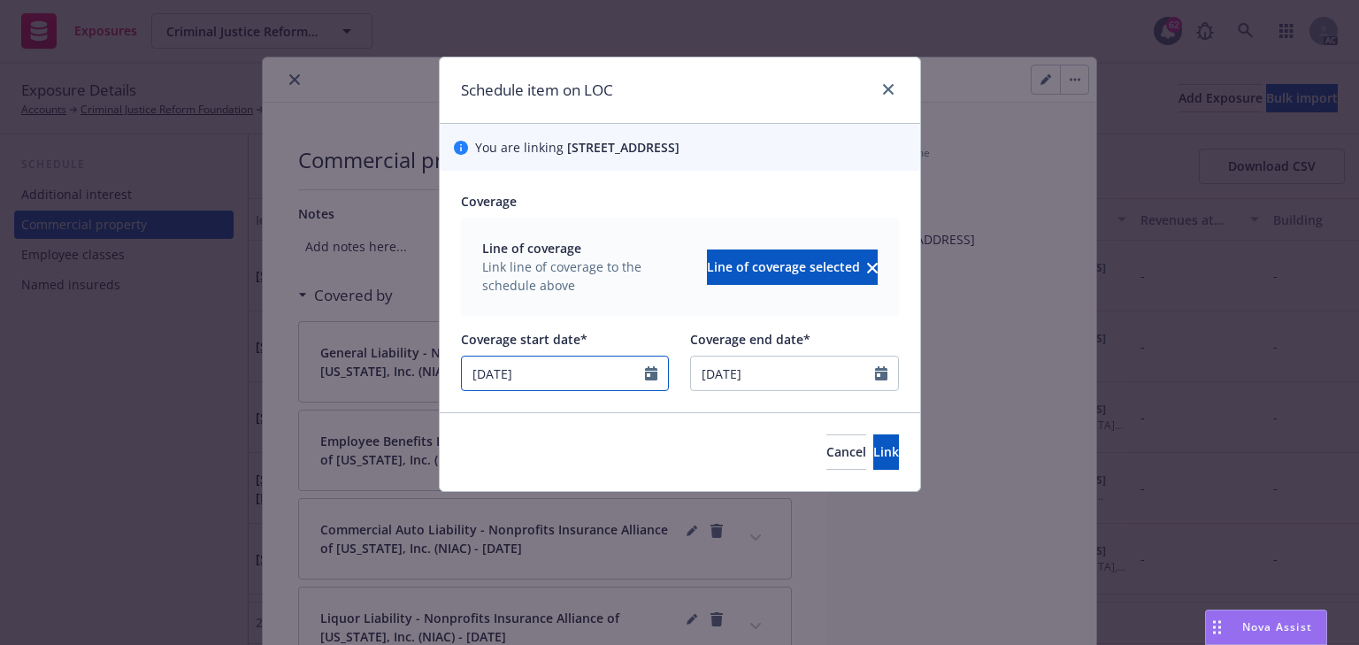
drag, startPoint x: 472, startPoint y: 374, endPoint x: 421, endPoint y: 379, distance: 51.5
click at [411, 379] on div "Schedule item on LOC You are linking 240 West 37th Street , STE 602, N, NY, 100…" at bounding box center [679, 322] width 1359 height 645
select select "4"
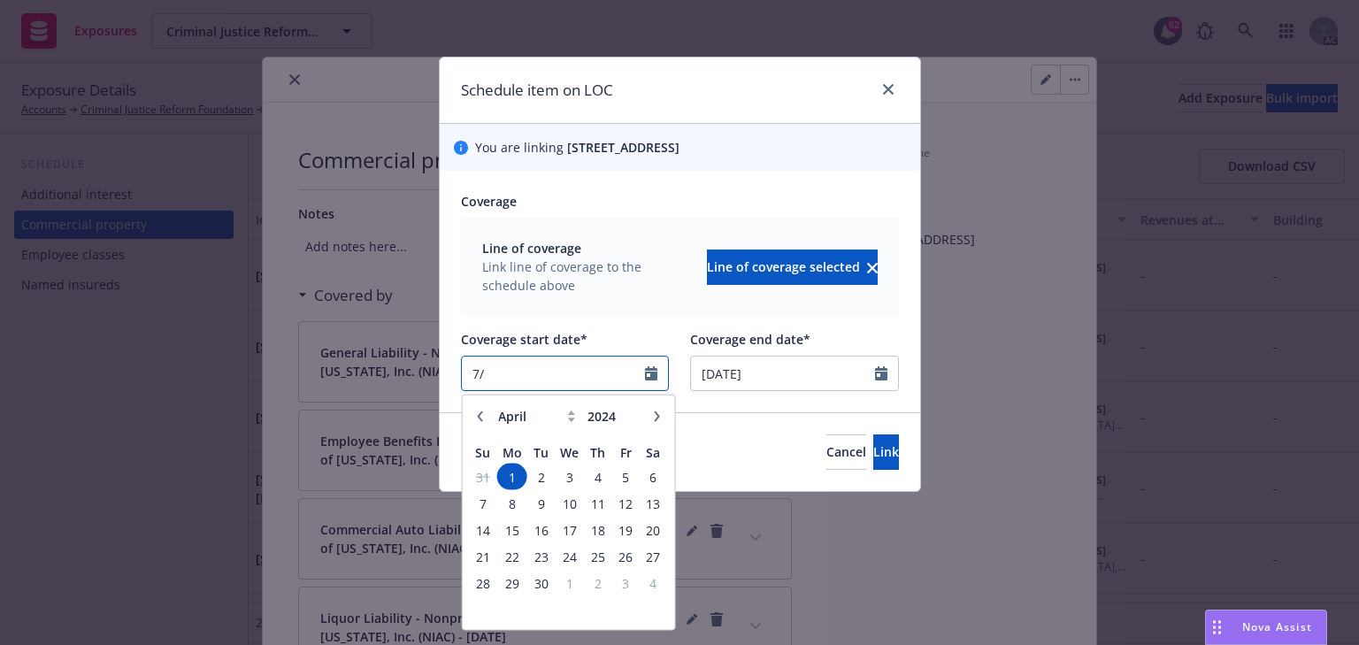
type input "7"
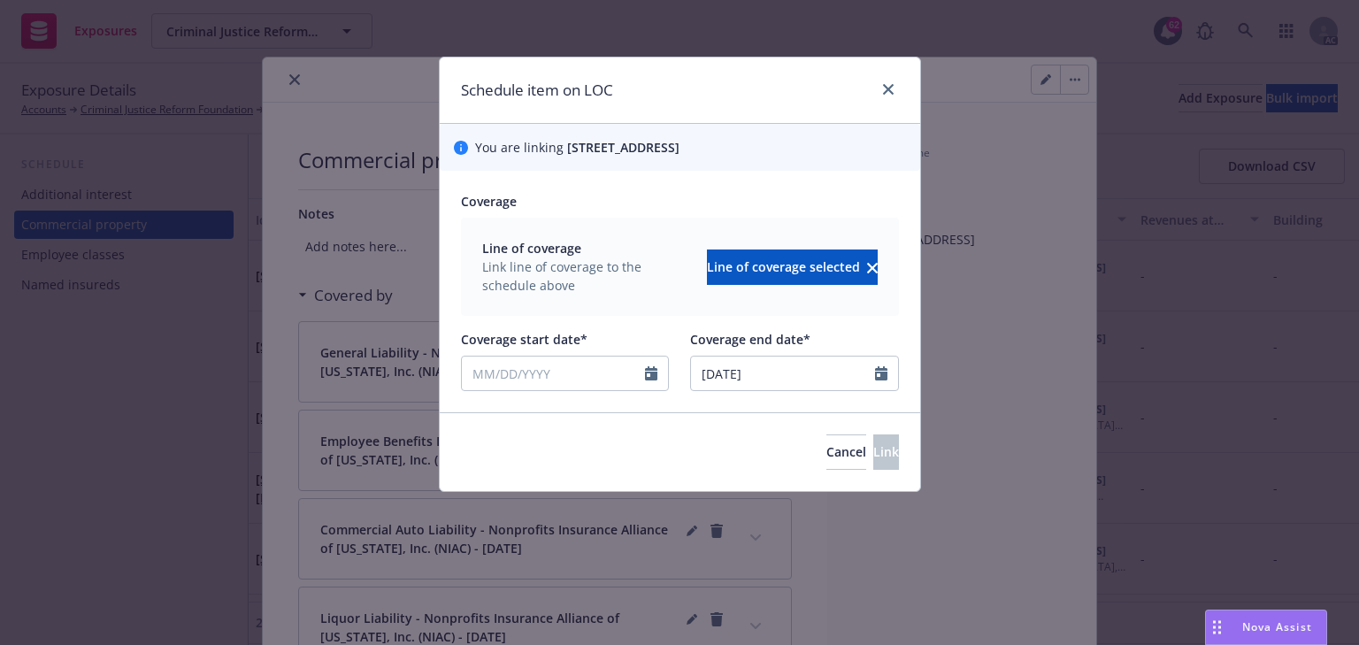
click at [659, 301] on div "Line of coverage Link line of coverage to the schedule above Line of coverage s…" at bounding box center [680, 267] width 438 height 98
click at [826, 460] on button "Cancel" at bounding box center [846, 451] width 40 height 35
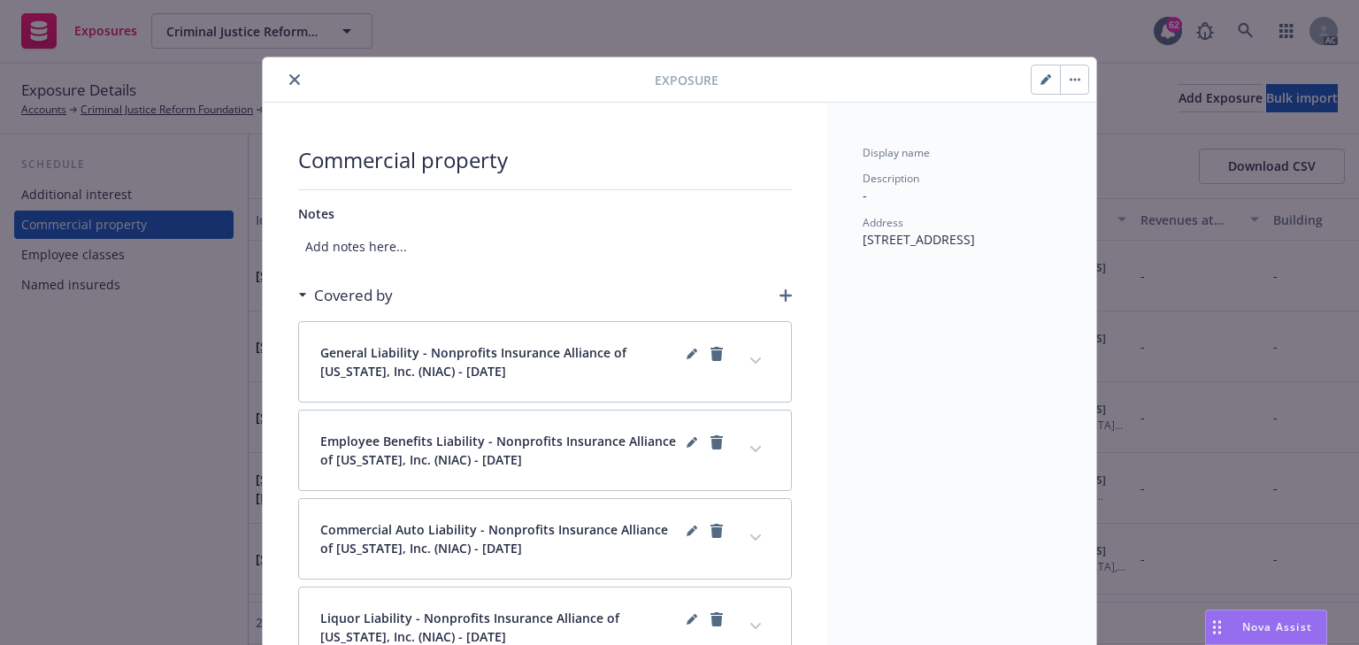
click at [780, 294] on icon "button" at bounding box center [785, 295] width 12 height 12
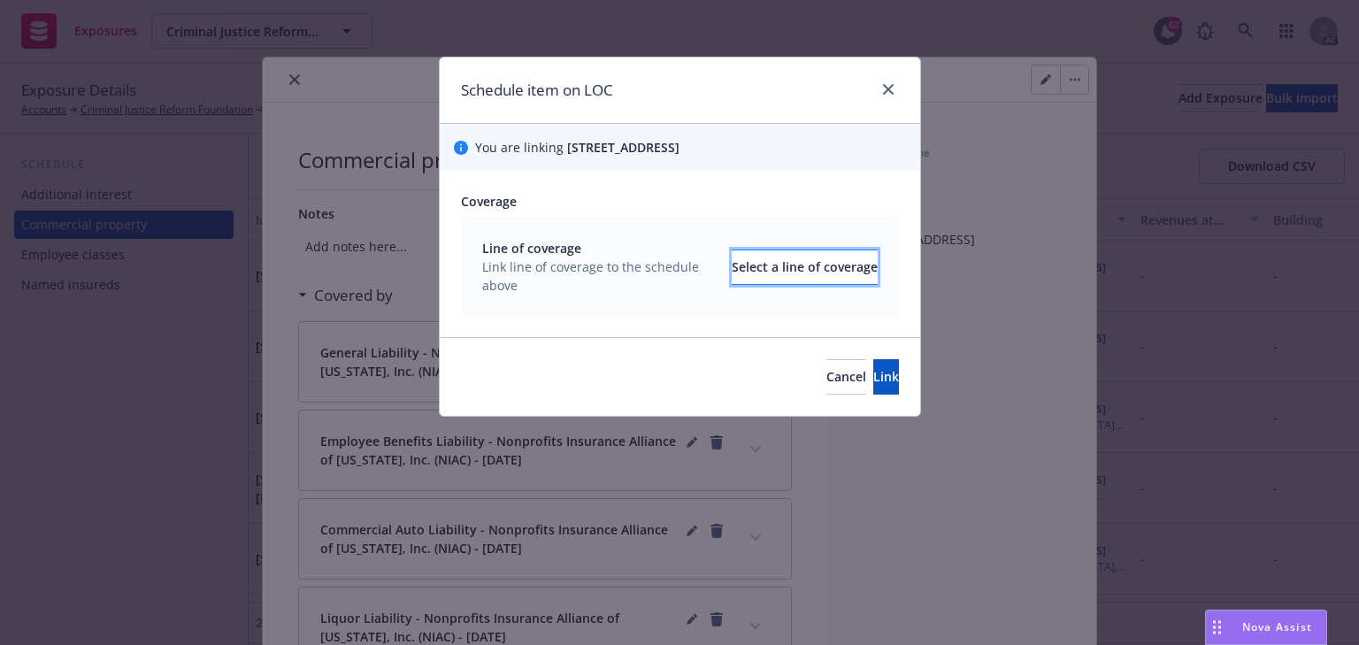
click at [813, 270] on div "Select a line of coverage" at bounding box center [805, 267] width 146 height 34
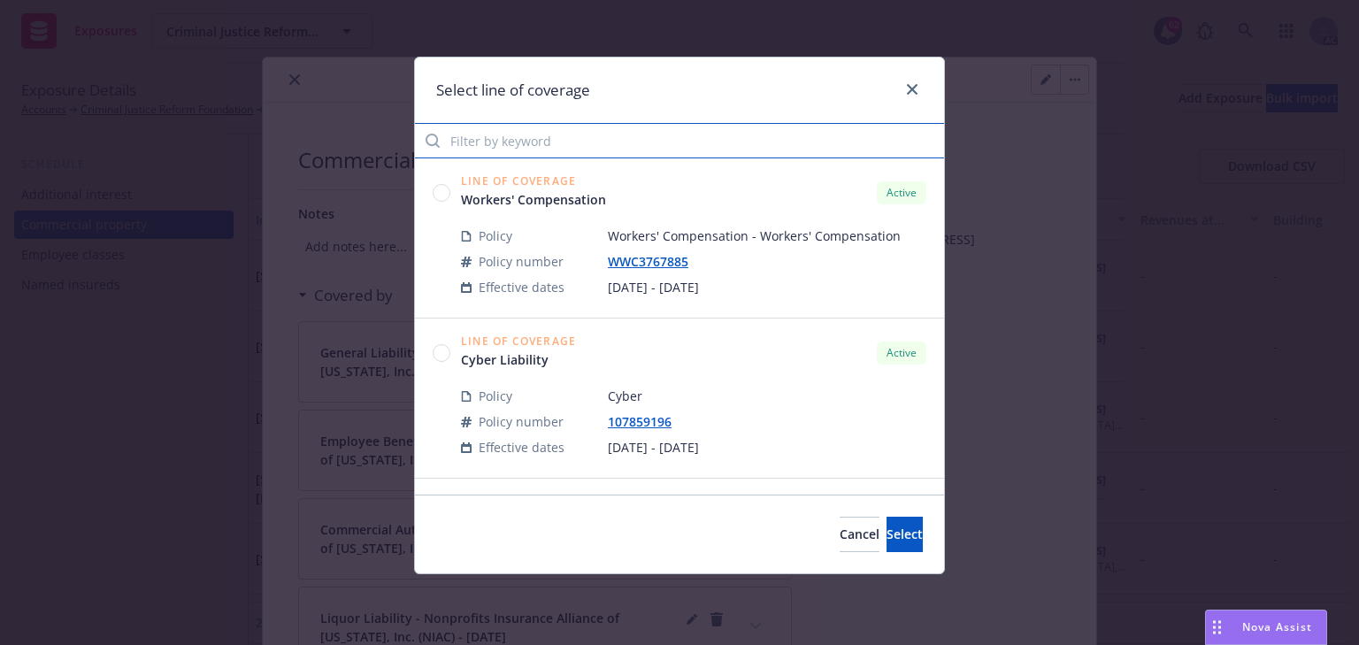
click at [555, 152] on input "Filter by keyword" at bounding box center [679, 140] width 529 height 35
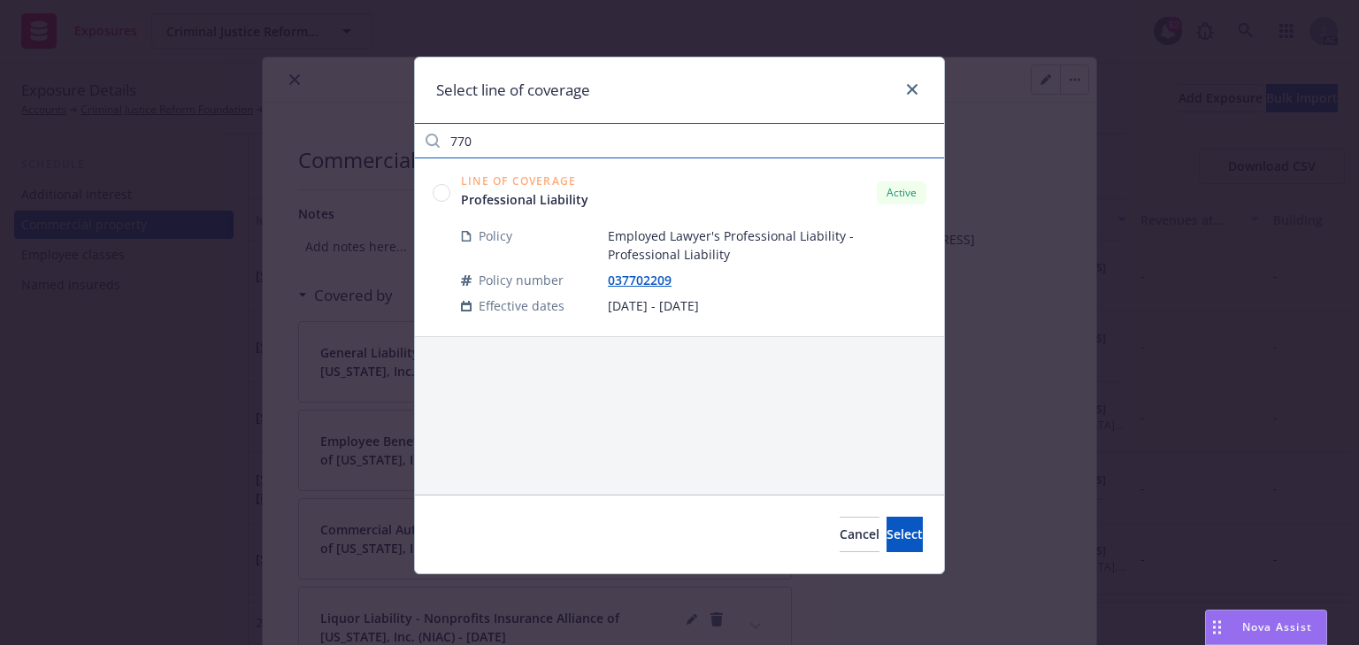
type input "770"
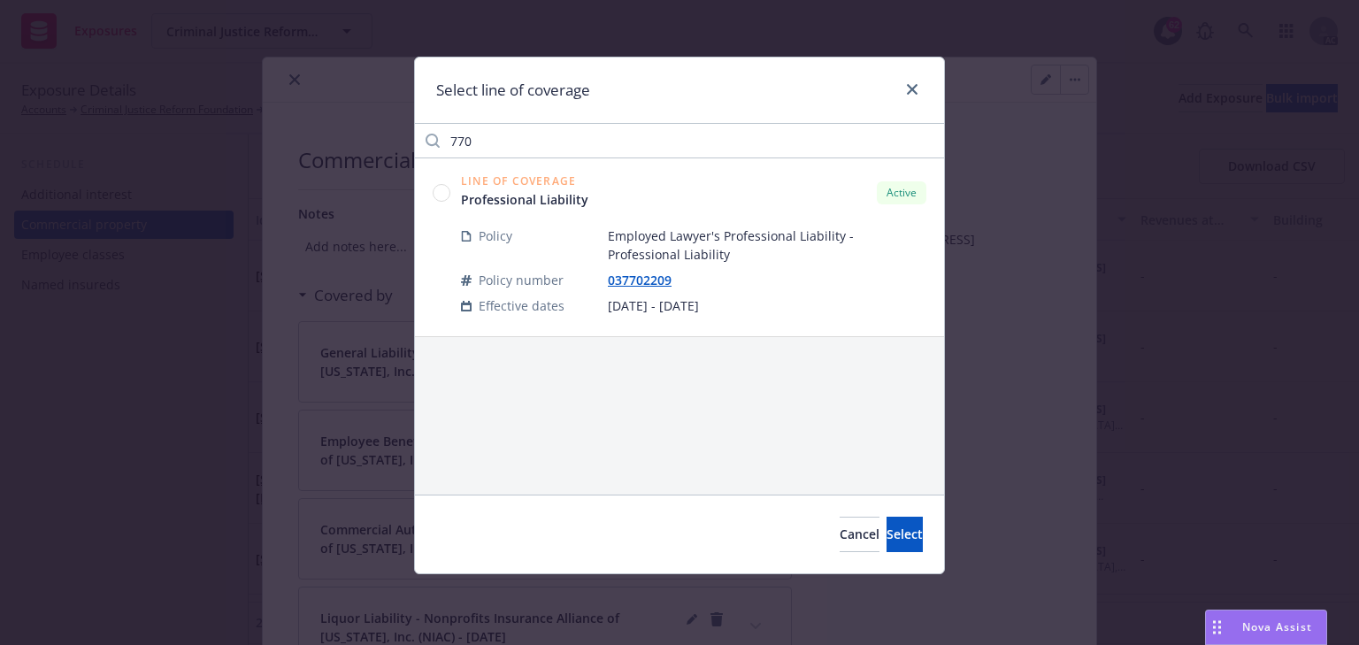
click at [446, 194] on circle at bounding box center [441, 192] width 17 height 17
click at [886, 540] on span "Select" at bounding box center [904, 533] width 36 height 17
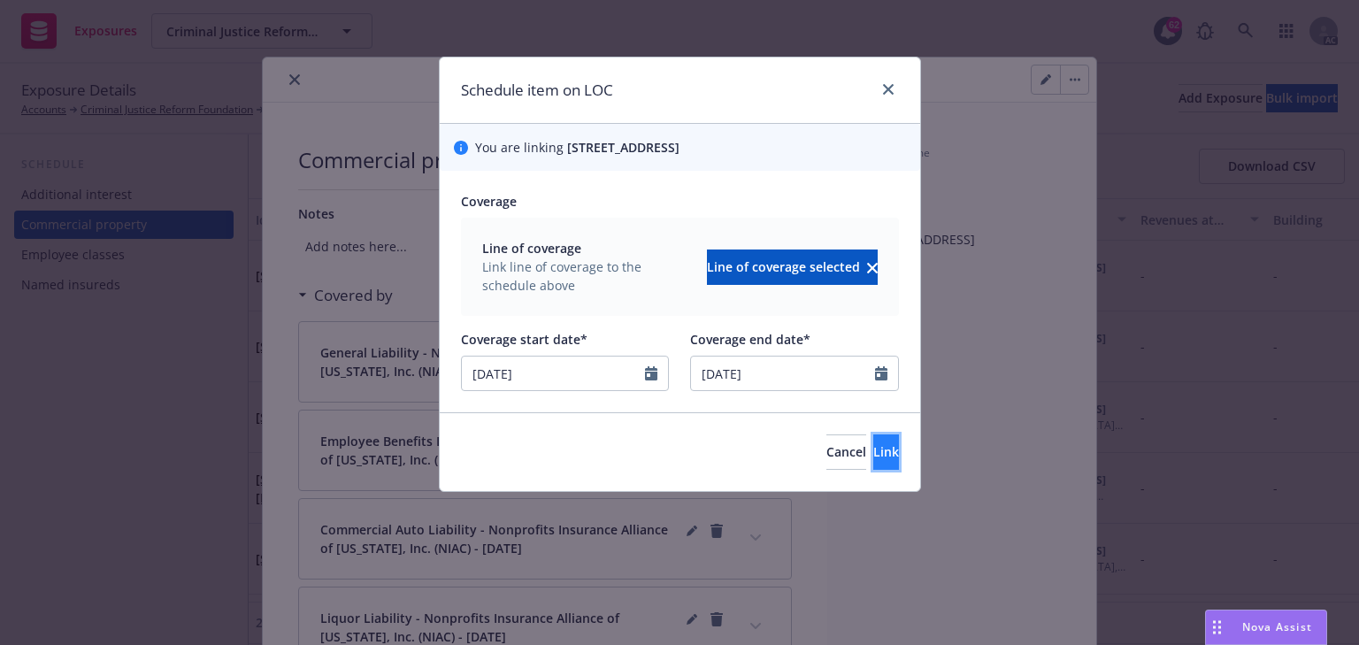
click at [873, 446] on span "Link" at bounding box center [886, 451] width 26 height 17
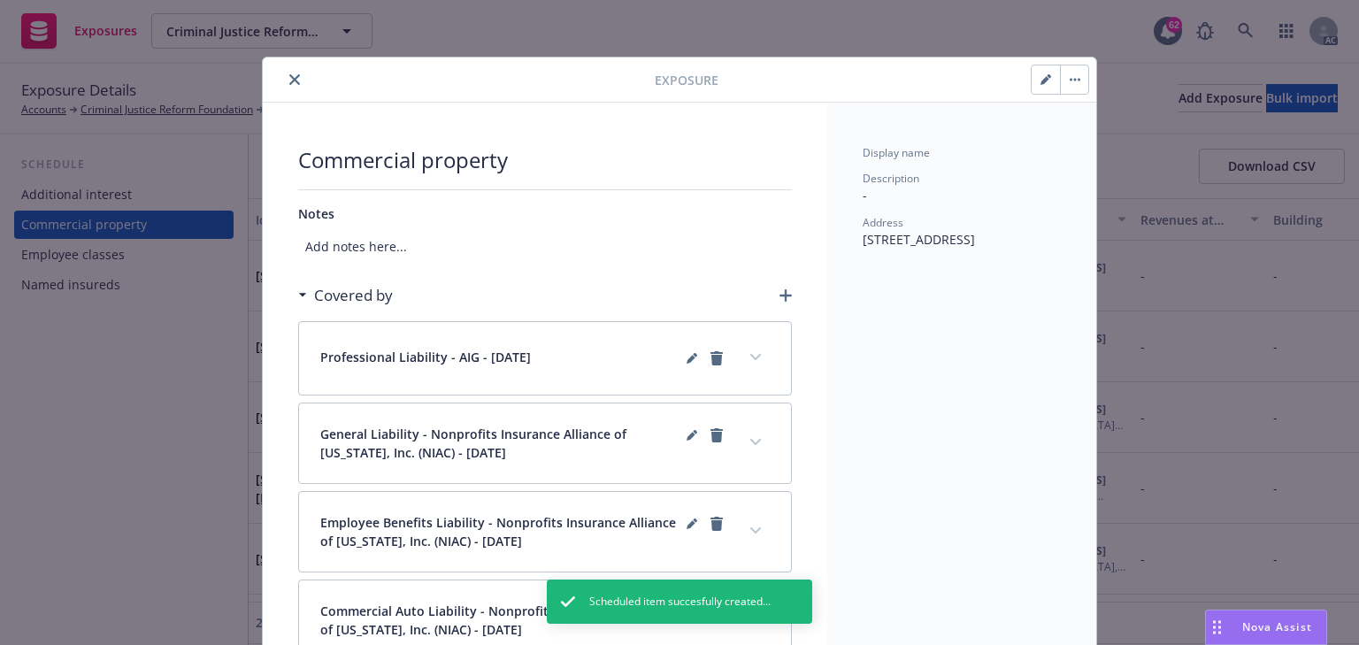
click at [290, 78] on icon "close" at bounding box center [294, 79] width 11 height 11
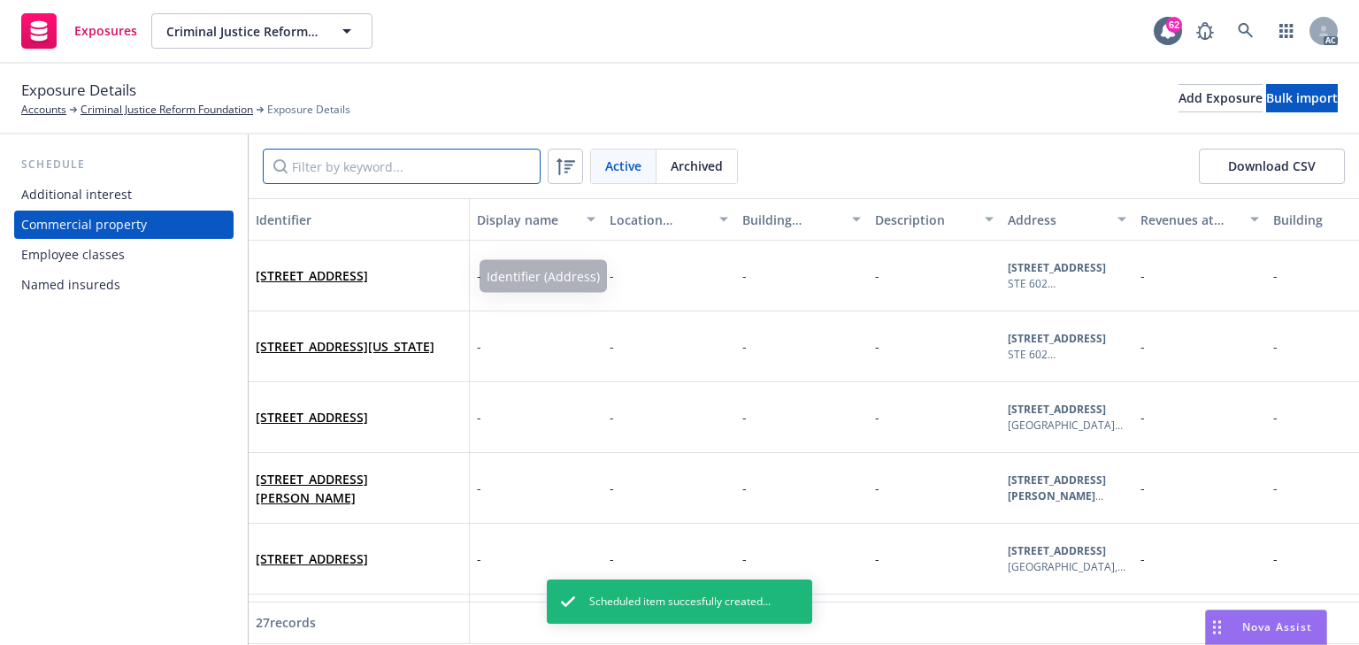
click at [347, 170] on input "Filter by keyword..." at bounding box center [402, 166] width 278 height 35
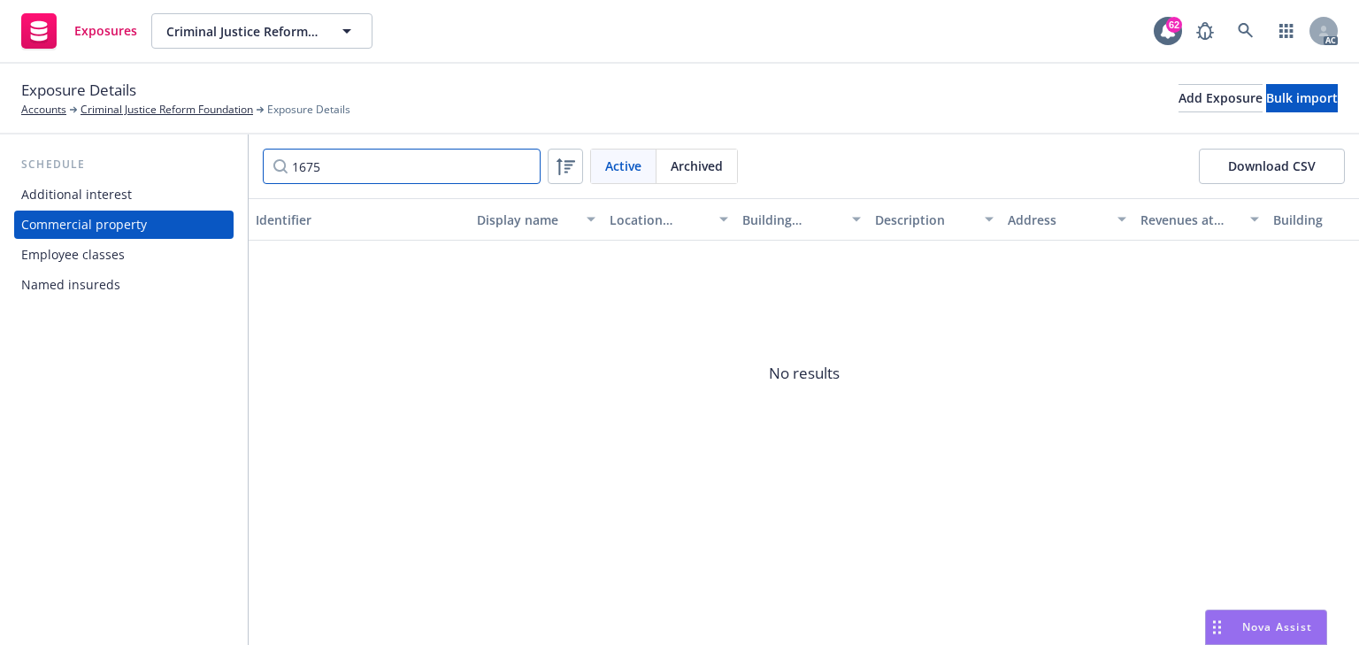
type input "1675"
click at [686, 160] on span "Archived" at bounding box center [697, 166] width 52 height 19
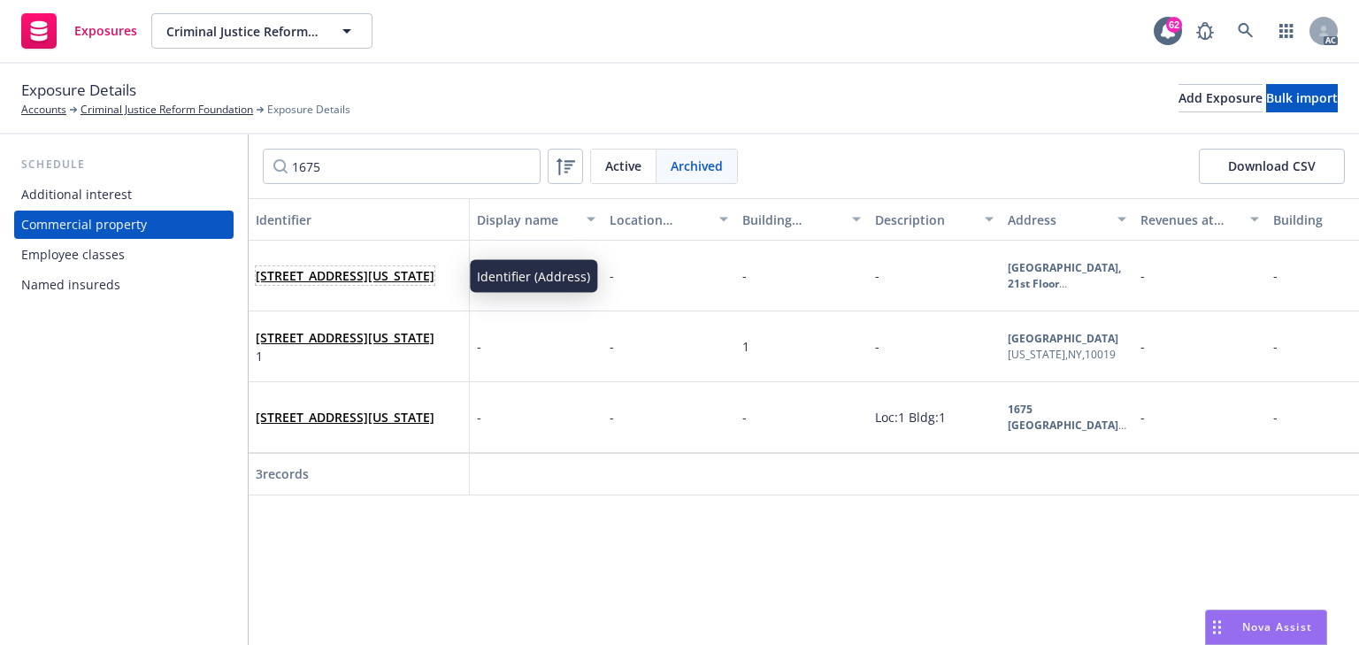
click at [318, 276] on link "1675 Broadway, 21st Floor New York, NY 10019" at bounding box center [345, 275] width 179 height 17
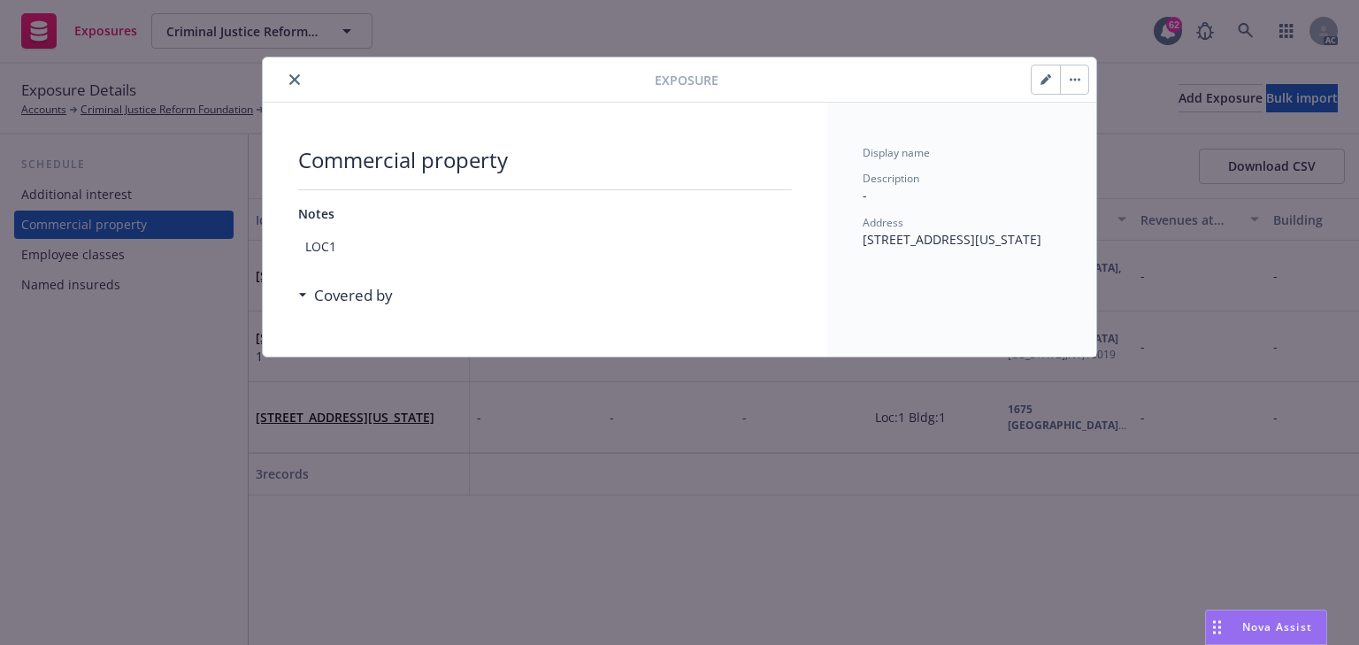
click at [289, 82] on icon "close" at bounding box center [294, 79] width 11 height 11
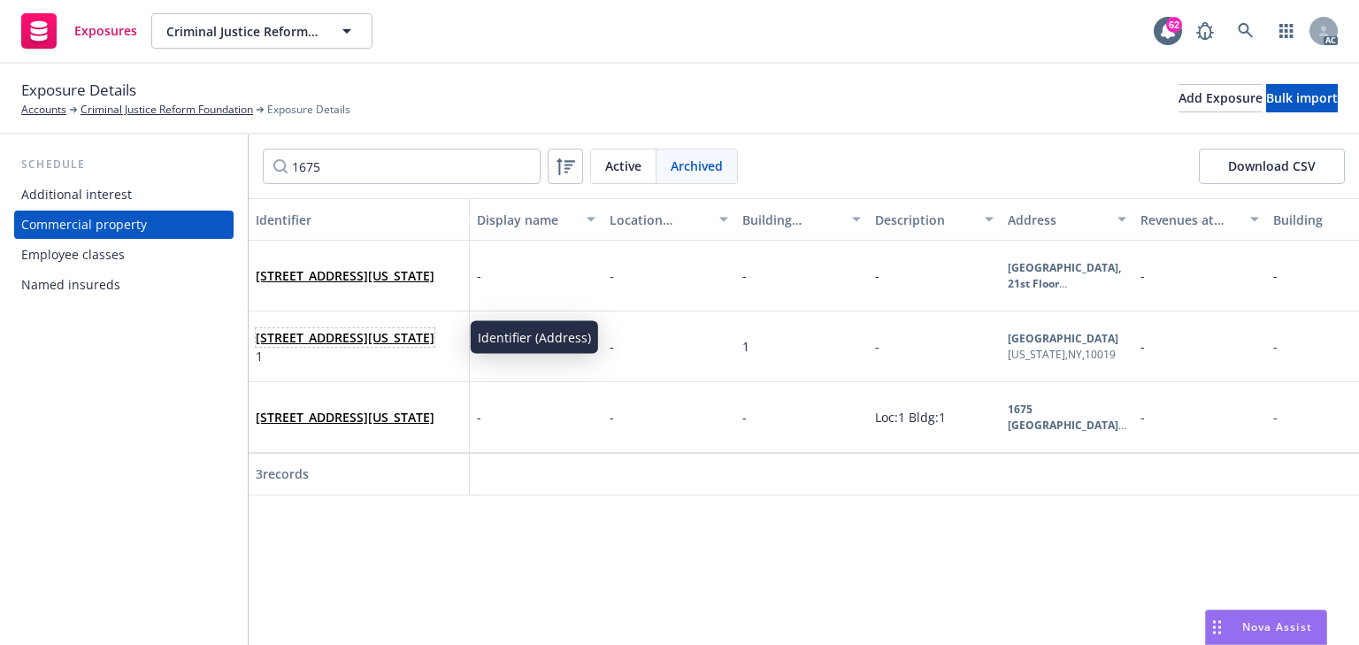
click at [294, 333] on link "1675 Broadway 21 st Floor , New York, NY, 10019, USA" at bounding box center [345, 337] width 179 height 17
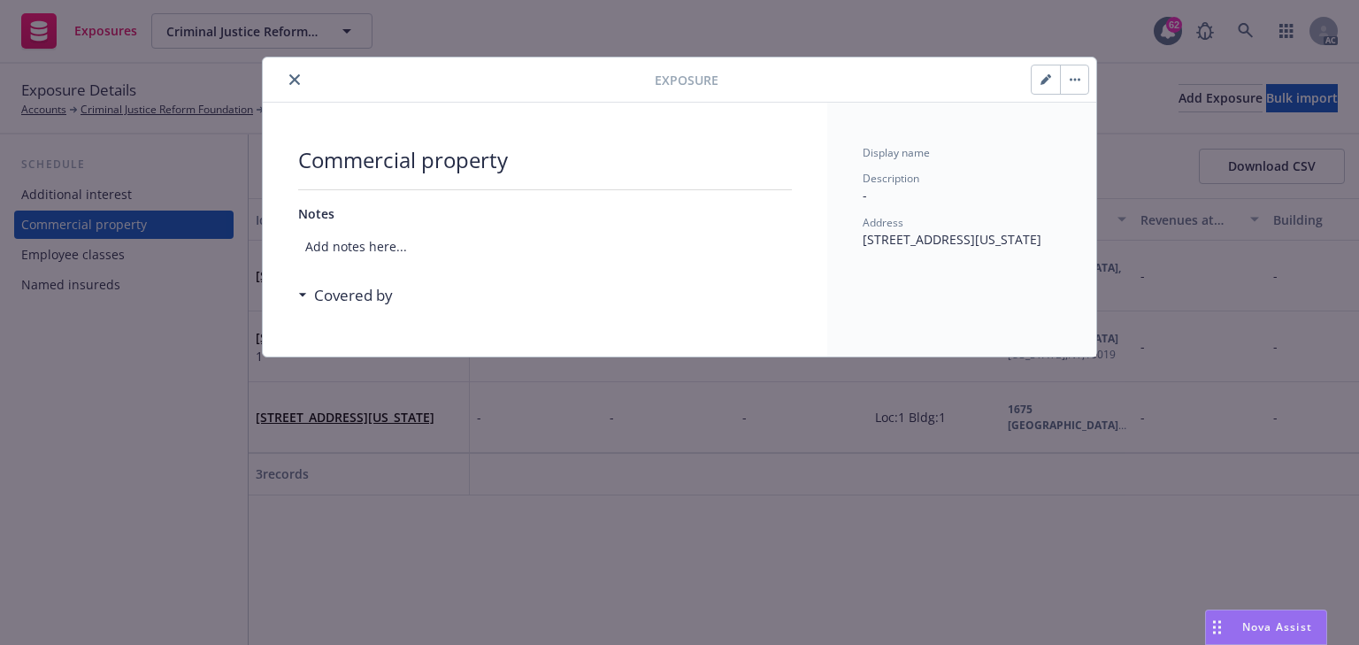
click at [295, 81] on icon "close" at bounding box center [294, 79] width 11 height 11
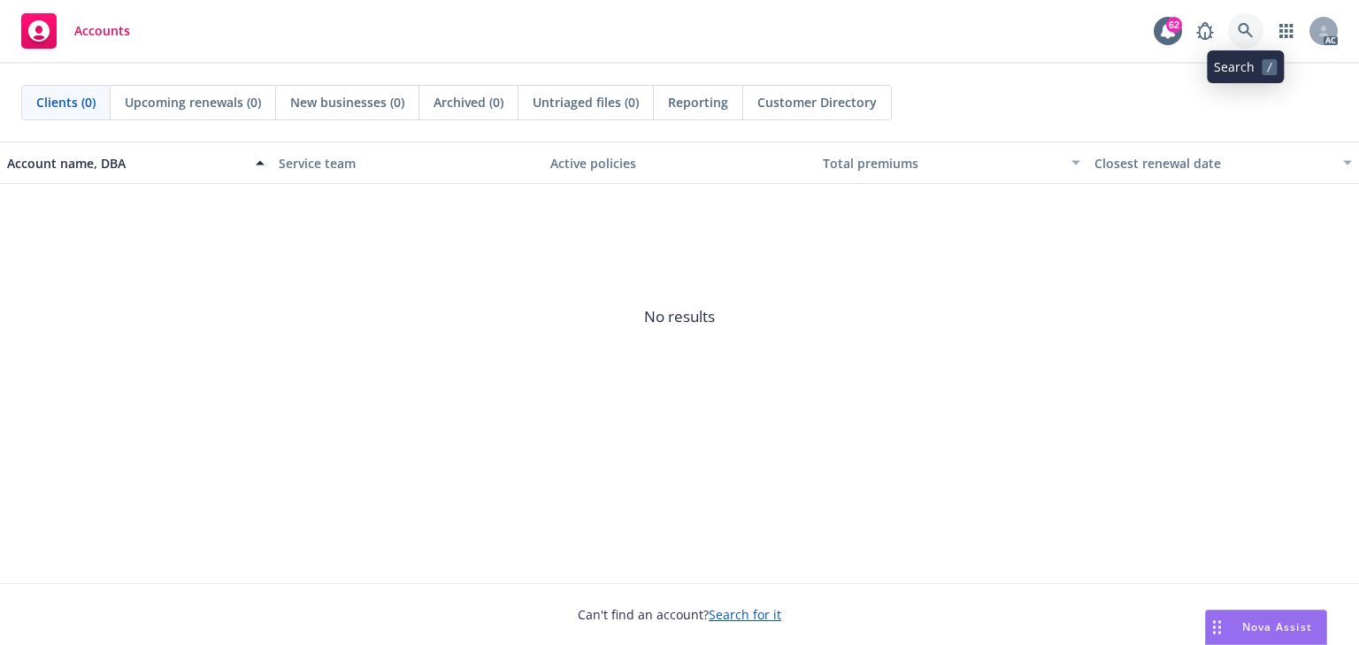
click at [1232, 33] on link at bounding box center [1245, 30] width 35 height 35
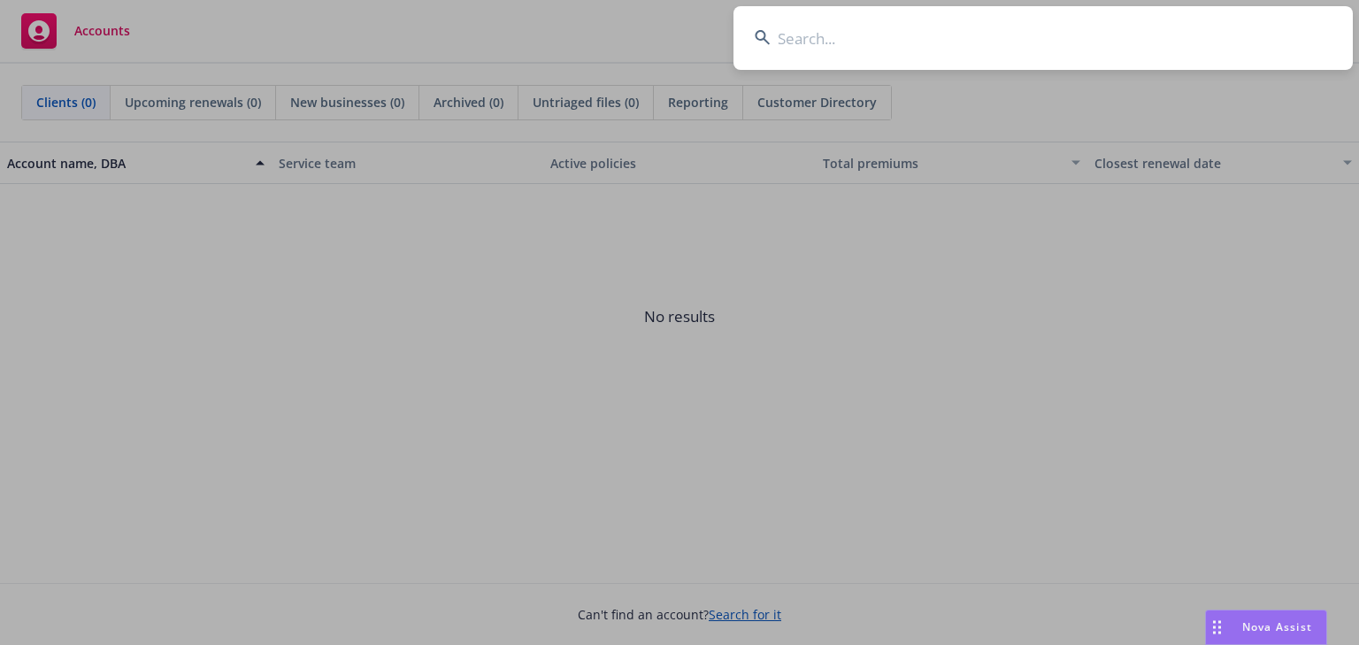
click at [845, 46] on input at bounding box center [1042, 38] width 619 height 64
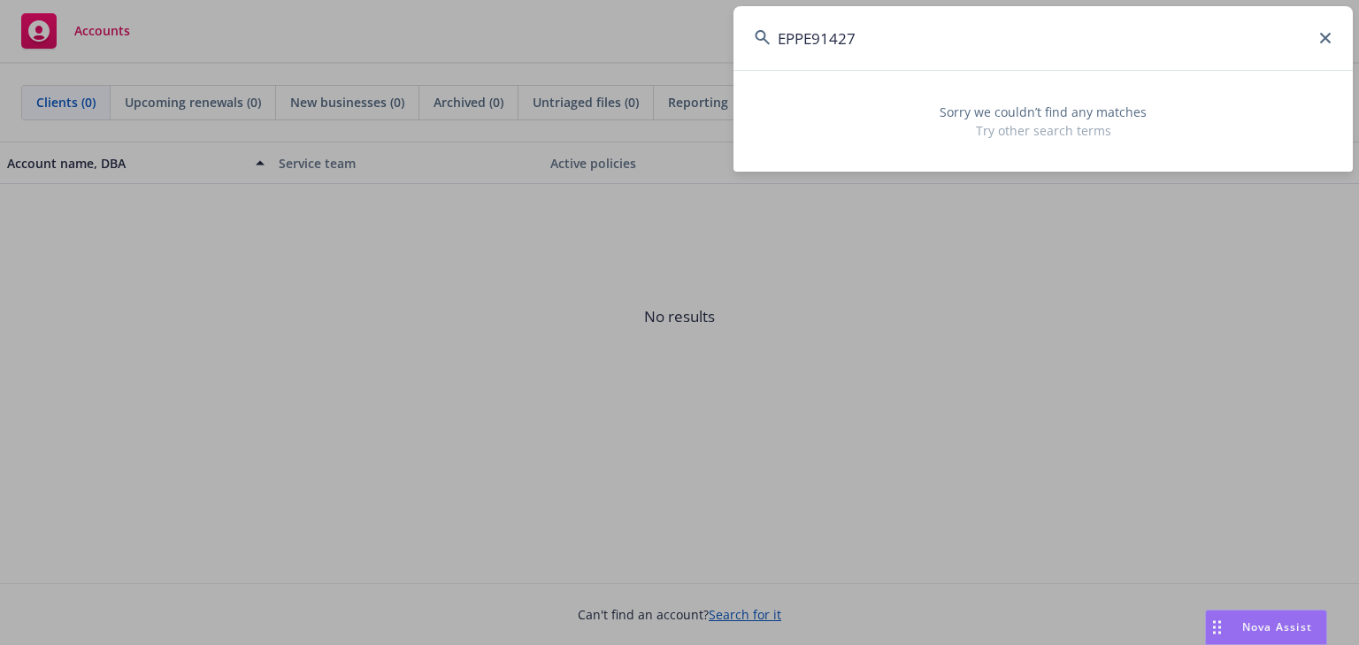
click at [977, 38] on input "EPPE91427" at bounding box center [1042, 38] width 619 height 64
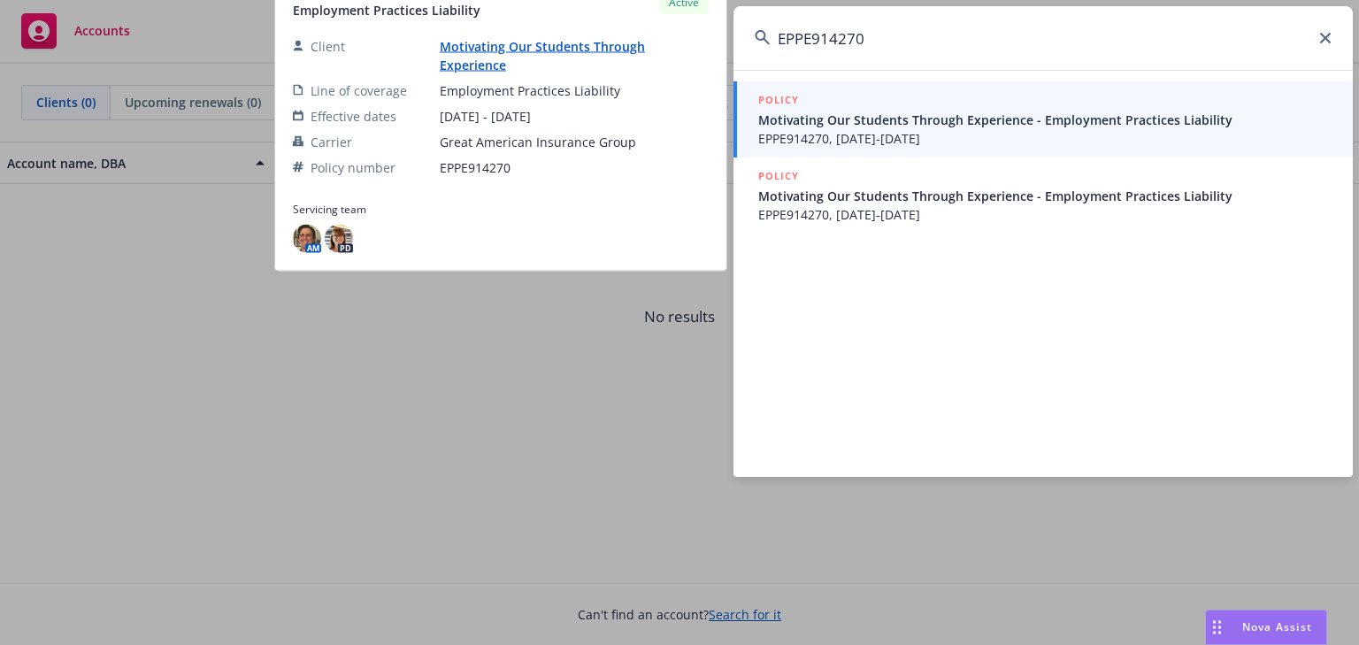
type input "EPPE914270"
click at [853, 137] on span "EPPE914270, [DATE]-[DATE]" at bounding box center [1044, 138] width 573 height 19
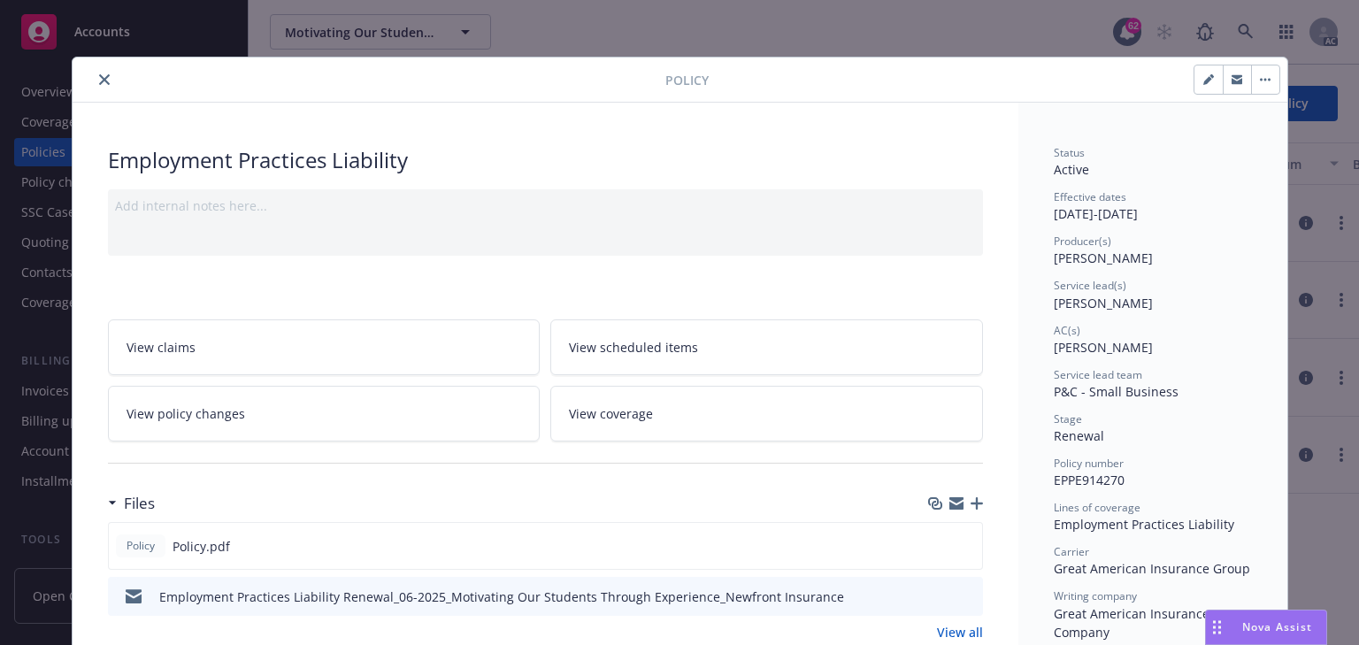
click at [391, 405] on link "View policy changes" at bounding box center [324, 414] width 433 height 56
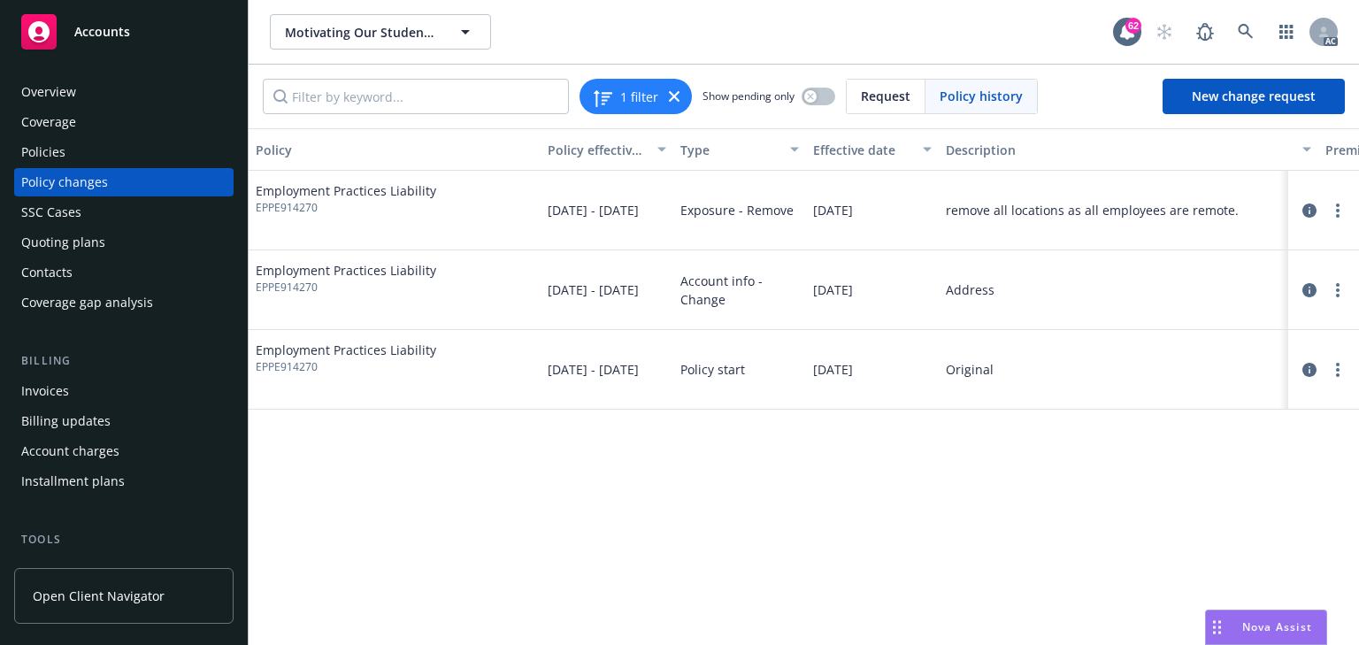
drag, startPoint x: 1309, startPoint y: 286, endPoint x: 1320, endPoint y: 282, distance: 11.2
click at [1309, 286] on icon "circleInformation" at bounding box center [1309, 290] width 14 height 14
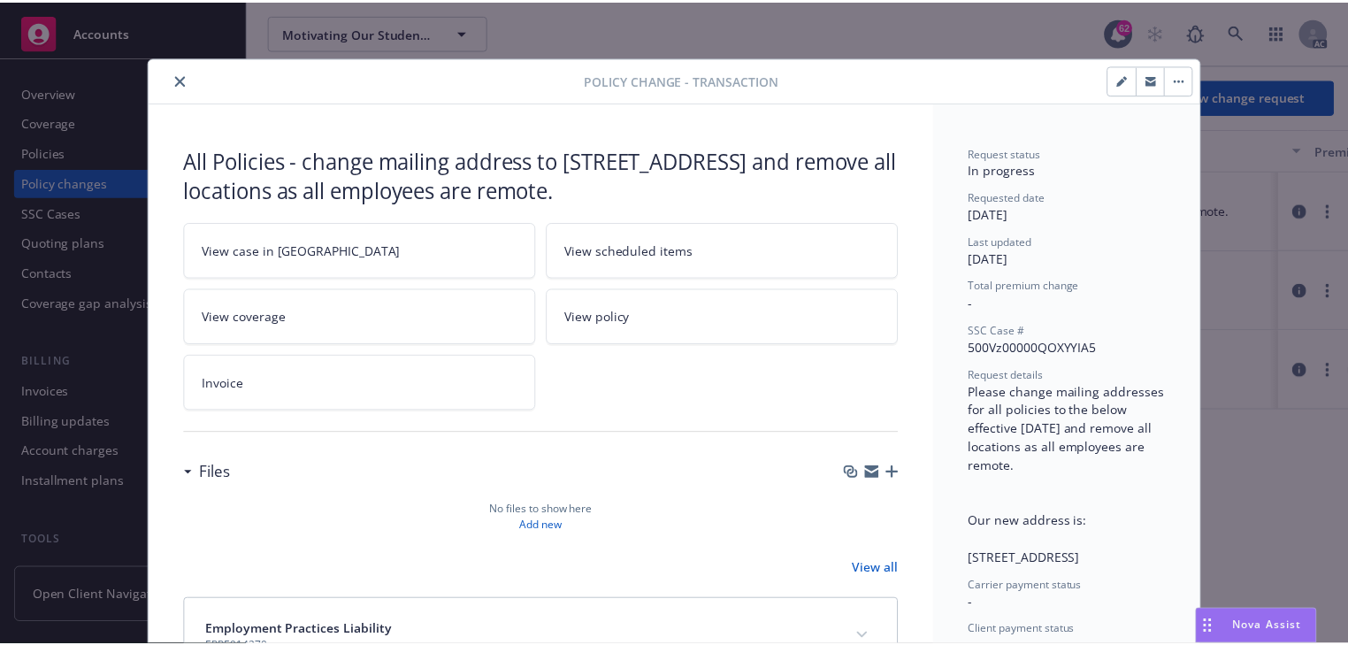
scroll to position [53, 0]
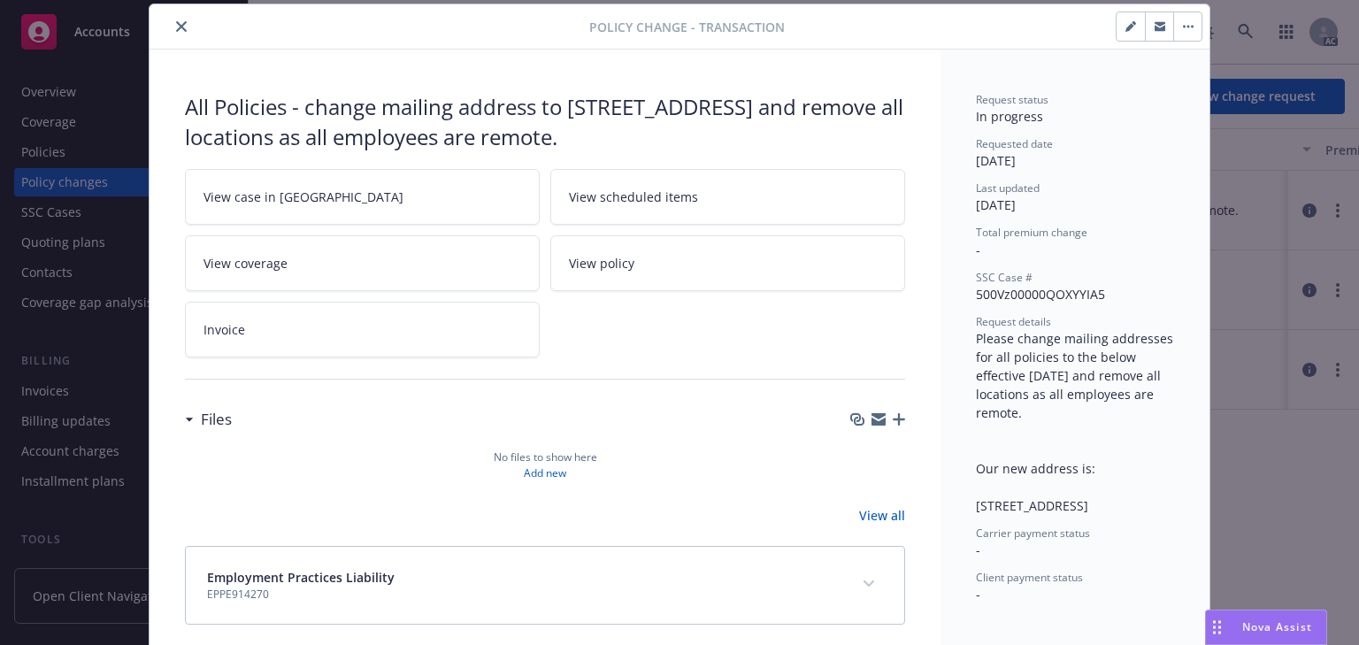
click at [300, 188] on link "View case in [GEOGRAPHIC_DATA]" at bounding box center [362, 197] width 355 height 56
click at [176, 25] on icon "close" at bounding box center [181, 26] width 11 height 11
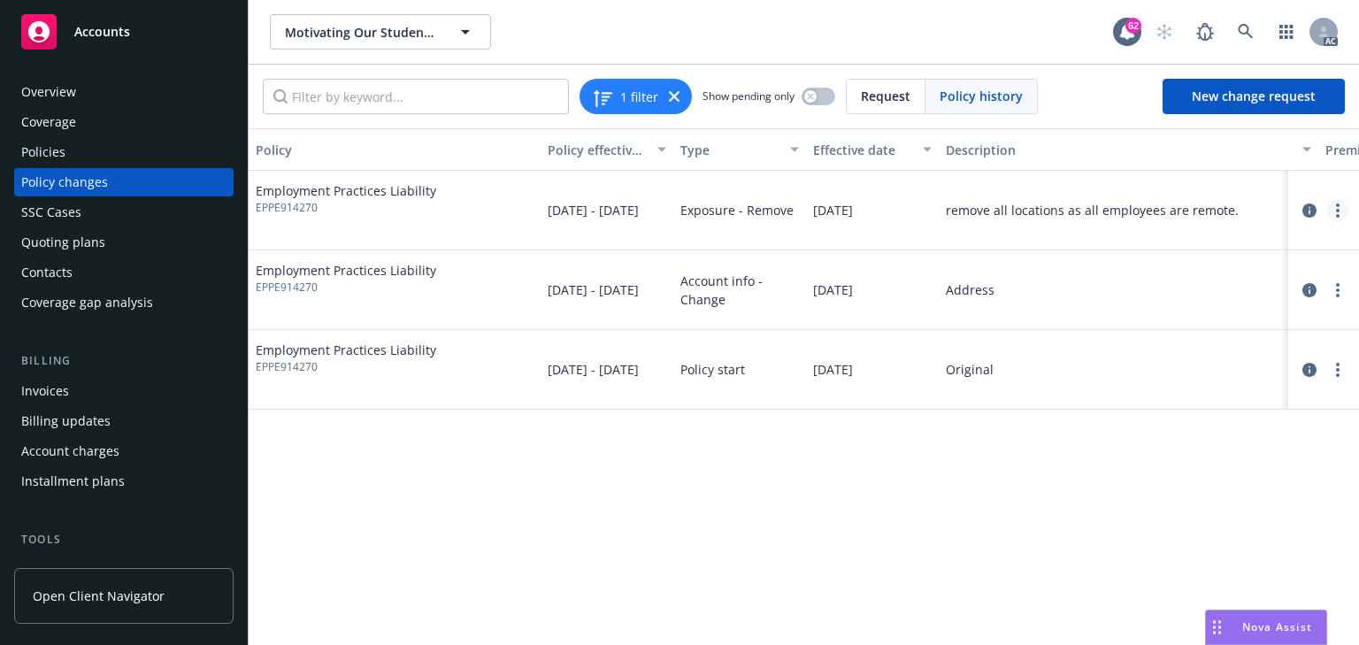
click at [1332, 208] on link "more" at bounding box center [1337, 210] width 21 height 21
click at [1111, 284] on link "Resume workflow" at bounding box center [1195, 281] width 303 height 35
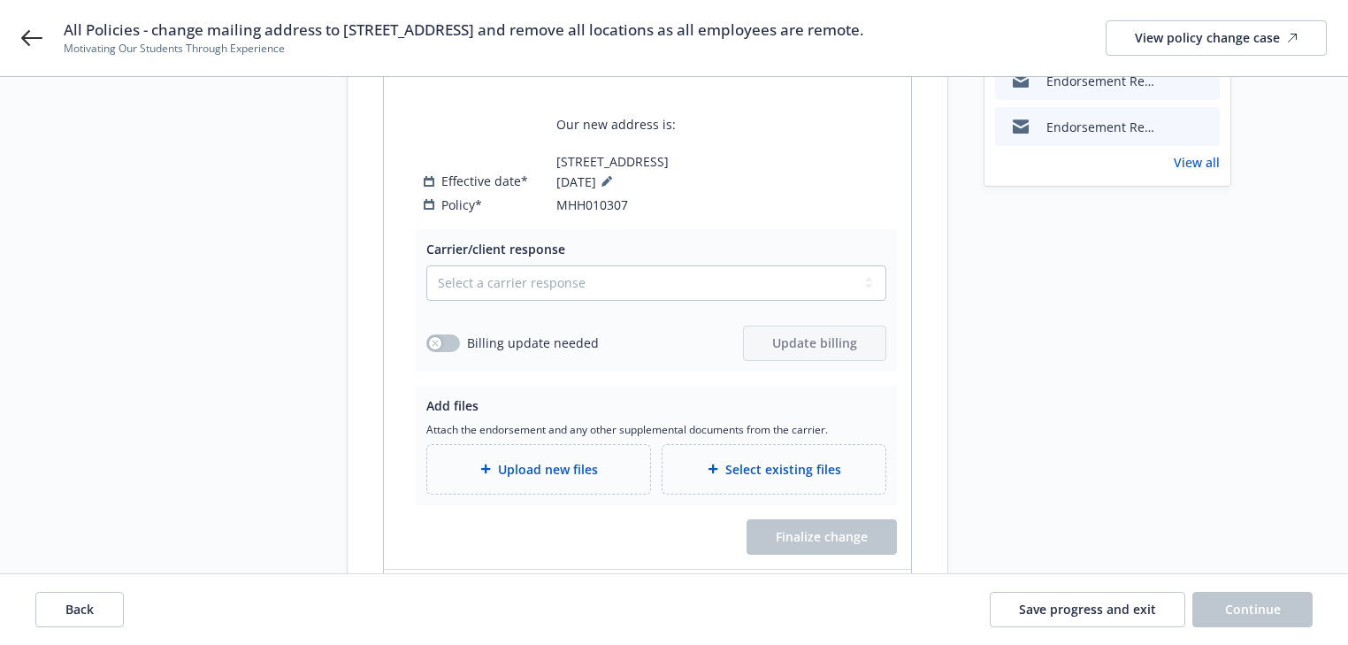
scroll to position [354, 0]
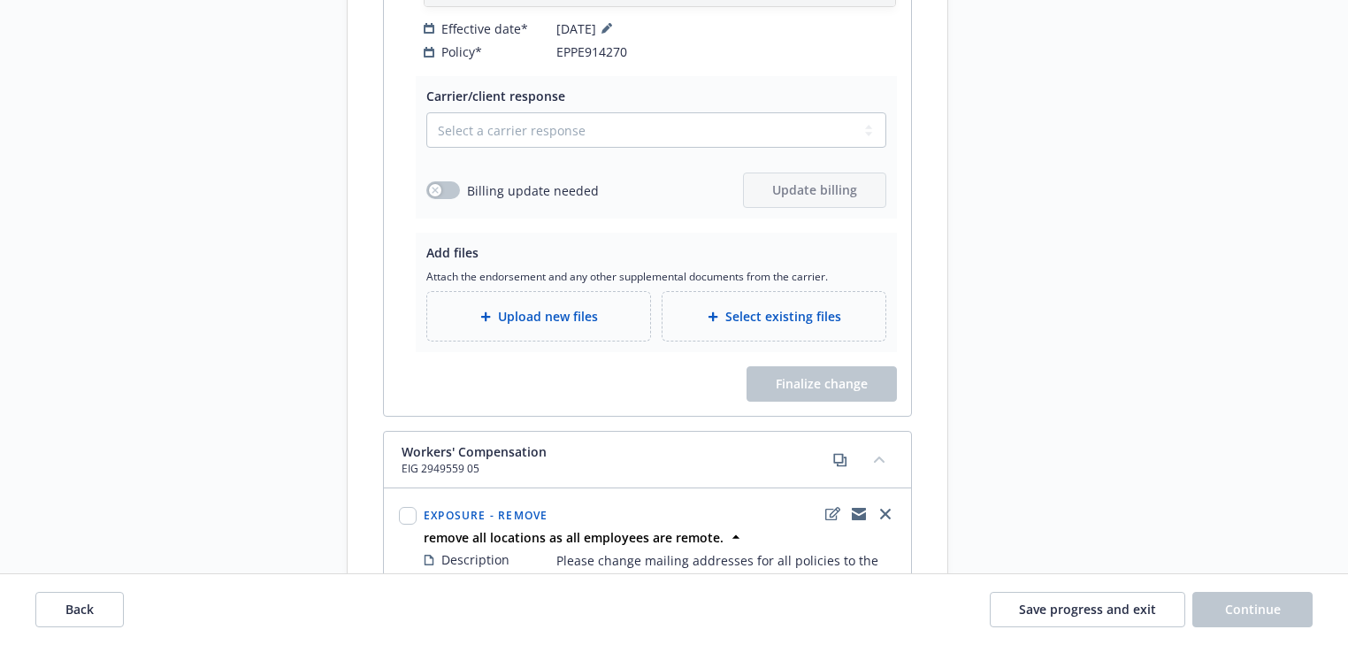
scroll to position [3530, 0]
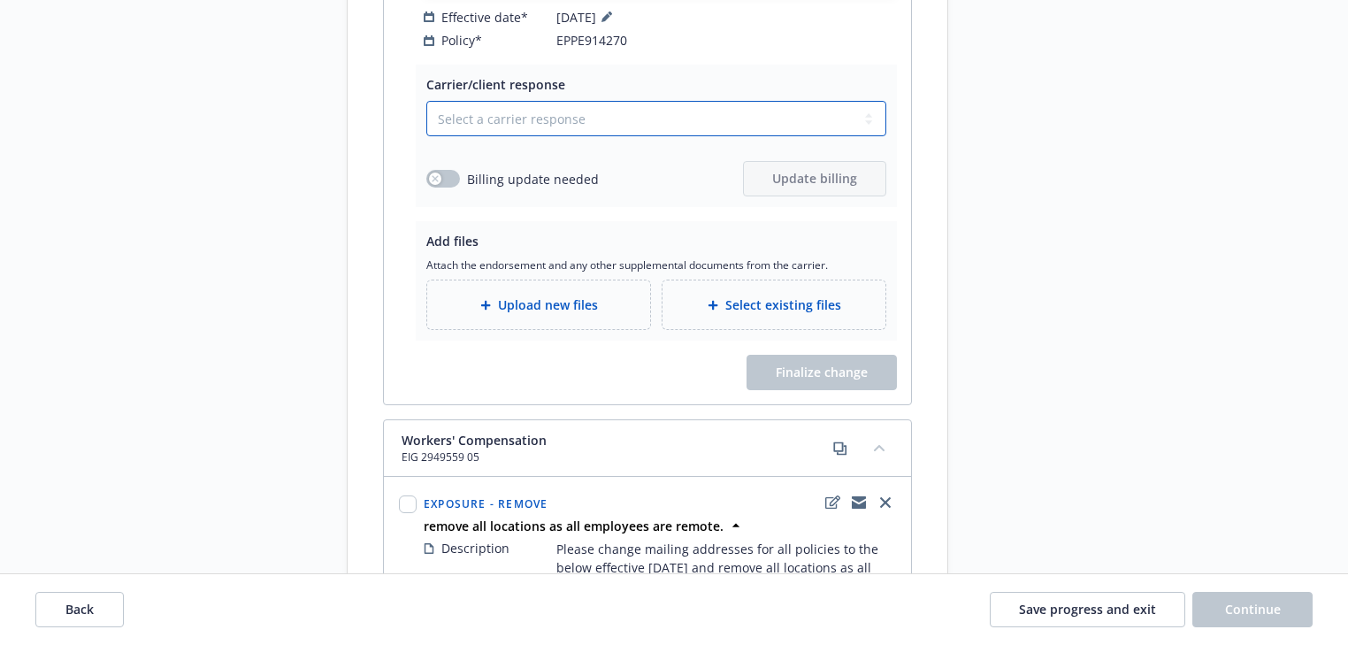
click at [555, 136] on select "Select a carrier response Accepted Accepted with revision No endorsement needed…" at bounding box center [656, 118] width 460 height 35
select select "ACCEPTED"
click at [426, 136] on select "Select a carrier response Accepted Accepted with revision No endorsement needed…" at bounding box center [656, 118] width 460 height 35
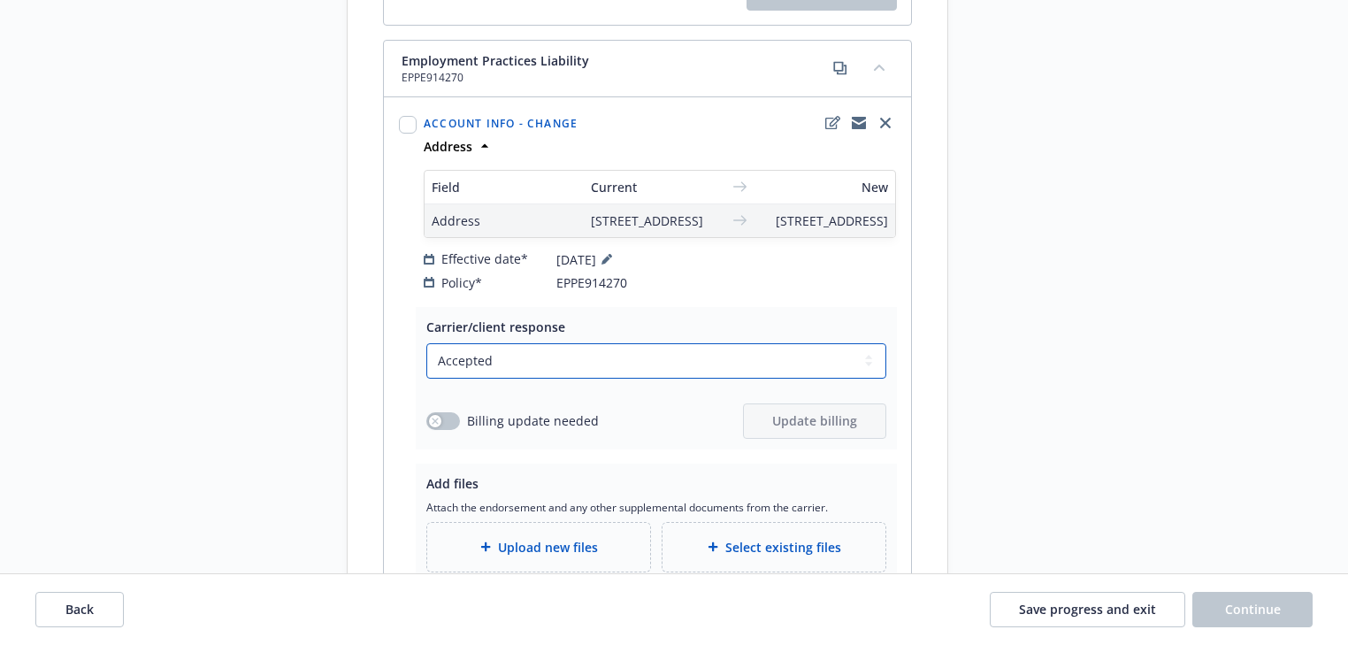
scroll to position [2638, 0]
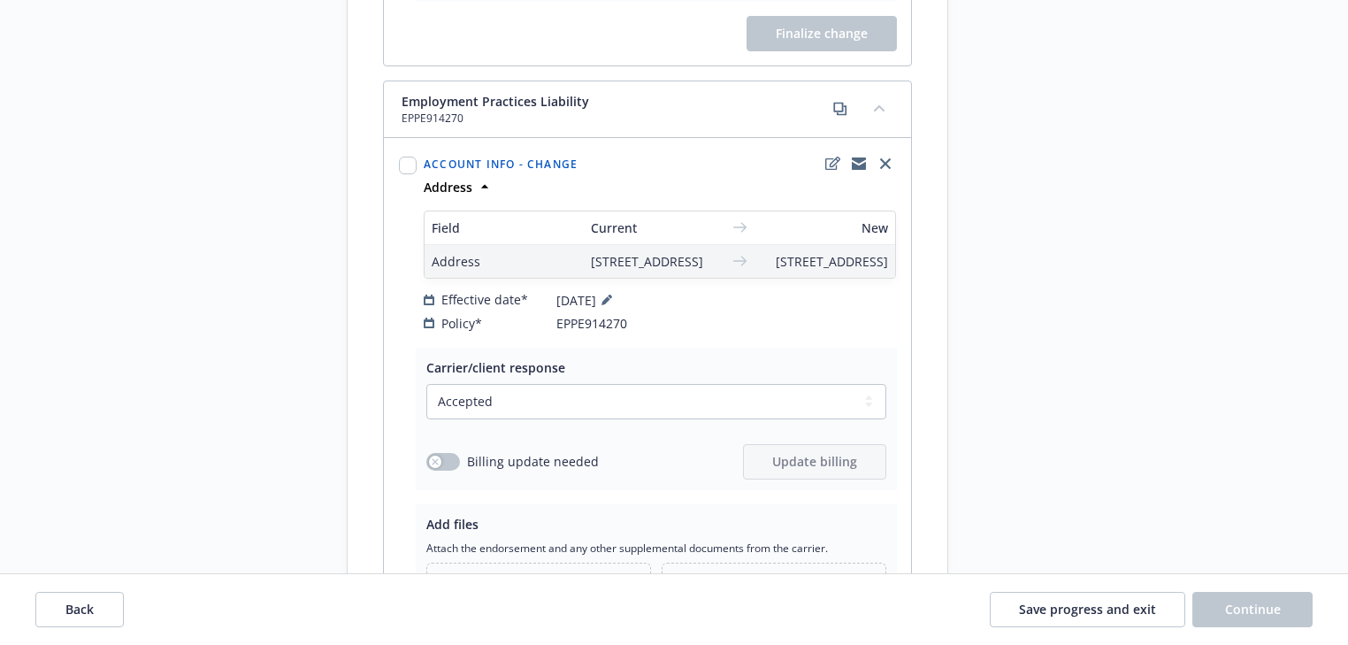
click at [525, 126] on span "EPPE914270" at bounding box center [496, 119] width 188 height 16
drag, startPoint x: 606, startPoint y: 186, endPoint x: 394, endPoint y: 175, distance: 212.6
click at [394, 138] on div "Employment Practices Liability EPPE914270" at bounding box center [647, 109] width 527 height 57
copy span "Employment Practices Liability"
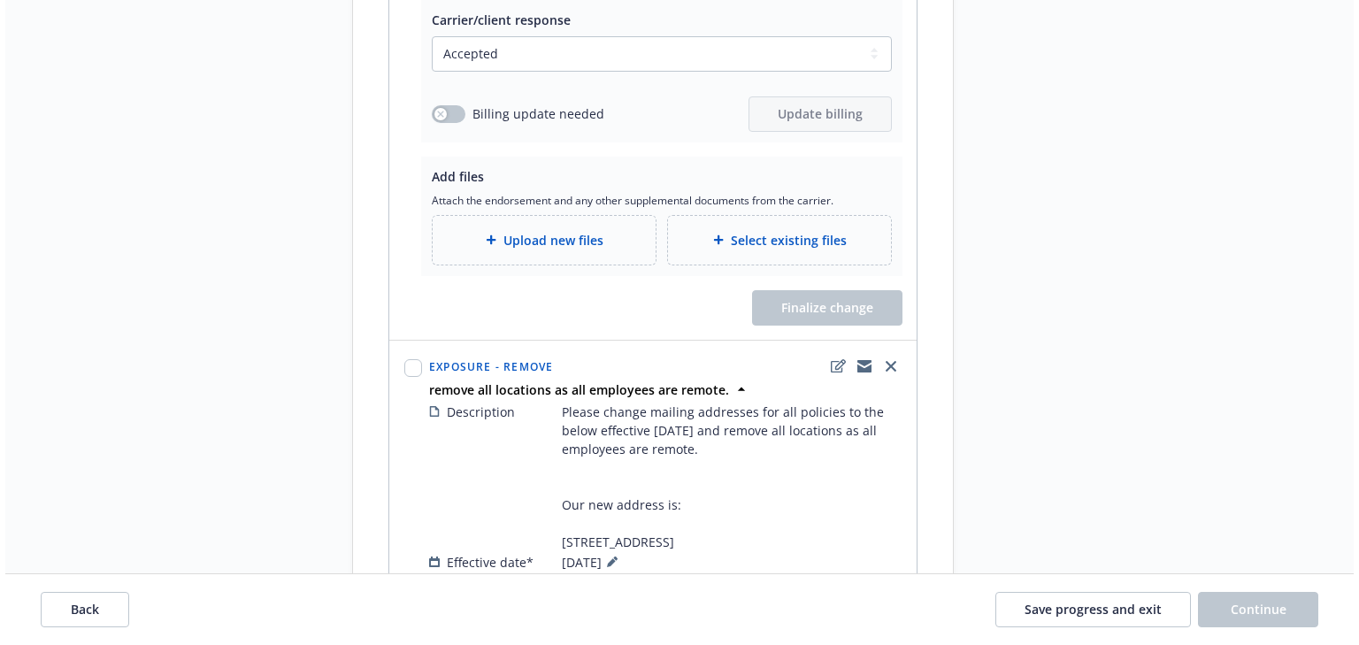
scroll to position [2992, 0]
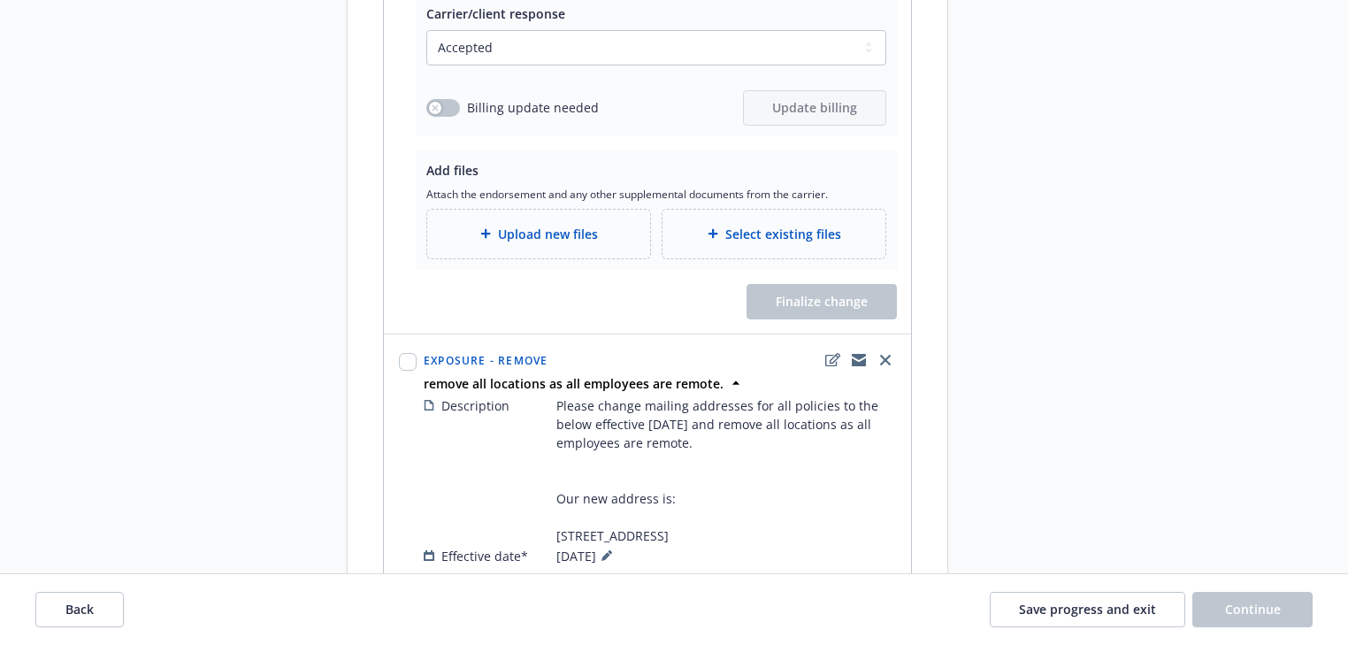
click at [540, 243] on span "Upload new files" at bounding box center [548, 234] width 100 height 19
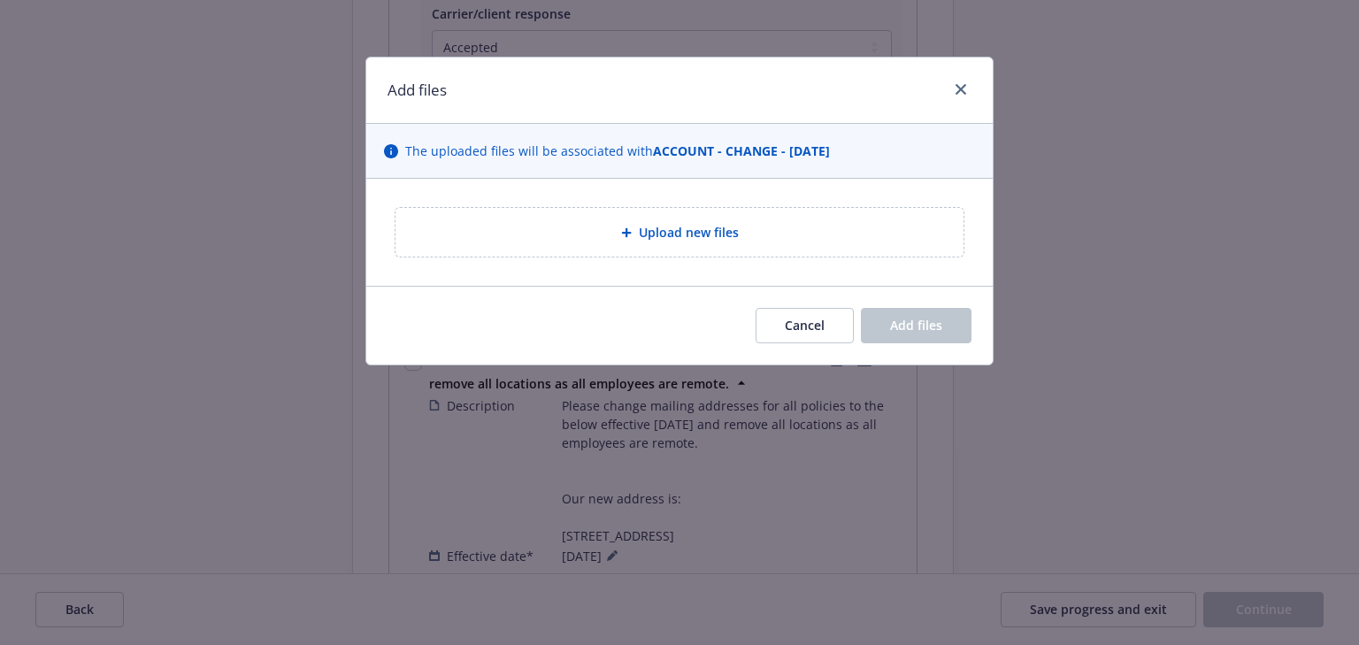
click at [735, 242] on div "Upload new files" at bounding box center [679, 232] width 568 height 49
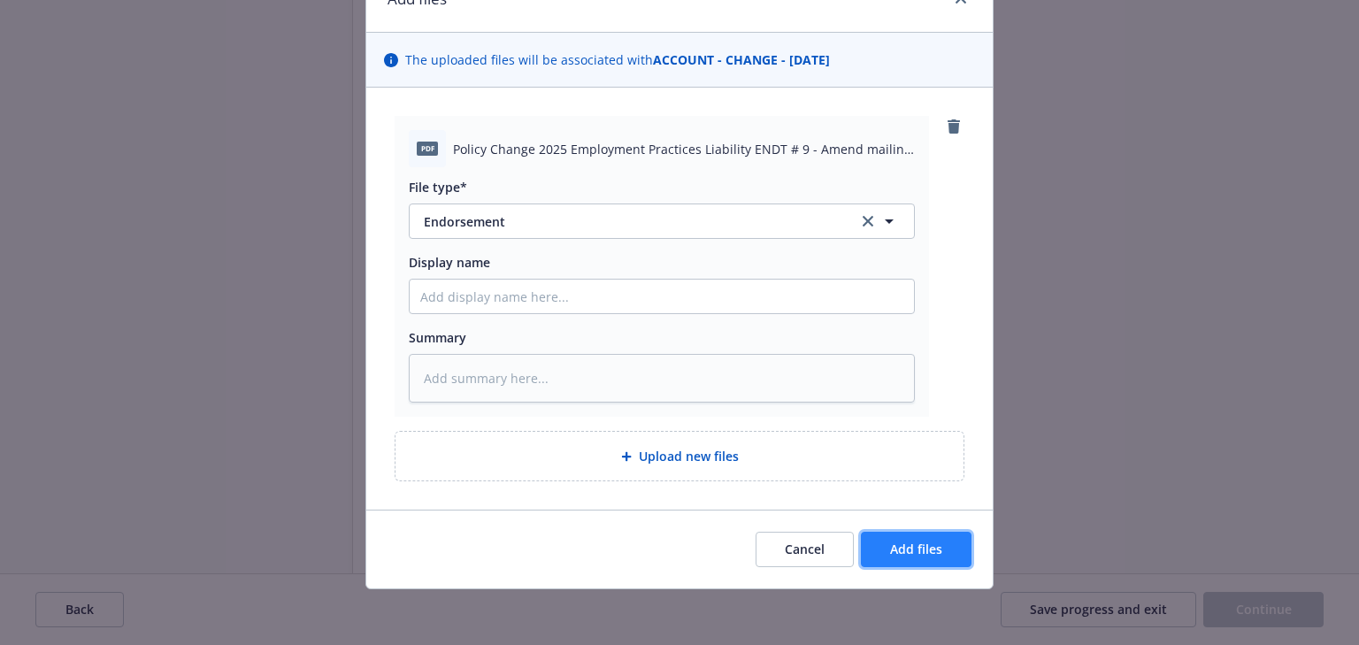
click at [901, 543] on span "Add files" at bounding box center [916, 548] width 52 height 17
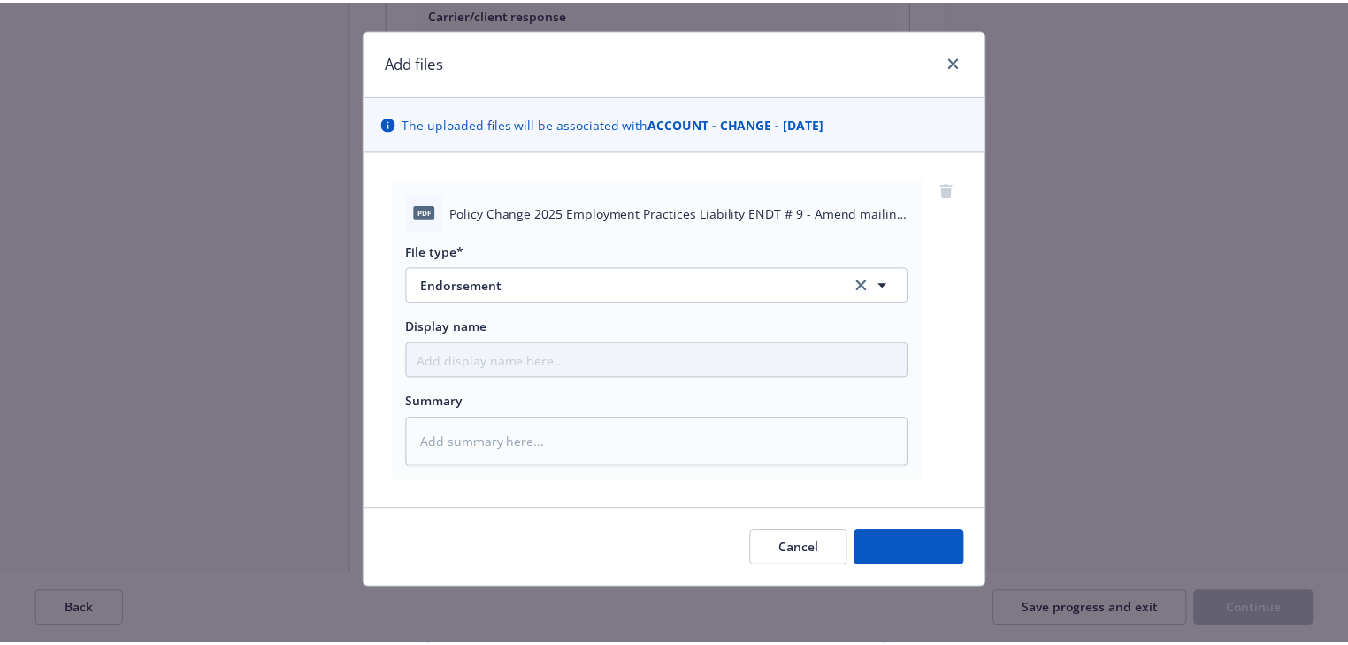
scroll to position [27, 0]
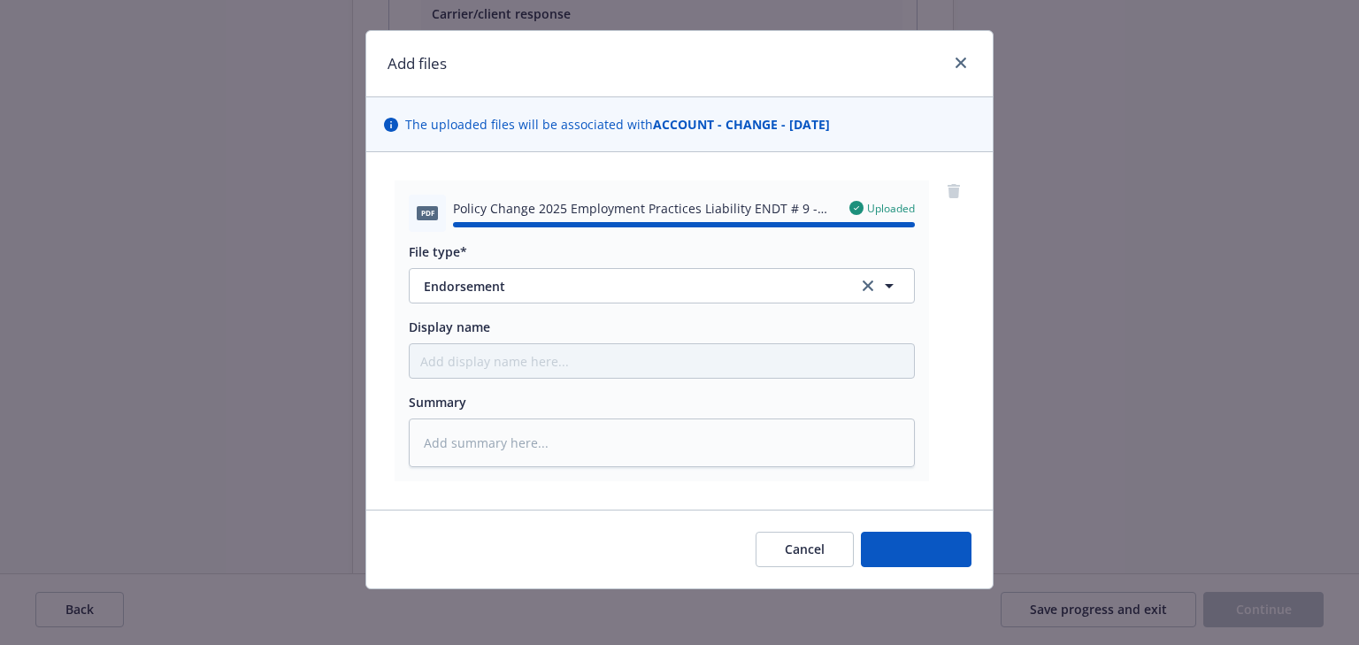
type textarea "x"
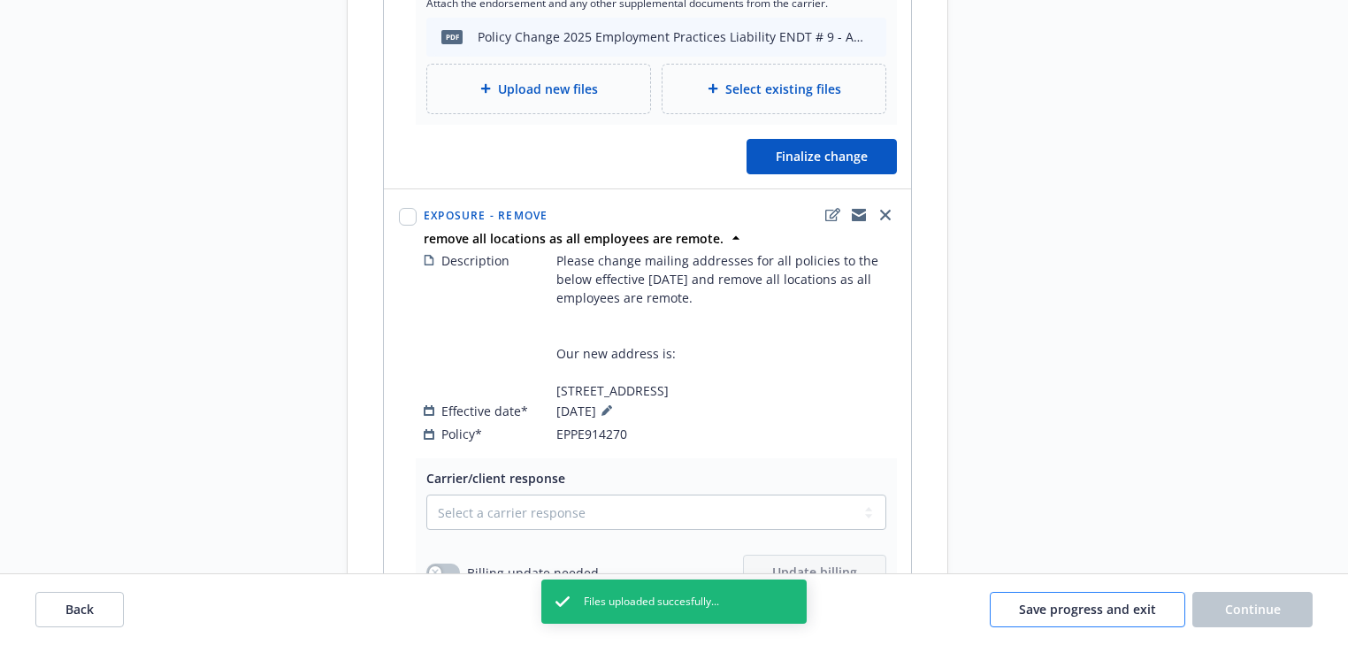
scroll to position [3204, 0]
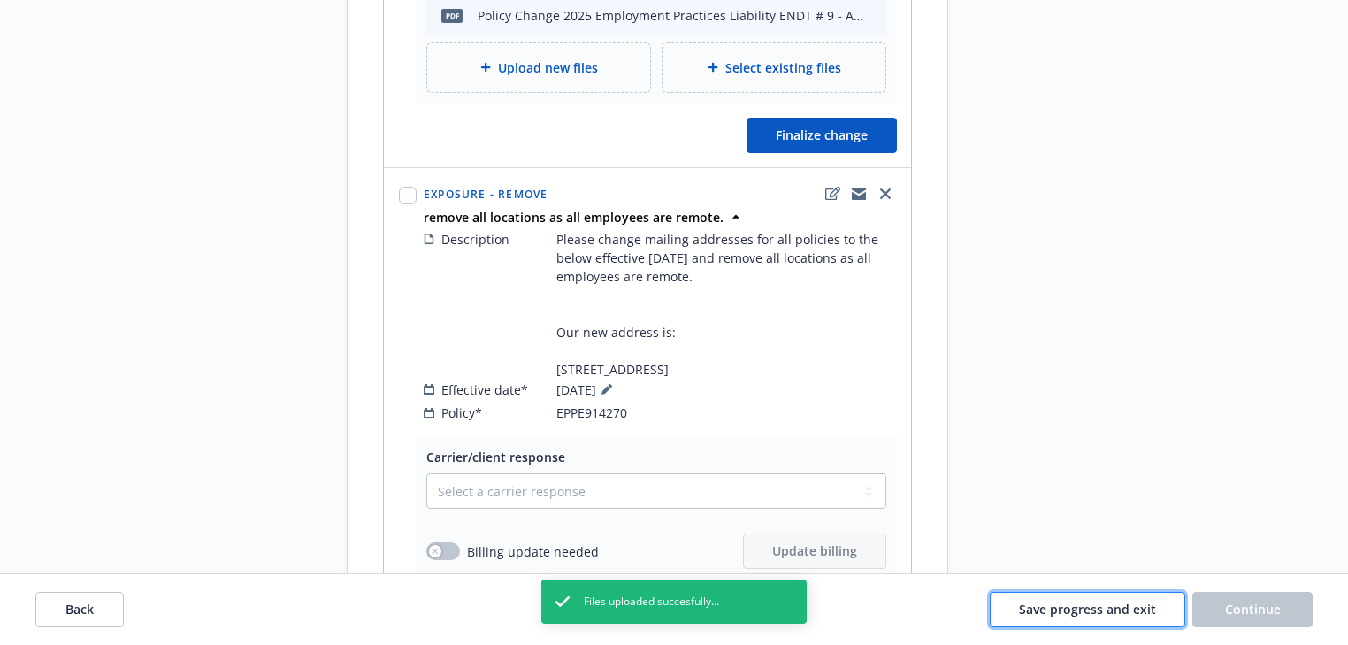
click at [1103, 611] on span "Save progress and exit" at bounding box center [1087, 609] width 137 height 17
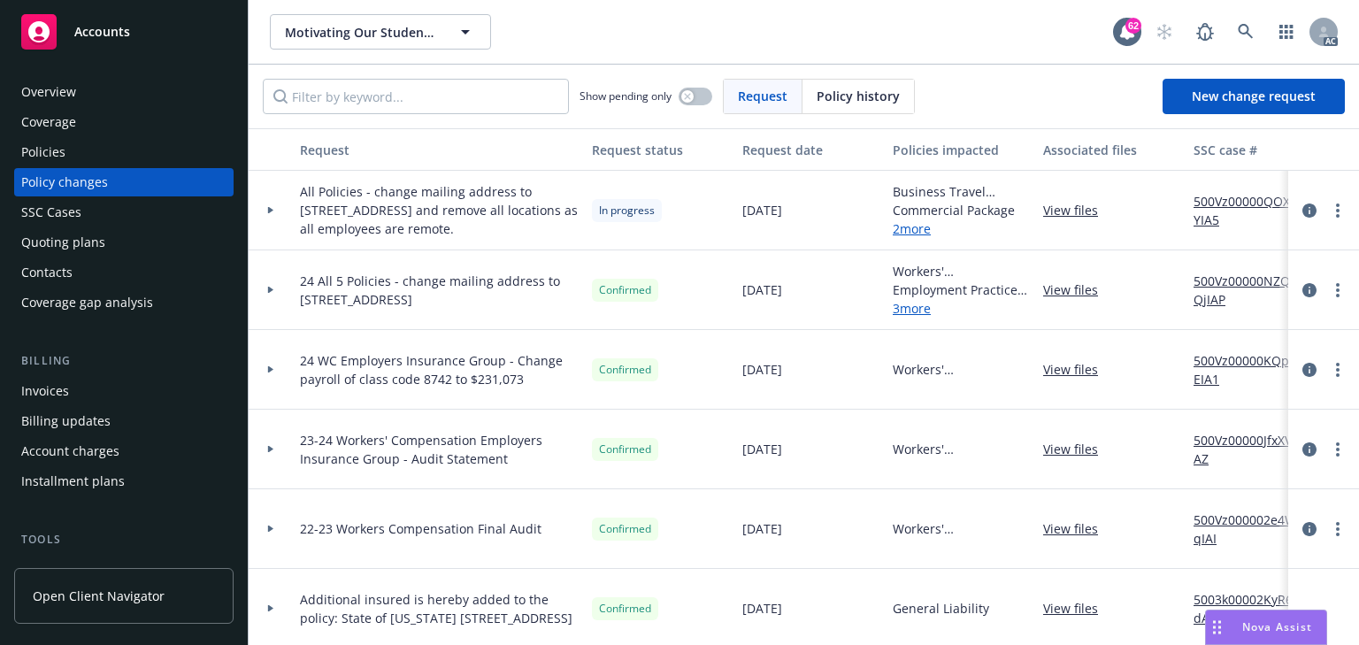
click at [96, 155] on div "Policies" at bounding box center [123, 152] width 205 height 28
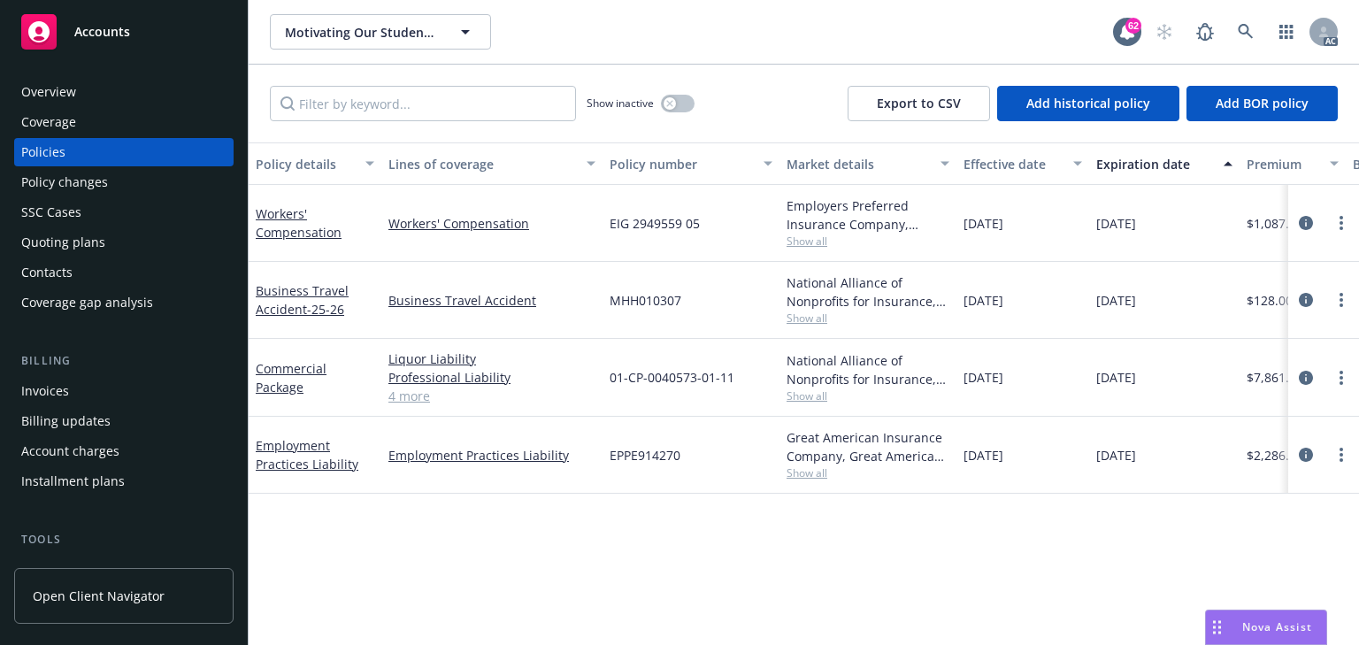
click at [793, 243] on span "Show all" at bounding box center [867, 241] width 163 height 15
click at [702, 241] on div "EIG 2949559 05" at bounding box center [690, 223] width 177 height 77
click at [798, 244] on span "Show all" at bounding box center [867, 241] width 163 height 15
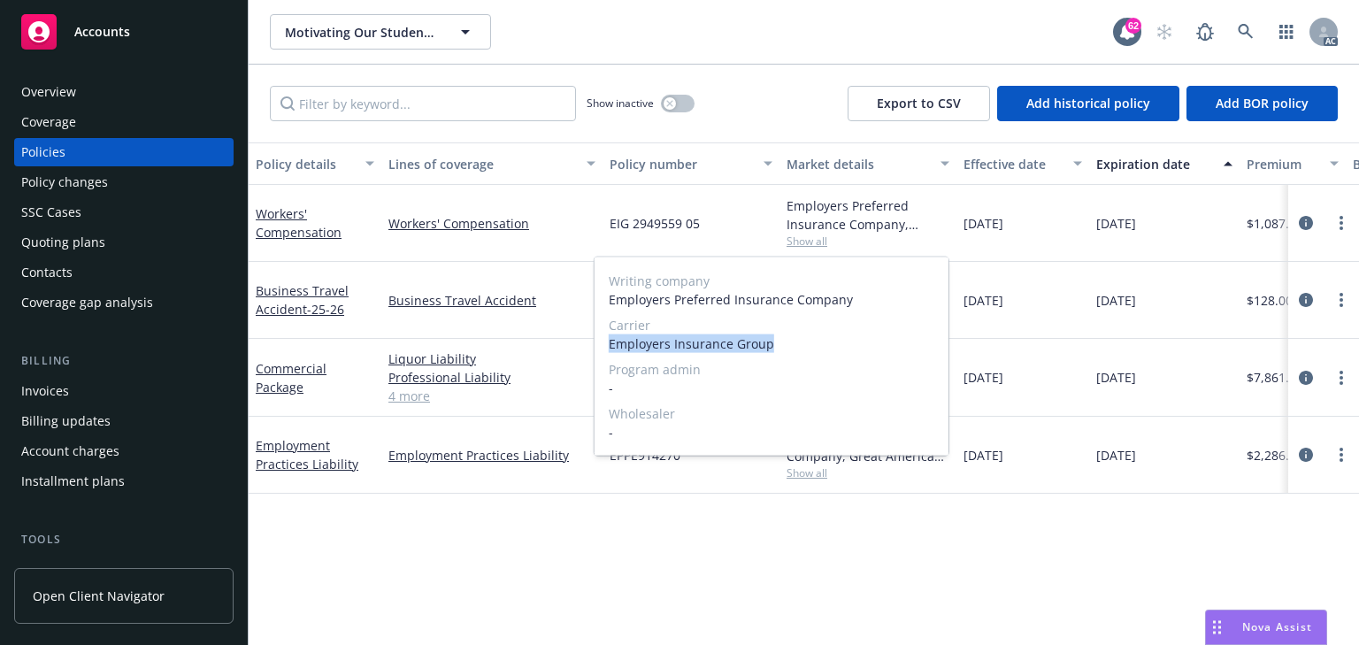
drag, startPoint x: 609, startPoint y: 343, endPoint x: 799, endPoint y: 352, distance: 190.4
click at [799, 352] on div "Writing company Employers Preferred Insurance Company Carrier Employers Insuran…" at bounding box center [771, 356] width 354 height 198
copy span "Employers Insurance Group"
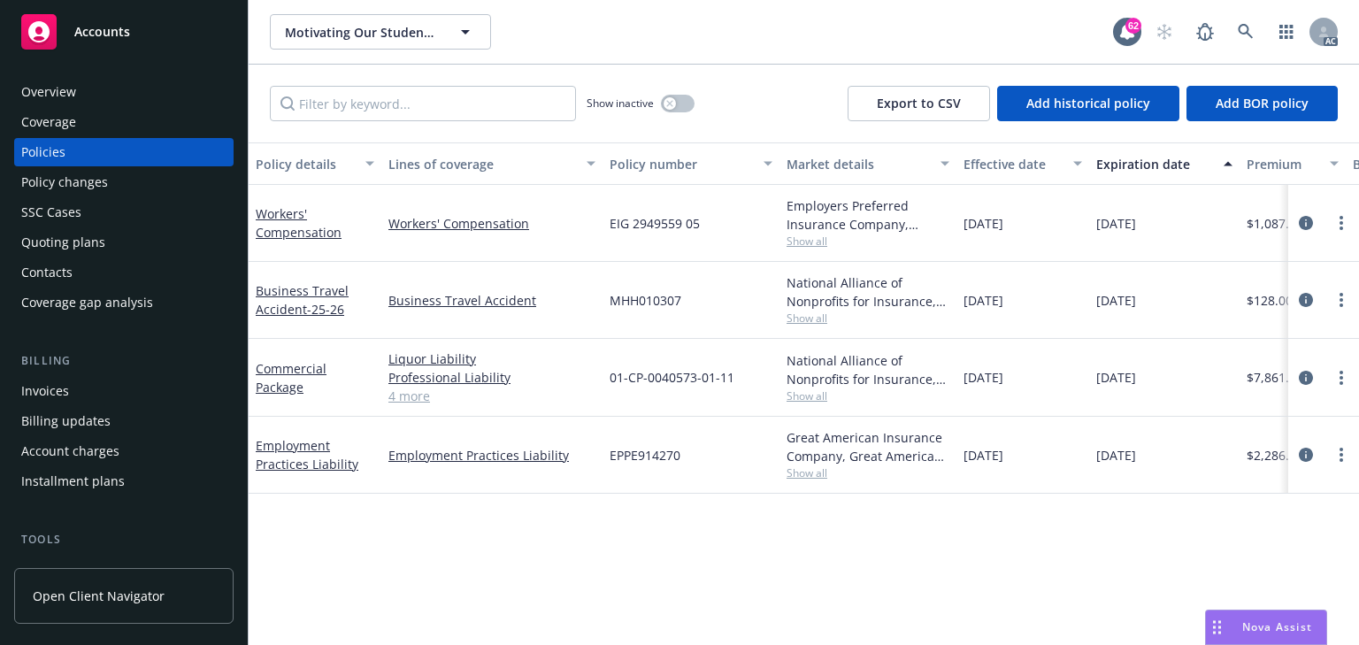
click at [727, 207] on div "EIG 2949559 05" at bounding box center [690, 223] width 177 height 77
click at [808, 321] on span "Show all" at bounding box center [867, 317] width 163 height 15
click at [739, 313] on div "MHH010307" at bounding box center [690, 300] width 177 height 77
click at [809, 397] on span "Show all" at bounding box center [867, 395] width 163 height 15
click at [749, 360] on div "01-CP-0040573-01-11" at bounding box center [690, 378] width 177 height 78
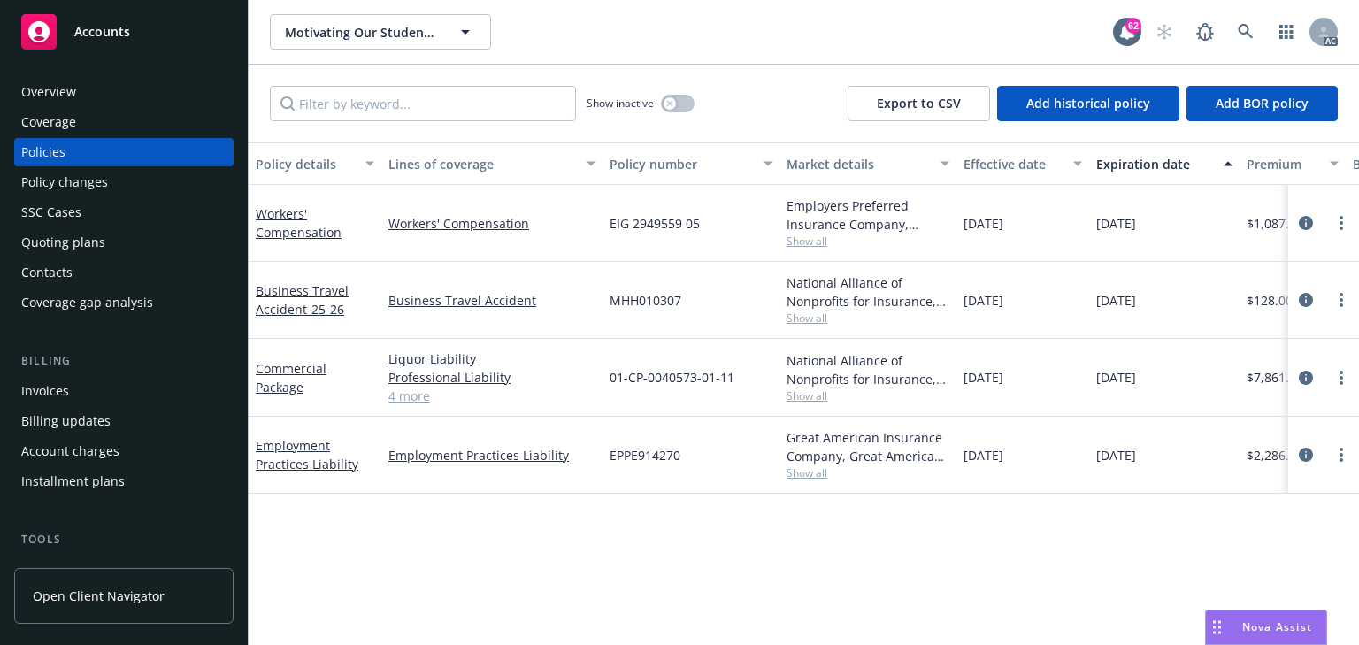
click at [810, 467] on span "Show all" at bounding box center [867, 472] width 163 height 15
click at [453, 551] on div "Policy details Lines of coverage Policy number Market details Effective date Ex…" at bounding box center [804, 393] width 1110 height 502
click at [831, 476] on span "Show all" at bounding box center [867, 472] width 163 height 15
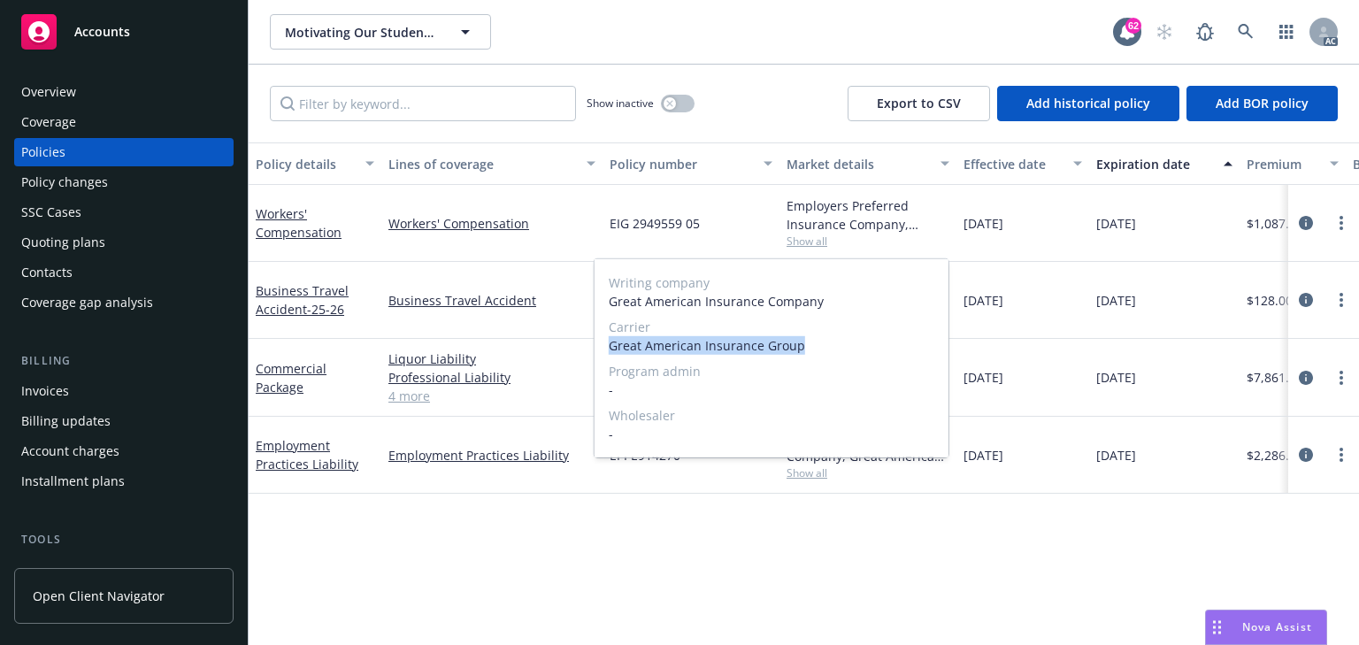
copy span "Great American Insurance Group"
drag, startPoint x: 609, startPoint y: 345, endPoint x: 796, endPoint y: 353, distance: 187.7
click at [796, 353] on span "Great American Insurance Group" at bounding box center [772, 345] width 326 height 19
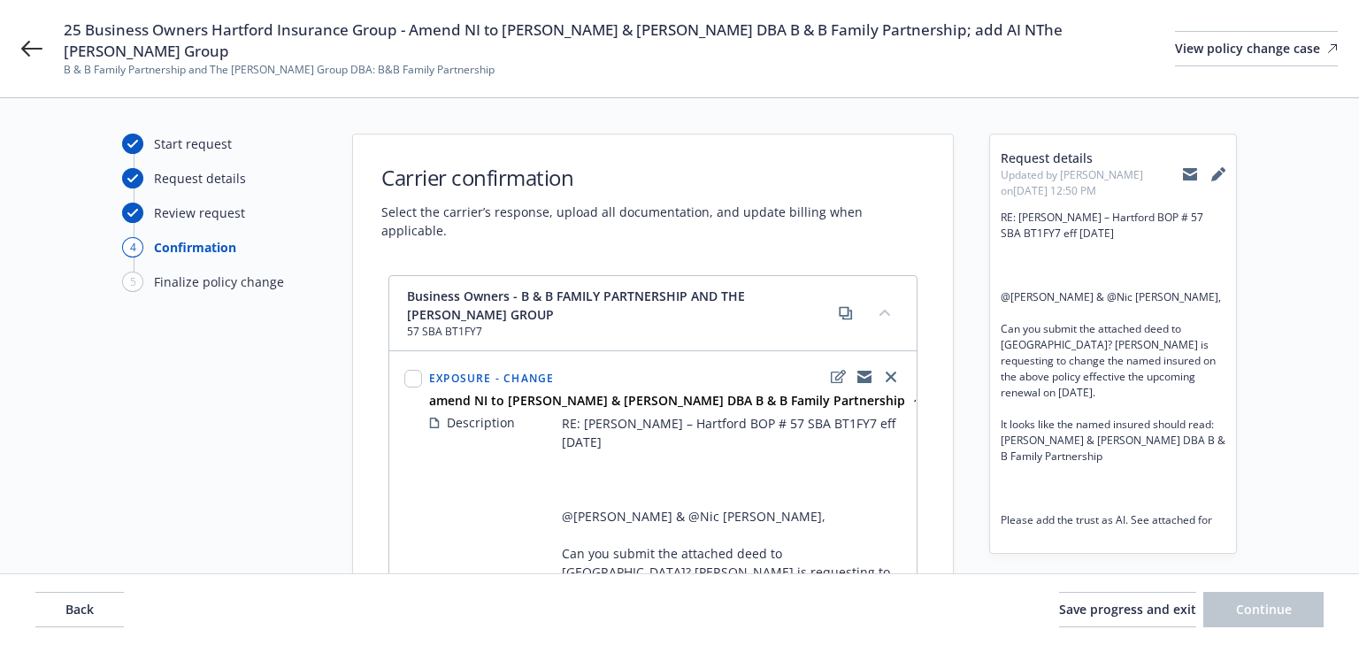
select select "ACCEPTED"
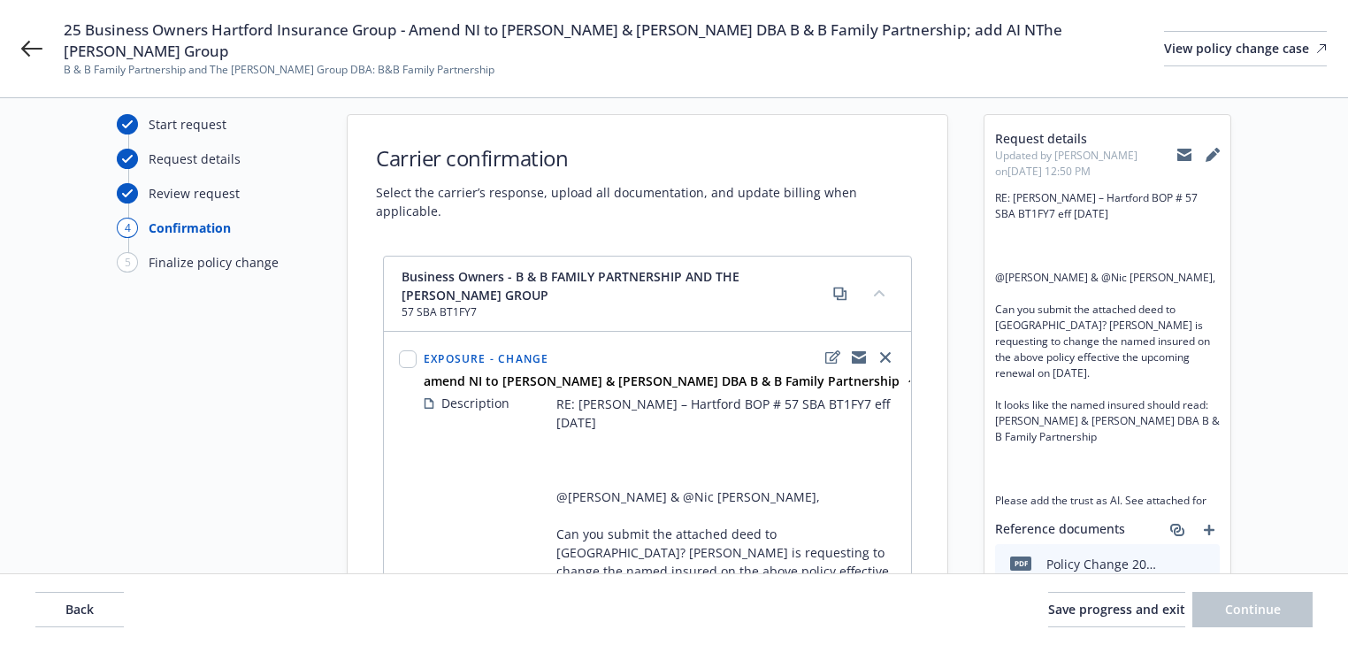
scroll to position [283, 0]
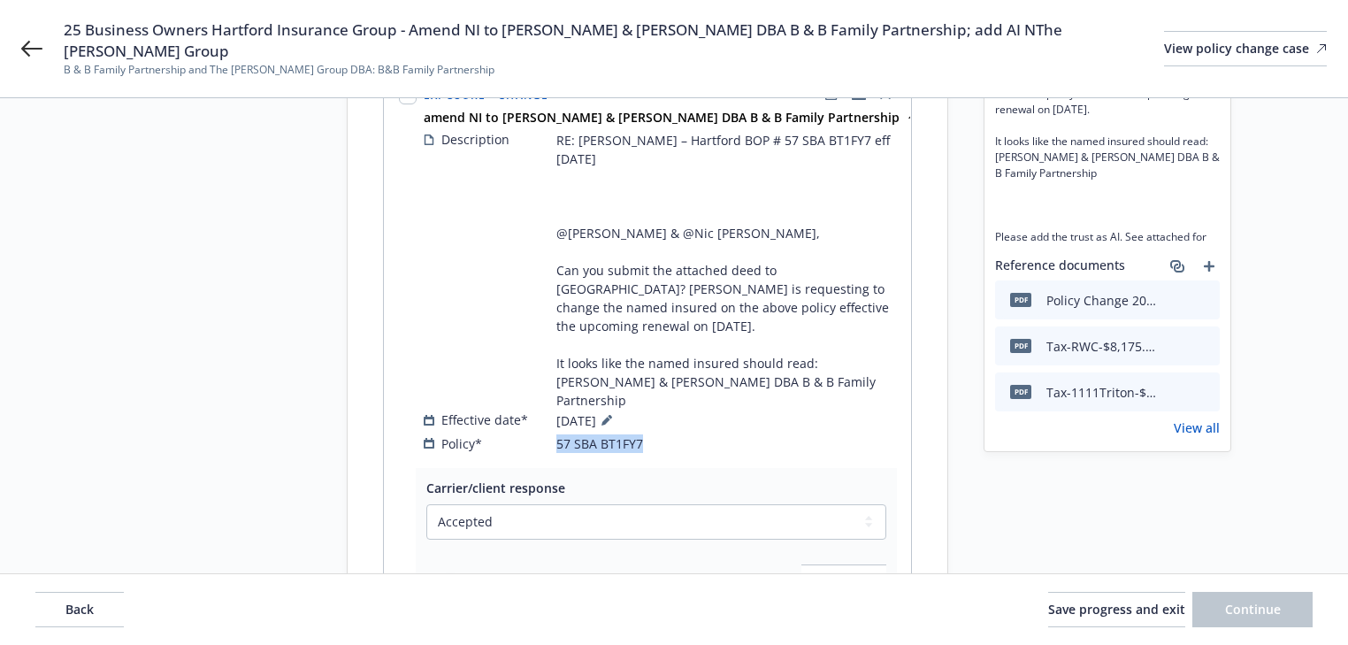
drag, startPoint x: 554, startPoint y: 500, endPoint x: 701, endPoint y: 500, distance: 146.8
click at [701, 453] on div "Policy* 57 SBA BT1FY7" at bounding box center [660, 443] width 472 height 19
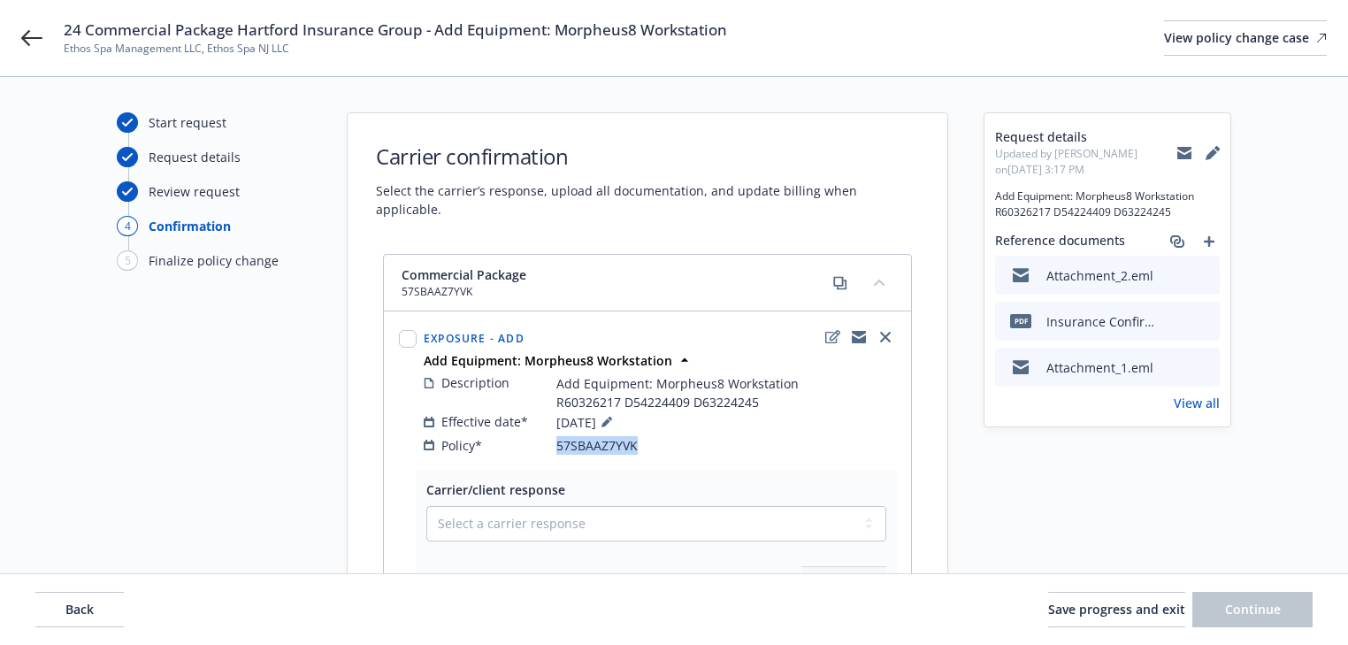
drag, startPoint x: 656, startPoint y: 425, endPoint x: 547, endPoint y: 424, distance: 109.7
click at [547, 436] on div "Policy* 57SBAAZ7YVK" at bounding box center [660, 445] width 472 height 19
copy div "57SBAAZ7YVK"
click at [28, 25] on div "24 Commercial Package Hartford Insurance Group - Add Equipment: Morpheus8 Works…" at bounding box center [674, 38] width 1348 height 76
click at [27, 35] on icon at bounding box center [31, 37] width 21 height 21
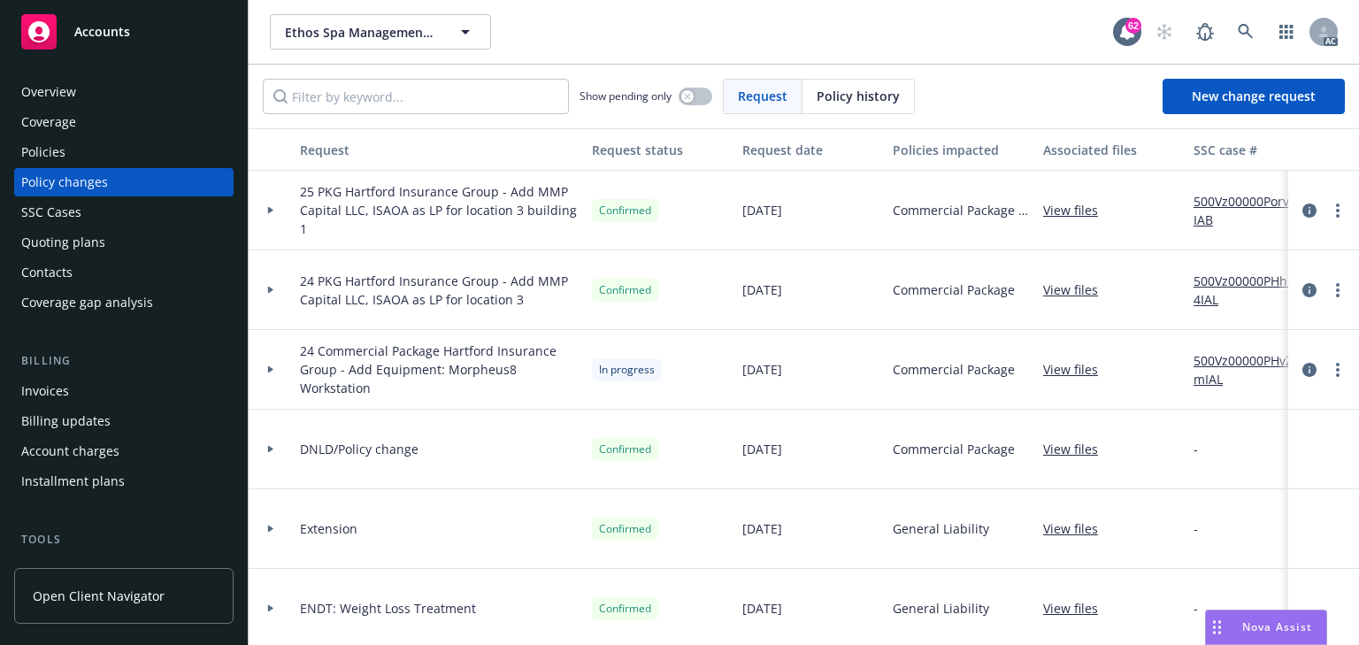
click at [68, 146] on div "Policies" at bounding box center [123, 152] width 205 height 28
click at [380, 108] on input "Filter by keyword..." at bounding box center [416, 96] width 306 height 35
paste input "57SBAAZ7YVK"
type input "57SBAAZ7YVK"
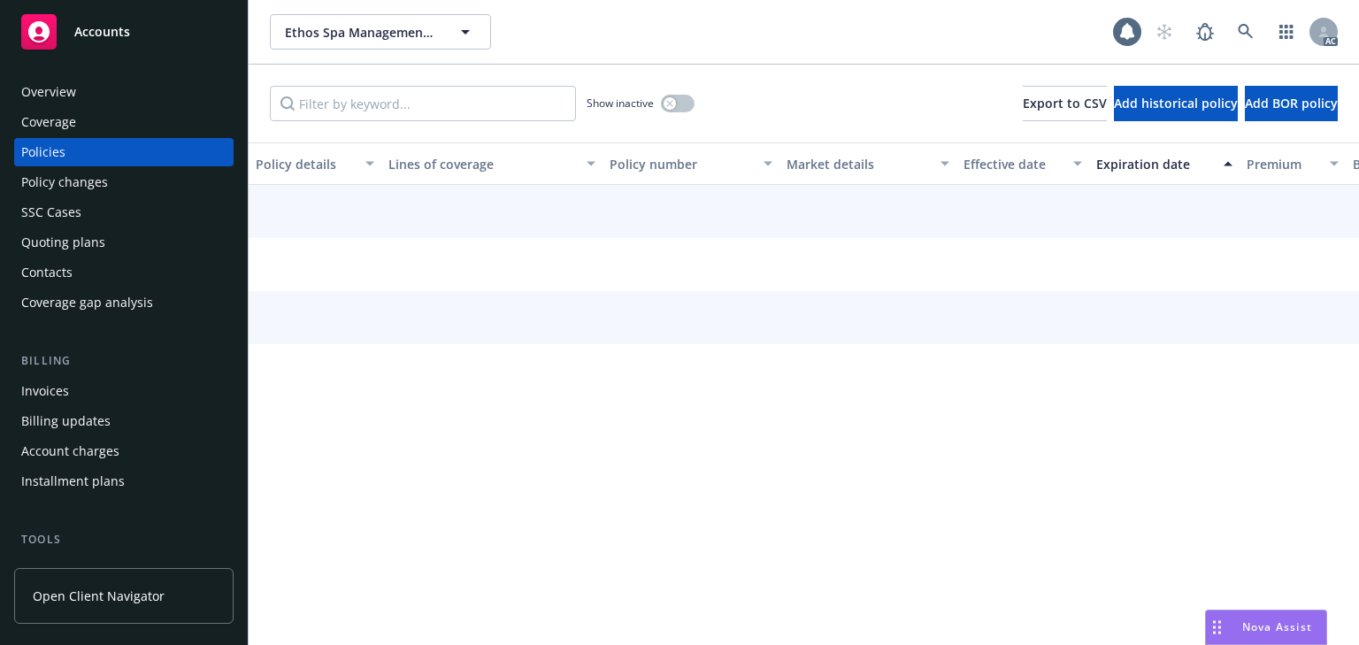
click at [96, 138] on div "Policies" at bounding box center [123, 152] width 205 height 28
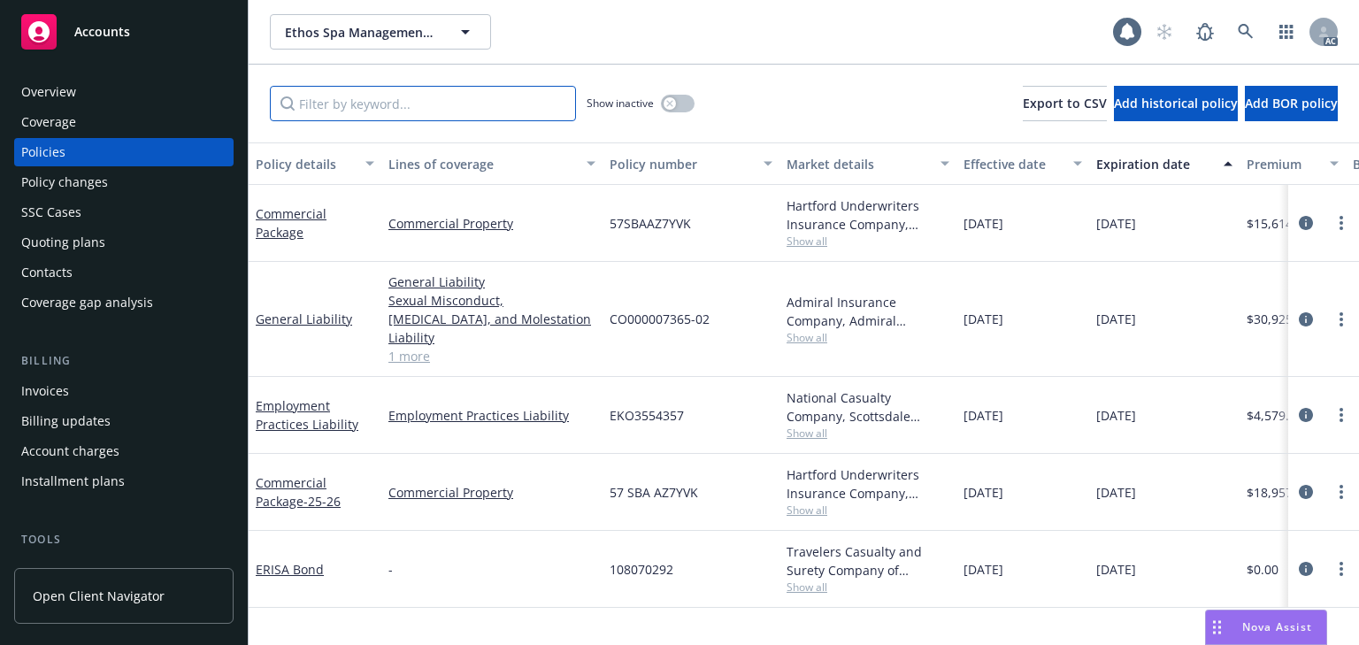
click at [380, 99] on input "Filter by keyword..." at bounding box center [423, 103] width 306 height 35
paste input "57SBAAZ7YVK"
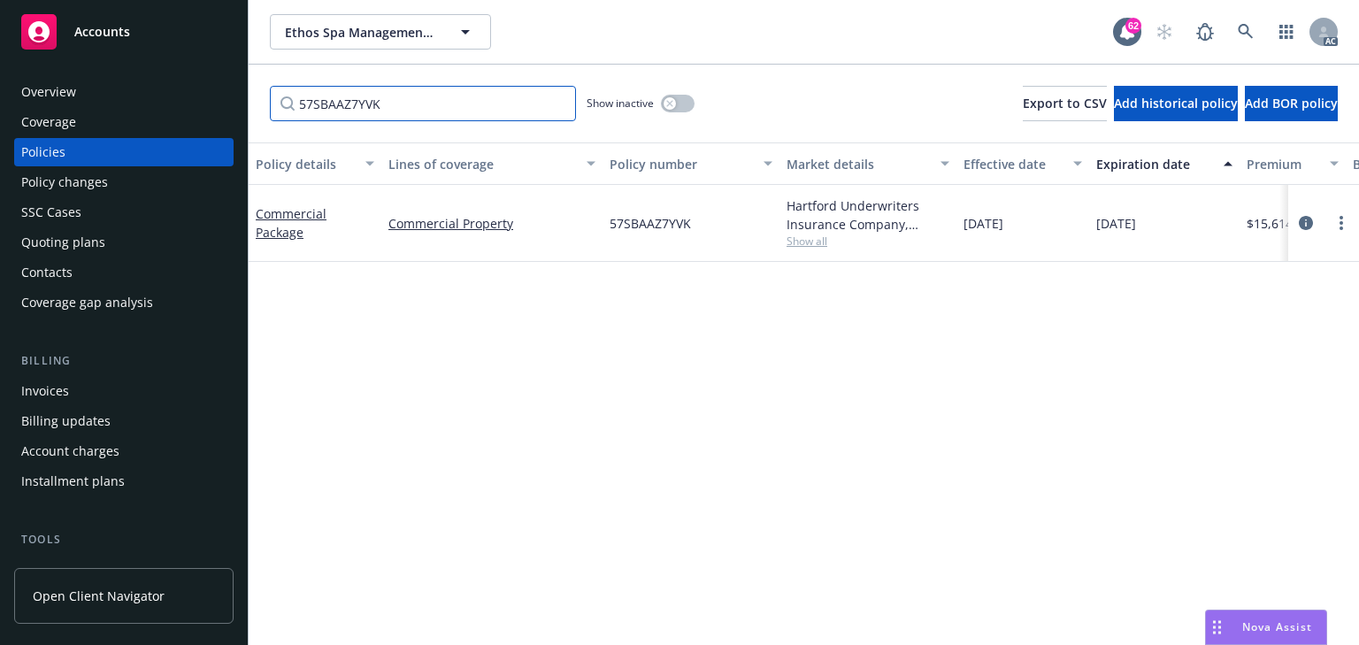
type input "57SBAAZ7YVK"
click at [817, 246] on span "Show all" at bounding box center [867, 241] width 163 height 15
click at [364, 310] on div "Policy details Lines of coverage Policy number Market details Effective date Ex…" at bounding box center [804, 393] width 1110 height 502
click at [105, 181] on div "Policy changes" at bounding box center [123, 182] width 205 height 28
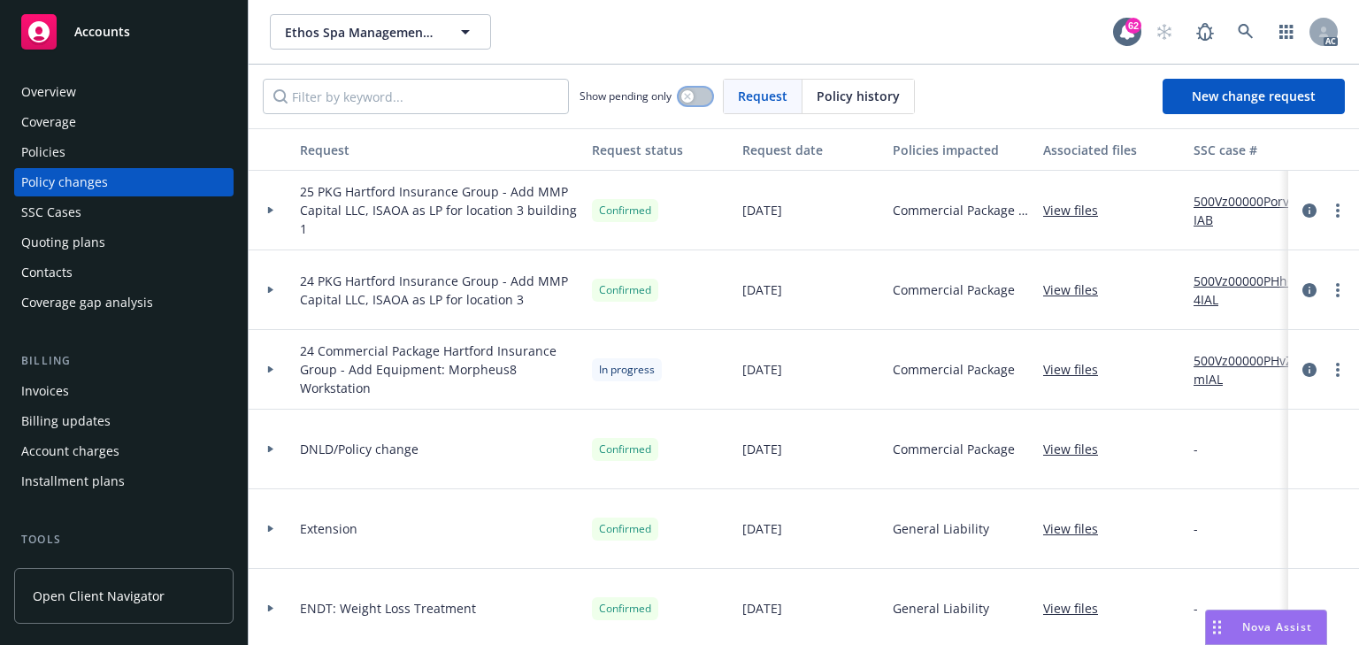
click at [706, 94] on button "button" at bounding box center [695, 97] width 34 height 18
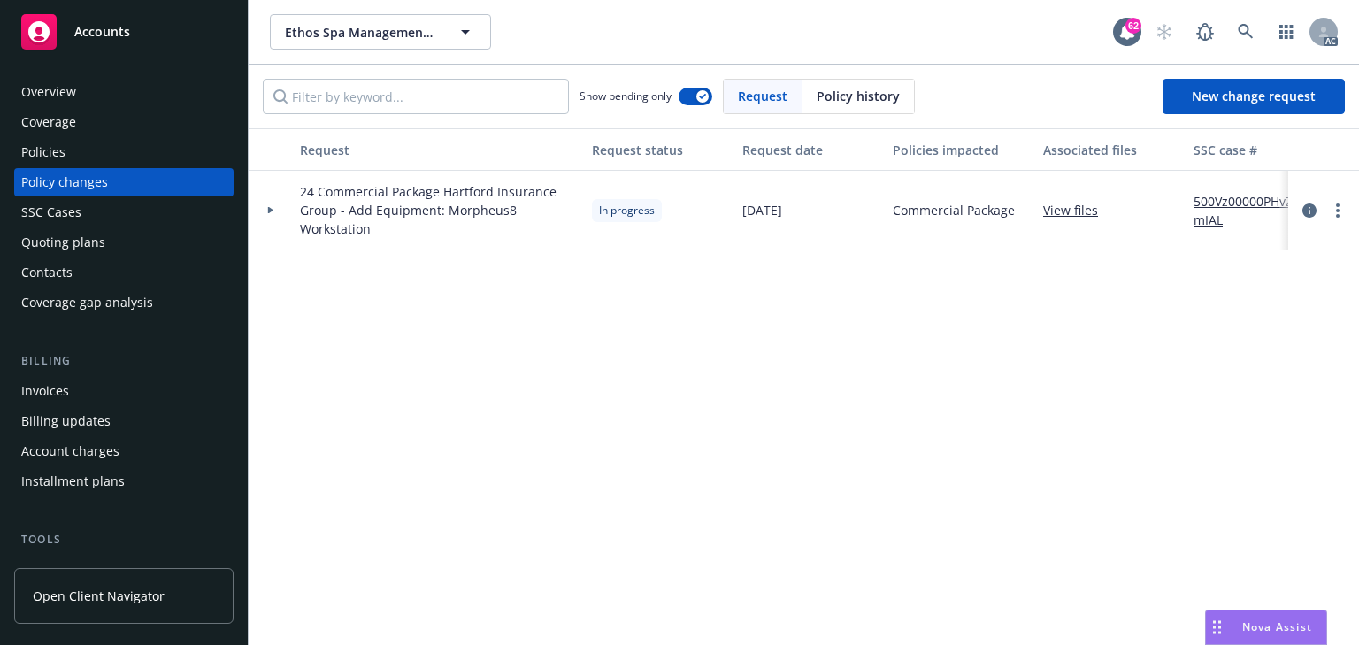
click at [269, 213] on div at bounding box center [271, 211] width 44 height 80
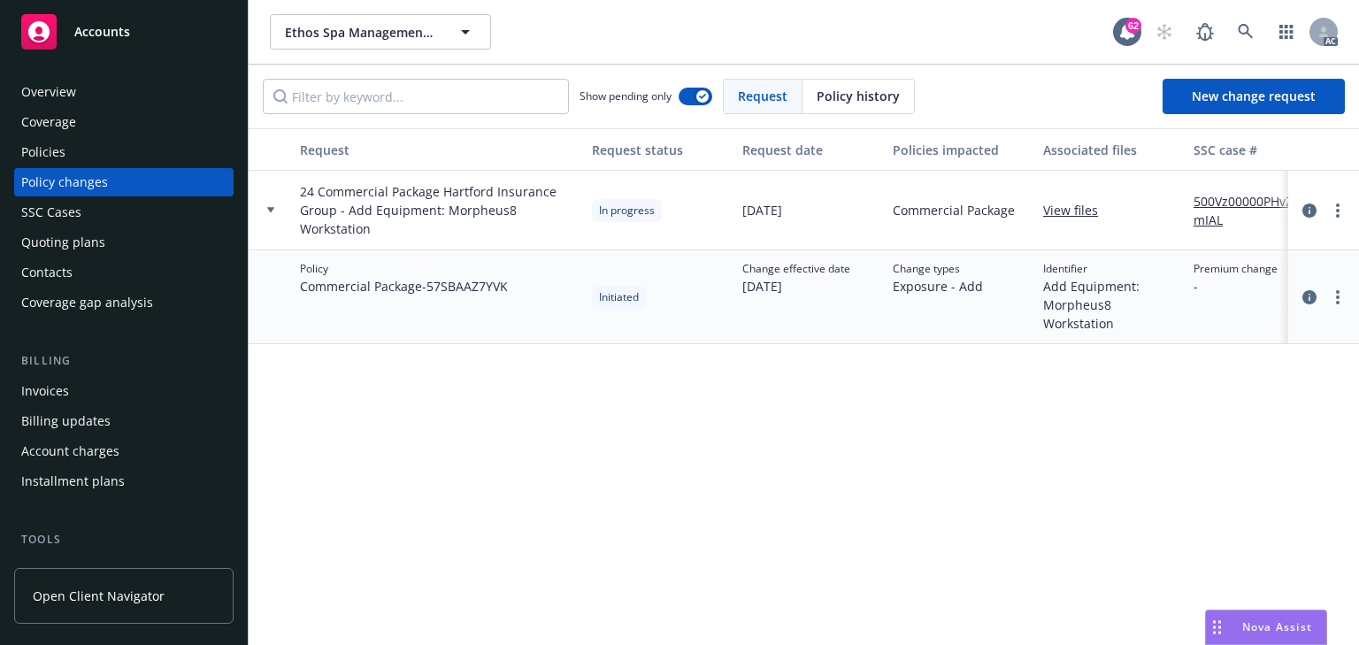
click at [80, 157] on div "Policies" at bounding box center [123, 152] width 205 height 28
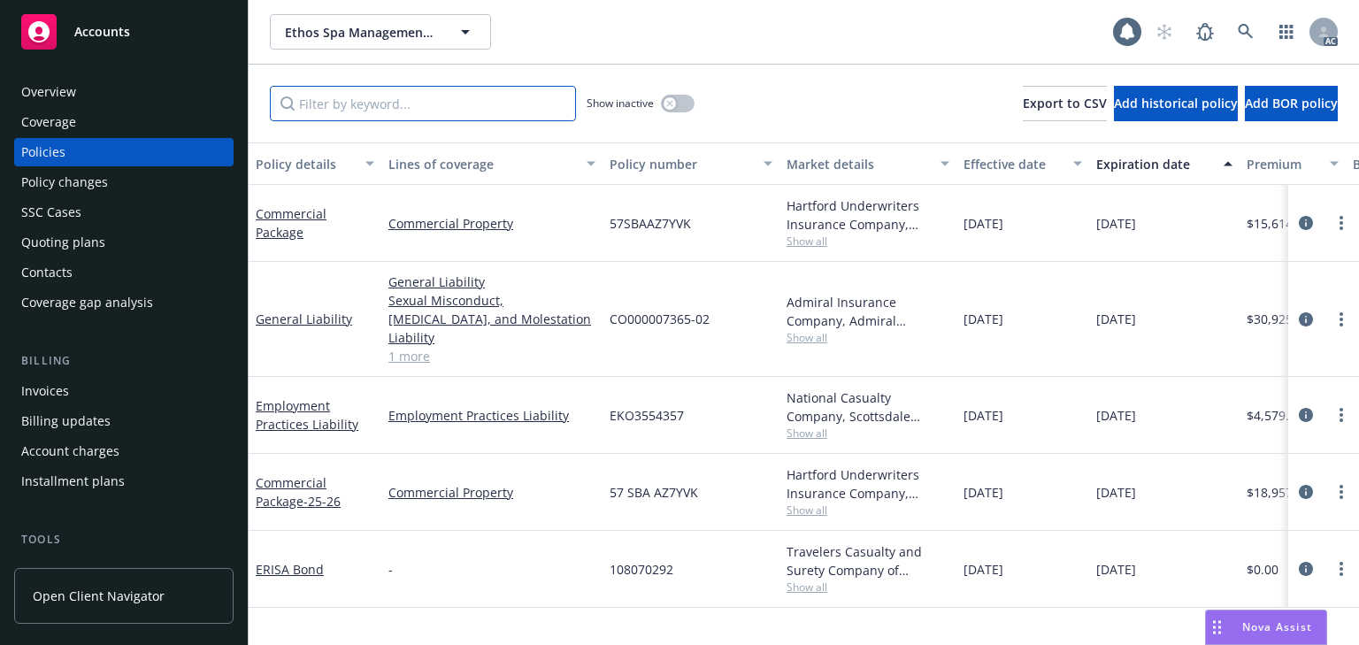
click at [393, 107] on input "Filter by keyword..." at bounding box center [423, 103] width 306 height 35
paste input "Add Equipment: Morpheus8 Workstation R60326217 D54224409 D63224245"
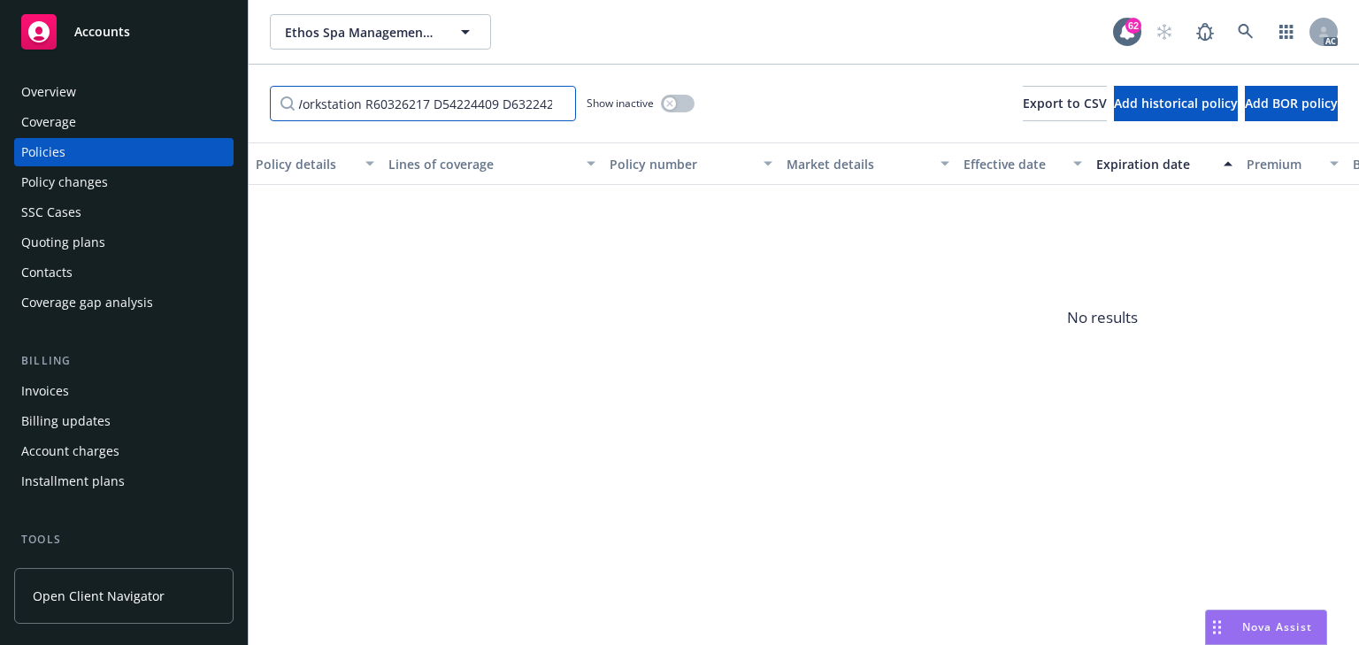
type input "Add Equipment: Morpheus8 Workstation R60326217 D54224409 D632242"
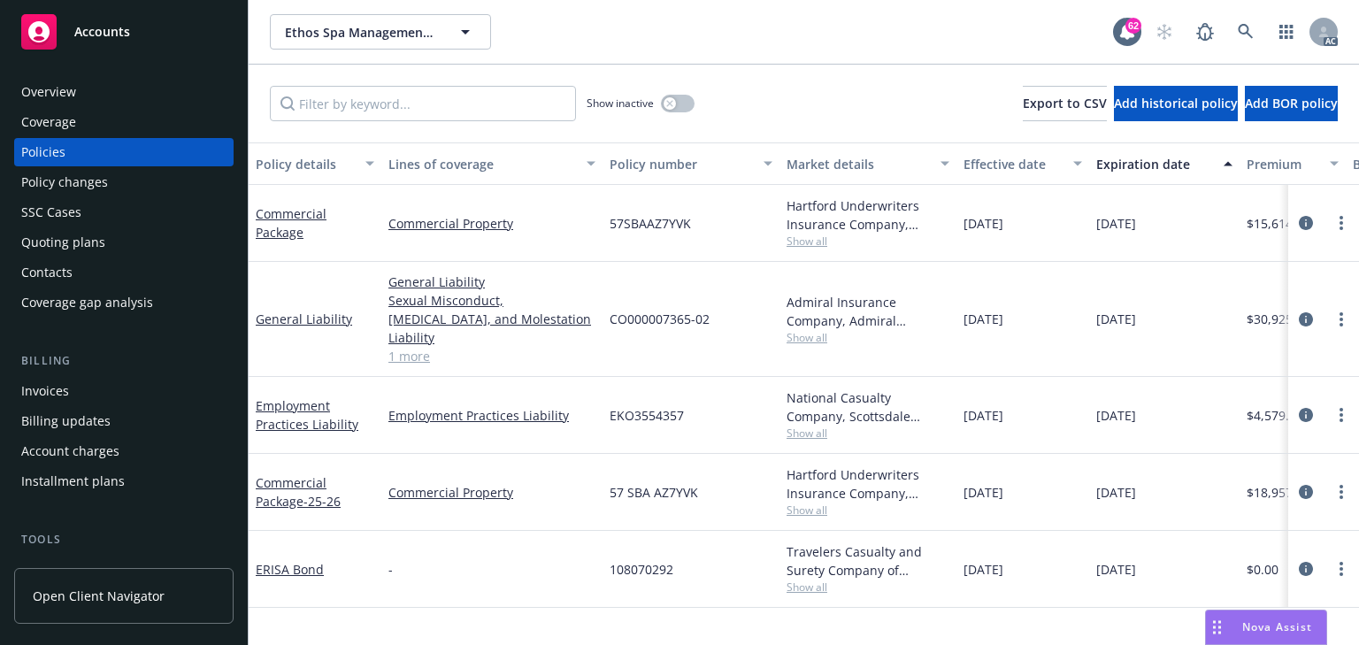
click at [817, 502] on span "Show all" at bounding box center [867, 509] width 163 height 15
drag, startPoint x: 1306, startPoint y: 468, endPoint x: 835, endPoint y: 486, distance: 470.9
click at [835, 486] on div "Commercial Package - 25-26 Commercial Property 57 SBA AZ7YVK Hartford Underwrit…" at bounding box center [1102, 492] width 1707 height 77
click at [1305, 220] on icon "circleInformation" at bounding box center [1306, 223] width 14 height 14
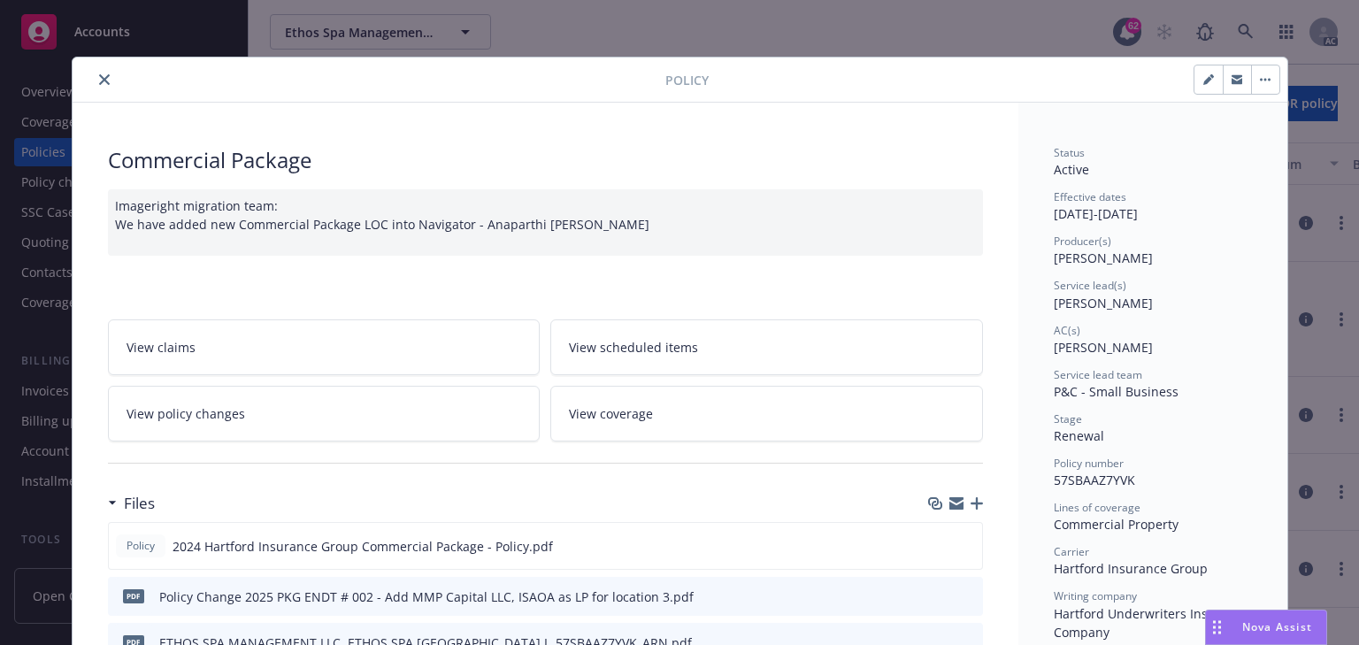
scroll to position [53, 0]
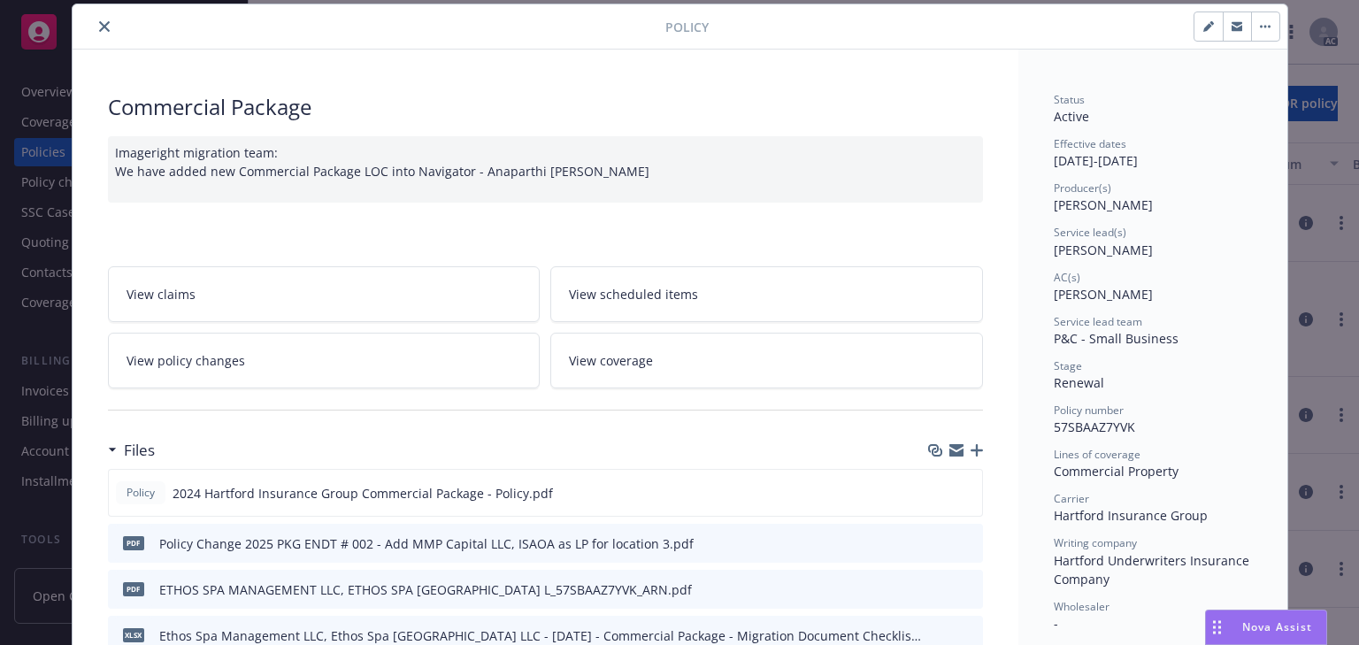
click at [307, 375] on link "View policy changes" at bounding box center [324, 361] width 433 height 56
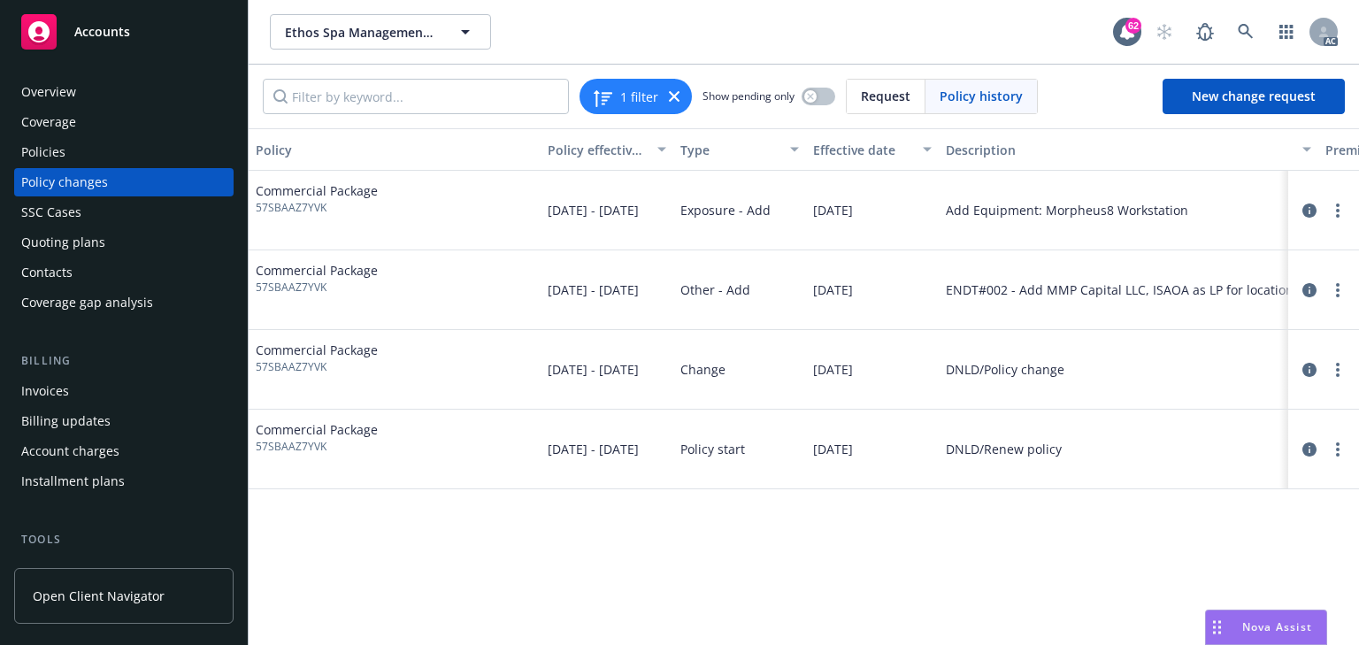
click at [869, 578] on div "Policy Policy effective dates Type Effective date Description Premium change An…" at bounding box center [804, 386] width 1110 height 517
click at [919, 584] on div "Policy Policy effective dates Type Effective date Description Premium change An…" at bounding box center [804, 386] width 1110 height 517
click at [971, 557] on div "Policy Policy effective dates Type Effective date Description Premium change An…" at bounding box center [804, 386] width 1110 height 517
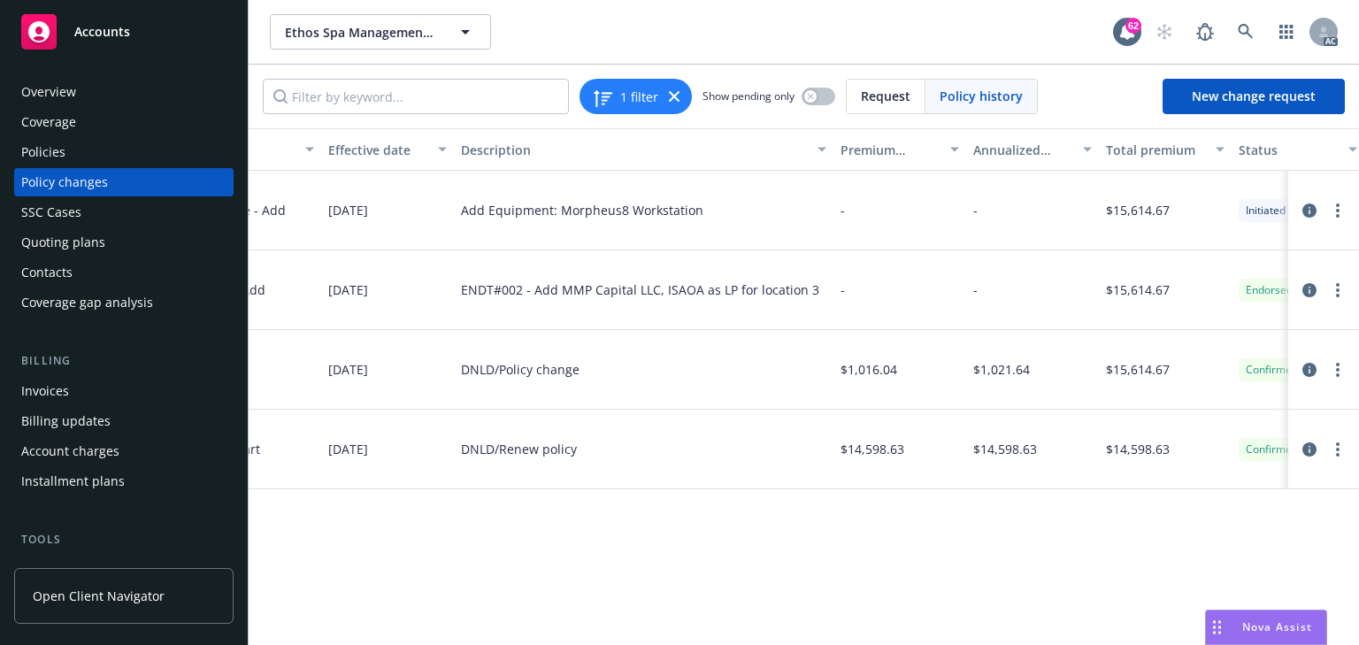
scroll to position [0, 560]
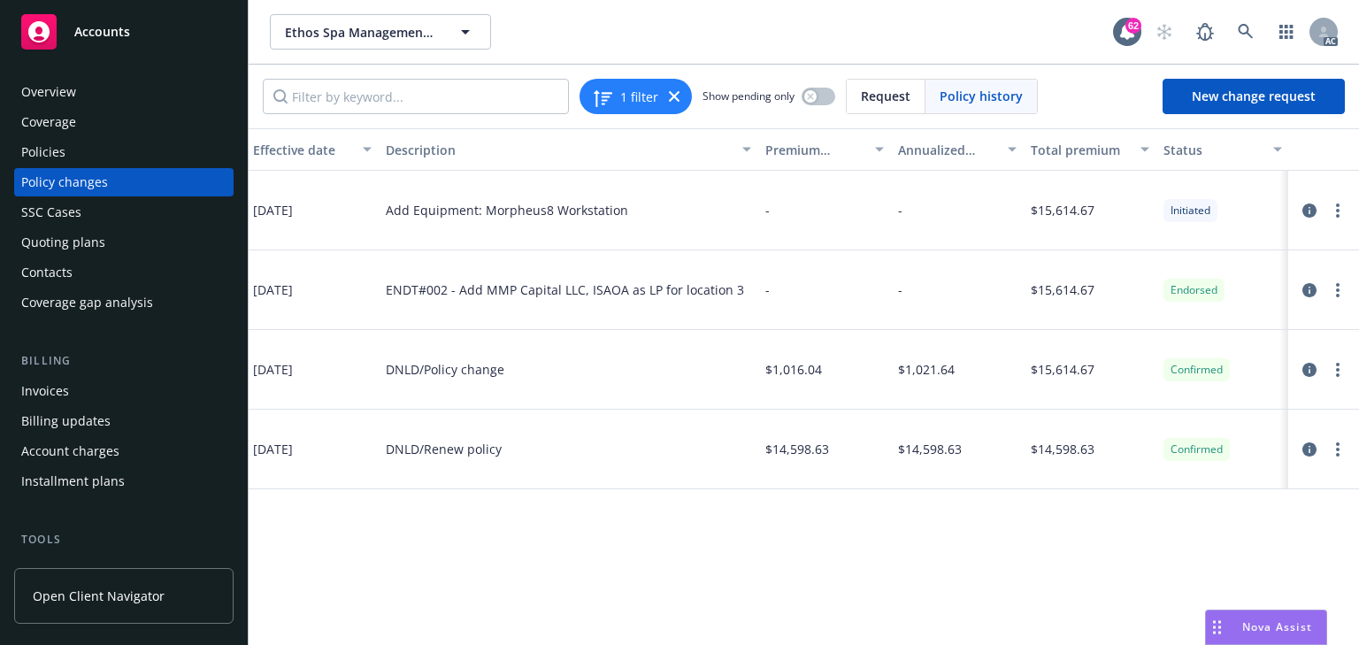
click at [1190, 579] on div "Policy Policy effective dates Type Effective date Description Premium change An…" at bounding box center [804, 386] width 1110 height 517
click at [1306, 212] on icon "circleInformation" at bounding box center [1309, 210] width 14 height 14
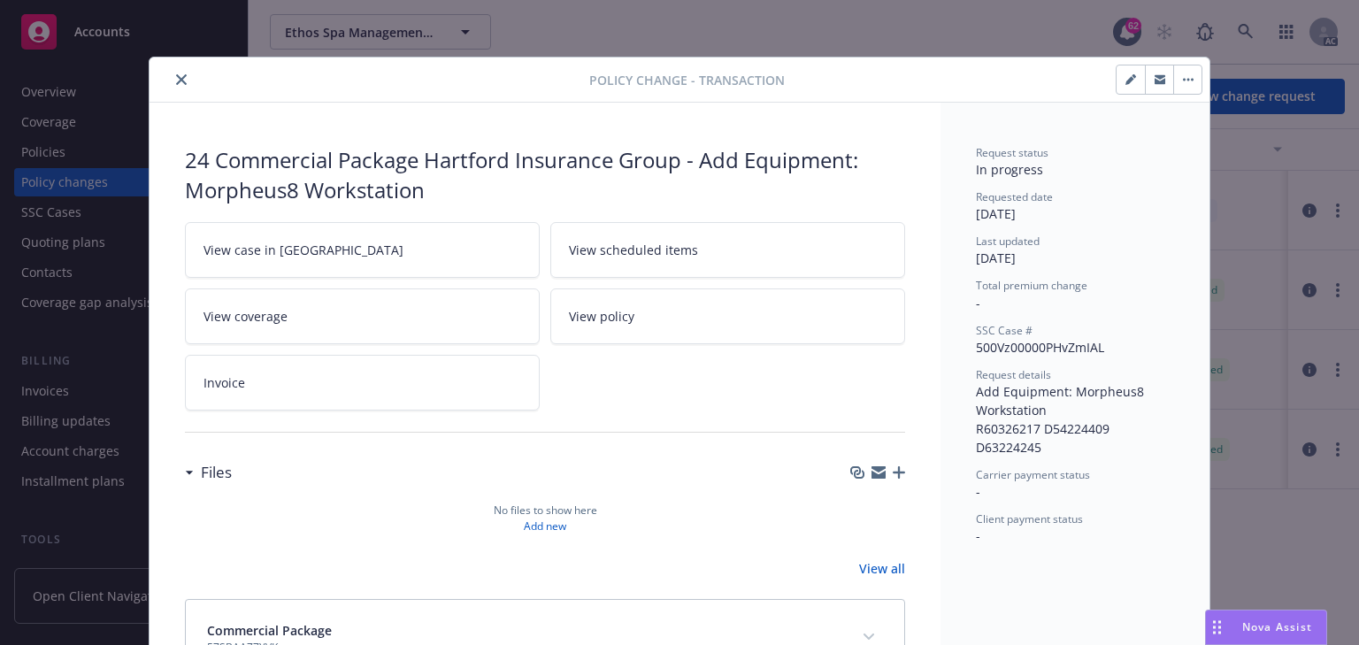
click at [176, 78] on icon "close" at bounding box center [181, 79] width 11 height 11
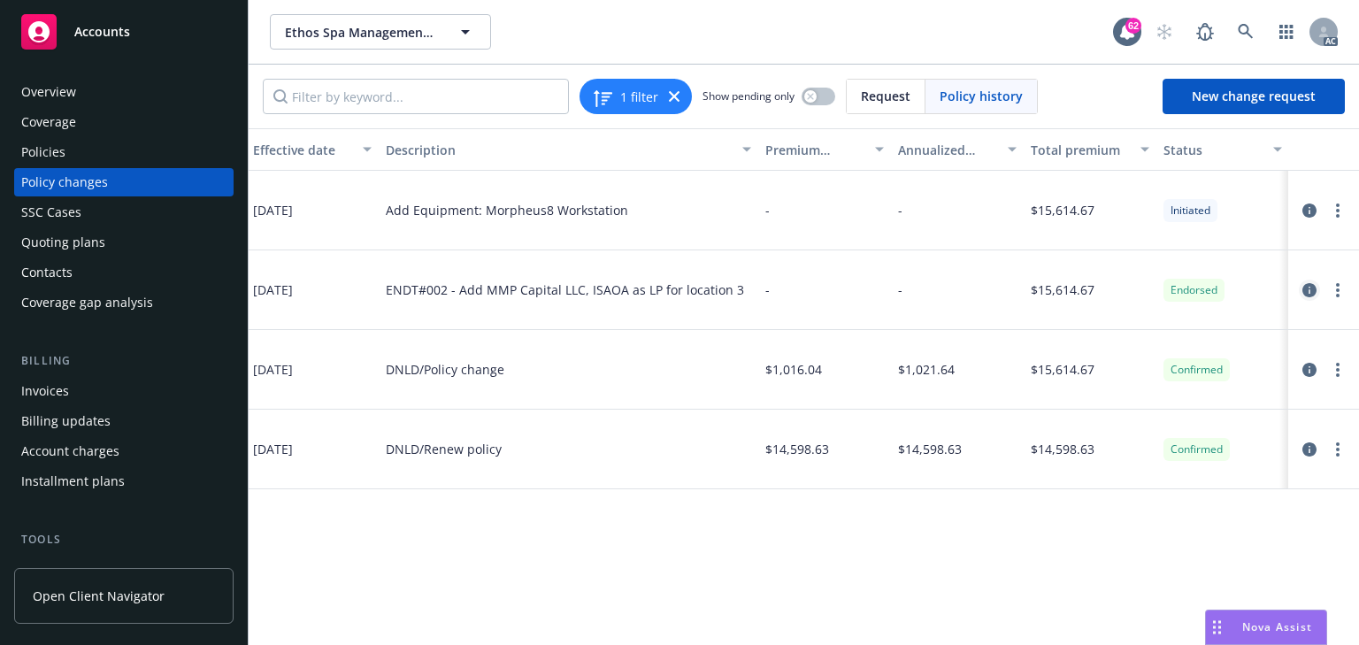
click at [1311, 287] on icon "circleInformation" at bounding box center [1309, 290] width 14 height 14
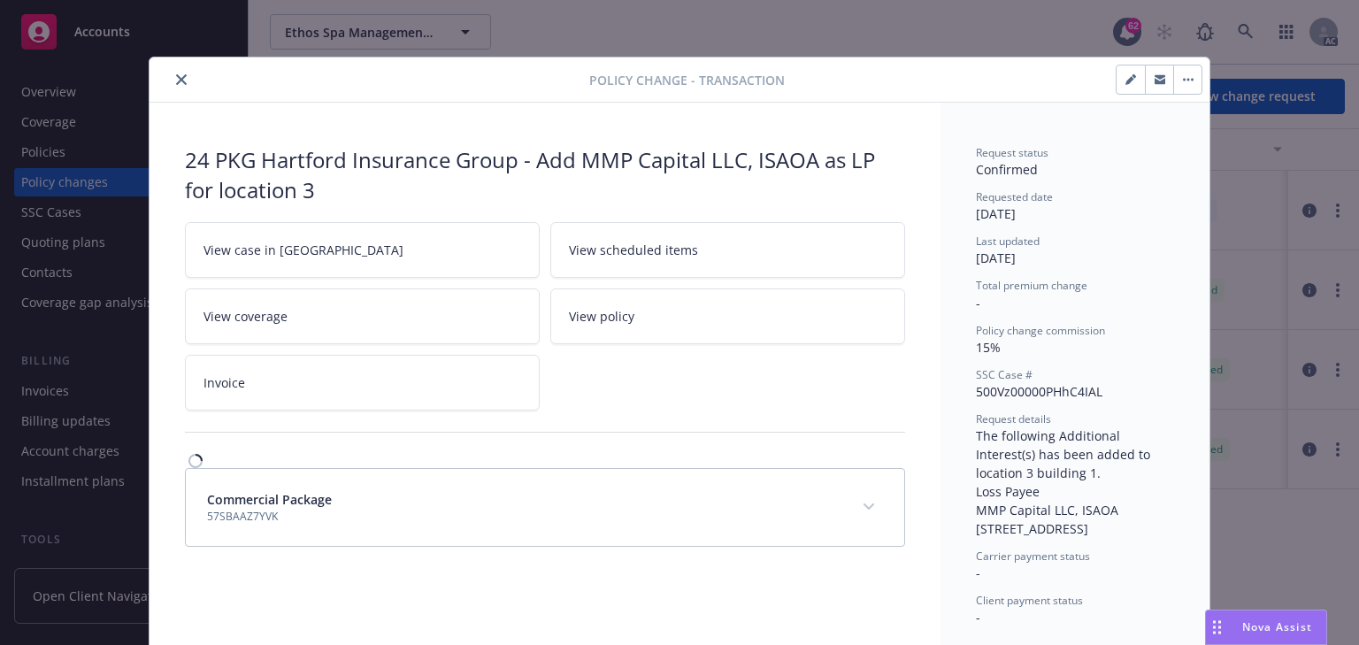
scroll to position [37, 0]
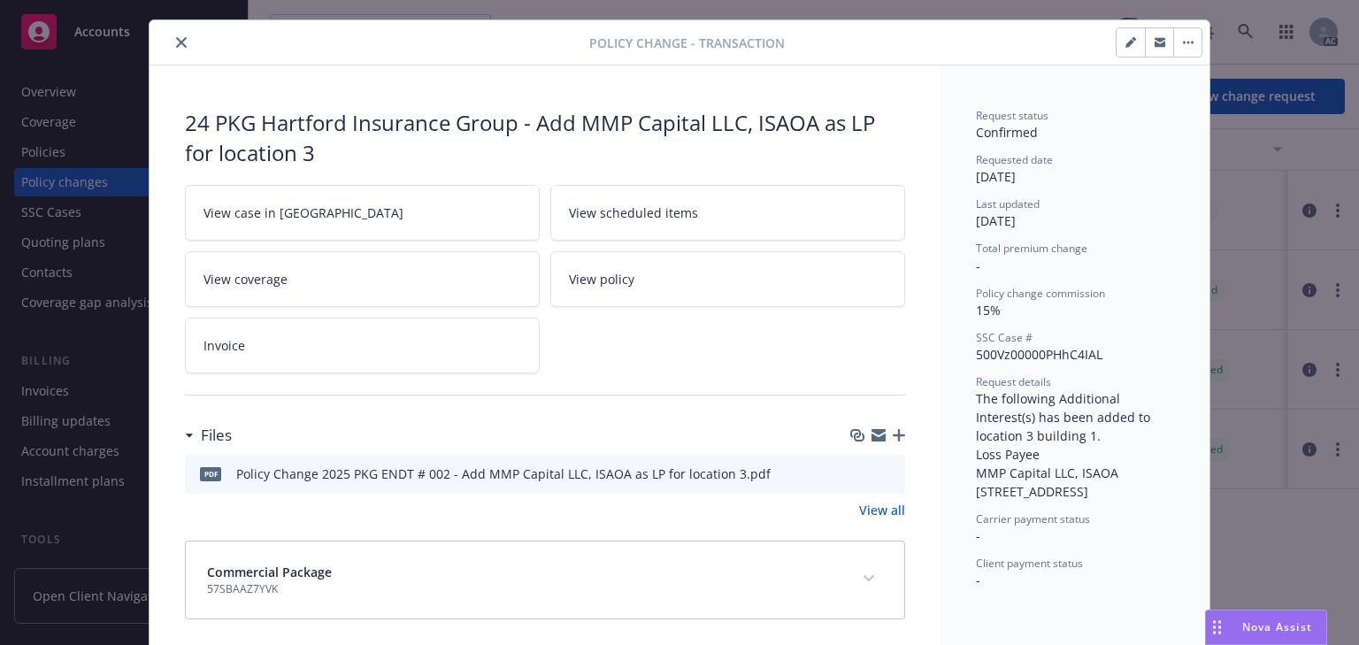
click at [885, 471] on icon "preview file" at bounding box center [888, 472] width 16 height 12
click at [176, 43] on icon "close" at bounding box center [181, 42] width 11 height 11
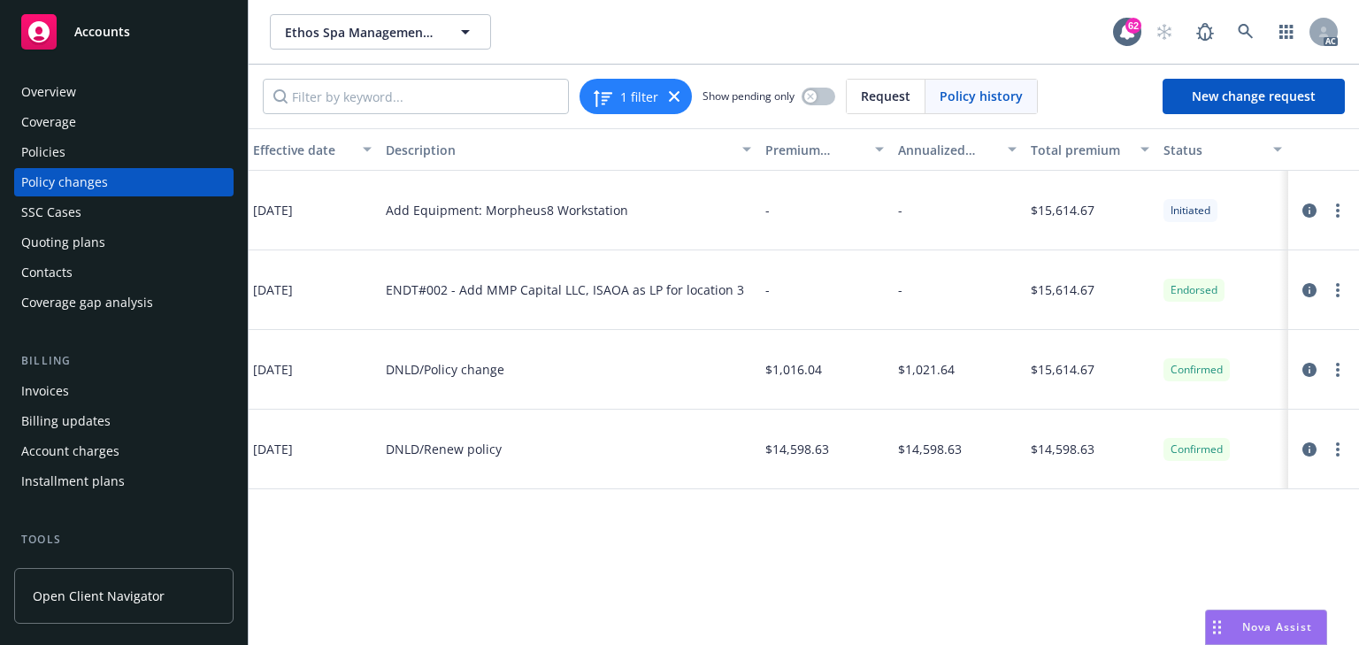
click at [678, 517] on div "Policy Policy effective dates Type Effective date Description Premium change An…" at bounding box center [804, 386] width 1110 height 517
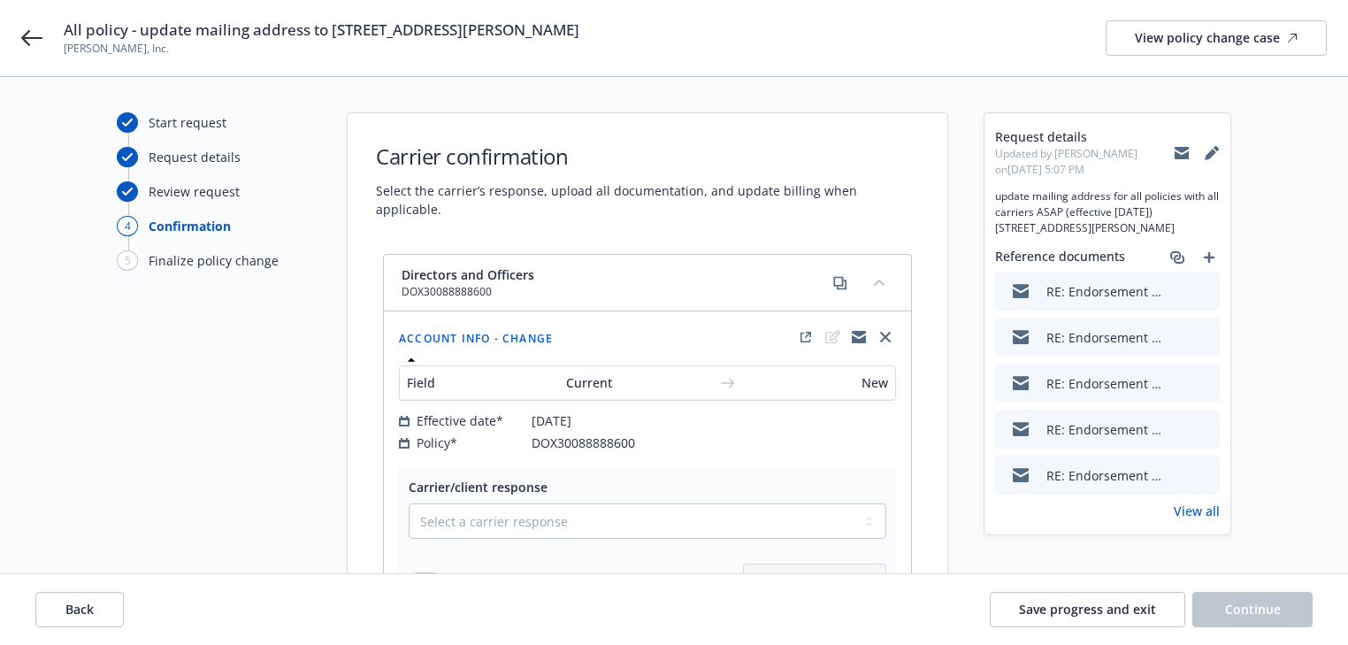
click at [822, 142] on h1 "Carrier confirmation" at bounding box center [647, 156] width 543 height 29
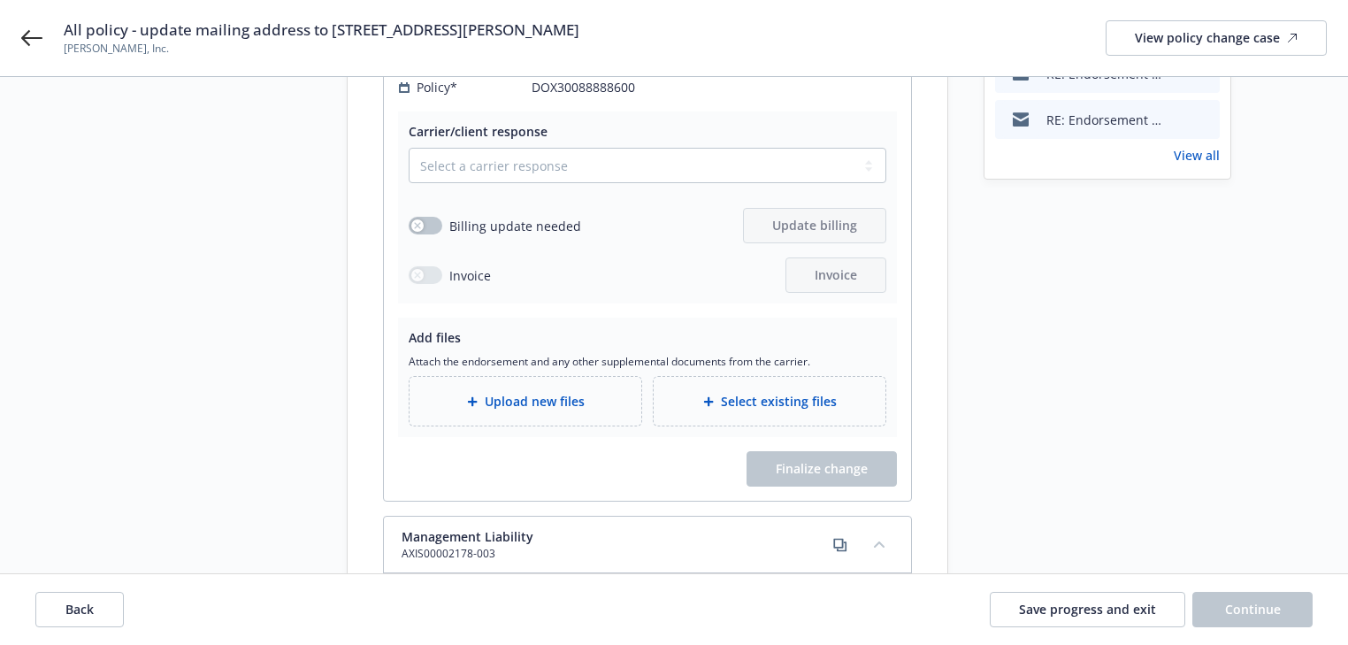
scroll to position [354, 0]
click at [34, 39] on icon at bounding box center [31, 37] width 21 height 21
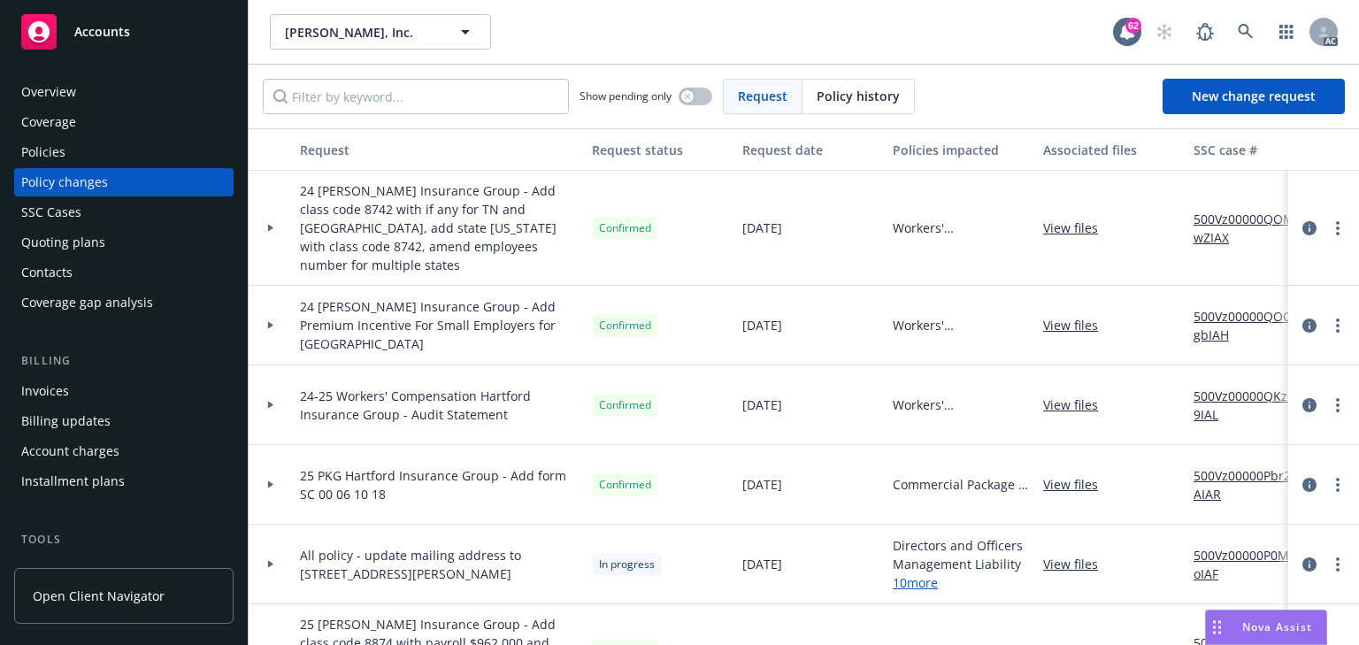
click at [110, 152] on div "Policies" at bounding box center [123, 152] width 205 height 28
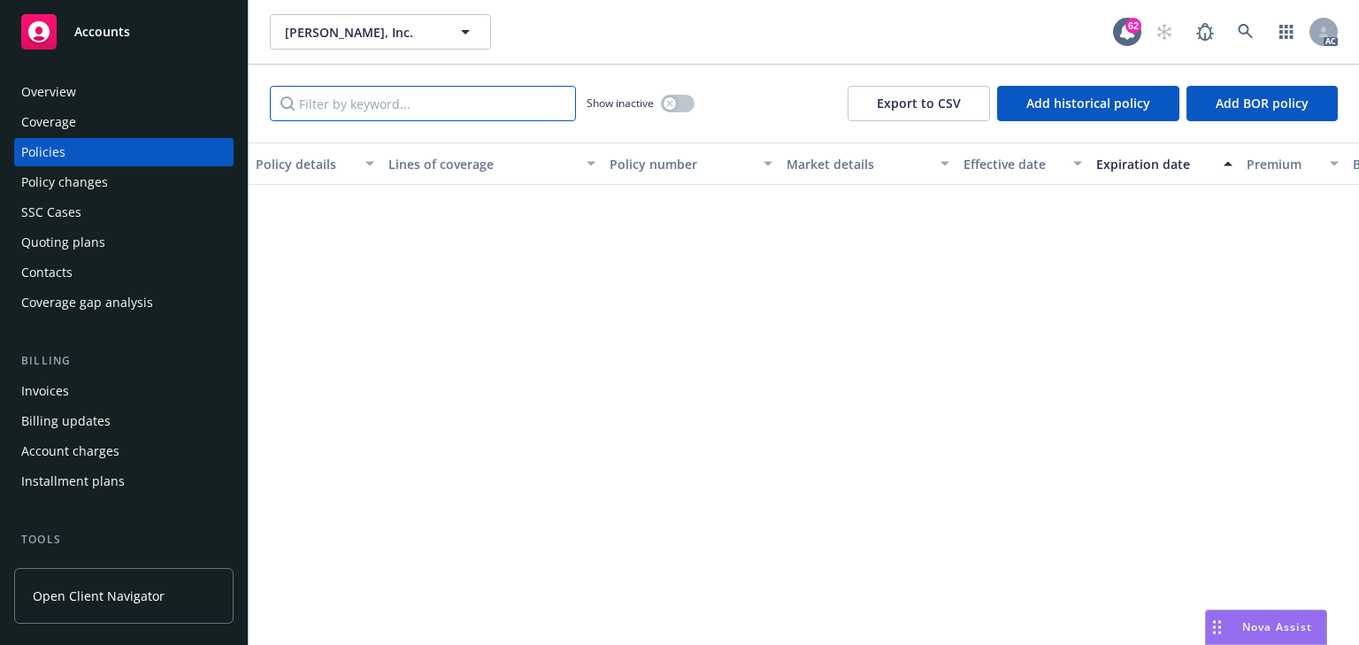
click at [418, 111] on input "Filter by keyword..." at bounding box center [423, 103] width 306 height 35
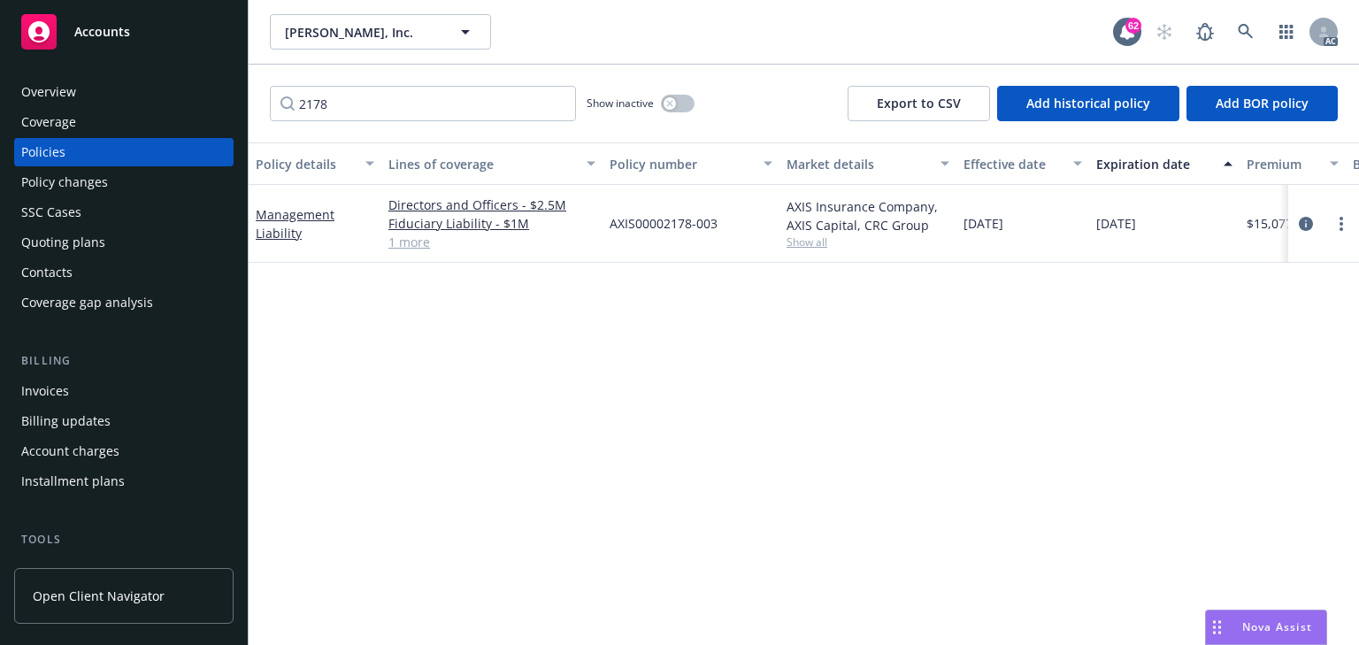
click at [796, 245] on span "Show all" at bounding box center [867, 241] width 163 height 15
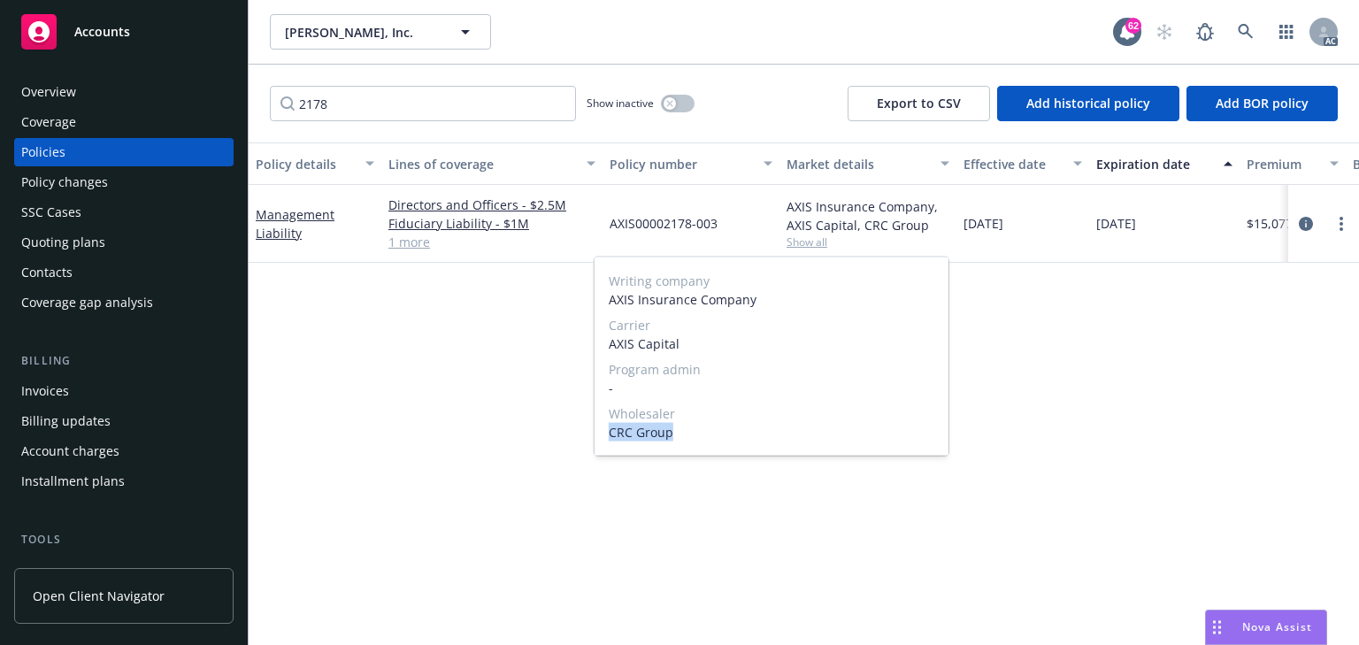
drag, startPoint x: 658, startPoint y: 429, endPoint x: 697, endPoint y: 427, distance: 39.0
click at [697, 427] on div "Writing company AXIS Insurance Company Carrier AXIS Capital Program admin - Who…" at bounding box center [771, 356] width 354 height 198
copy span "CRC Group"
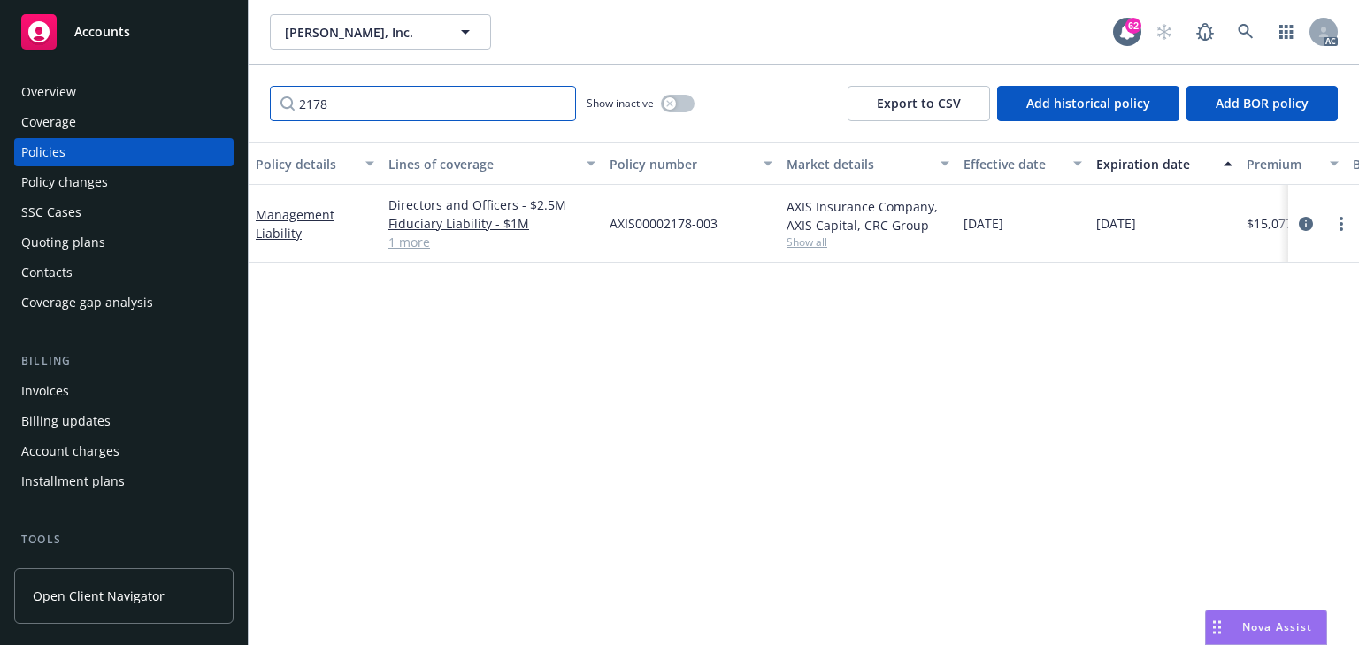
click at [353, 110] on input "2178" at bounding box center [423, 103] width 306 height 35
paste input "CRC Group"
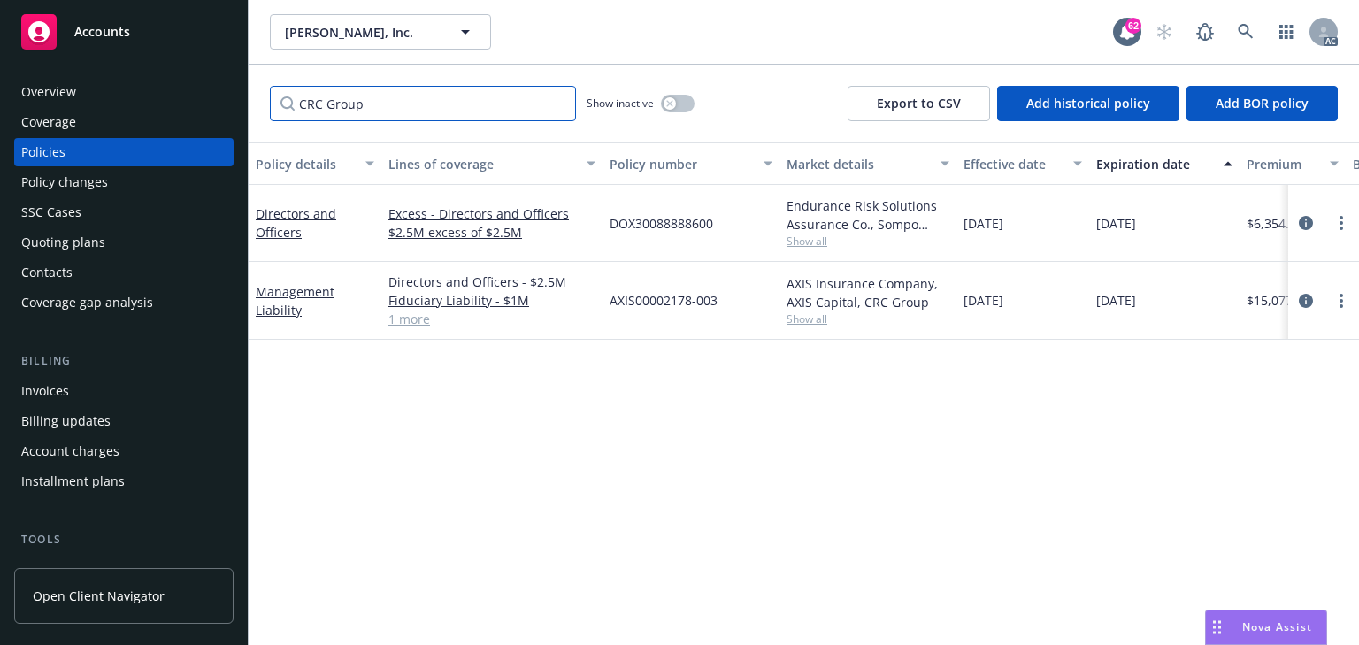
type input "CRC Group"
drag, startPoint x: 874, startPoint y: 394, endPoint x: 855, endPoint y: 360, distance: 38.4
click at [874, 393] on div "Policy details Lines of coverage Policy number Market details Effective date Ex…" at bounding box center [804, 393] width 1110 height 502
click at [817, 326] on span "Show all" at bounding box center [867, 318] width 163 height 15
click at [810, 248] on span "Show all" at bounding box center [867, 241] width 163 height 15
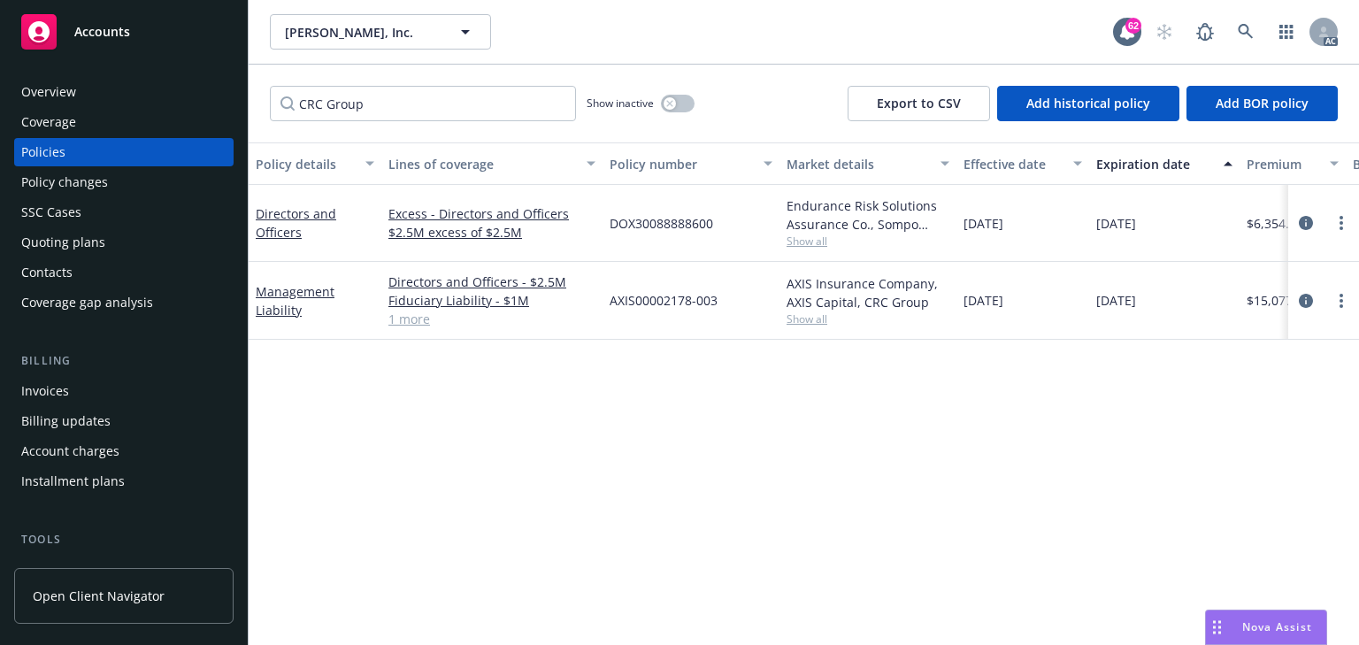
click at [442, 411] on div "Policy details Lines of coverage Policy number Market details Effective date Ex…" at bounding box center [804, 393] width 1110 height 502
copy link "Management Liability"
drag, startPoint x: 253, startPoint y: 274, endPoint x: 332, endPoint y: 320, distance: 91.2
click at [332, 320] on div "Management Liability" at bounding box center [315, 301] width 133 height 78
drag, startPoint x: 640, startPoint y: 433, endPoint x: 644, endPoint y: 386, distance: 47.9
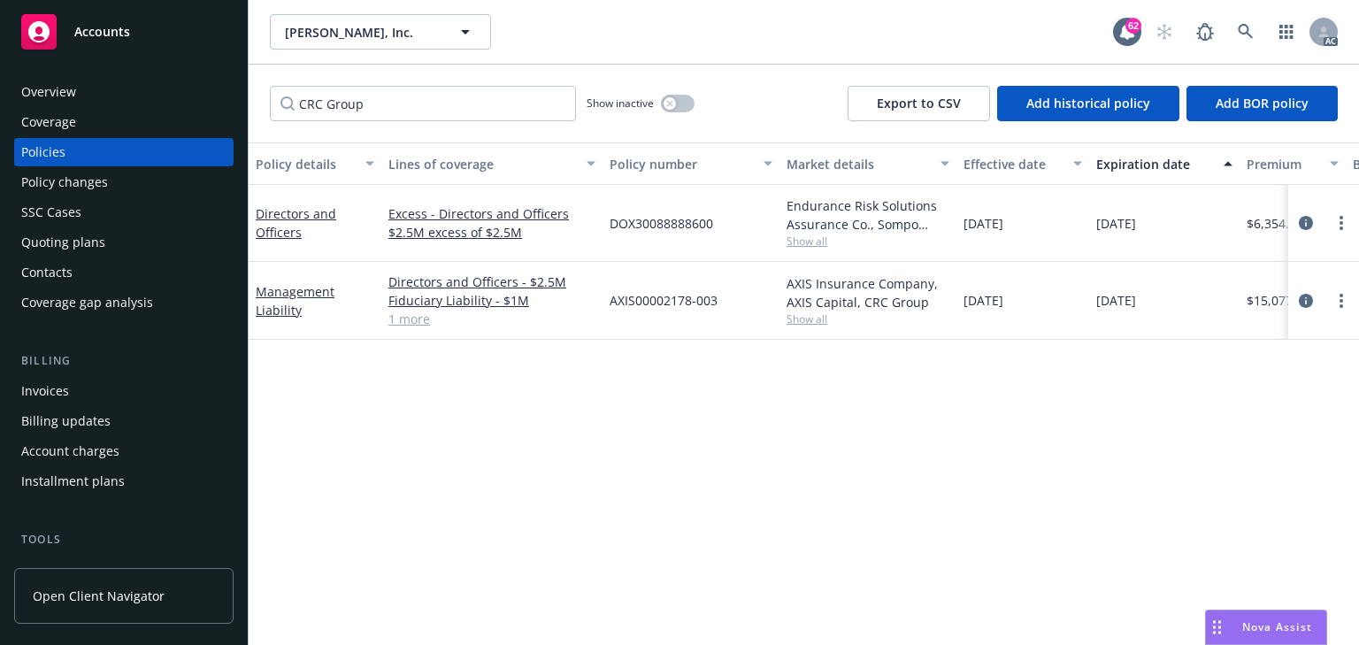
click at [642, 424] on div "Policy details Lines of coverage Policy number Market details Effective date Ex…" at bounding box center [804, 393] width 1110 height 502
click at [611, 295] on span "AXIS00002178-003" at bounding box center [663, 300] width 108 height 19
drag, startPoint x: 662, startPoint y: 299, endPoint x: 730, endPoint y: 302, distance: 68.2
click at [730, 302] on div "Management Liability Directors and Officers - $2.5M Fiduciary Liability - $1M E…" at bounding box center [1102, 301] width 1707 height 78
click at [655, 349] on div "Policy details Lines of coverage Policy number Market details Effective date Ex…" at bounding box center [804, 393] width 1110 height 502
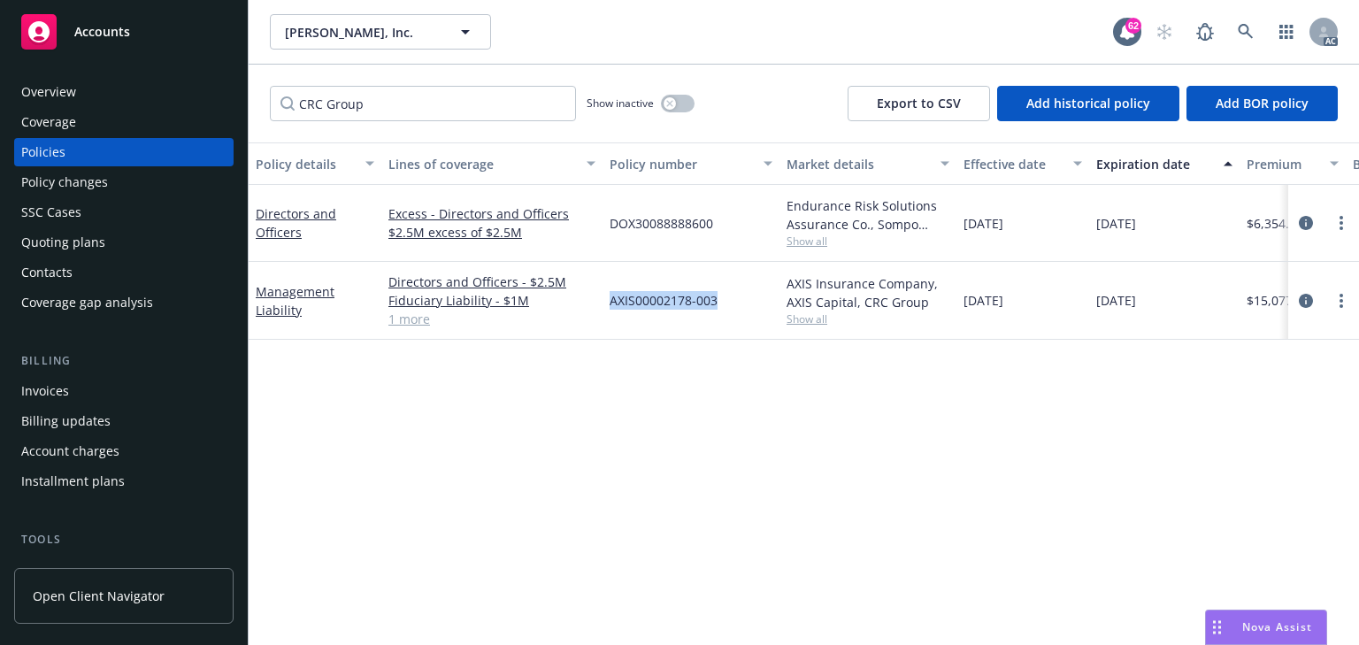
drag, startPoint x: 603, startPoint y: 301, endPoint x: 732, endPoint y: 307, distance: 128.4
click at [732, 307] on div "AXIS00002178-003" at bounding box center [690, 301] width 177 height 78
click at [655, 367] on div "Policy details Lines of coverage Policy number Market details Effective date Ex…" at bounding box center [804, 393] width 1110 height 502
drag, startPoint x: 258, startPoint y: 196, endPoint x: 324, endPoint y: 242, distance: 80.0
click at [324, 242] on div "Directors and Officers" at bounding box center [315, 223] width 133 height 77
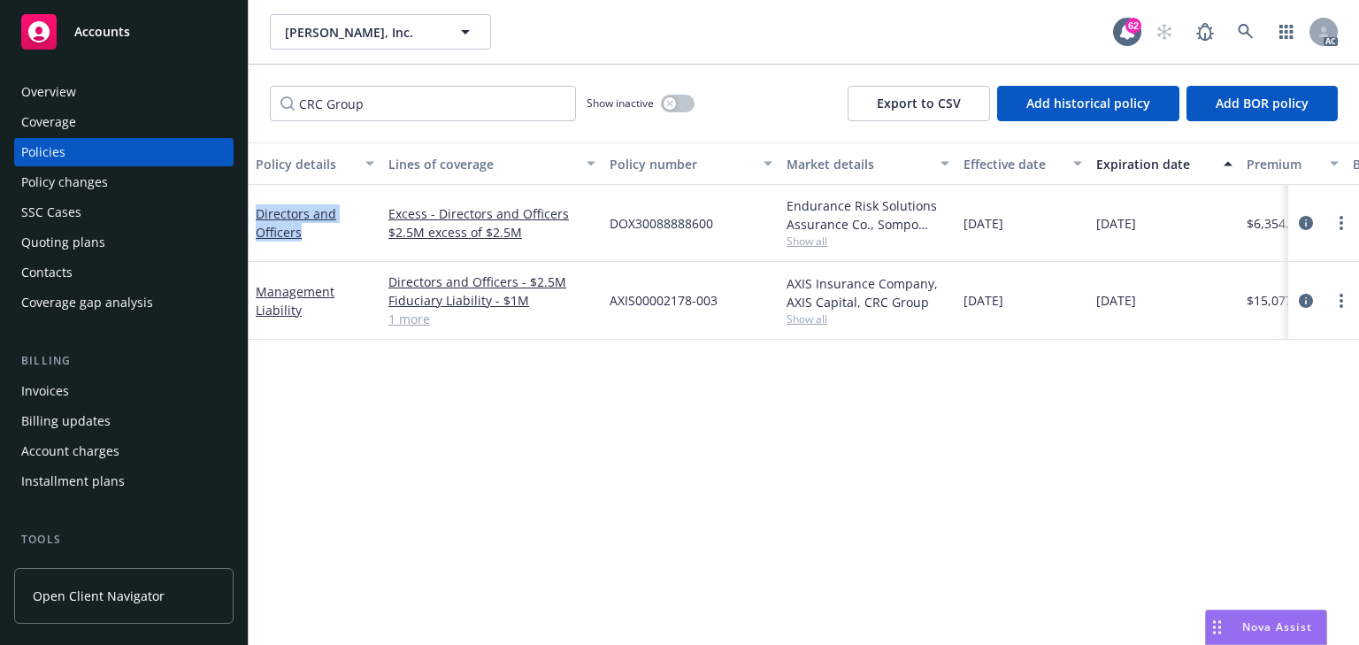
copy link "Directors and Officers"
